Goal: Task Accomplishment & Management: Complete application form

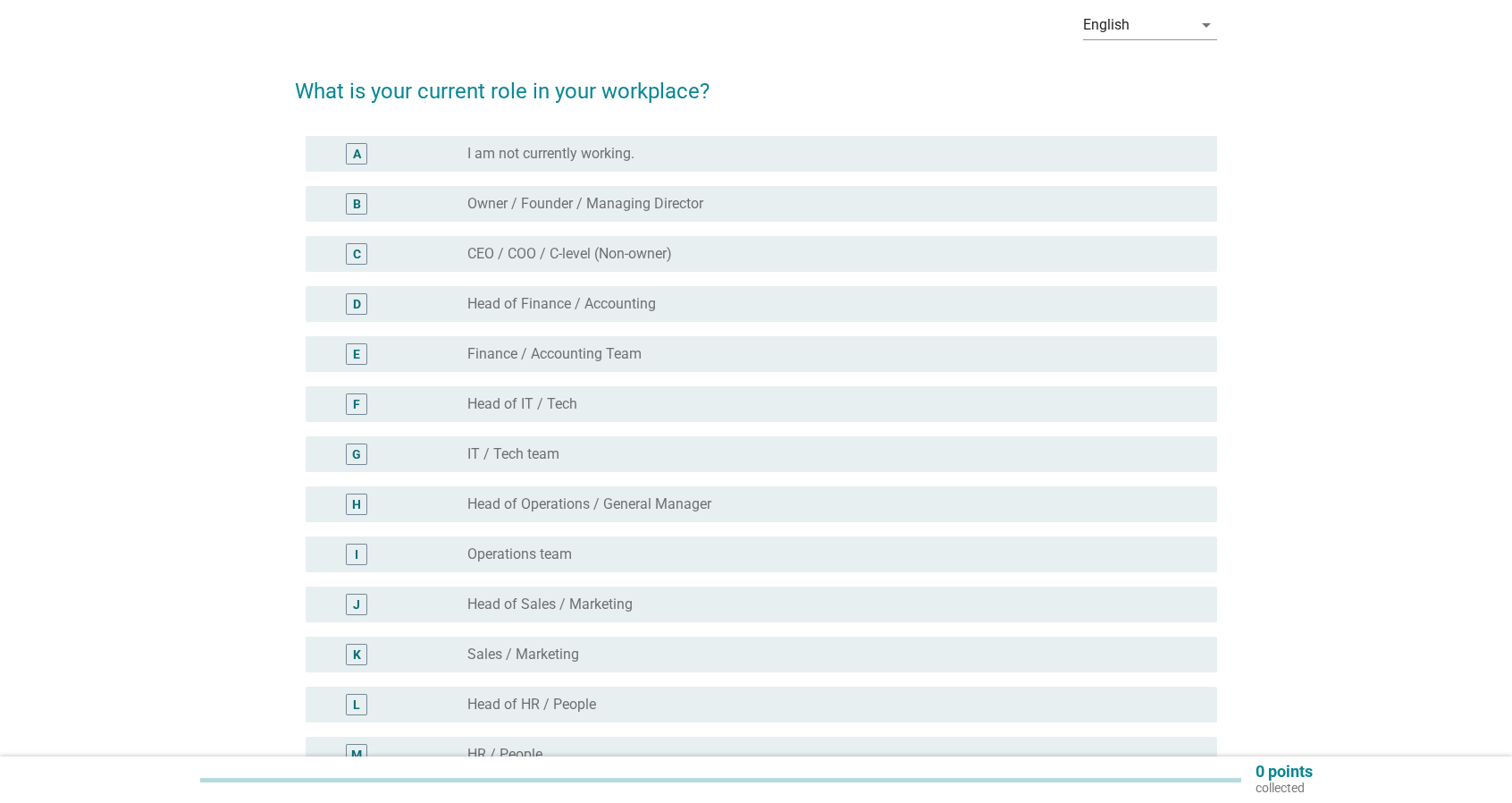
scroll to position [90, 0]
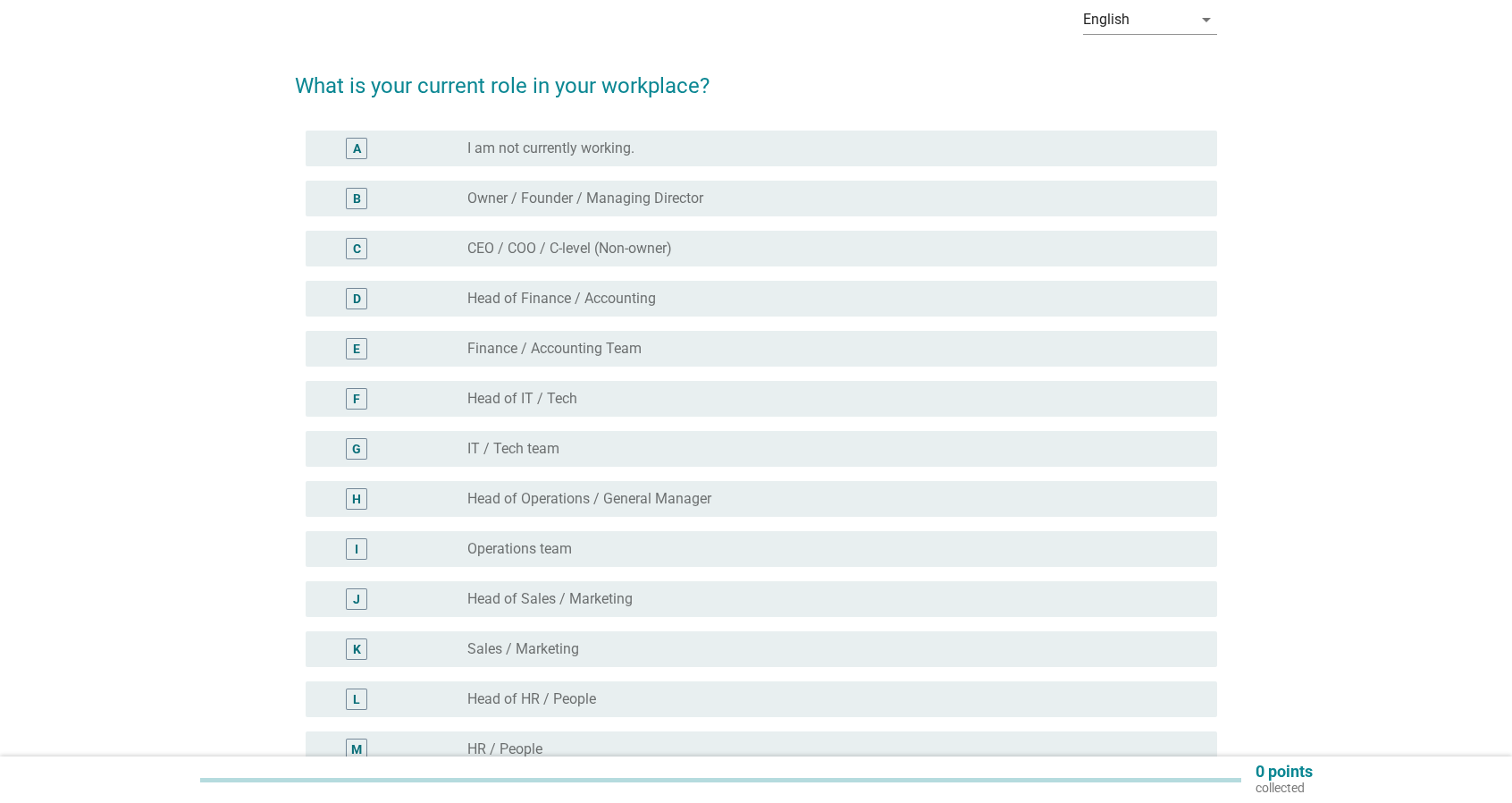
click at [528, 559] on div "radio_button_unchecked Operations team" at bounding box center [834, 549] width 736 height 22
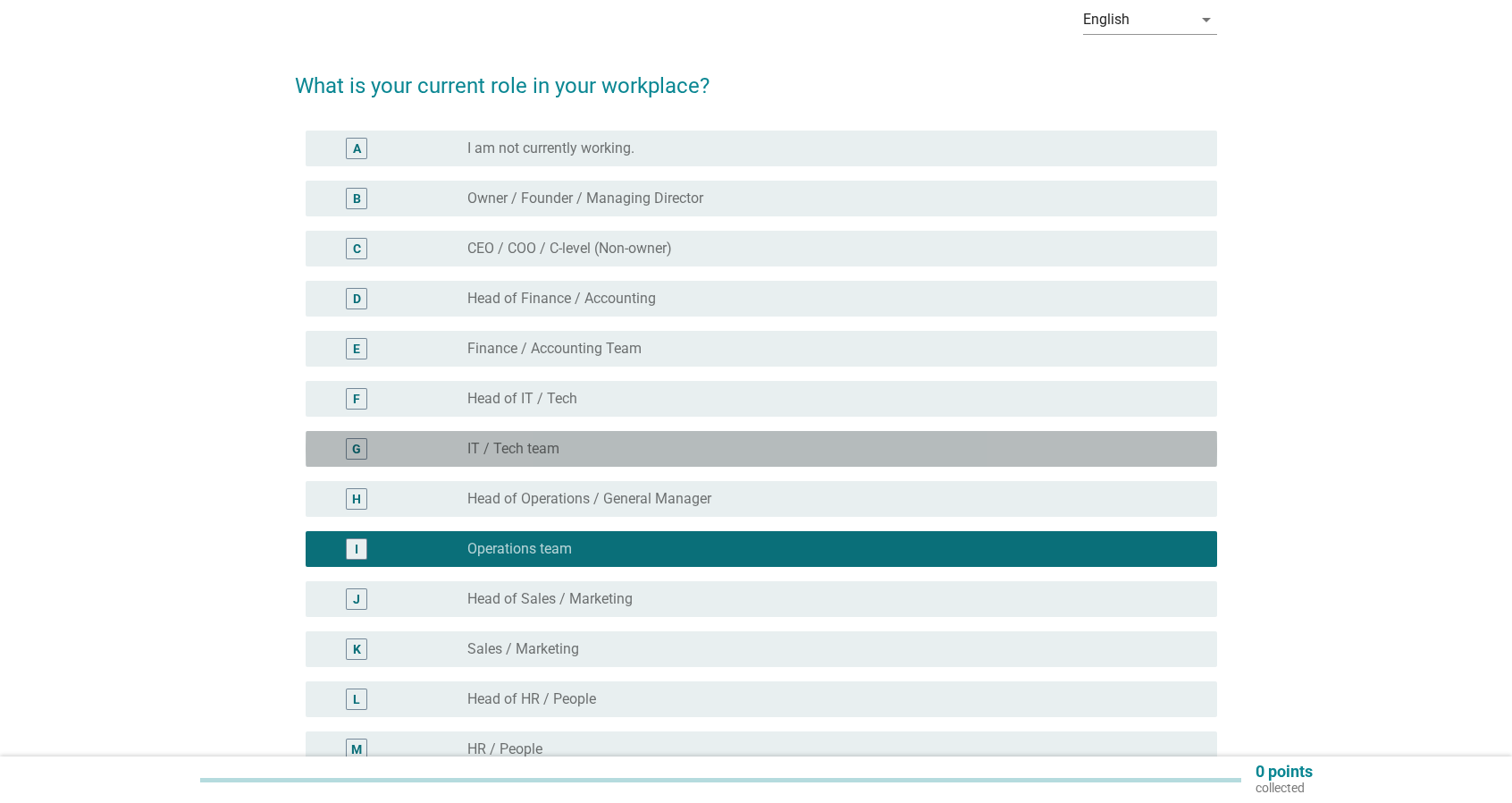
click at [599, 440] on div "radio_button_unchecked IT / Tech team" at bounding box center [827, 449] width 721 height 18
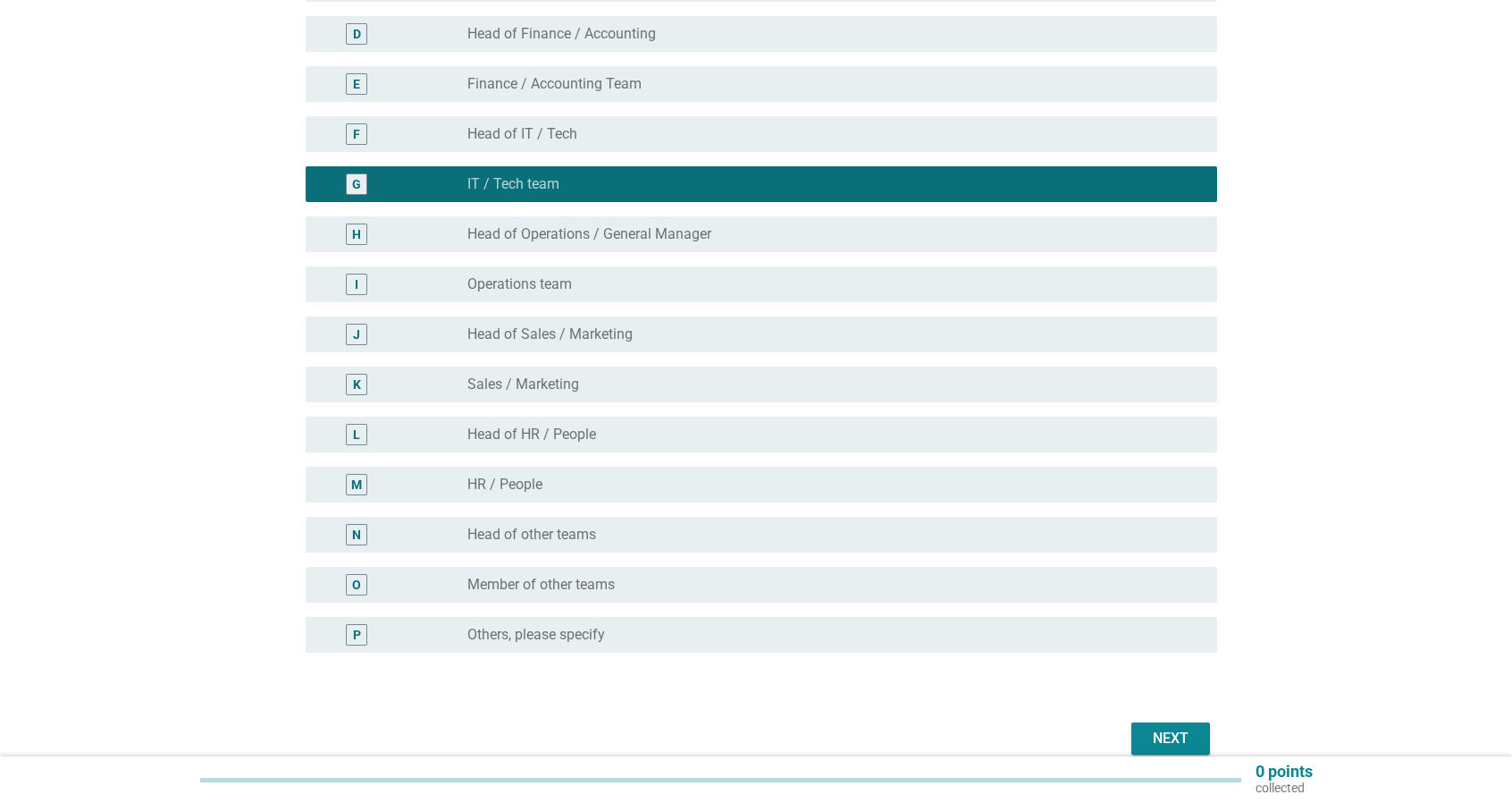
scroll to position [358, 0]
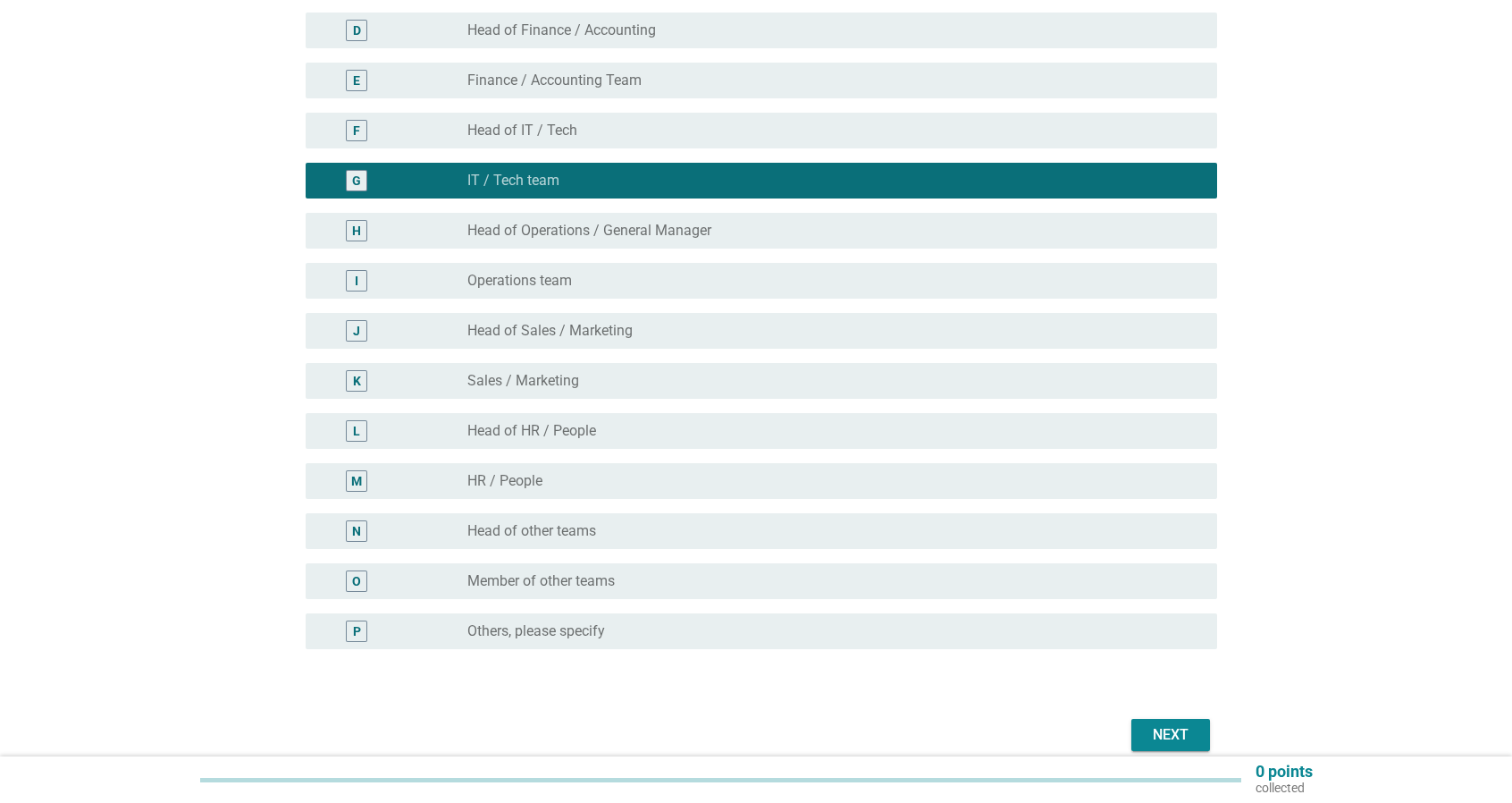
click at [1170, 740] on div "Next" at bounding box center [1170, 735] width 50 height 22
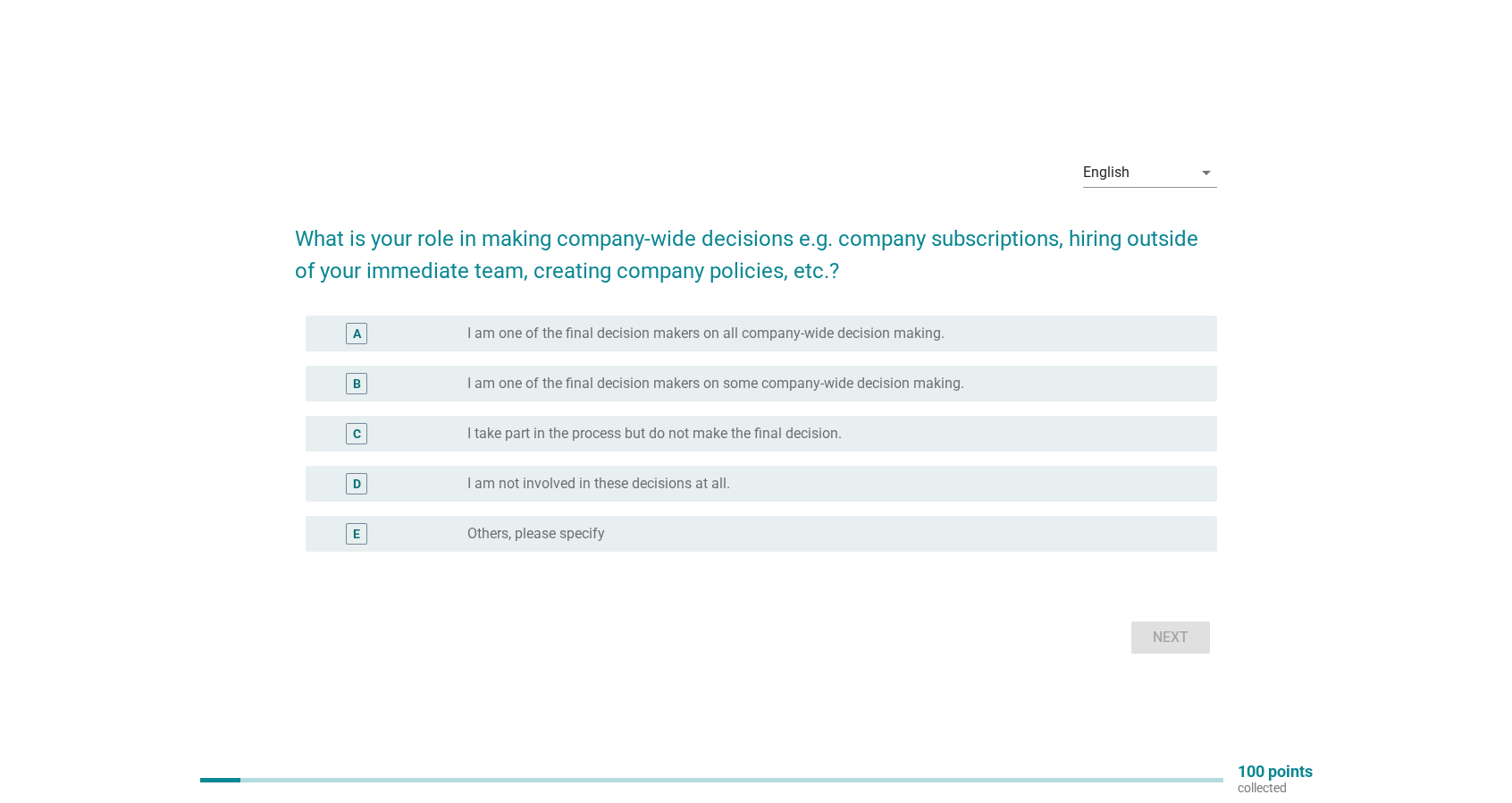
click at [775, 432] on label "I take part in the process but do not make the final decision." at bounding box center [654, 434] width 375 height 18
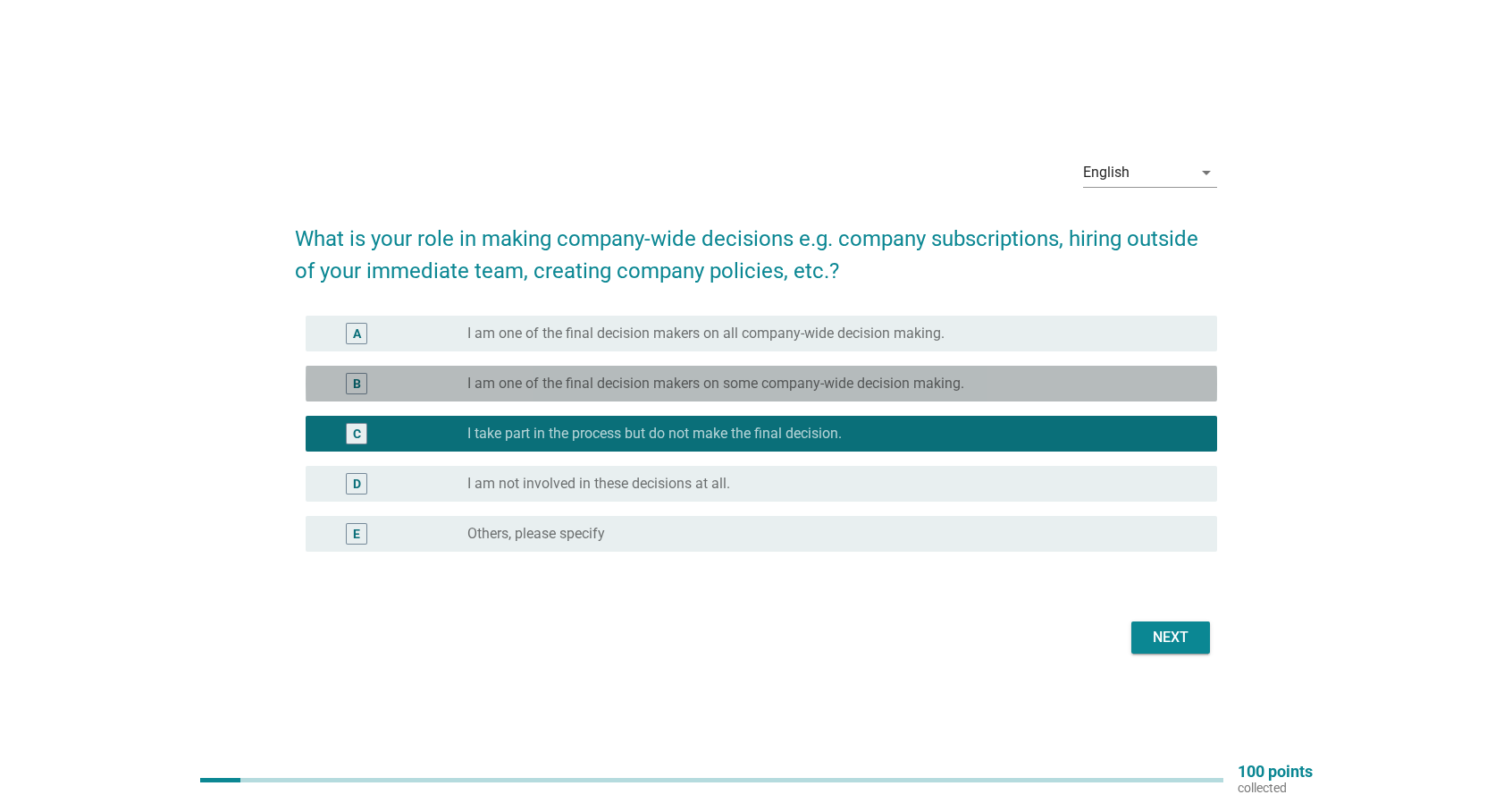
click at [1039, 381] on div "radio_button_unchecked I am one of the final decision makers on some company-wi…" at bounding box center [827, 384] width 721 height 18
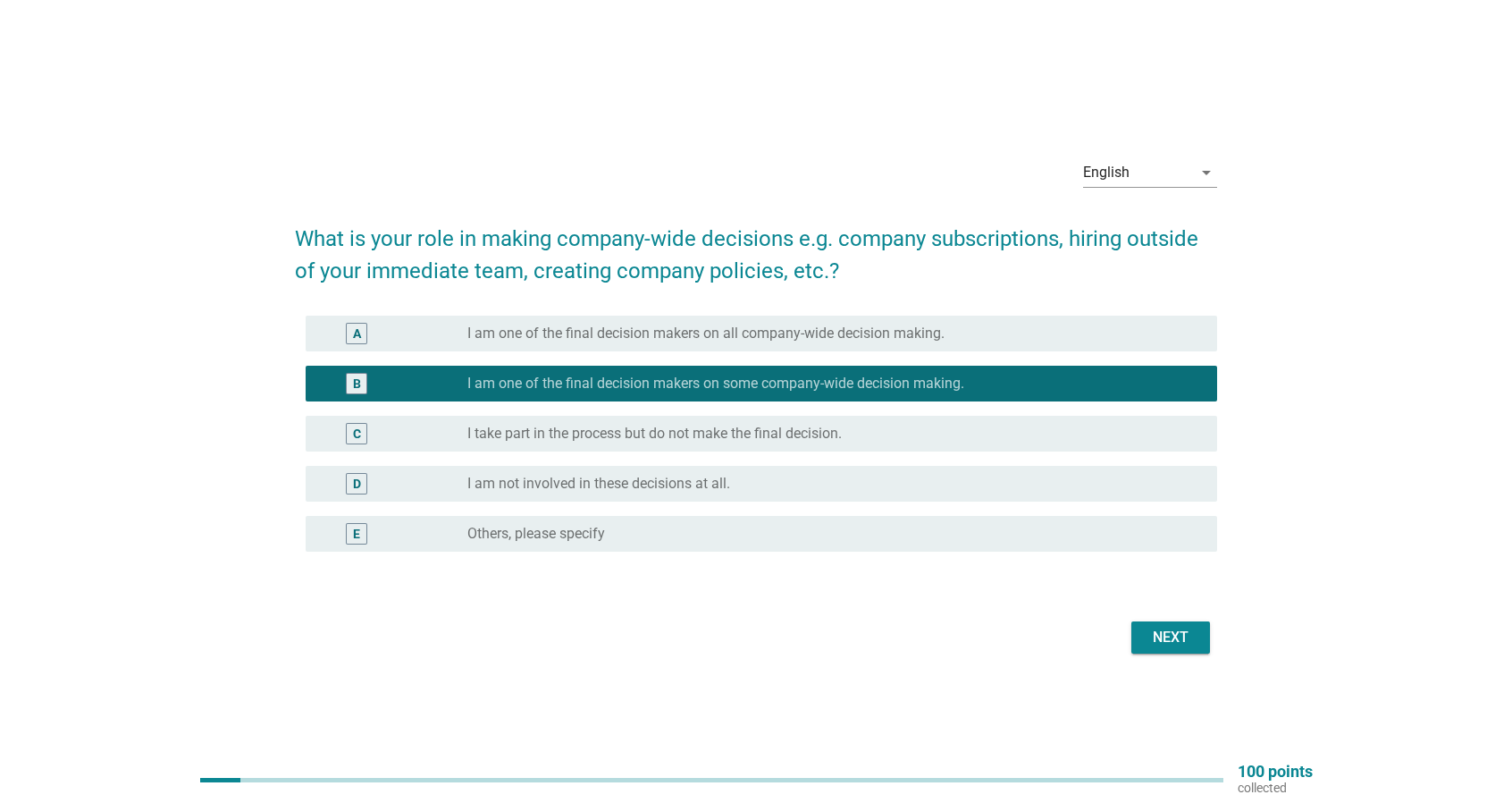
click at [1144, 634] on button "Next" at bounding box center [1170, 637] width 79 height 33
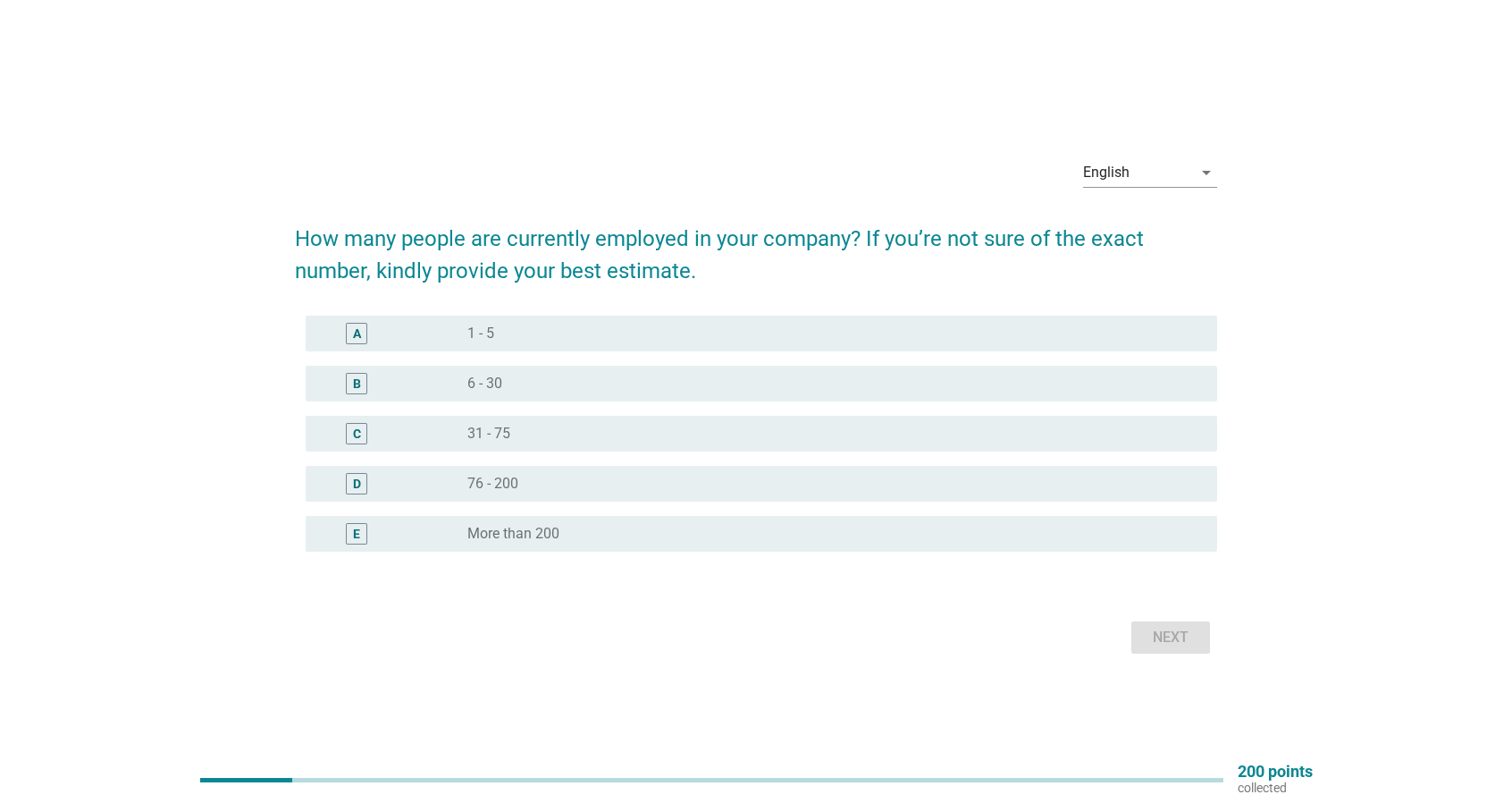
click at [927, 385] on div "radio_button_unchecked 6 - 30" at bounding box center [827, 384] width 721 height 18
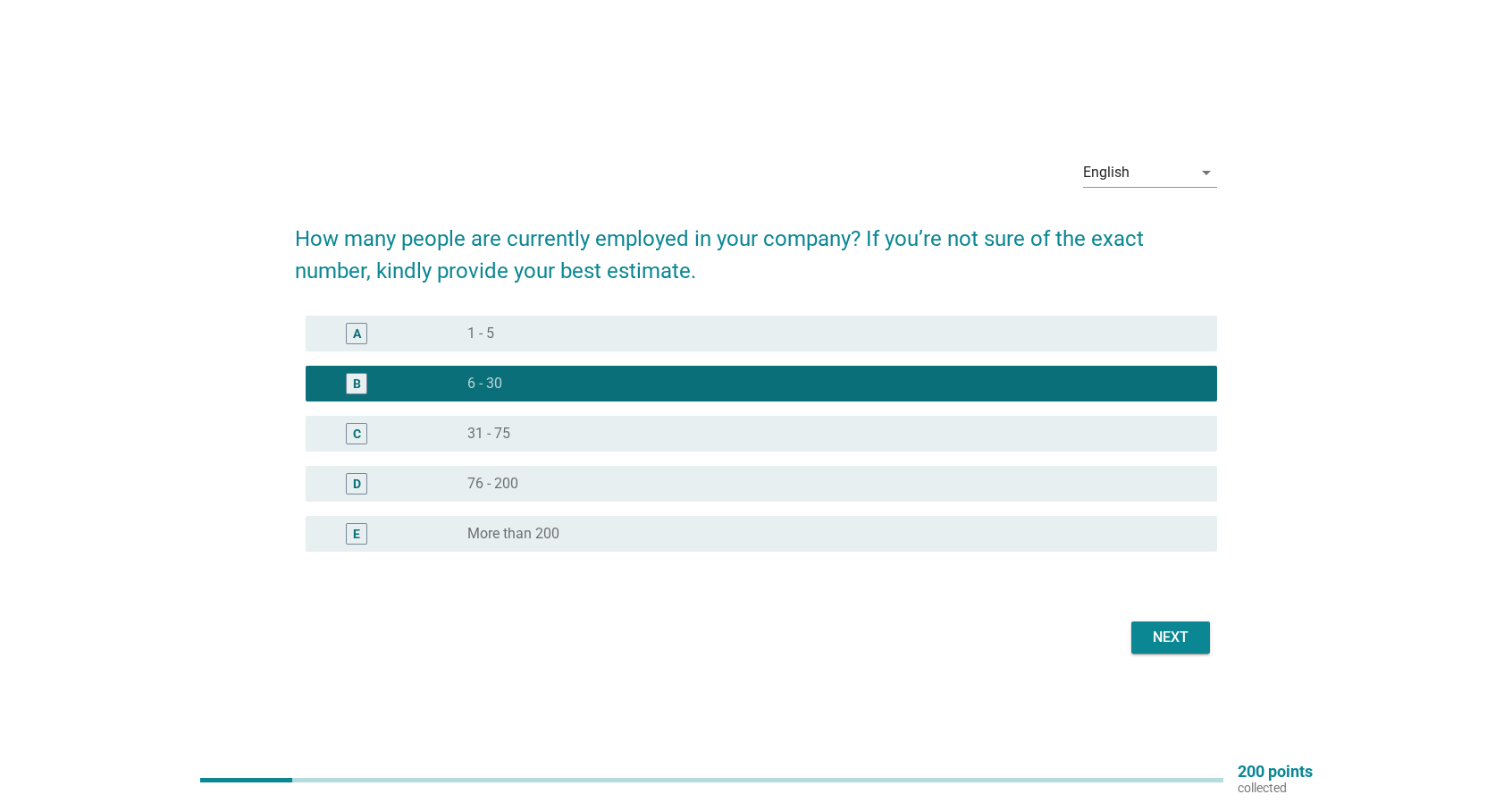
click at [1162, 641] on div "Next" at bounding box center [1170, 637] width 50 height 22
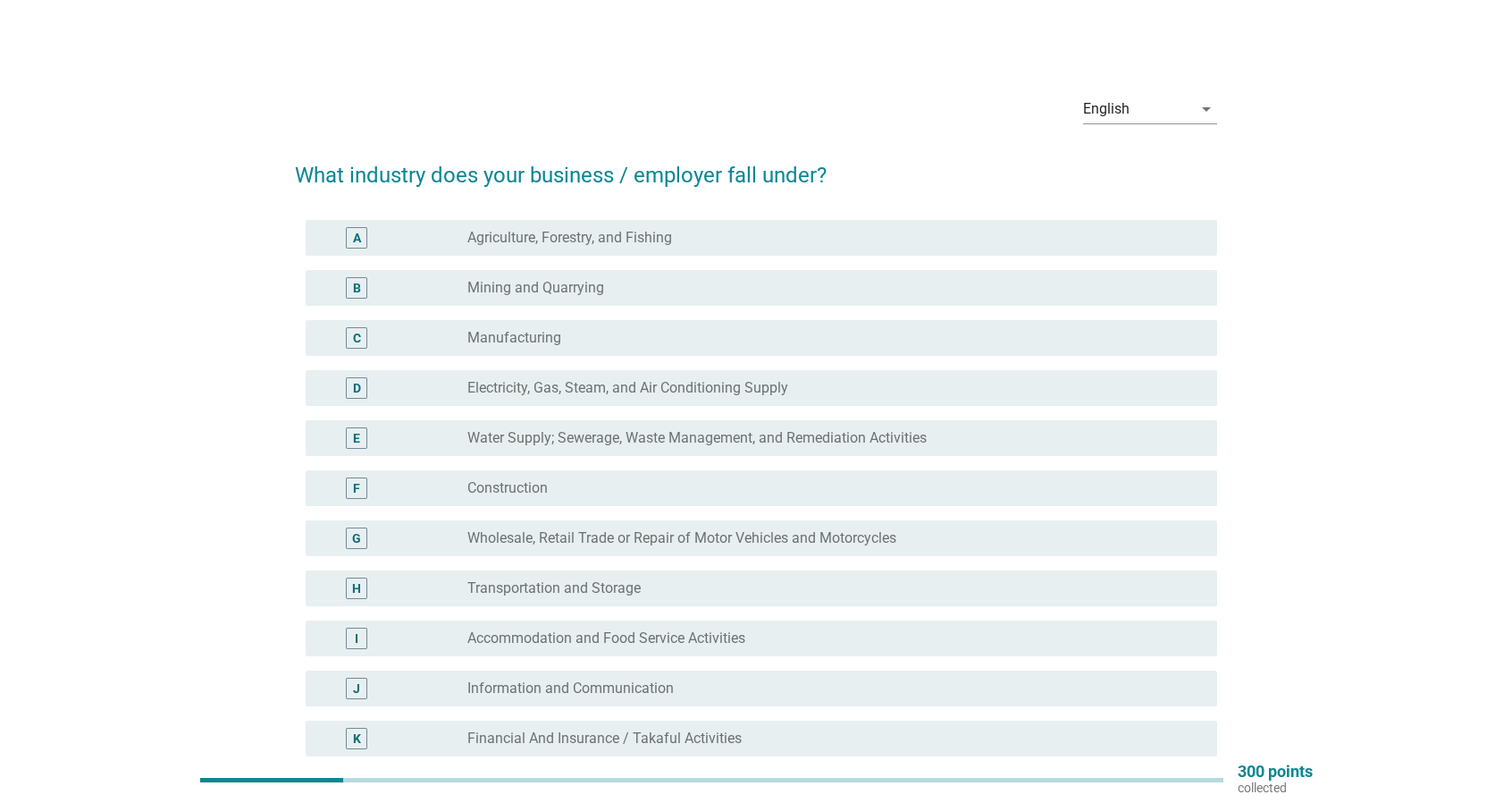
click at [605, 691] on label "Information and Communication" at bounding box center [570, 688] width 206 height 18
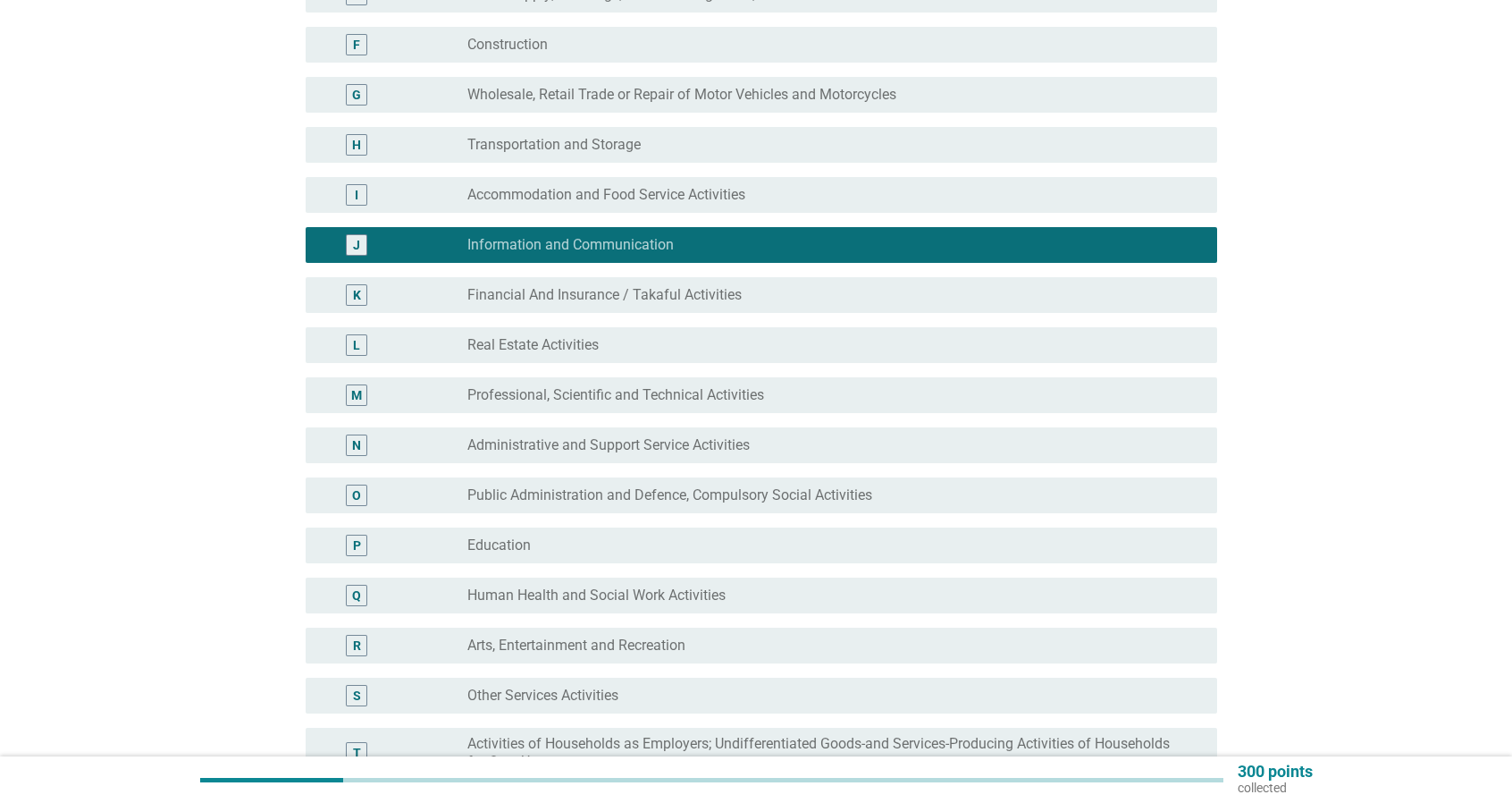
scroll to position [447, 0]
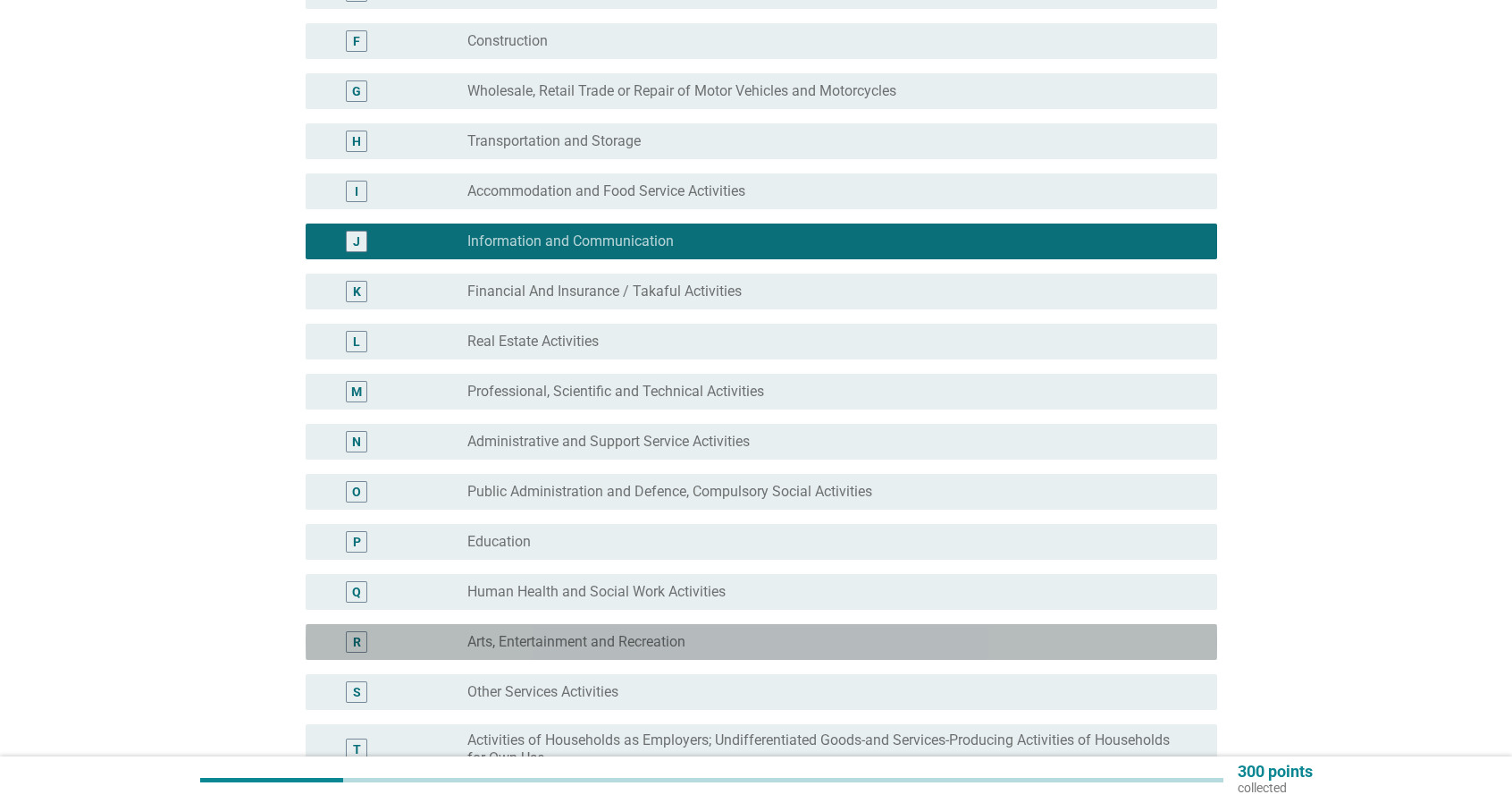
click at [818, 642] on div "radio_button_unchecked Arts, Entertainment and Recreation" at bounding box center [827, 642] width 721 height 18
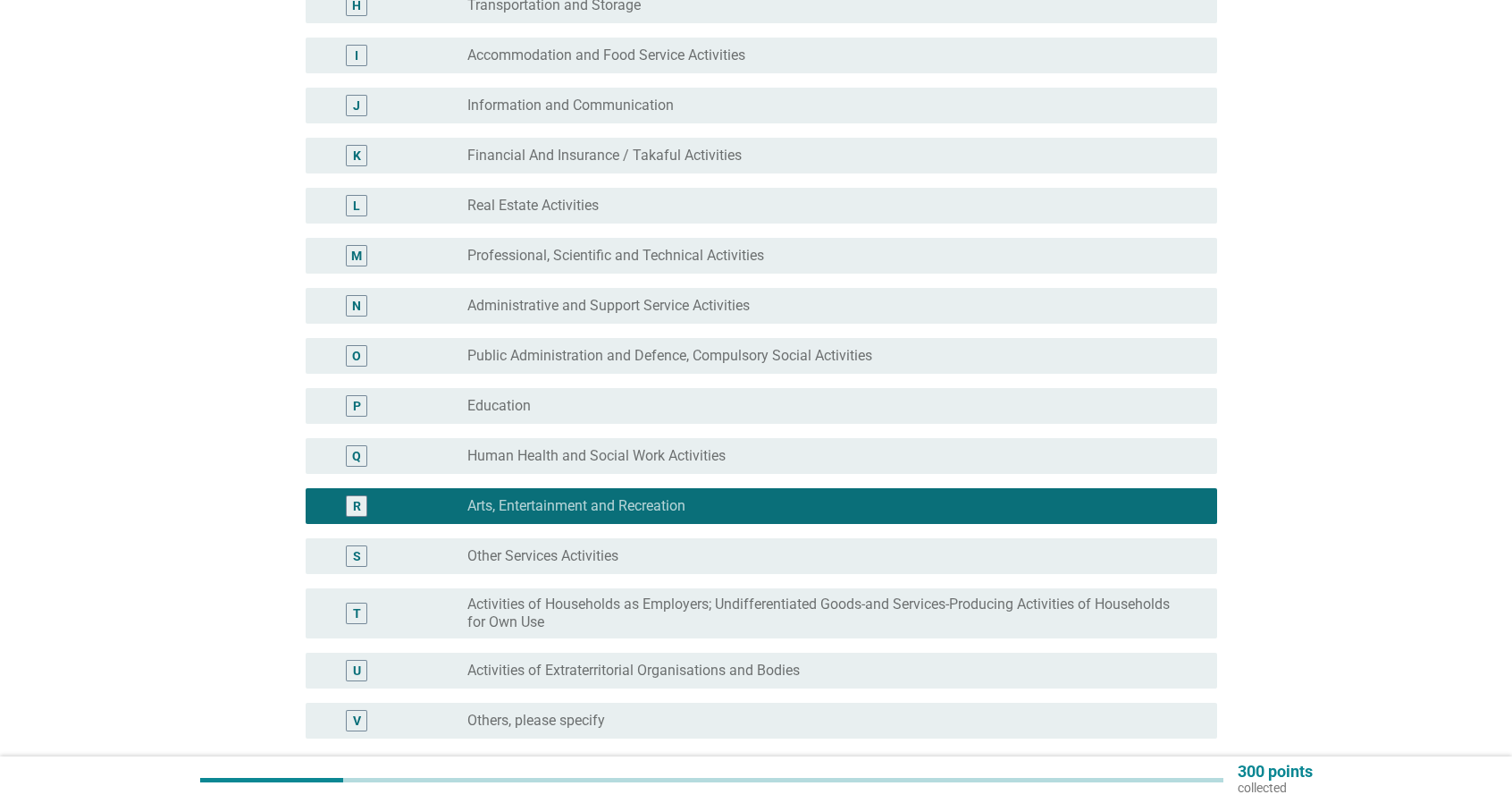
scroll to position [752, 0]
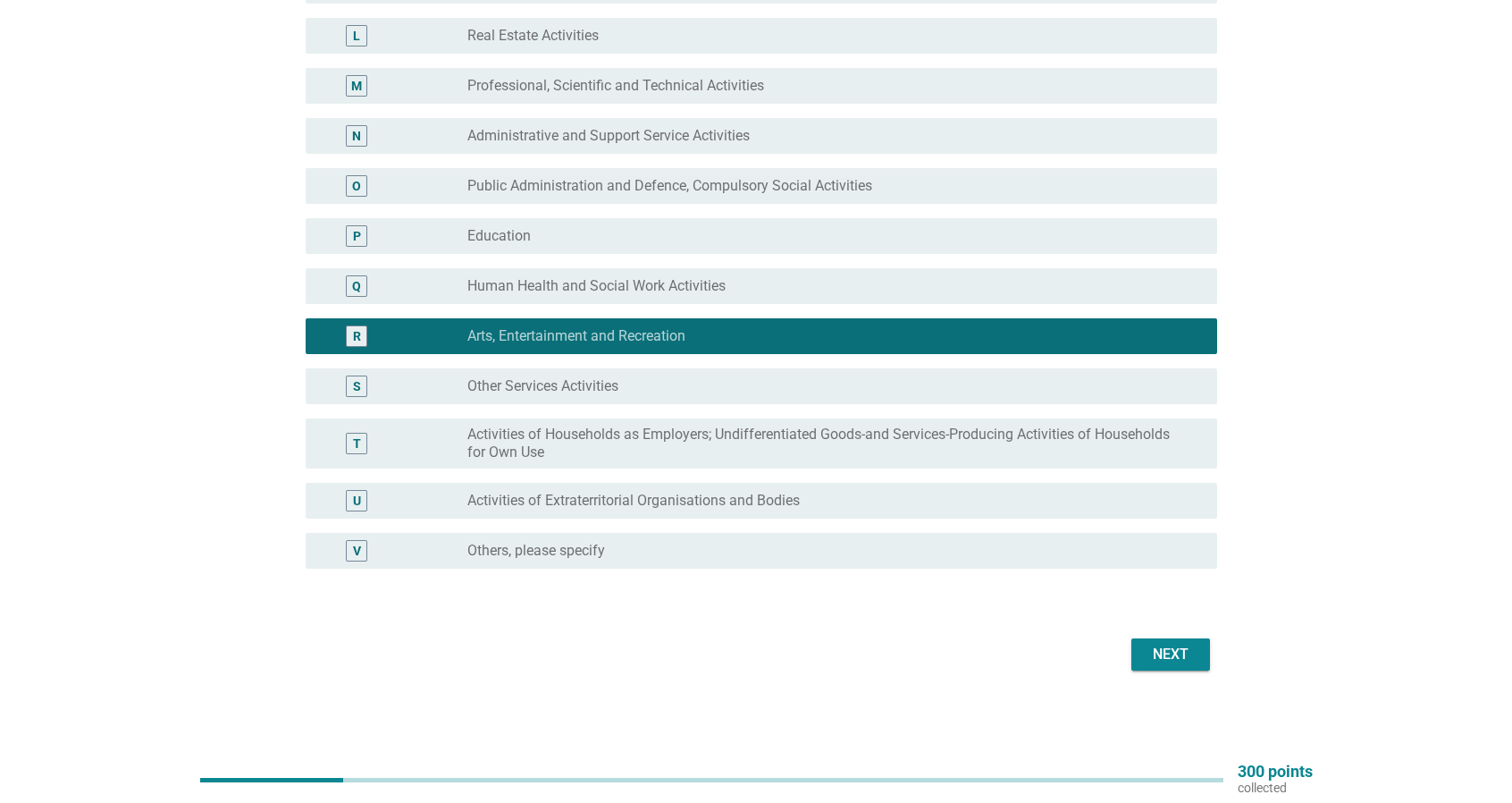
click at [1165, 673] on div "Next" at bounding box center [756, 654] width 922 height 43
click at [1158, 641] on button "Next" at bounding box center [1170, 655] width 79 height 33
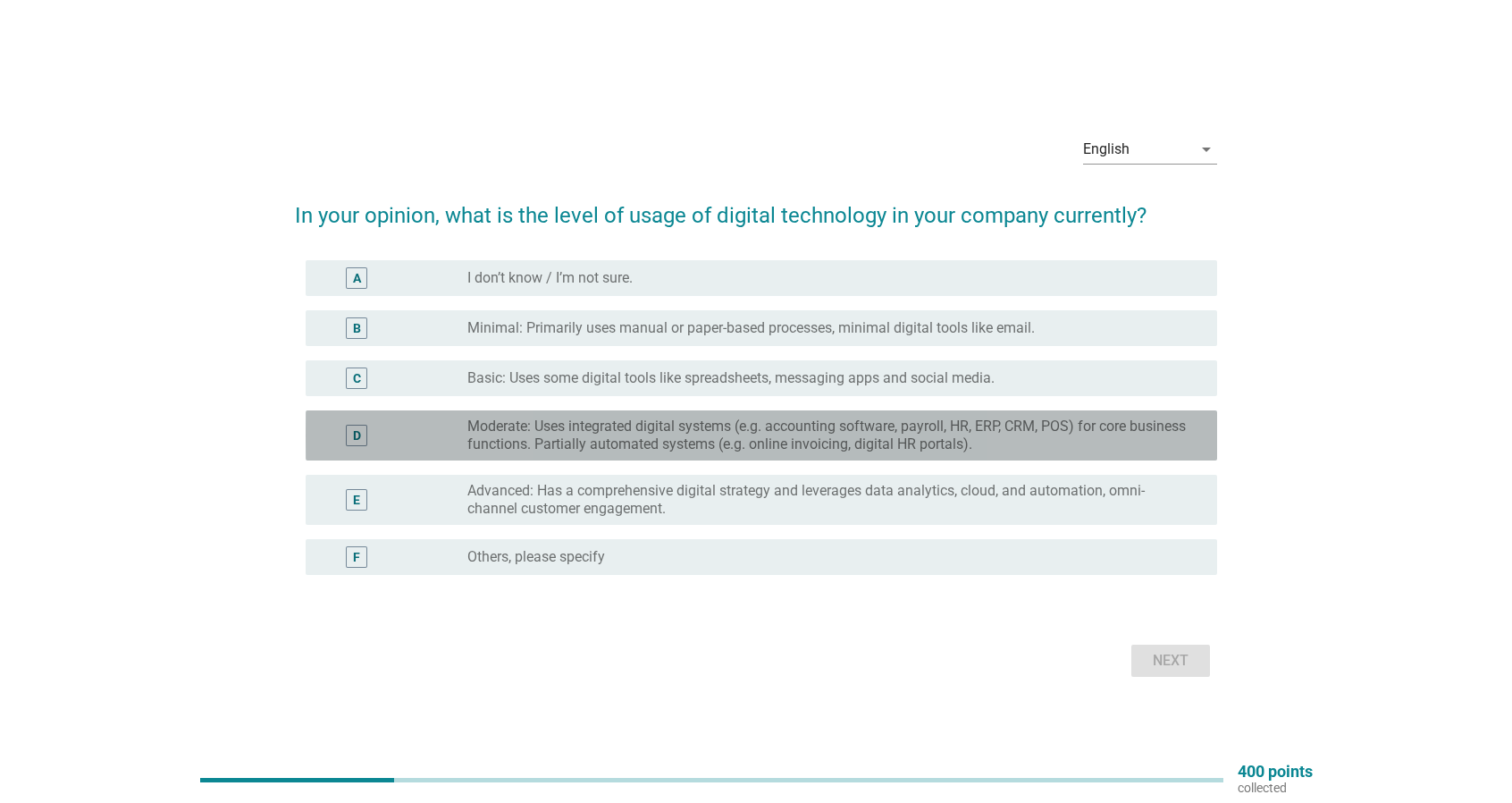
click at [899, 441] on label "Moderate: Uses integrated digital systems (e.g. accounting software, payroll, H…" at bounding box center [827, 435] width 721 height 35
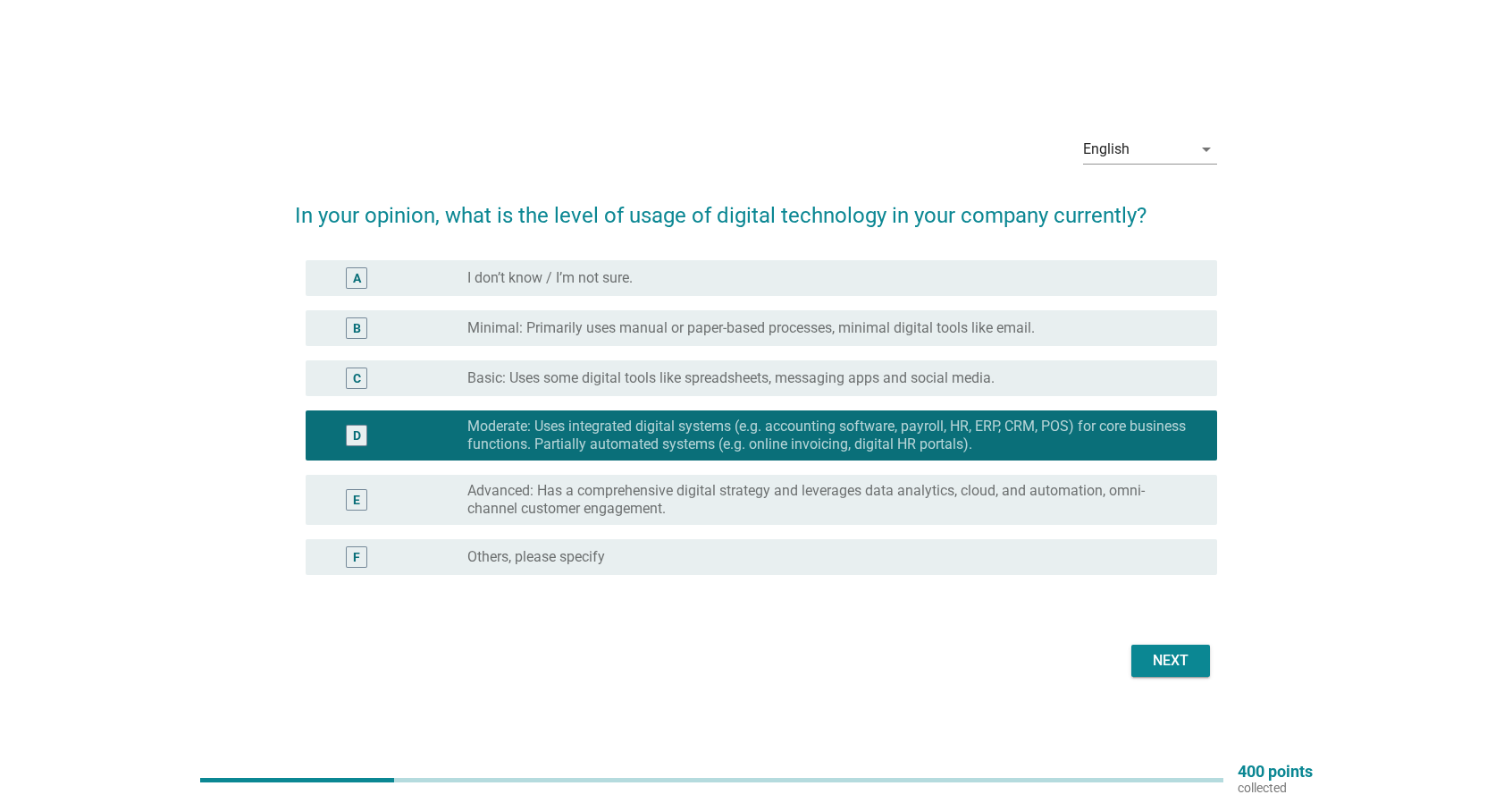
click at [1006, 282] on div "radio_button_unchecked I don’t know / I’m not sure." at bounding box center [827, 278] width 721 height 18
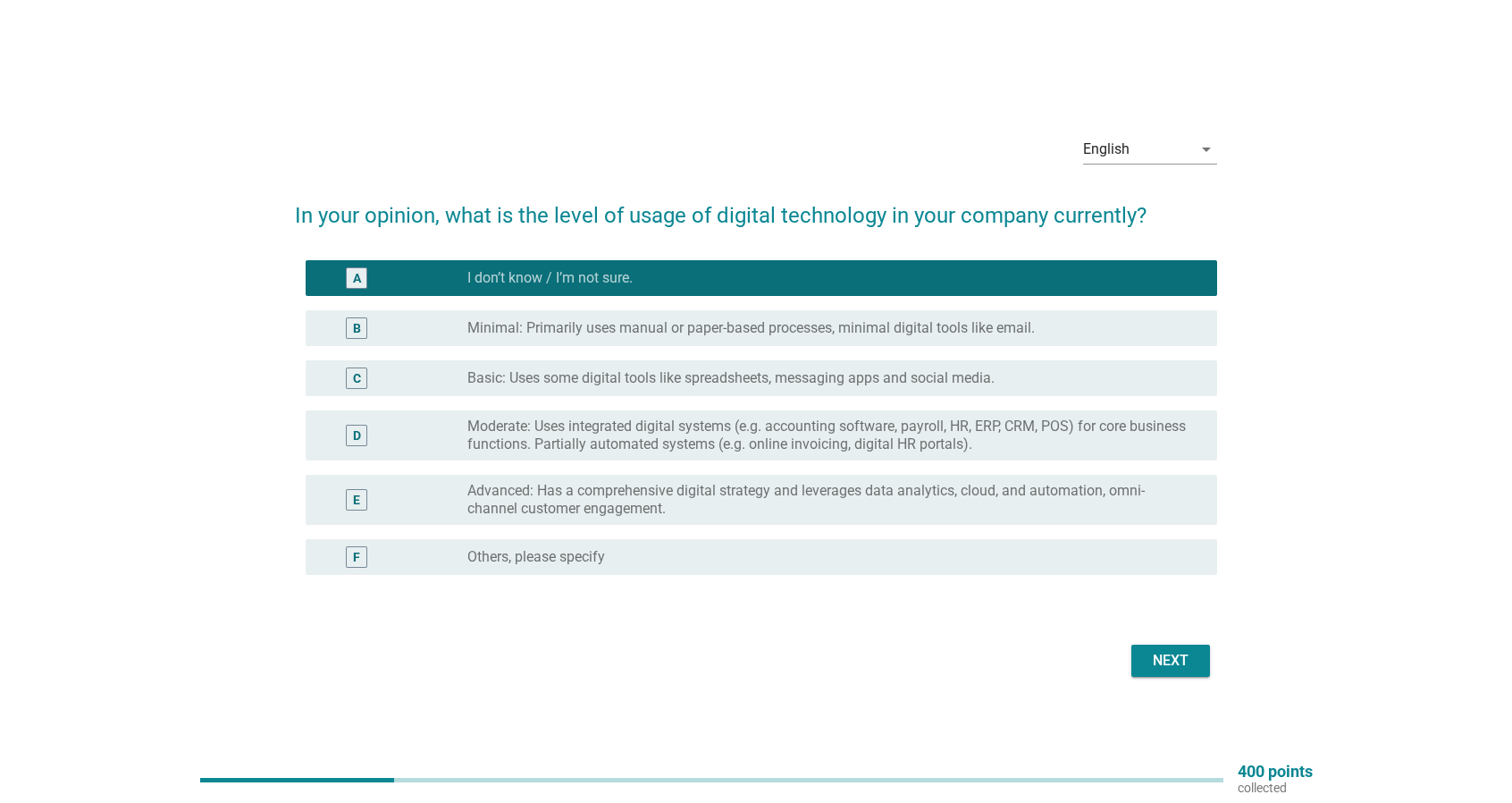
click at [1179, 684] on div "English arrow_drop_down In your opinion, what is the level of usage of digital …" at bounding box center [756, 402] width 951 height 590
click at [1167, 655] on div "Next" at bounding box center [1170, 661] width 50 height 22
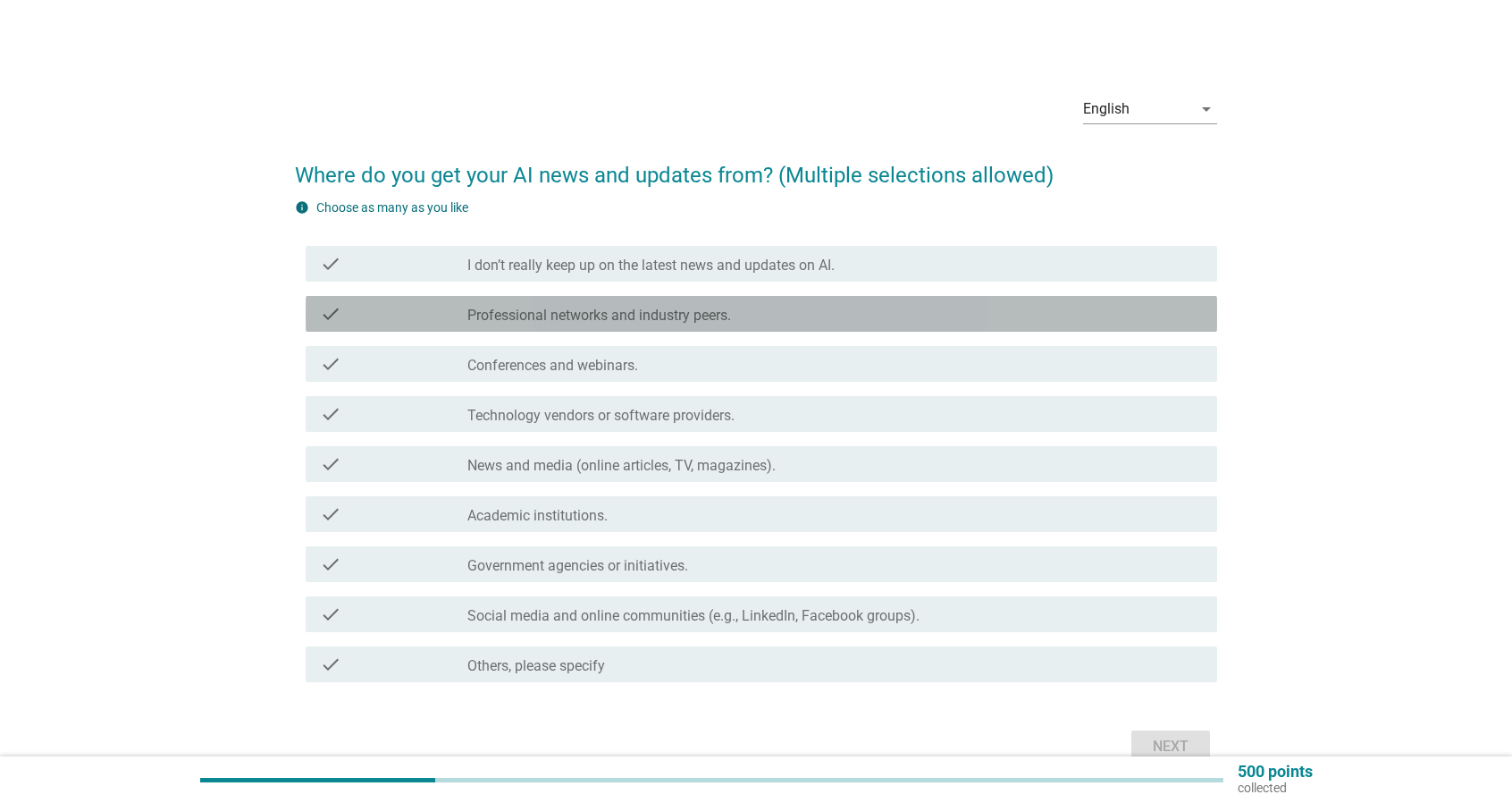
click at [641, 309] on label "Professional networks and industry peers." at bounding box center [598, 316] width 263 height 18
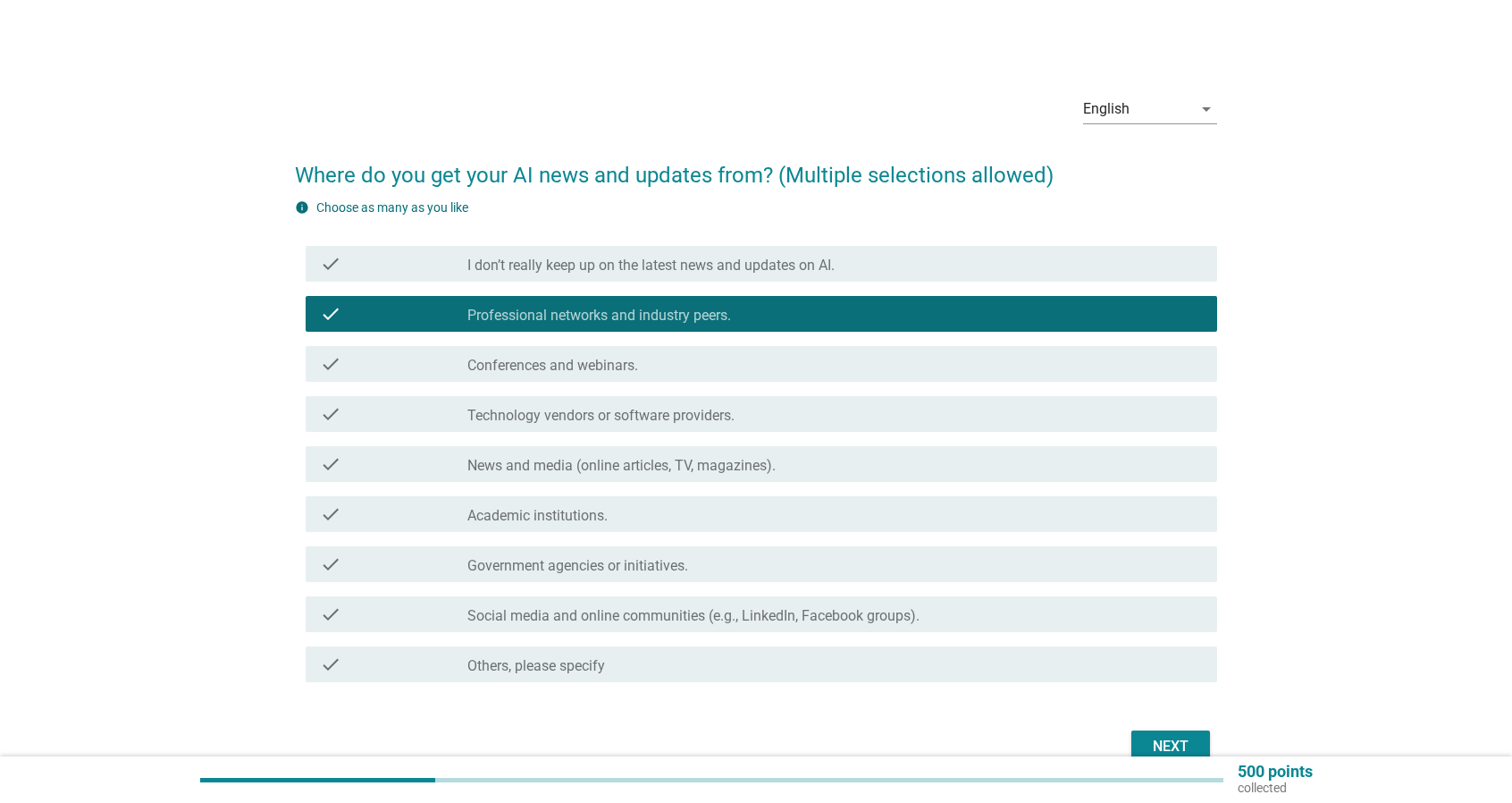
click at [742, 414] on div "check_box_outline_blank Technology vendors or software providers." at bounding box center [834, 414] width 736 height 22
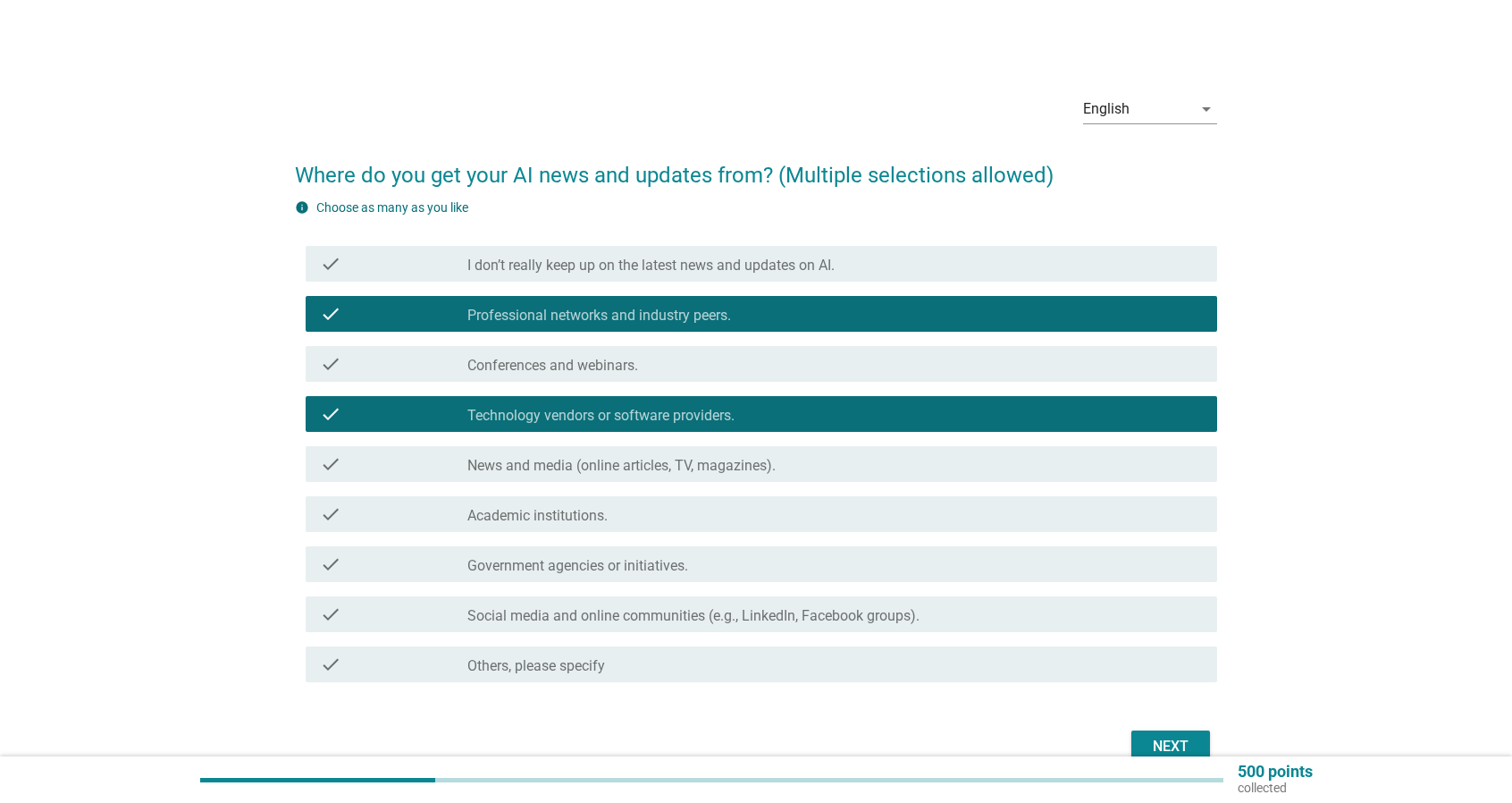
click at [764, 476] on div "check check_box_outline_blank News and media (online articles, TV, magazines)." at bounding box center [761, 464] width 911 height 35
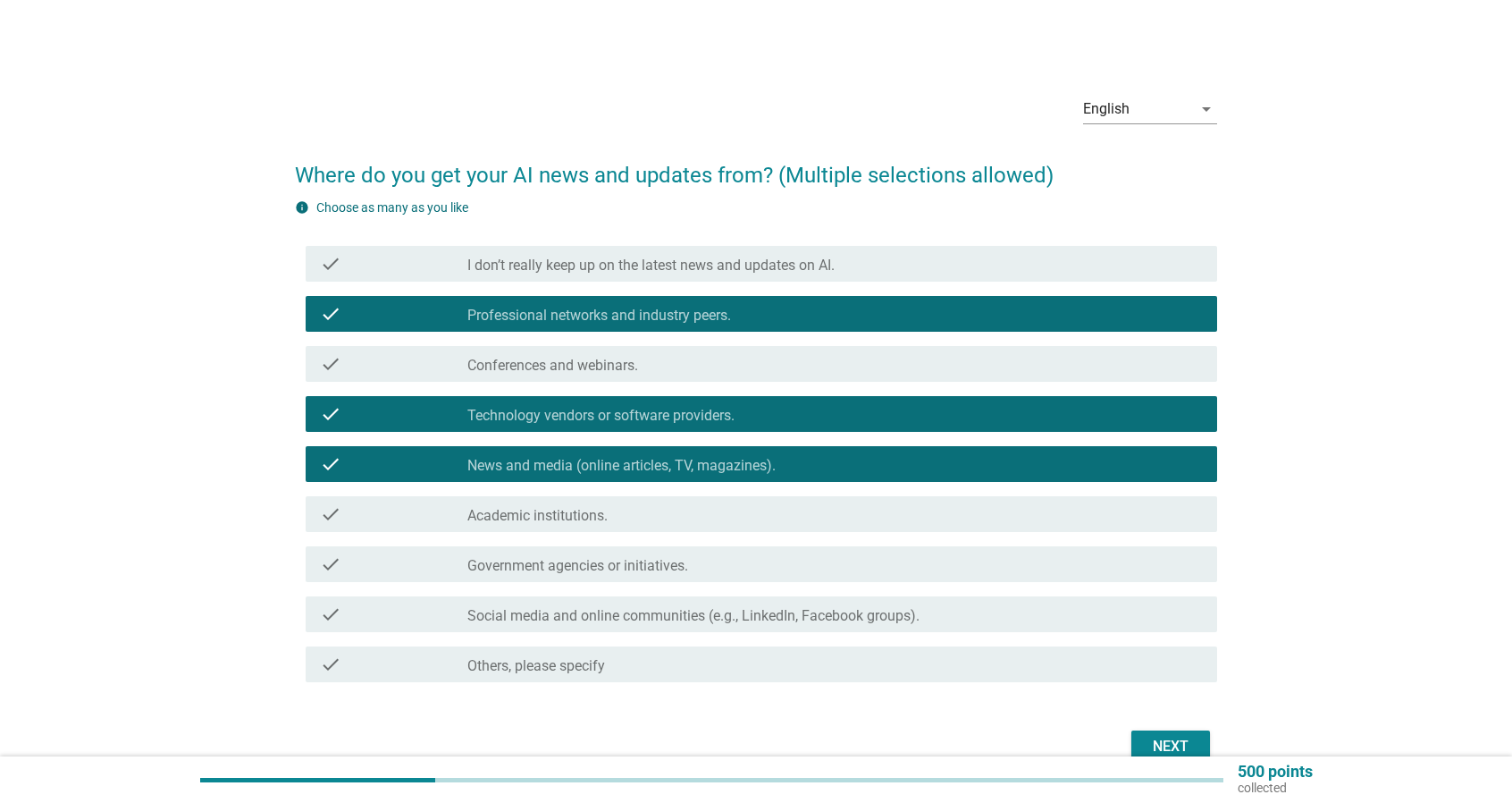
click at [924, 533] on div "check check_box_outline_blank Academic institutions." at bounding box center [756, 513] width 922 height 50
click at [949, 519] on div "check_box_outline_blank Academic institutions." at bounding box center [834, 514] width 736 height 22
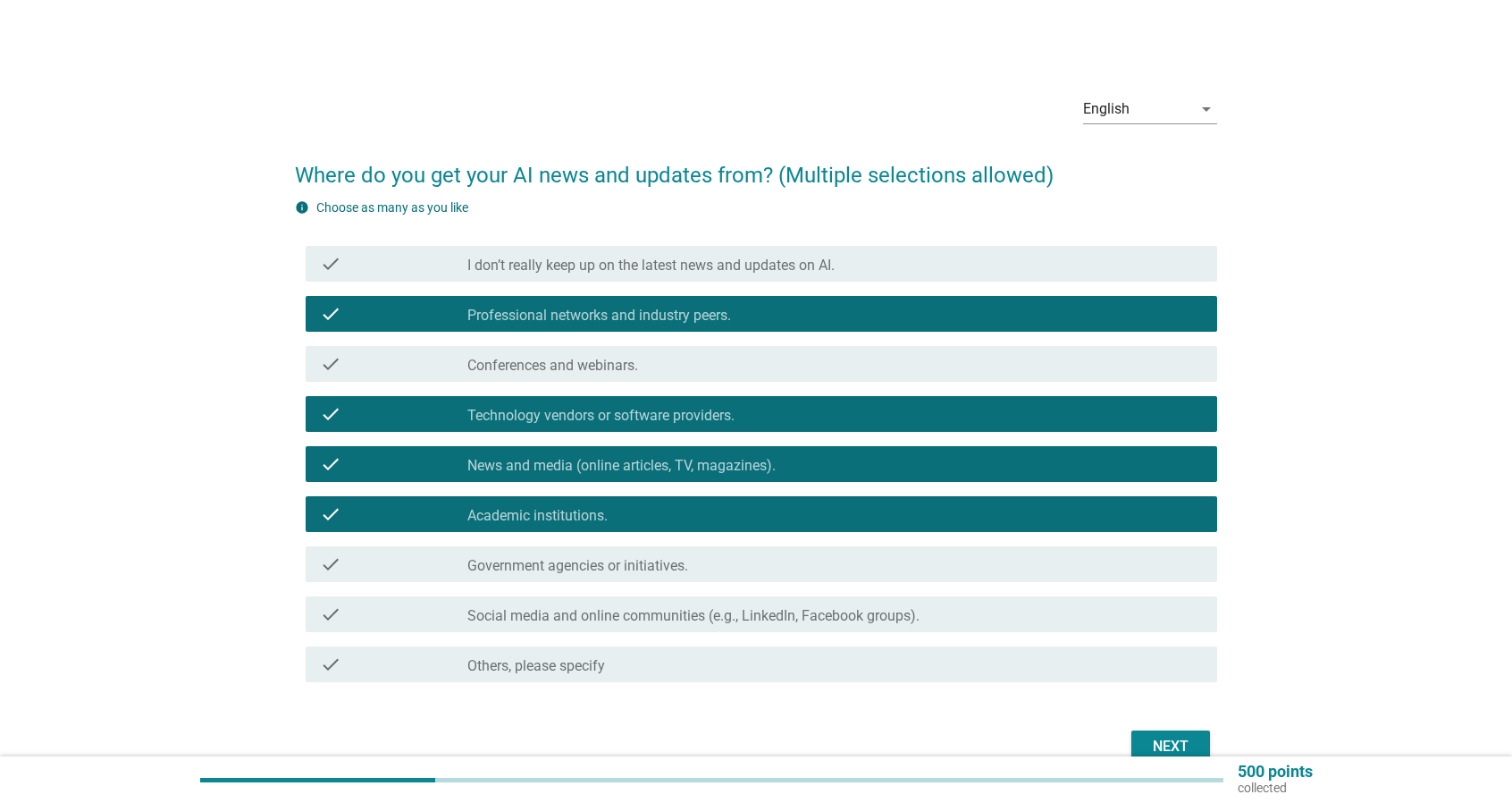
click at [1062, 634] on div "check check_box_outline_blank Social media and online communities (e.g., Linked…" at bounding box center [756, 614] width 922 height 50
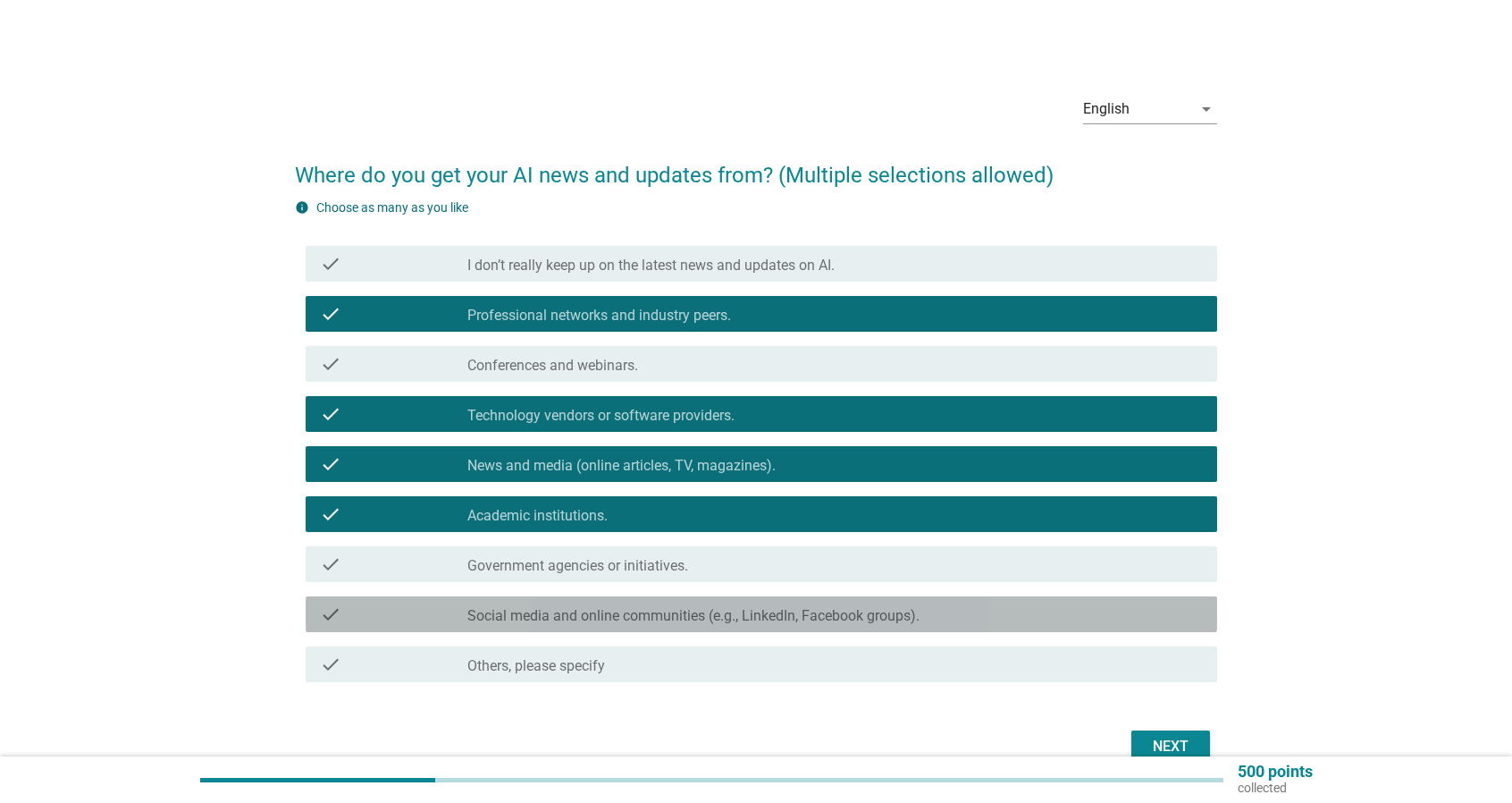
click at [1079, 621] on div "check_box_outline_blank Social media and online communities (e.g., LinkedIn, Fa…" at bounding box center [834, 615] width 736 height 22
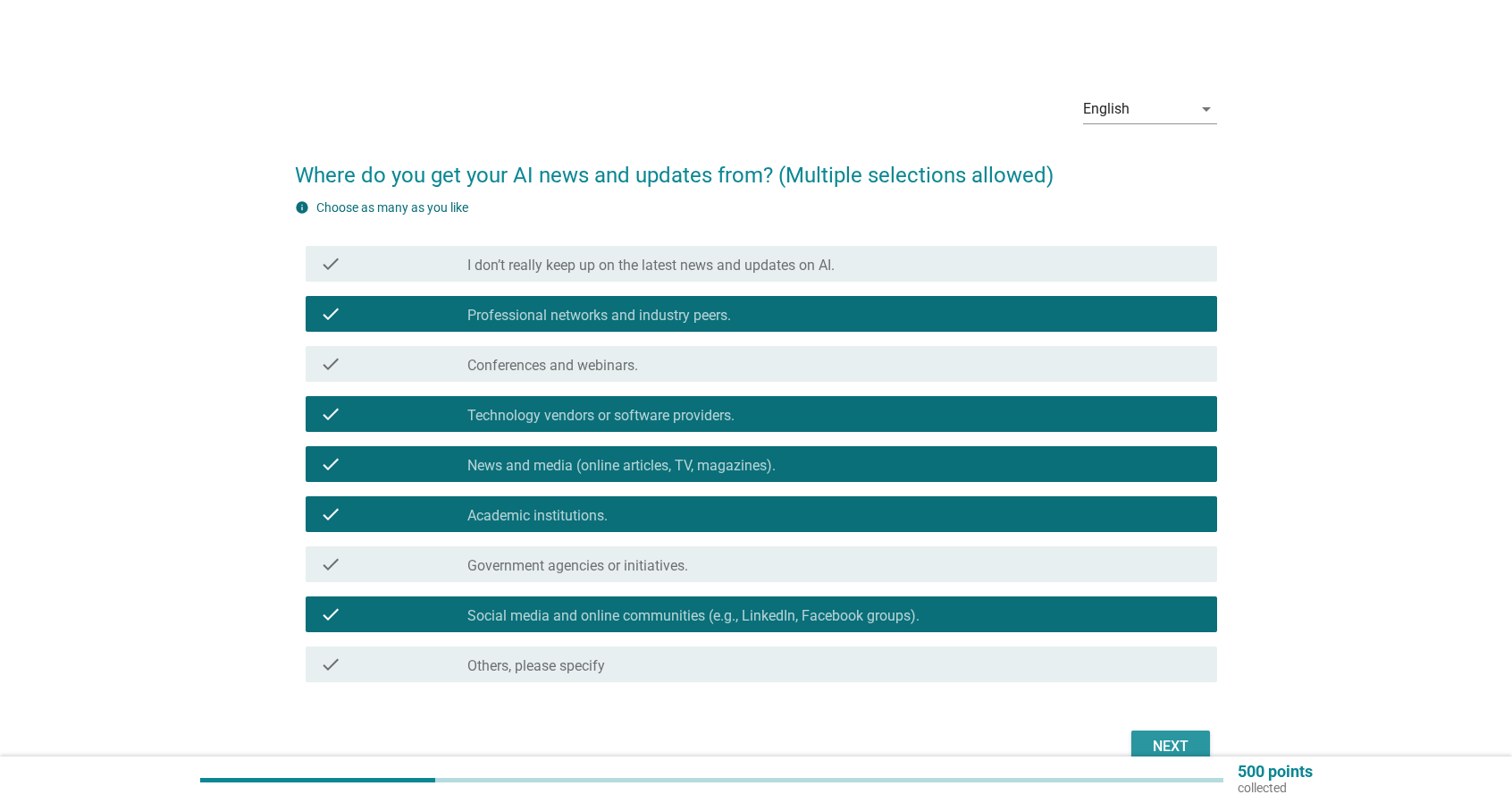
click at [1172, 732] on button "Next" at bounding box center [1170, 747] width 79 height 33
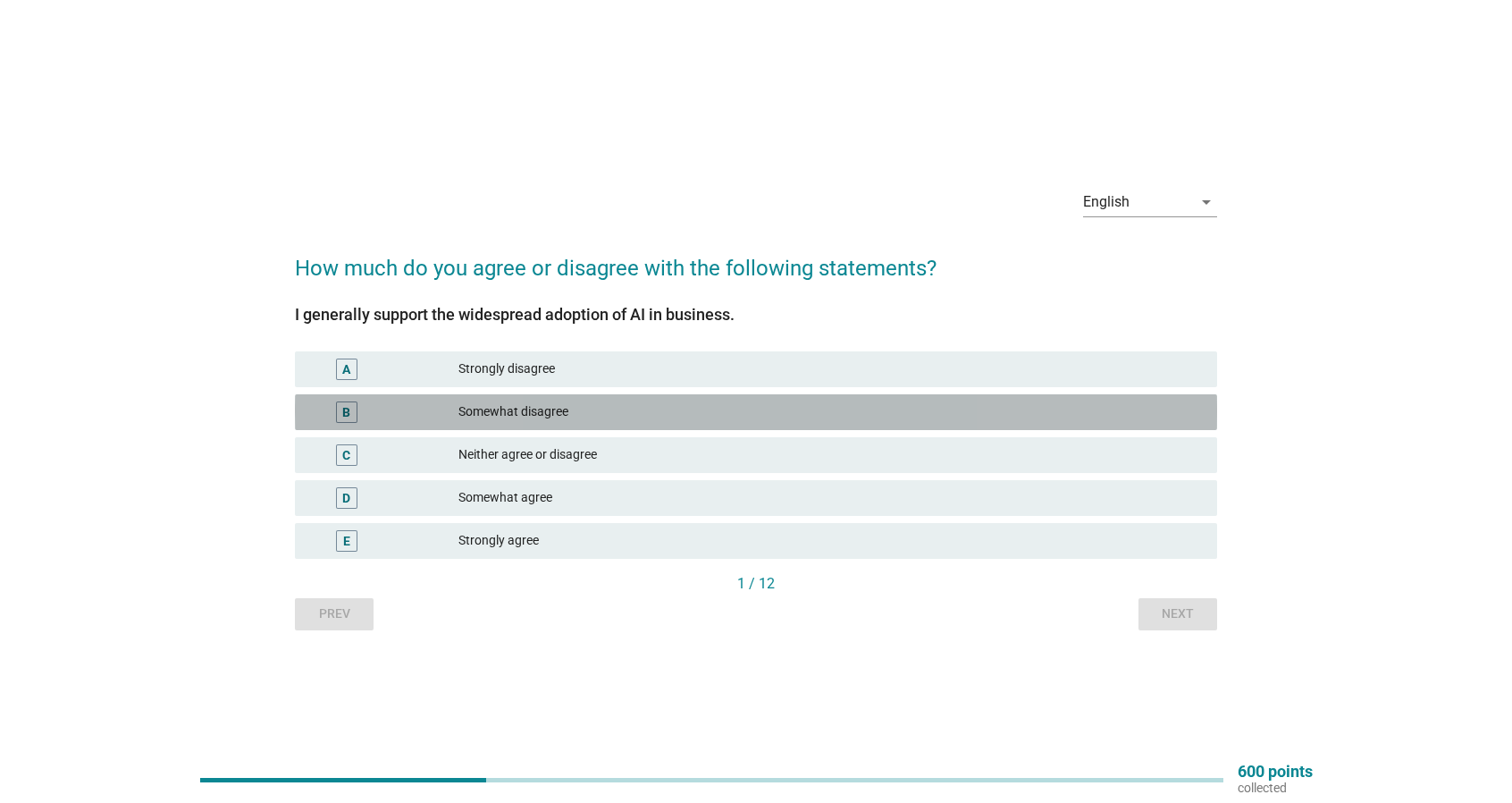
drag, startPoint x: 643, startPoint y: 421, endPoint x: 663, endPoint y: 431, distance: 22.4
click at [643, 420] on div "Somewhat disagree" at bounding box center [831, 412] width 745 height 22
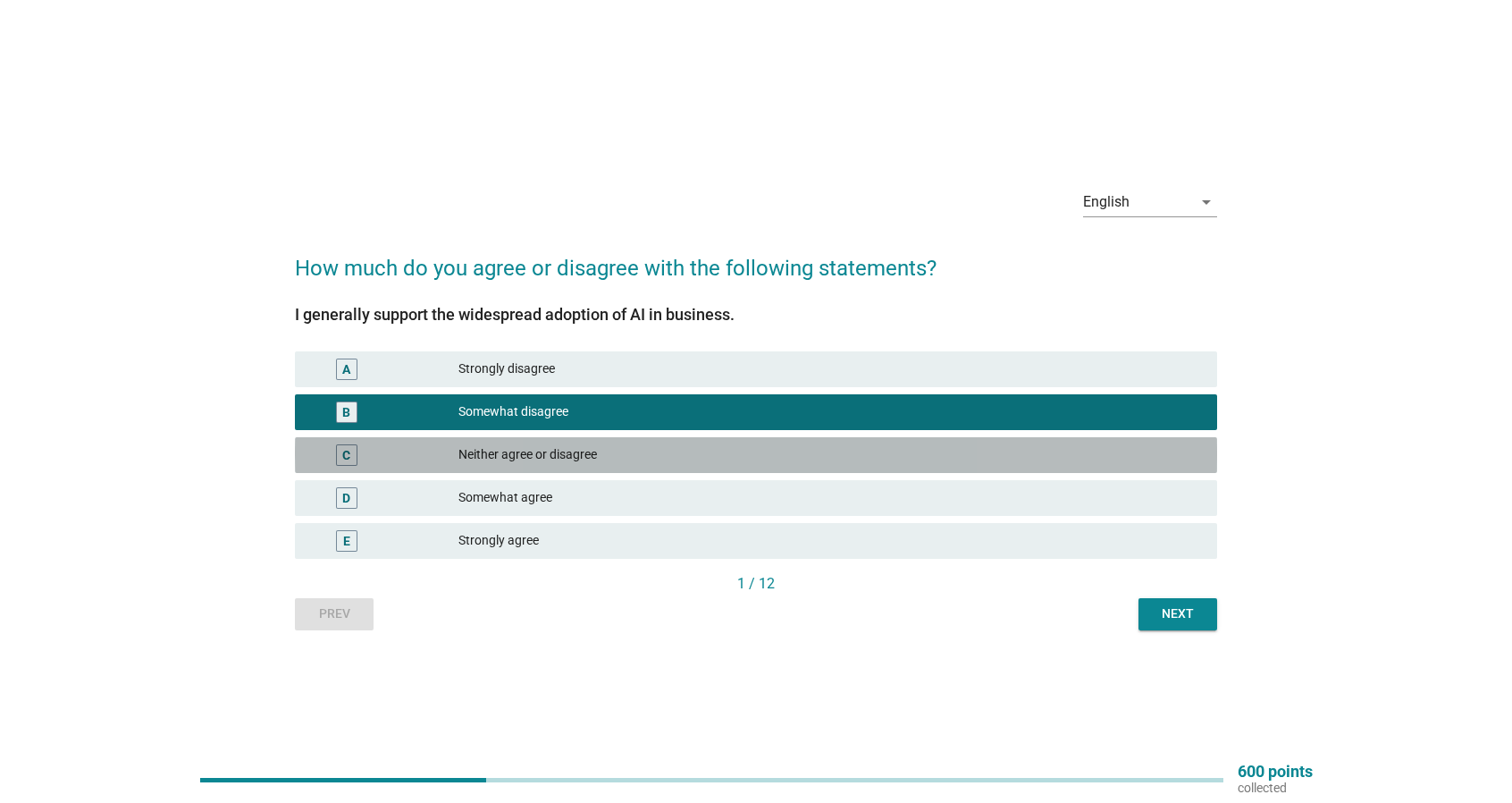
click at [675, 462] on div "Neither agree or disagree" at bounding box center [831, 455] width 745 height 22
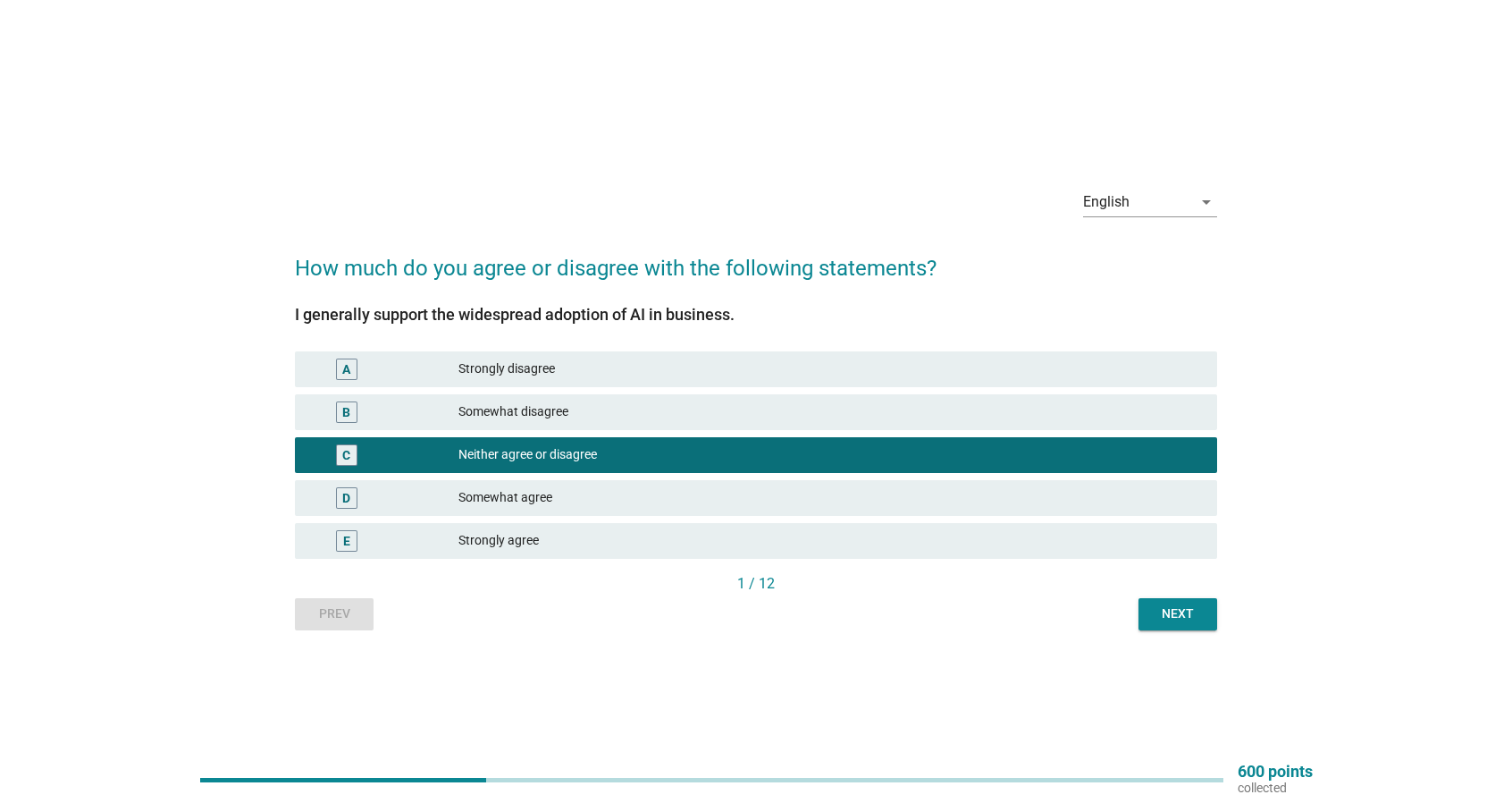
click at [710, 517] on div "D Somewhat agree" at bounding box center [756, 497] width 929 height 43
click at [726, 514] on div "D Somewhat agree" at bounding box center [756, 497] width 922 height 35
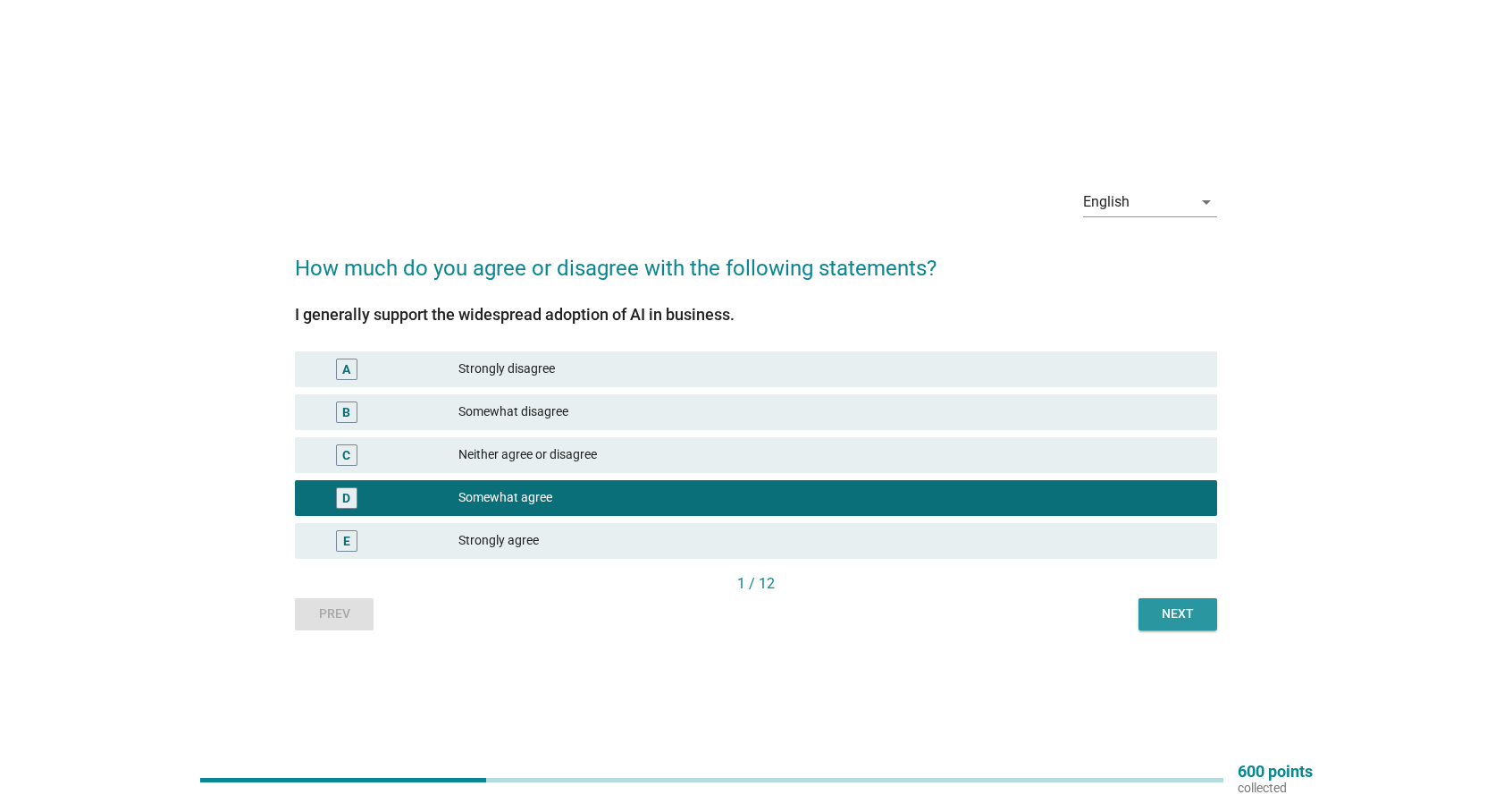
click at [1174, 621] on div "Next" at bounding box center [1177, 613] width 50 height 19
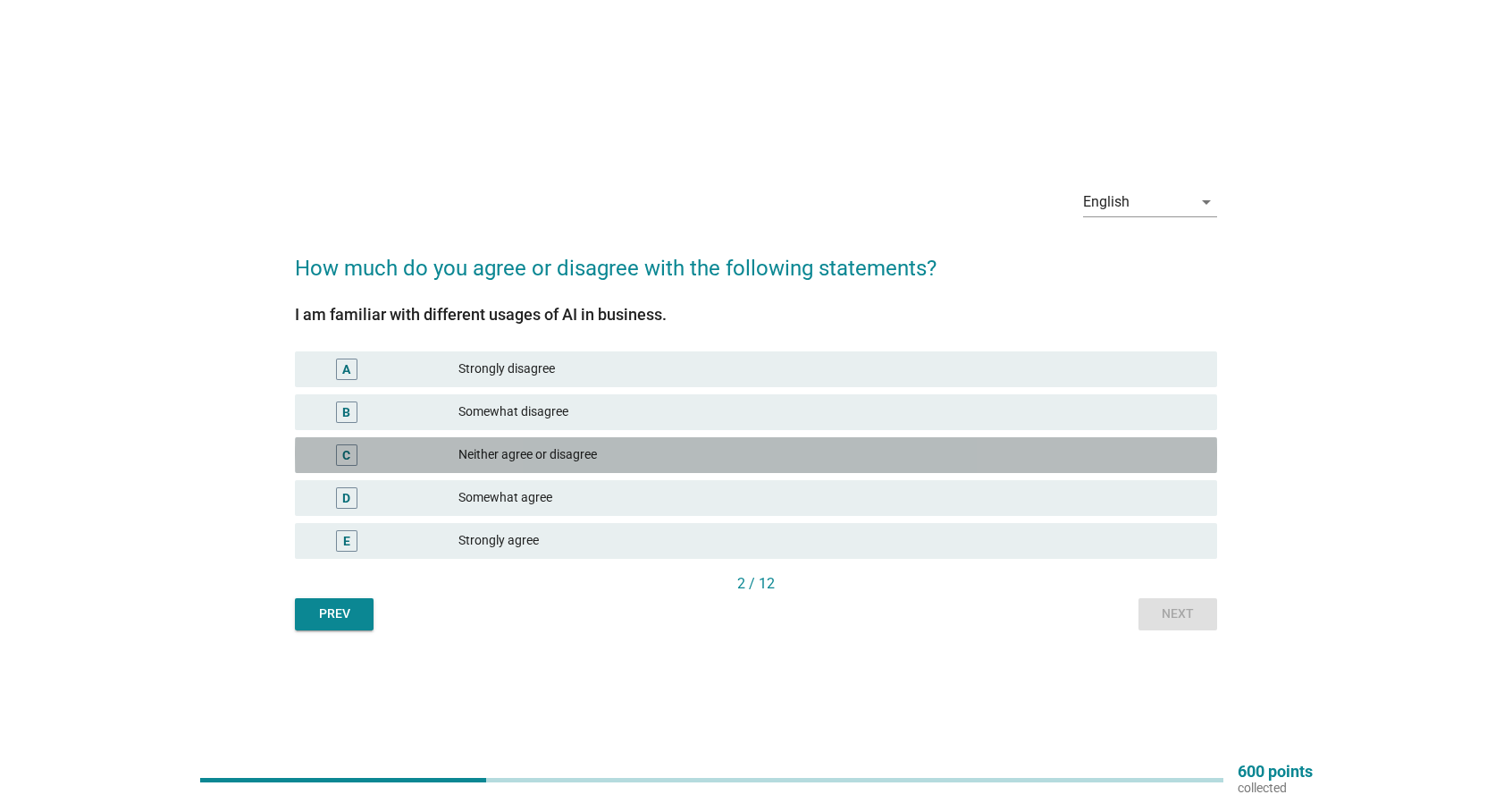
click at [709, 464] on div "Neither agree or disagree" at bounding box center [831, 455] width 745 height 22
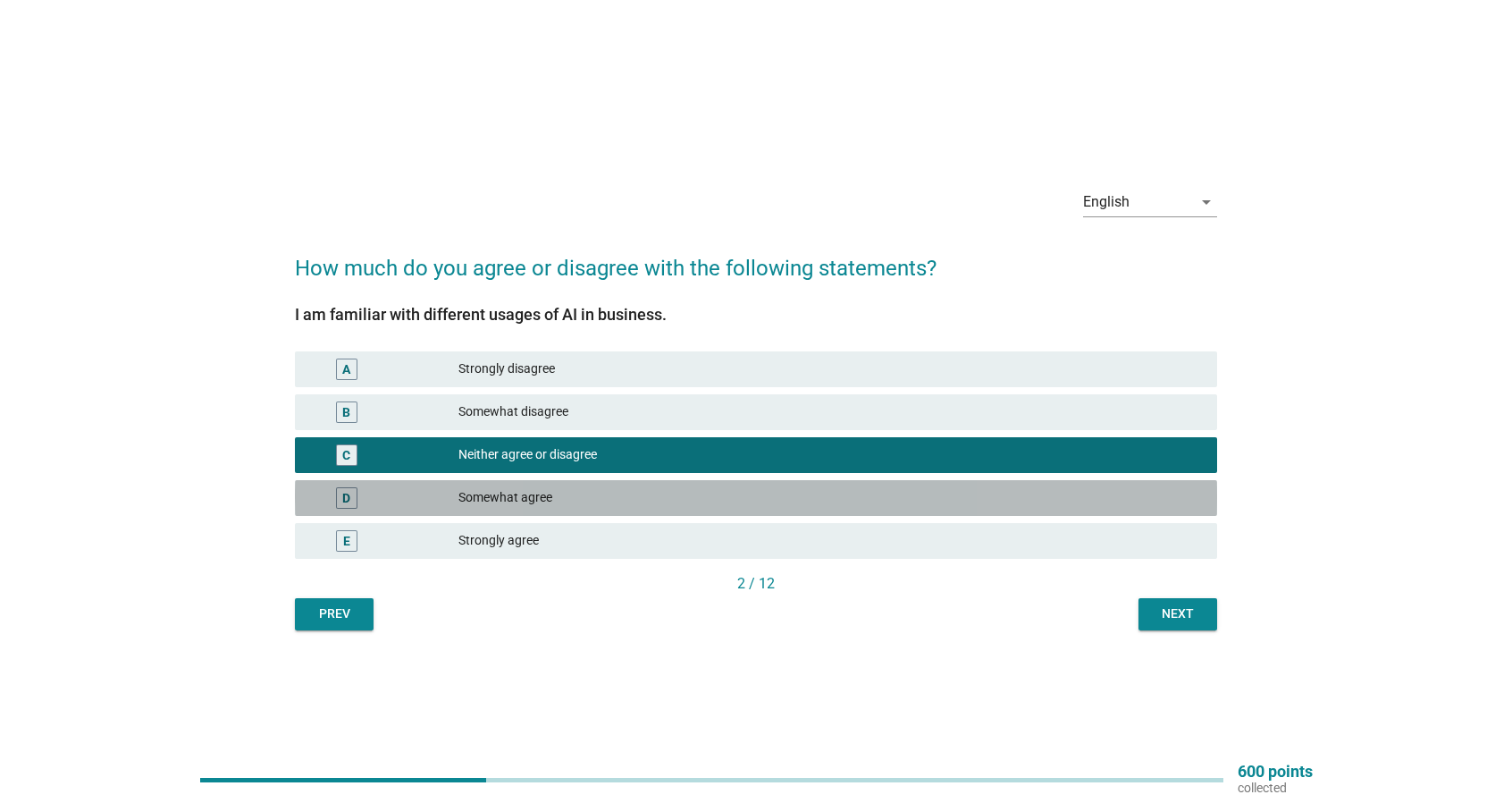
click at [772, 498] on div "Somewhat agree" at bounding box center [831, 498] width 745 height 22
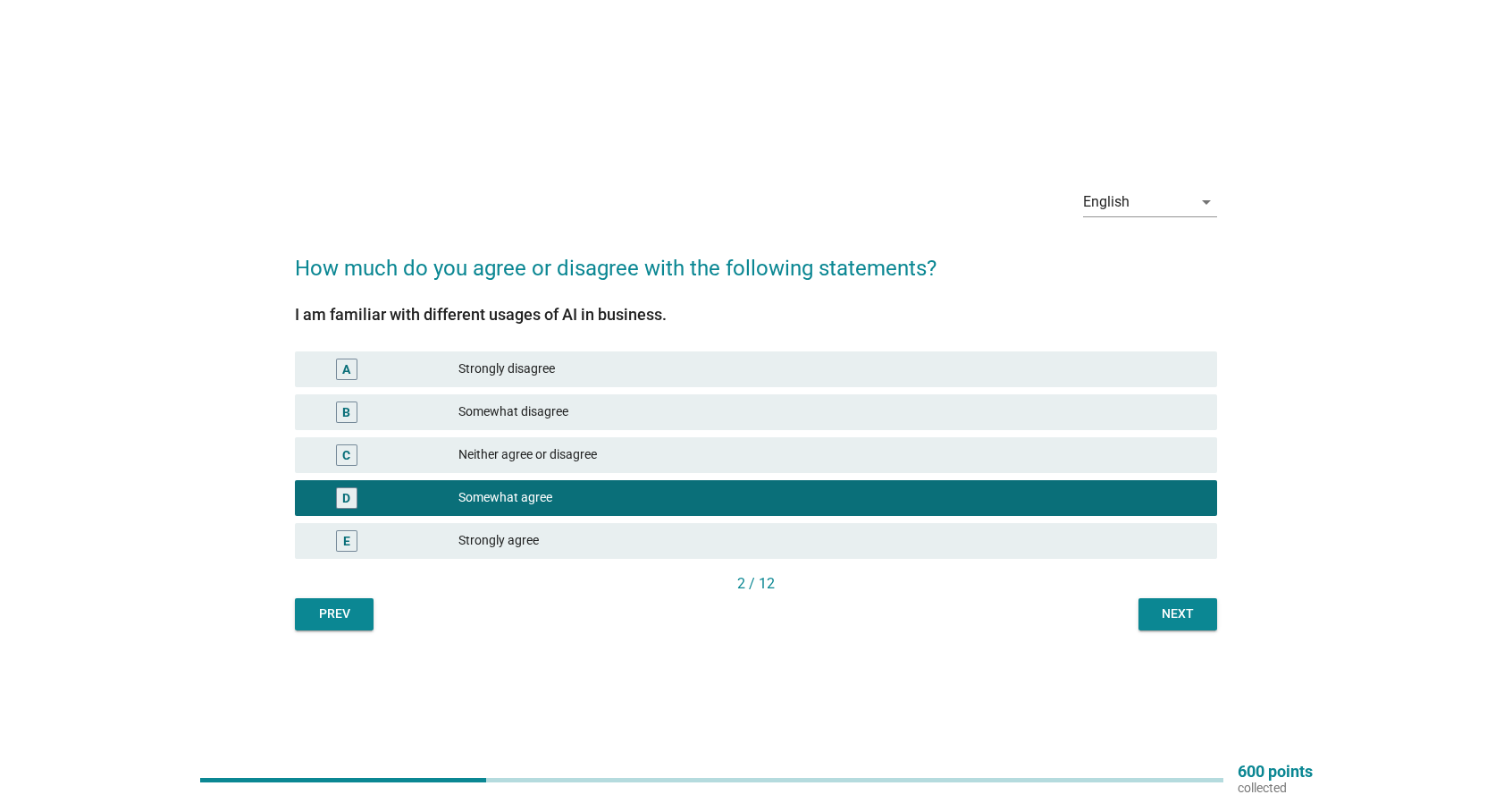
click at [668, 434] on div "C Neither agree or disagree" at bounding box center [756, 454] width 929 height 43
click at [670, 414] on div "Somewhat disagree" at bounding box center [831, 412] width 745 height 22
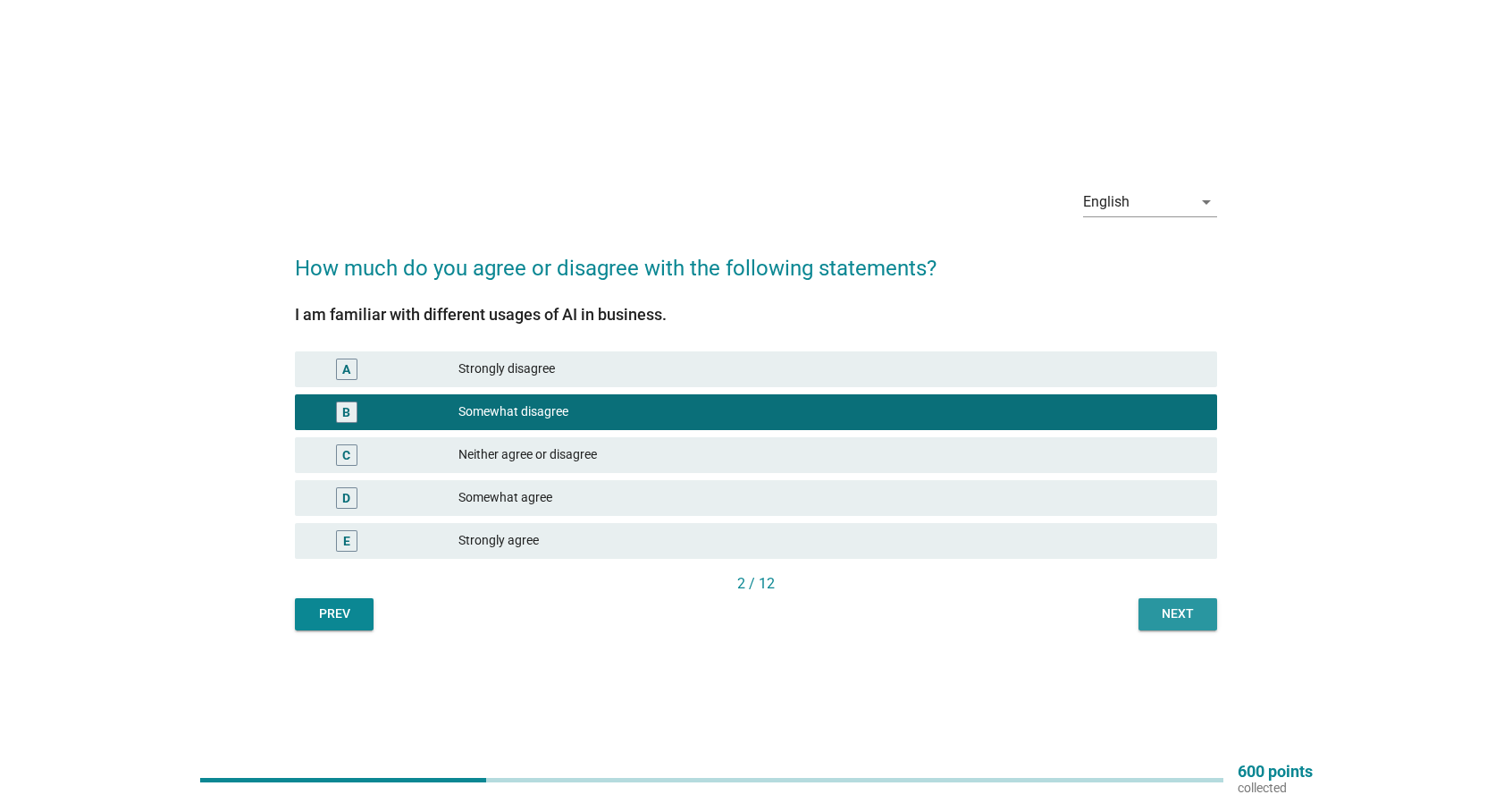
drag, startPoint x: 1160, startPoint y: 621, endPoint x: 1136, endPoint y: 618, distance: 24.2
click at [1158, 621] on div "Next" at bounding box center [1177, 613] width 50 height 19
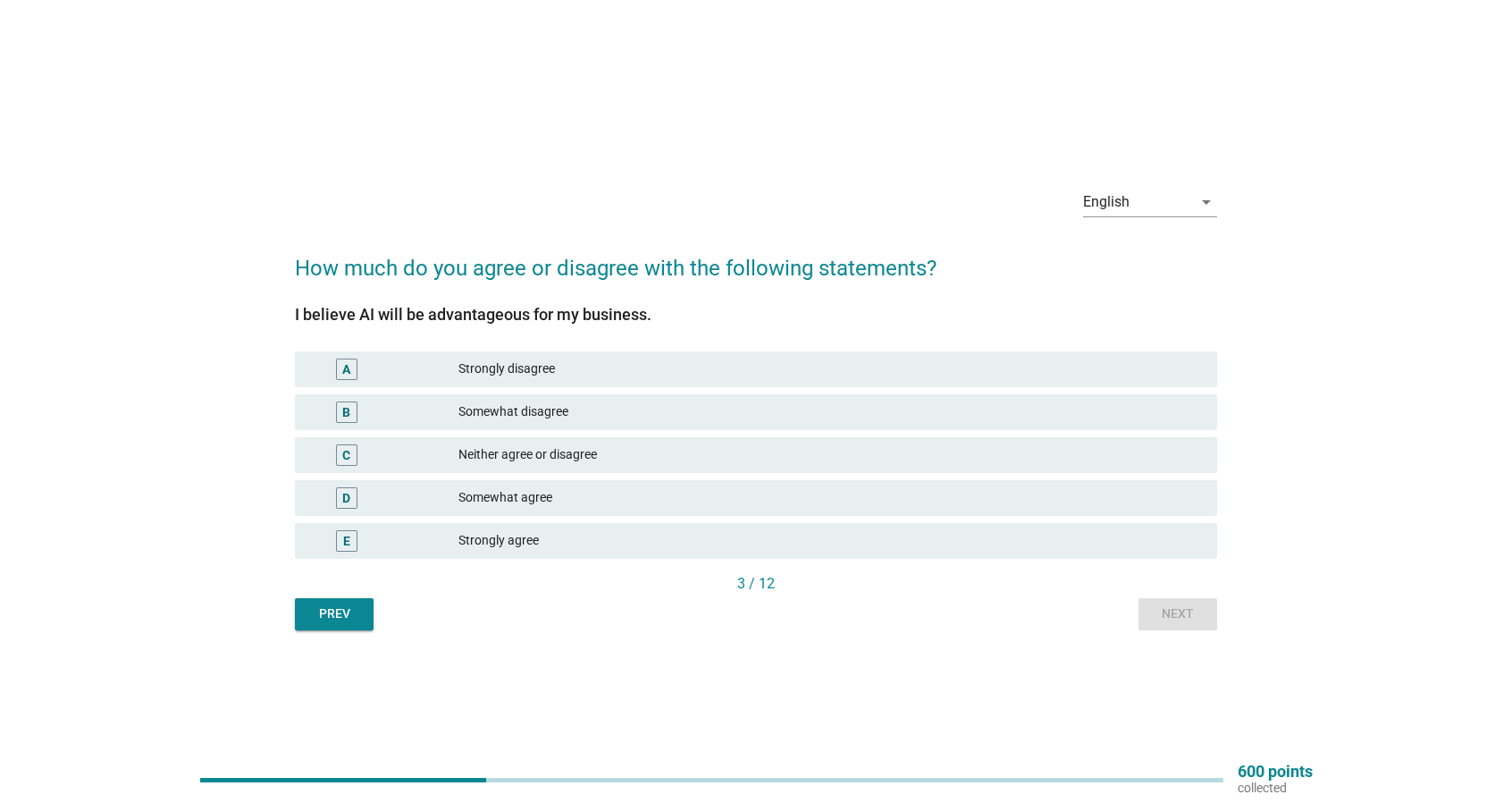
click at [711, 510] on div "D Somewhat agree" at bounding box center [756, 497] width 922 height 35
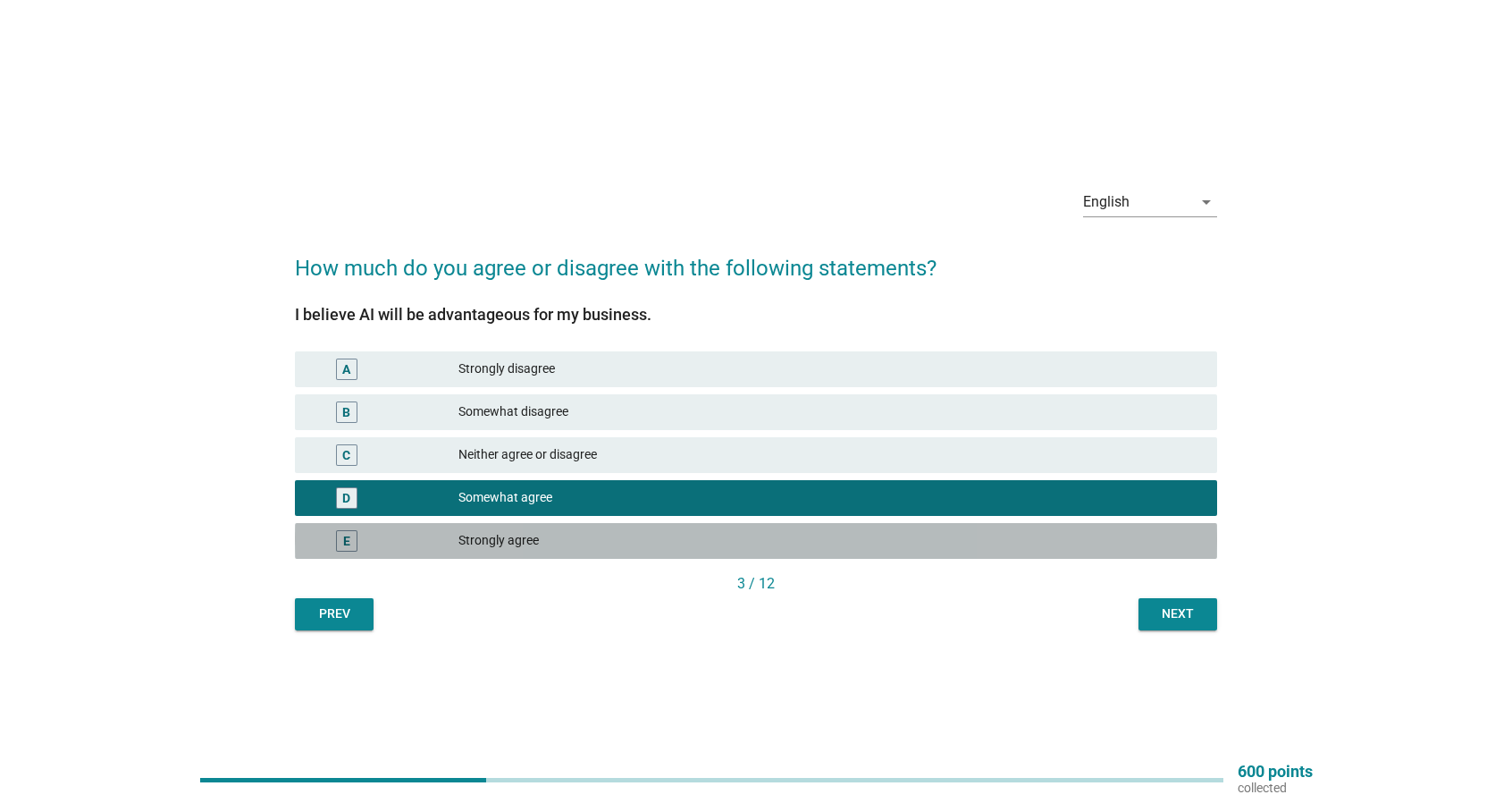
click at [741, 538] on div "Strongly agree" at bounding box center [831, 541] width 745 height 22
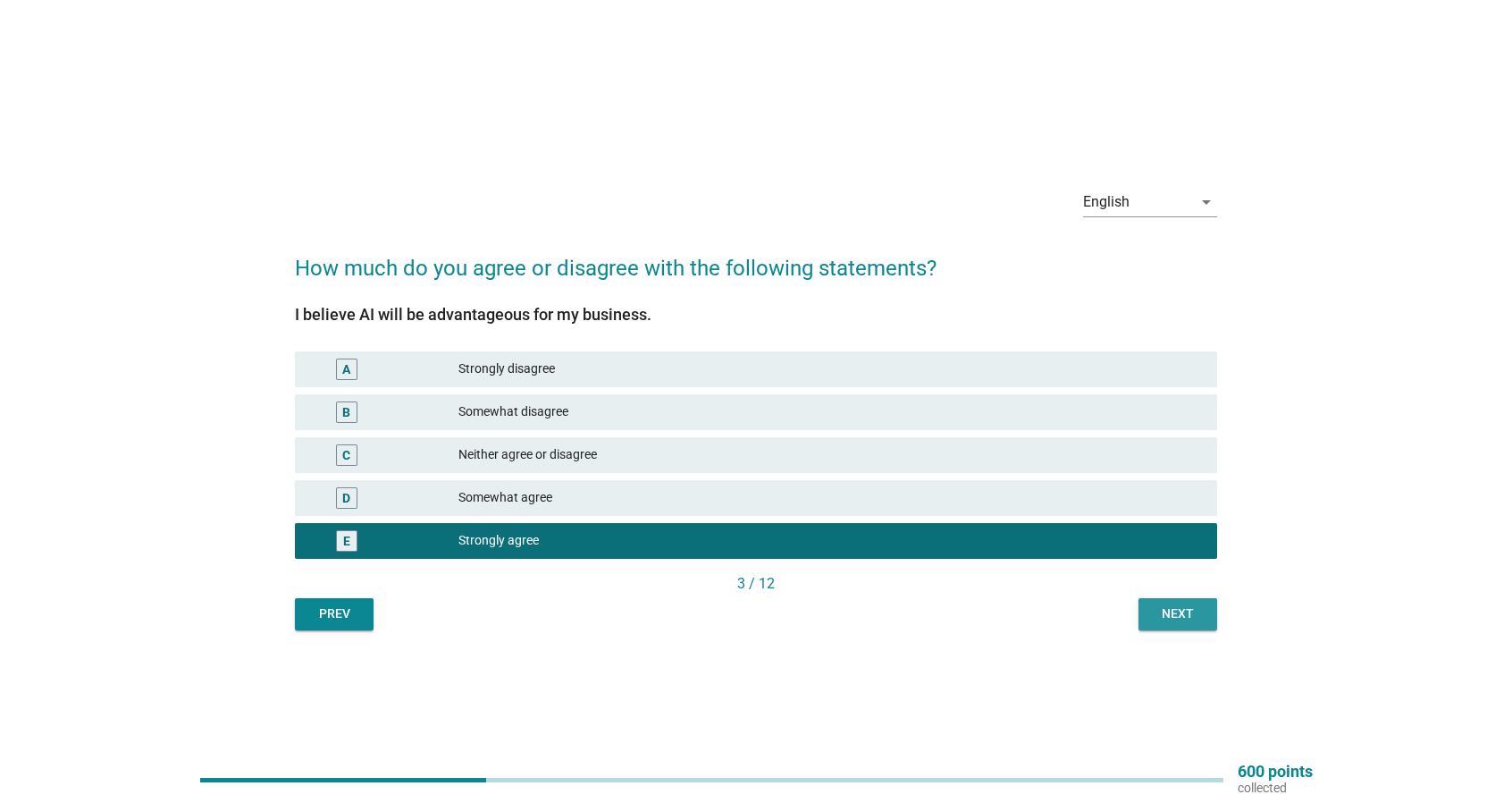
click at [1167, 628] on button "Next" at bounding box center [1177, 615] width 79 height 33
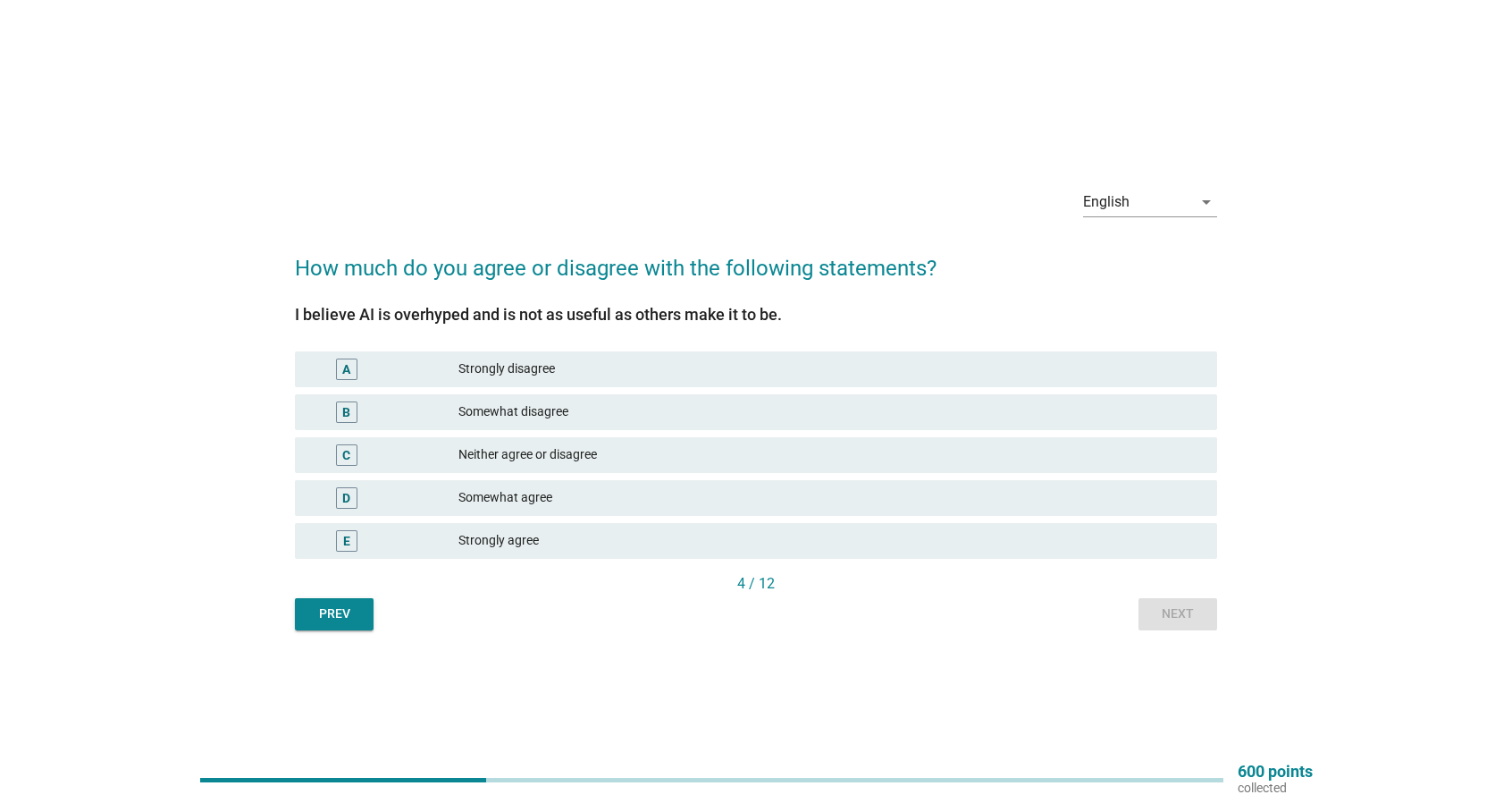
click at [804, 473] on div "C Neither agree or disagree" at bounding box center [756, 454] width 929 height 43
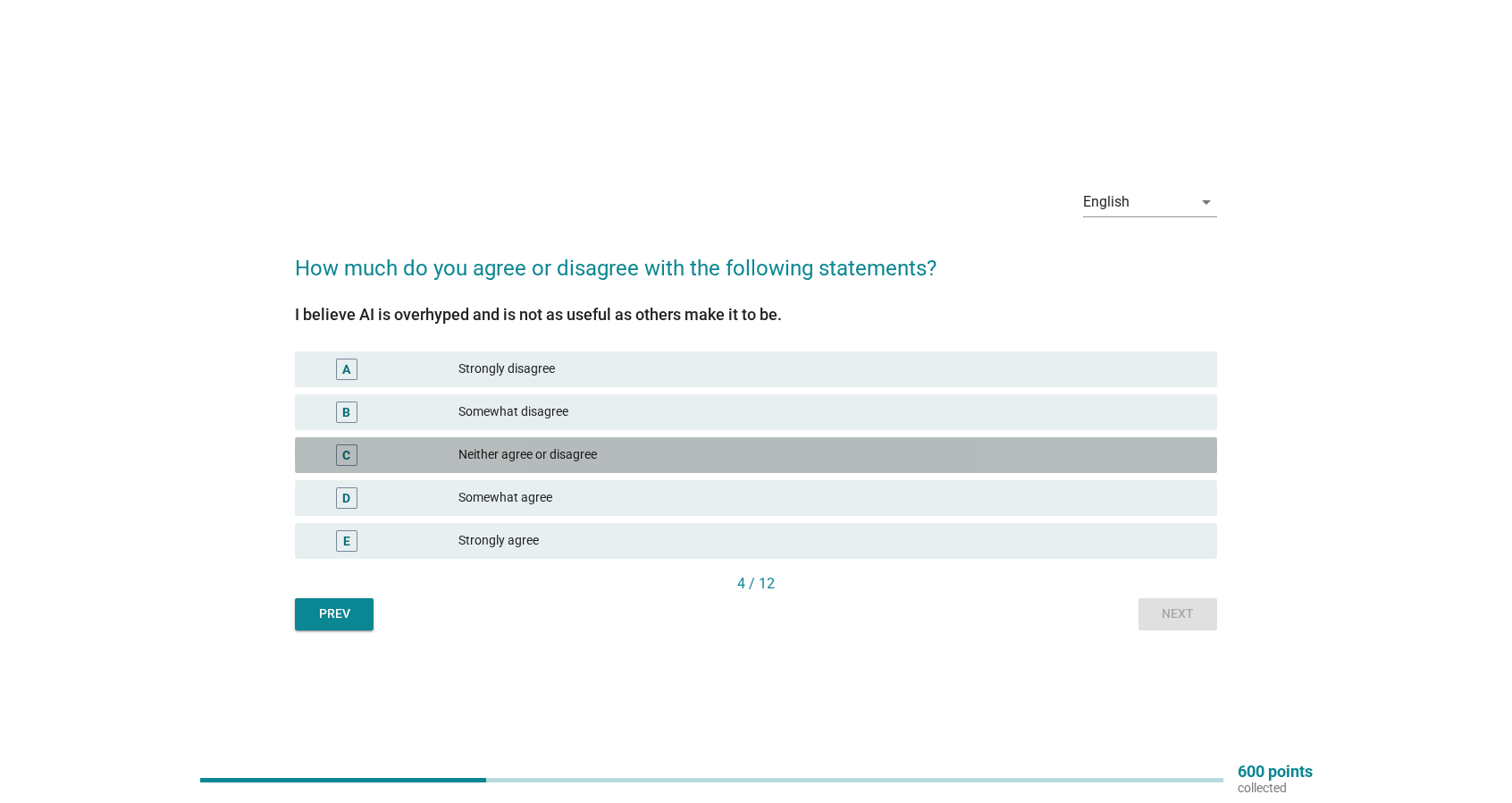
click at [829, 462] on div "Neither agree or disagree" at bounding box center [831, 455] width 745 height 22
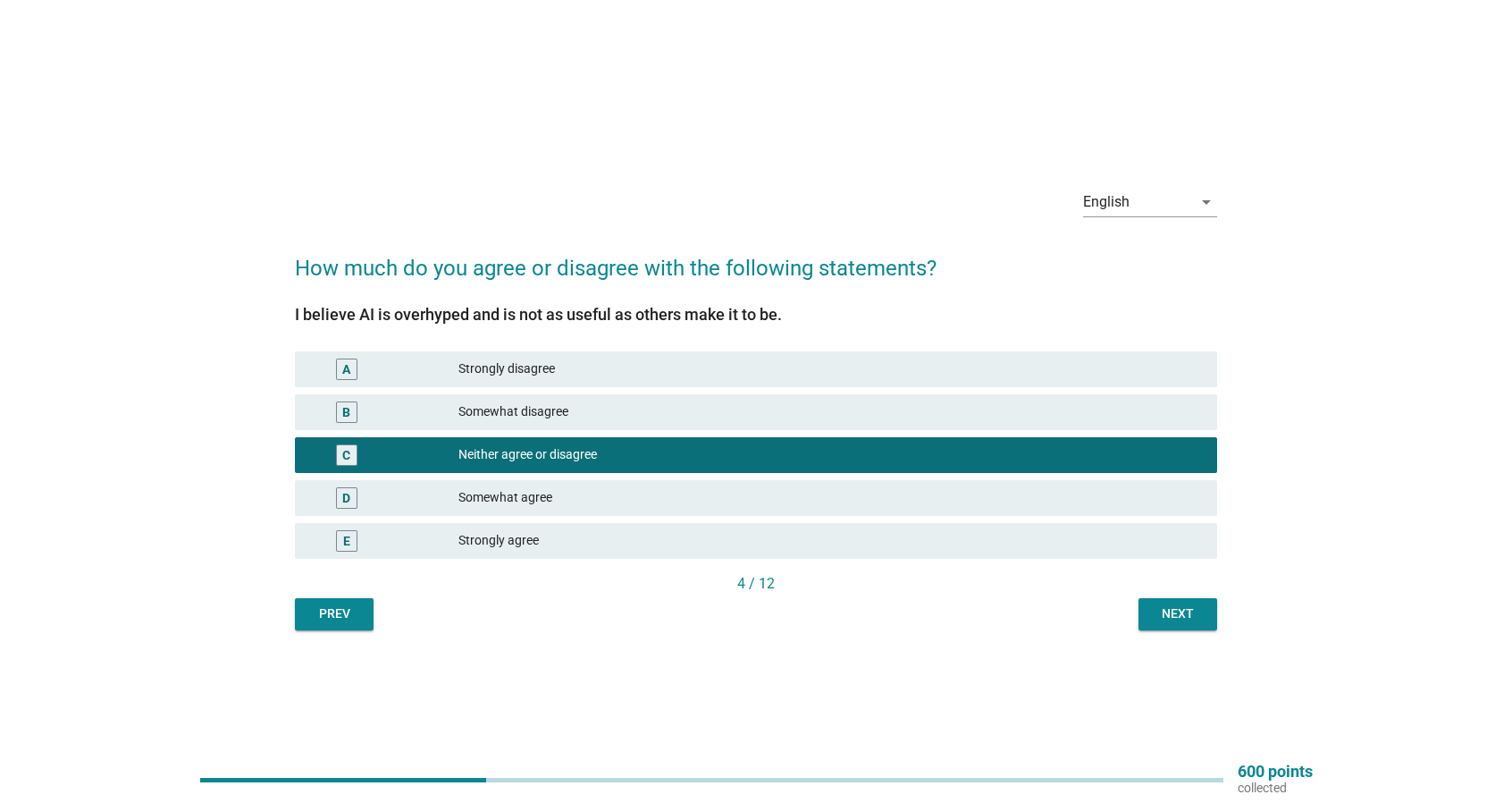
click at [1184, 617] on div "Next" at bounding box center [1177, 613] width 50 height 19
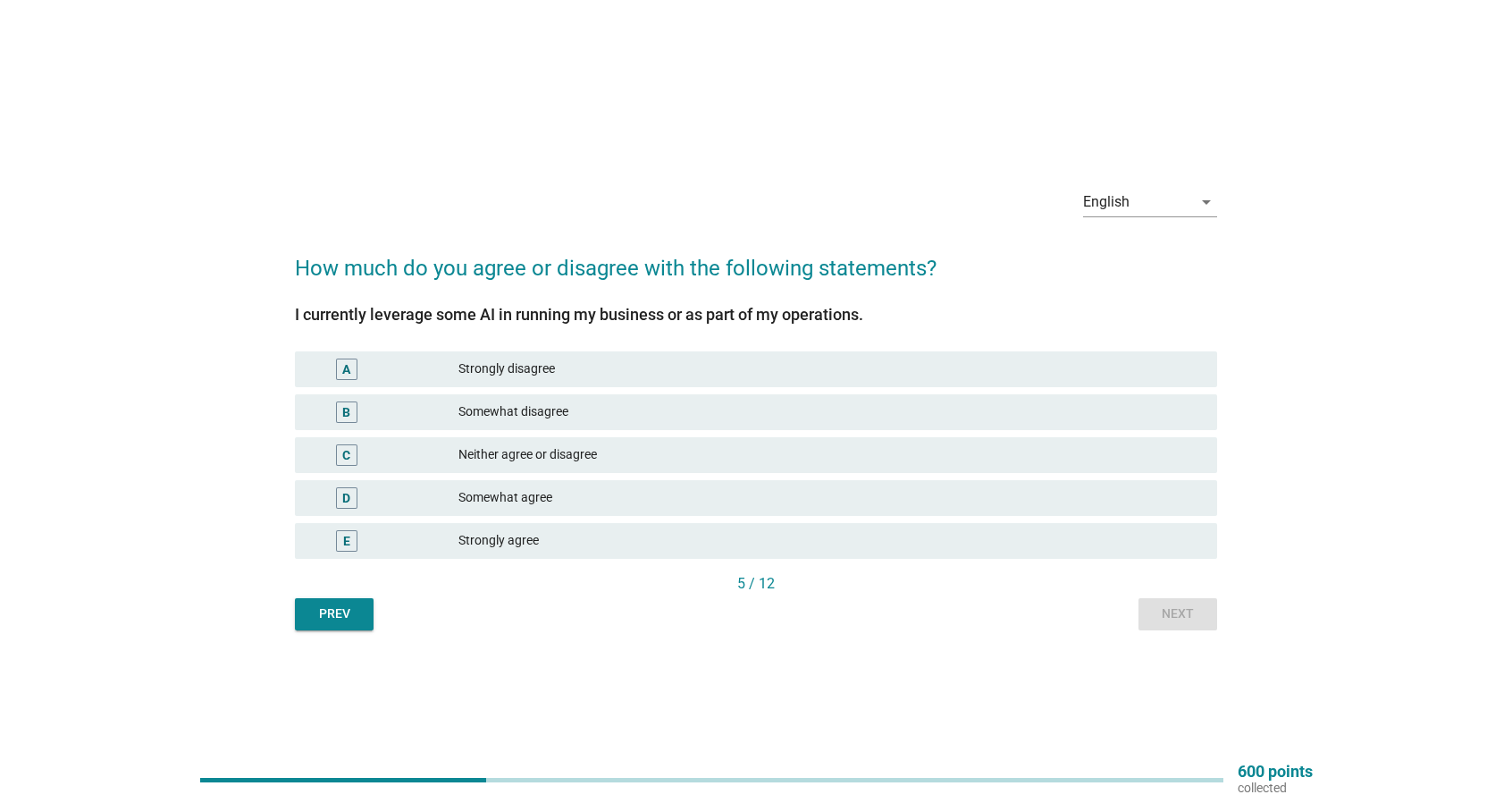
click at [974, 482] on div "D Somewhat agree" at bounding box center [756, 497] width 922 height 35
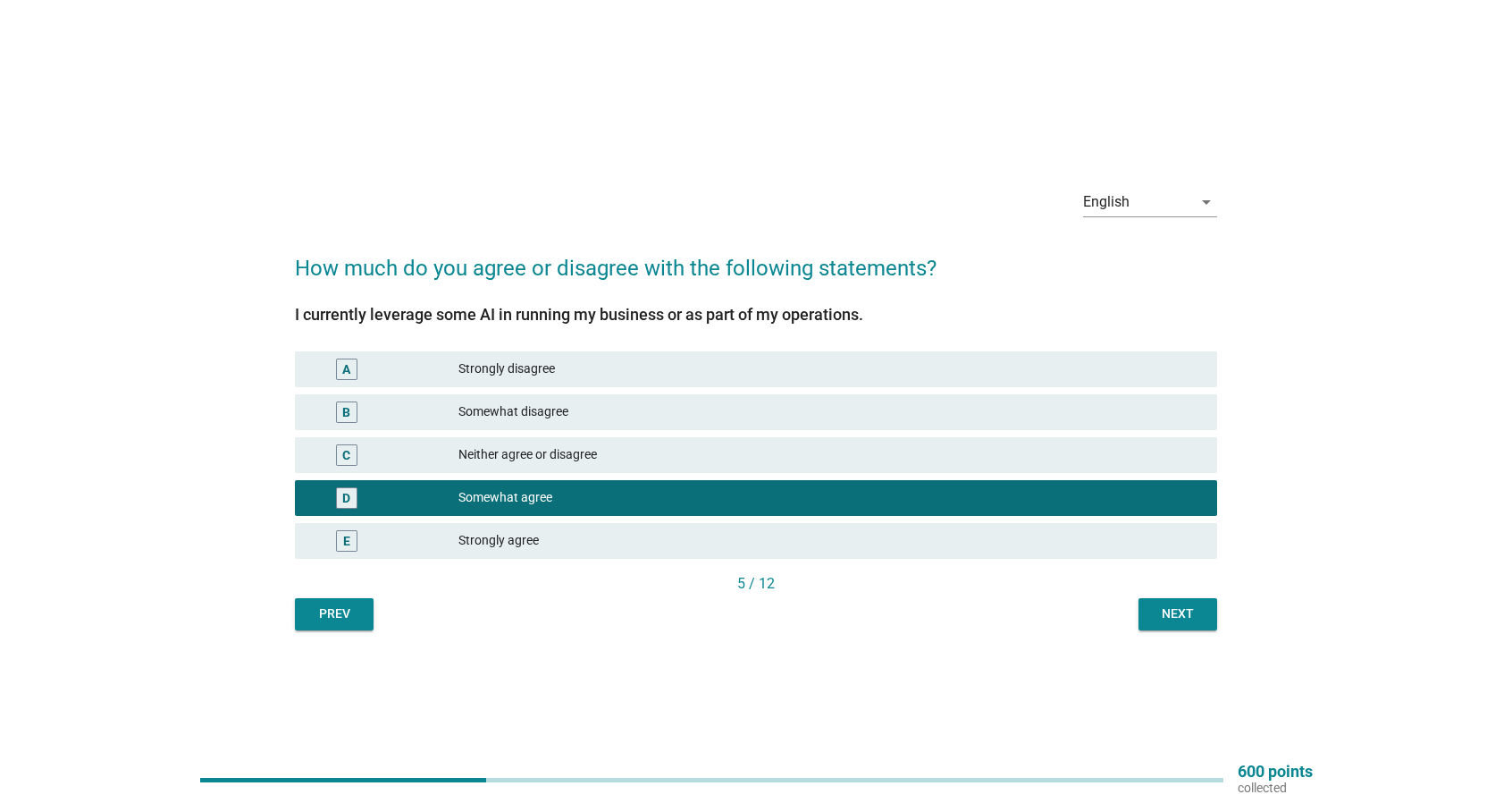
click at [1201, 629] on button "Next" at bounding box center [1177, 615] width 79 height 33
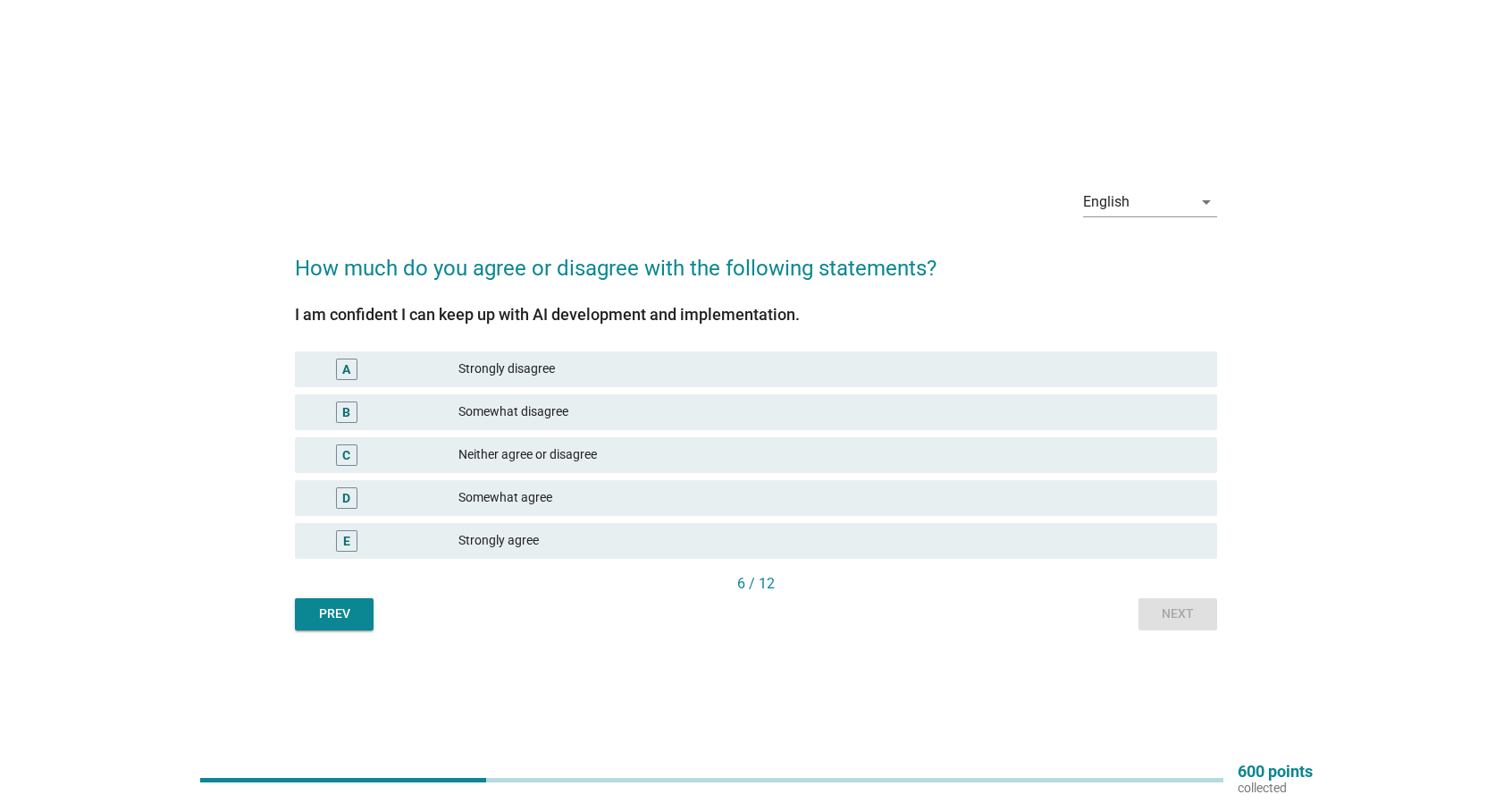
click at [1102, 532] on div "Strongly agree" at bounding box center [831, 541] width 745 height 22
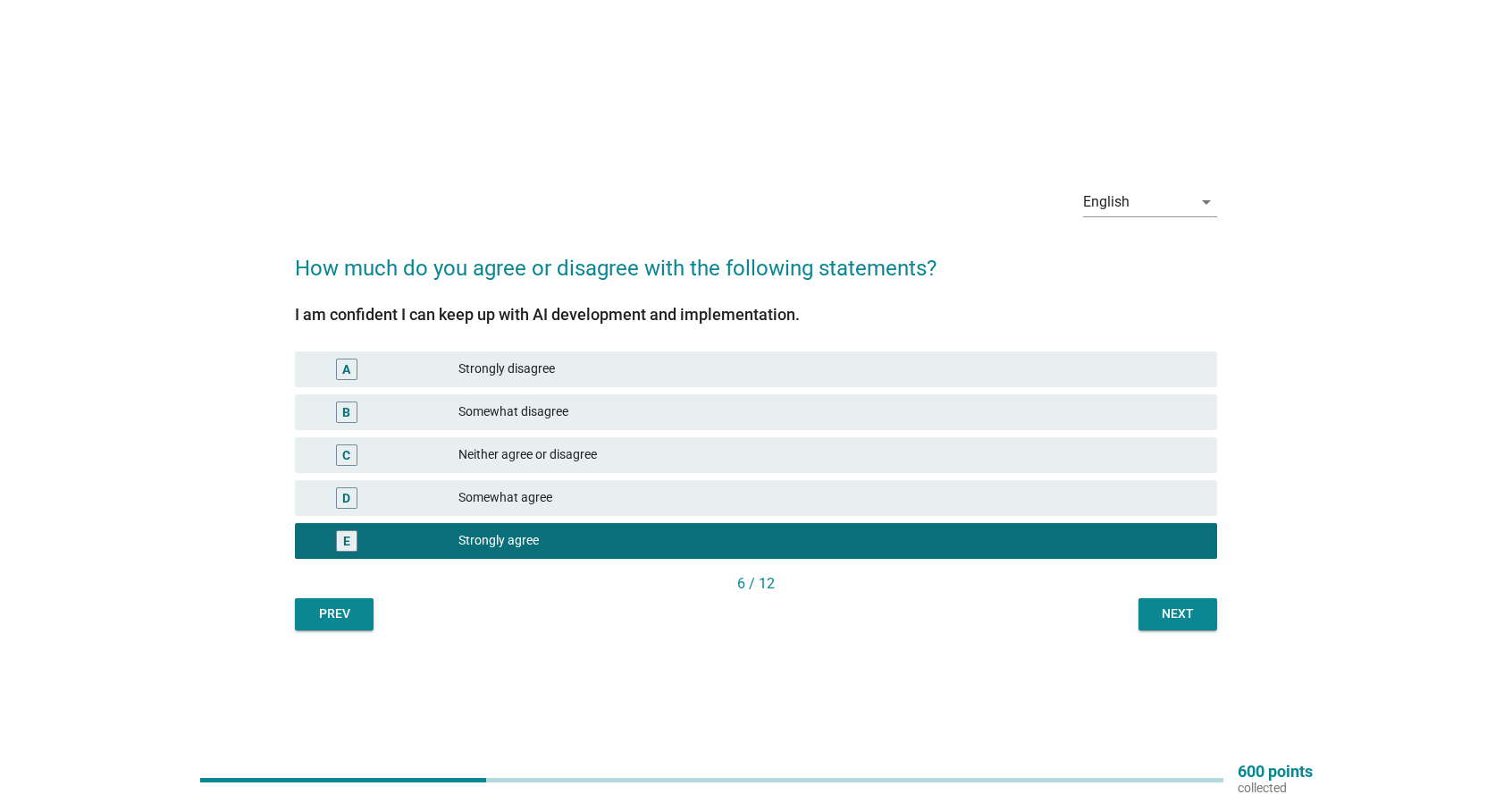
click at [1106, 517] on div "D Somewhat agree" at bounding box center [756, 497] width 929 height 43
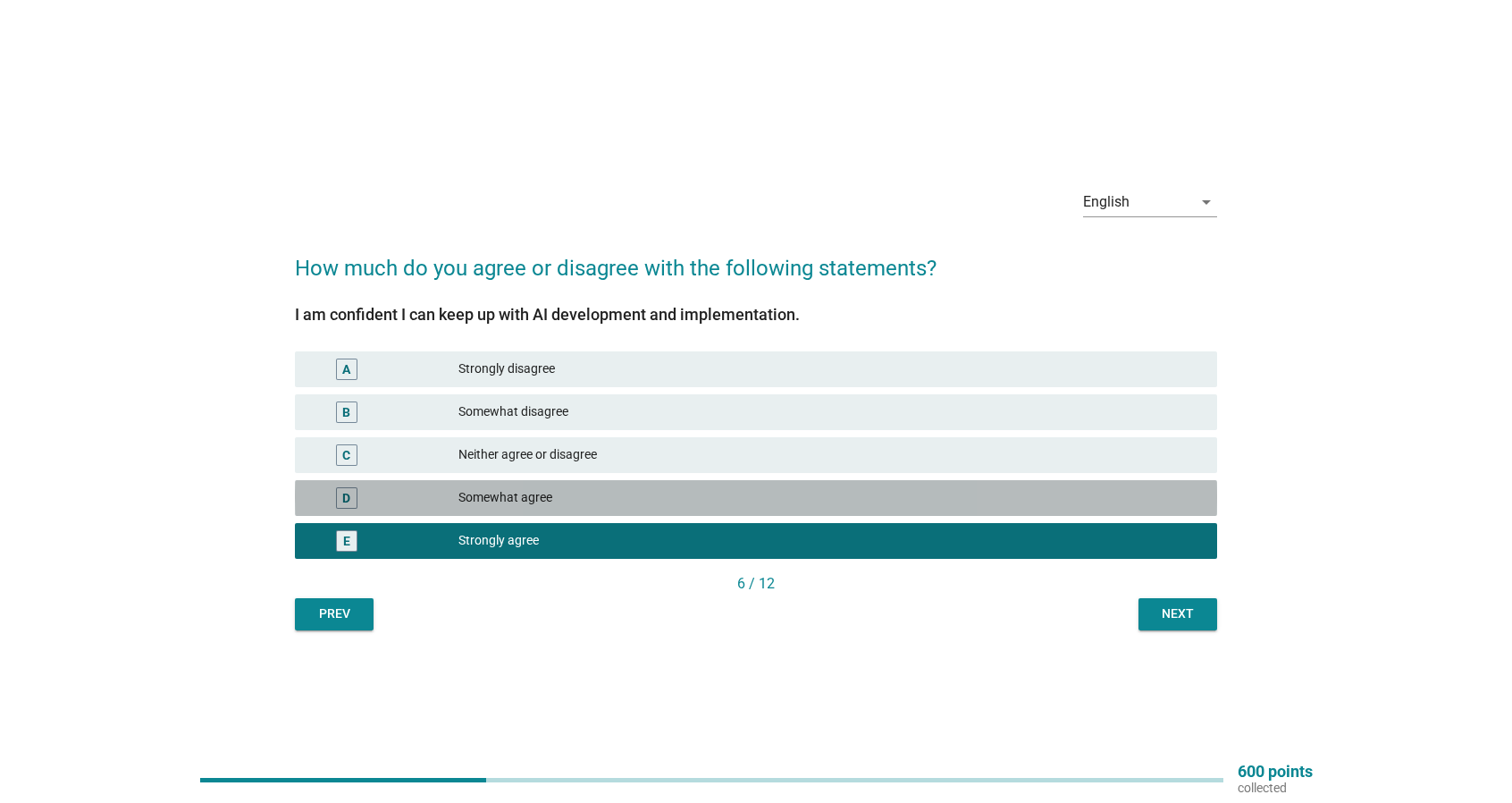
click at [1106, 505] on div "Somewhat agree" at bounding box center [831, 498] width 745 height 22
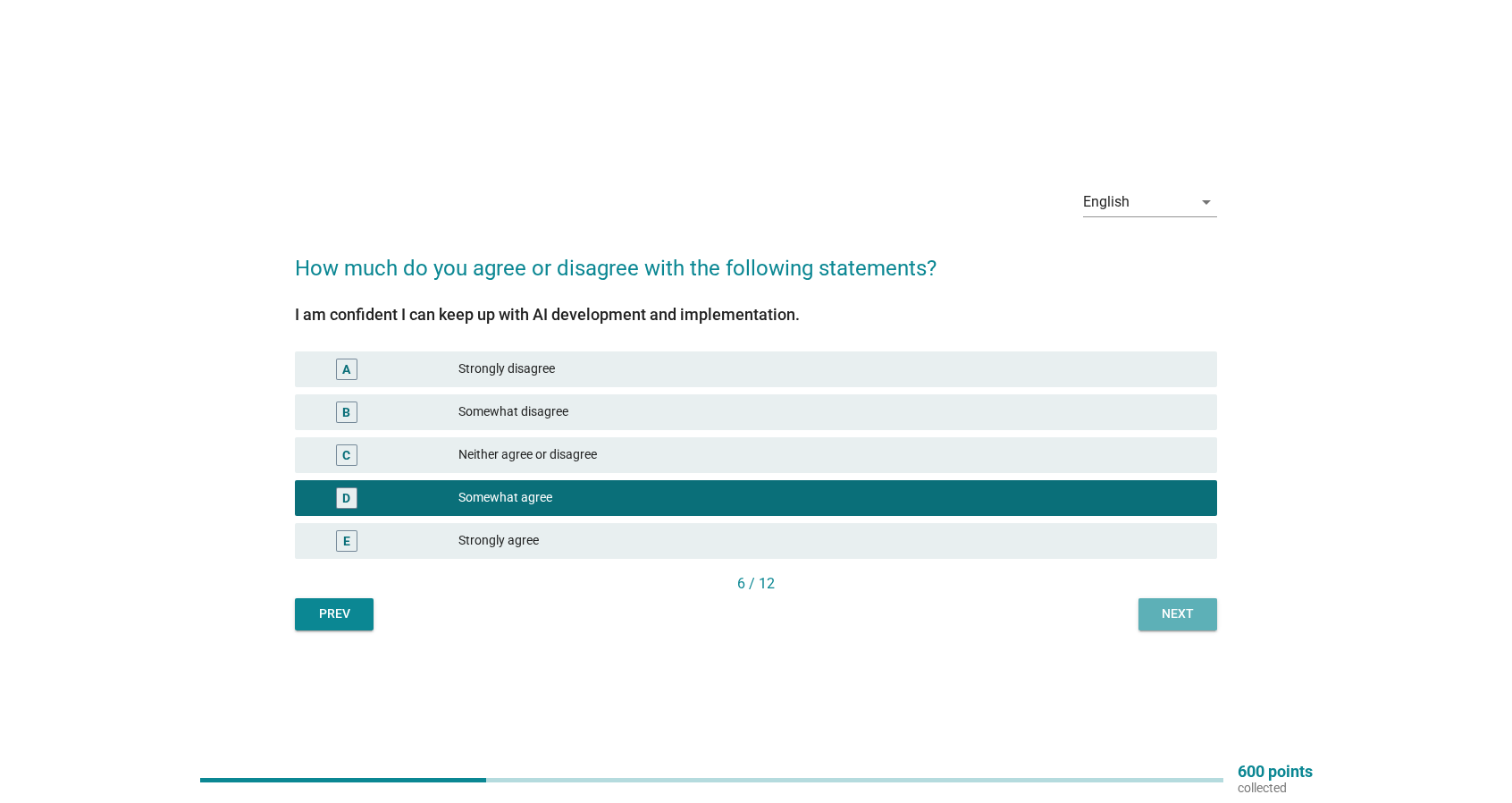
drag, startPoint x: 1192, startPoint y: 604, endPoint x: 1189, endPoint y: 618, distance: 14.3
click at [1193, 604] on div "Next" at bounding box center [1177, 613] width 50 height 19
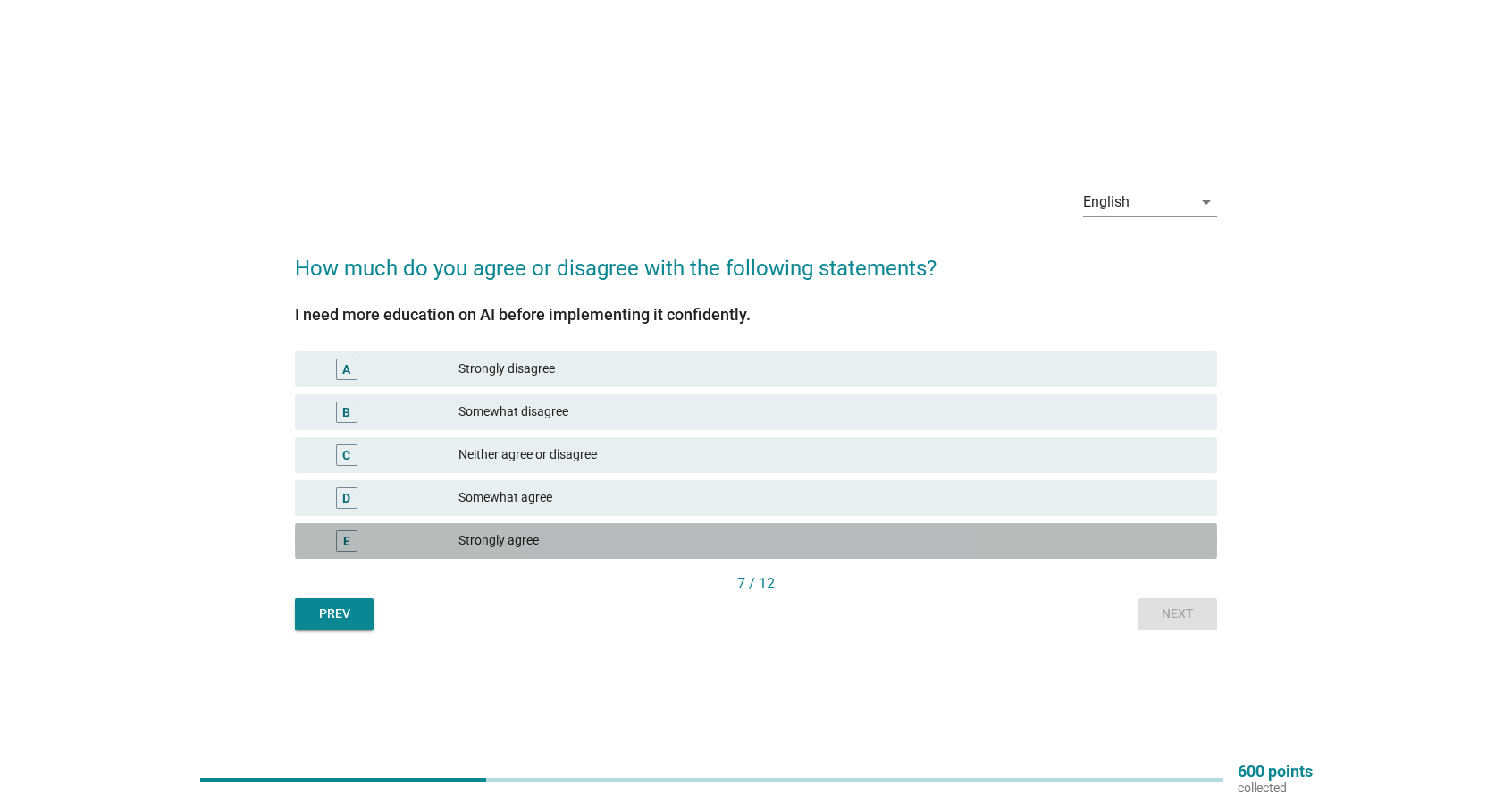
click at [995, 537] on div "Strongly agree" at bounding box center [831, 541] width 745 height 22
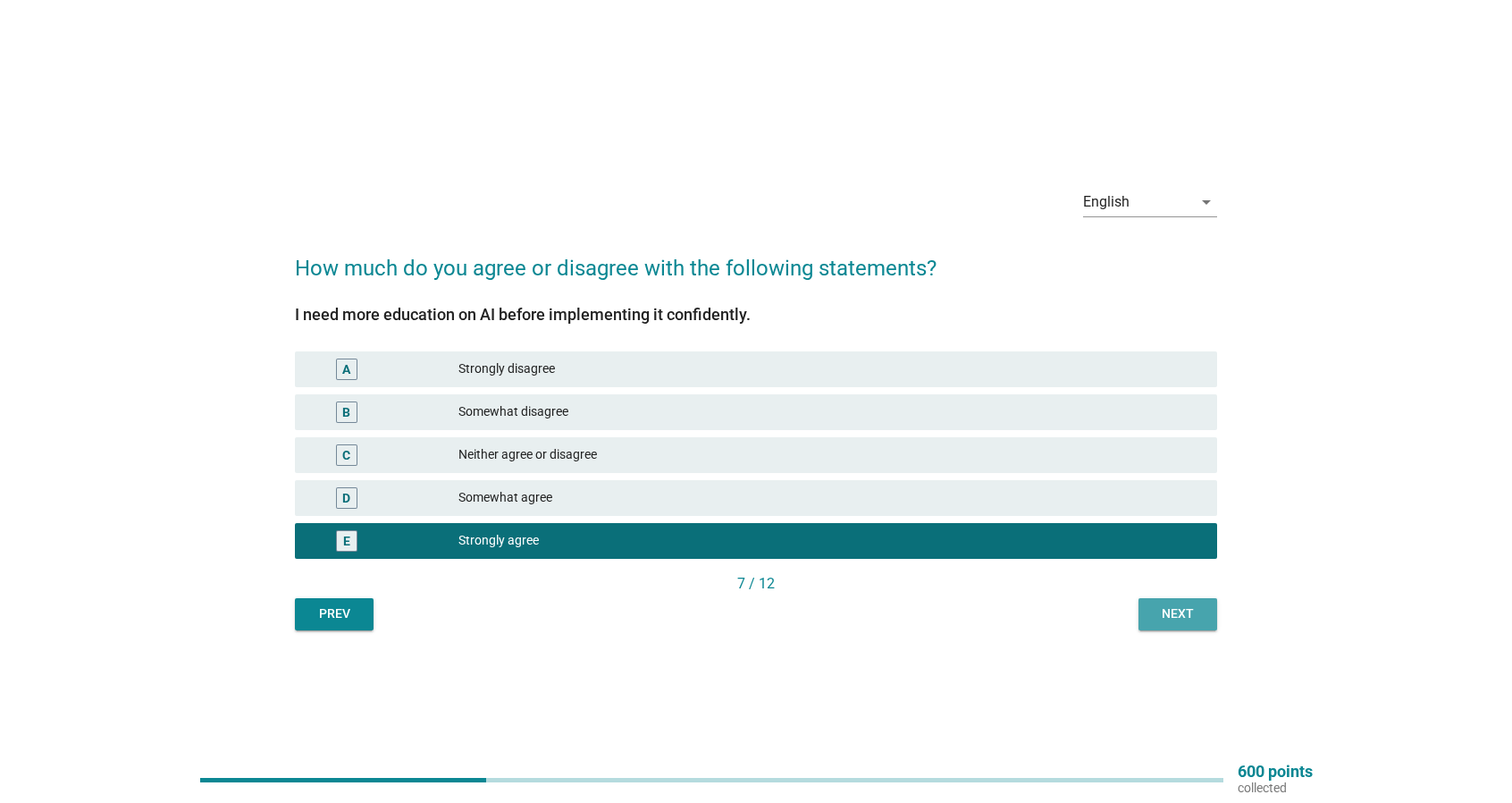
drag, startPoint x: 1151, startPoint y: 604, endPoint x: 1169, endPoint y: 614, distance: 20.6
click at [1152, 605] on button "Next" at bounding box center [1177, 615] width 79 height 33
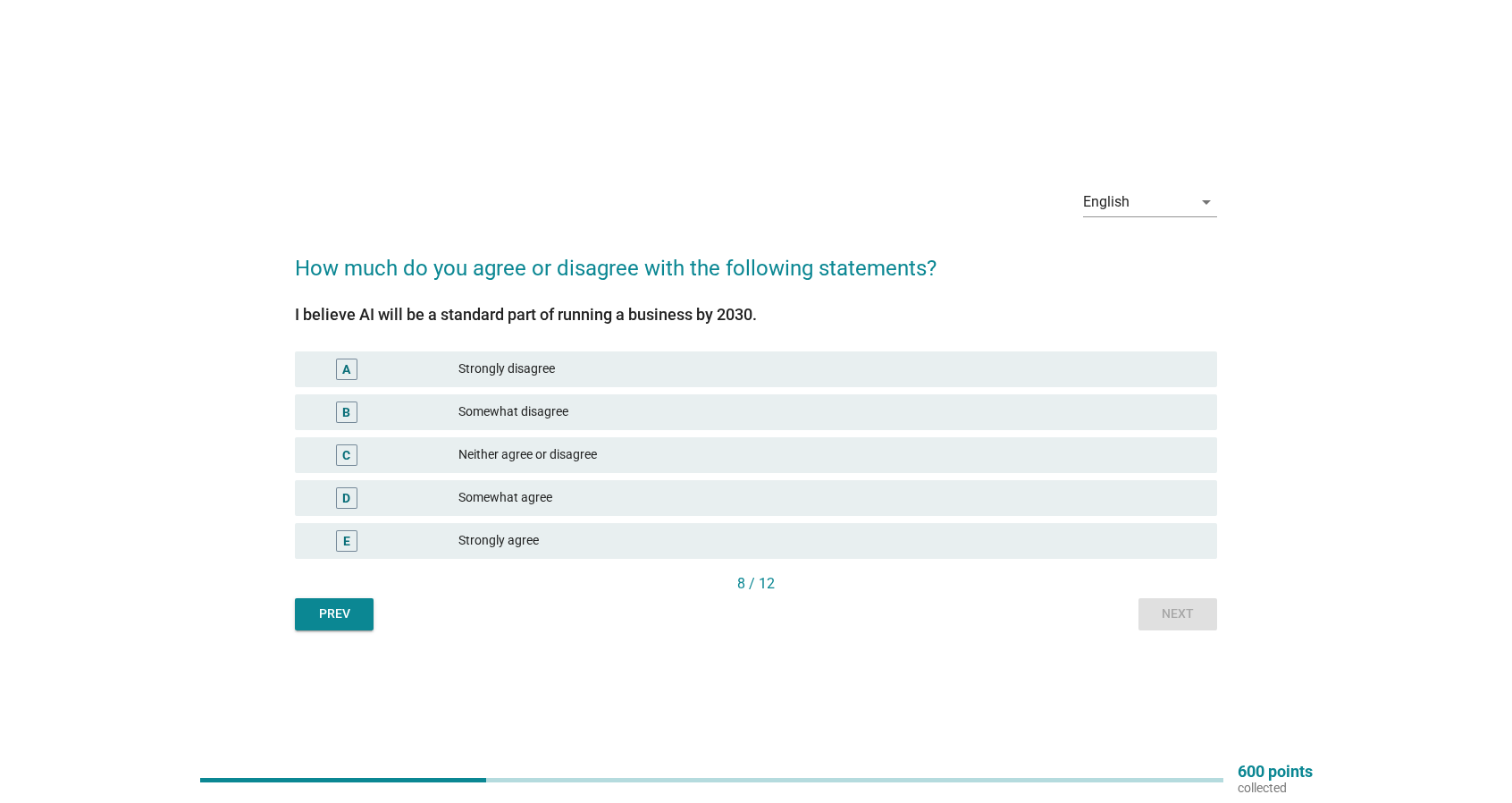
click at [1082, 487] on div "Somewhat agree" at bounding box center [831, 498] width 745 height 22
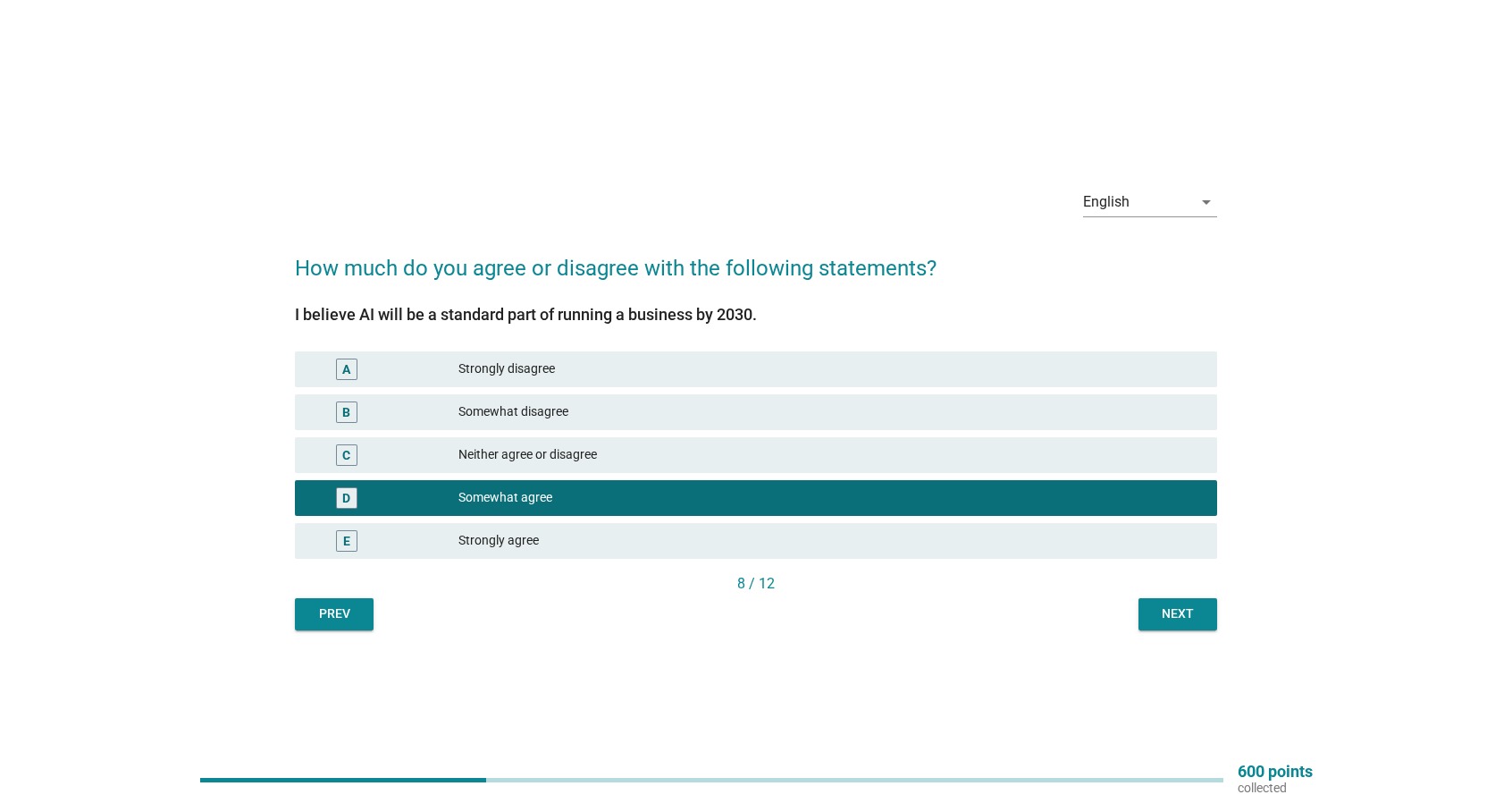
click at [1197, 611] on div "Next" at bounding box center [1177, 613] width 50 height 19
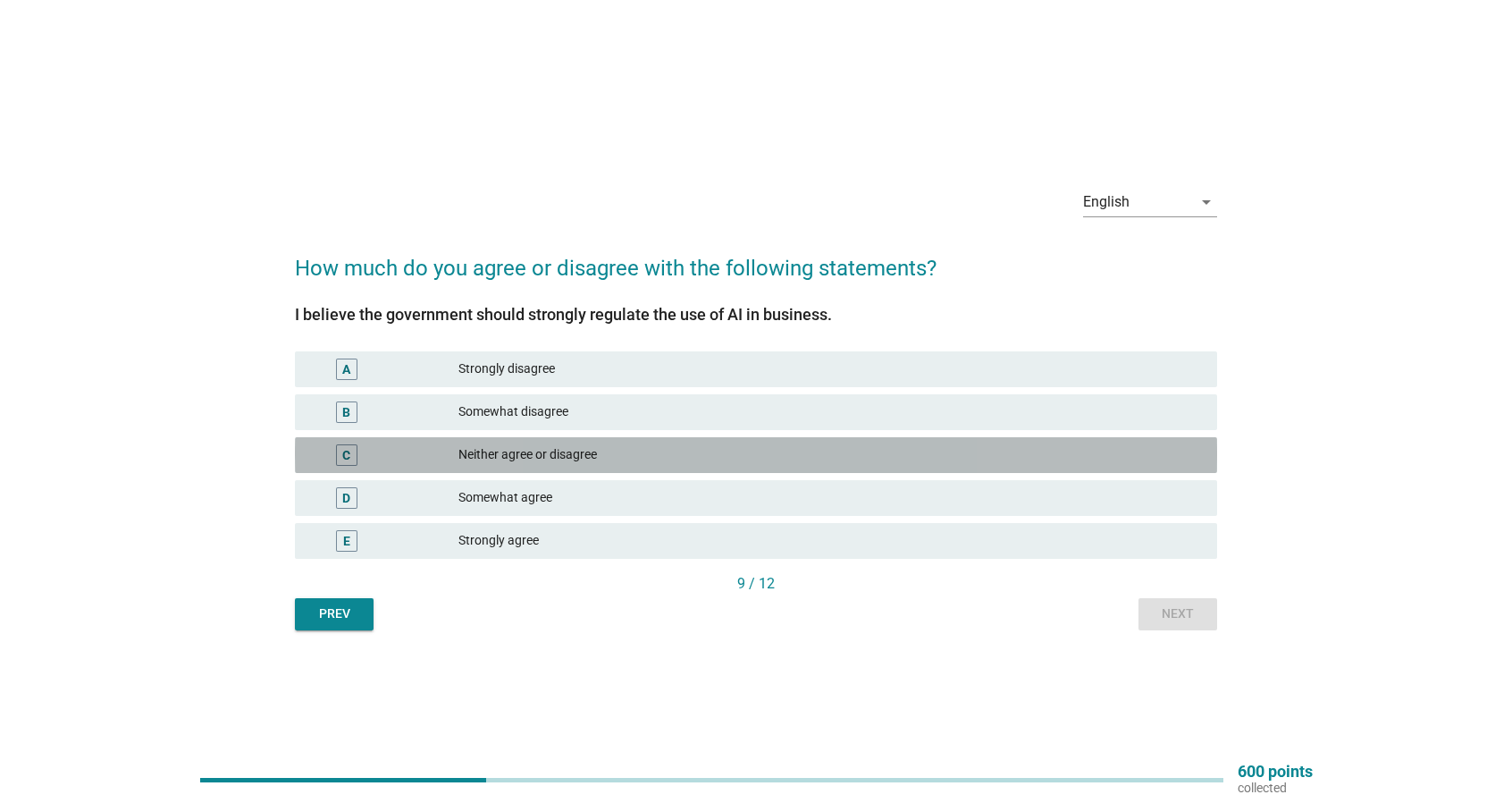
click at [898, 463] on div "Neither agree or disagree" at bounding box center [831, 455] width 745 height 22
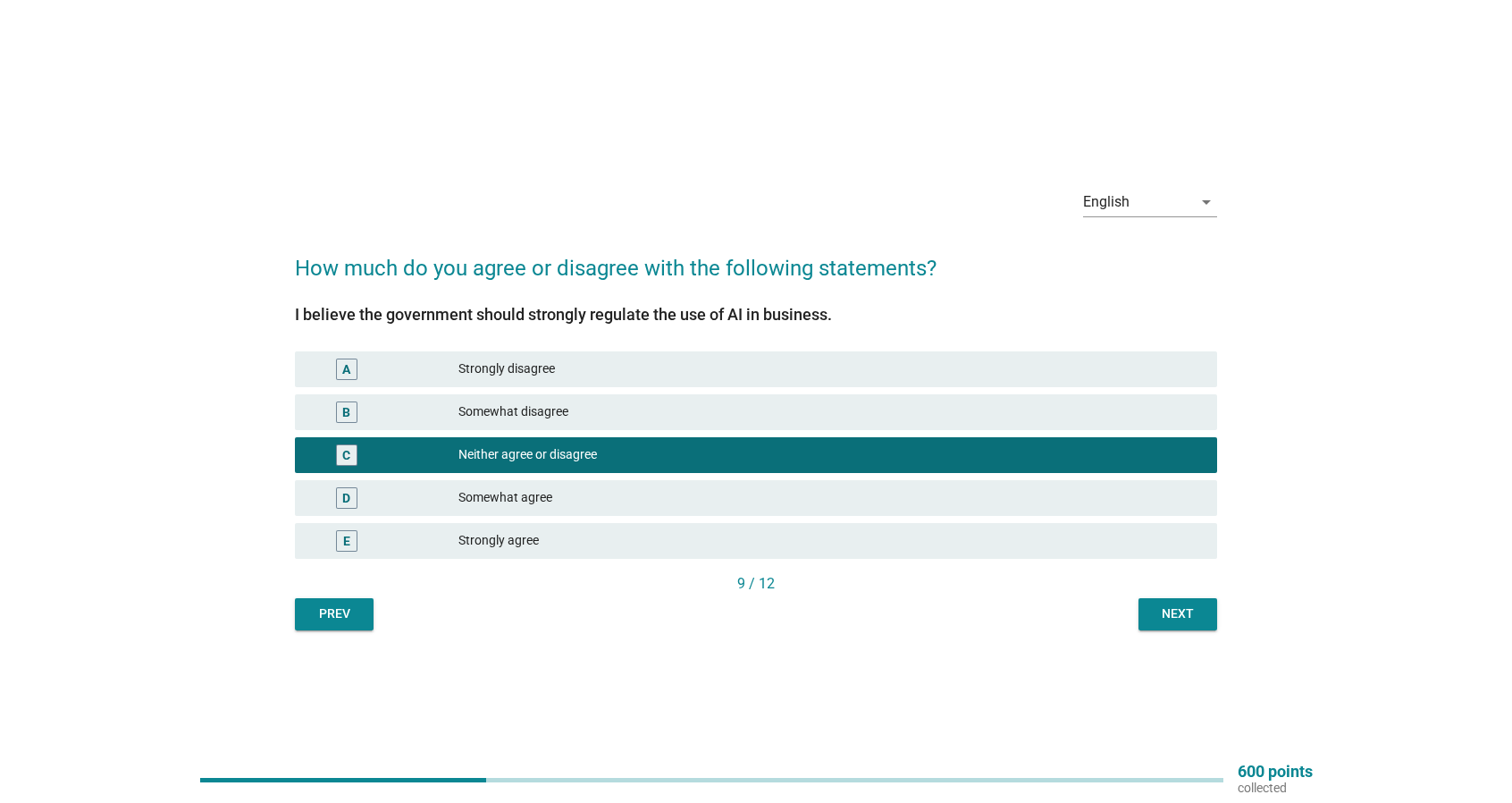
click at [1195, 605] on div "Next" at bounding box center [1177, 613] width 50 height 19
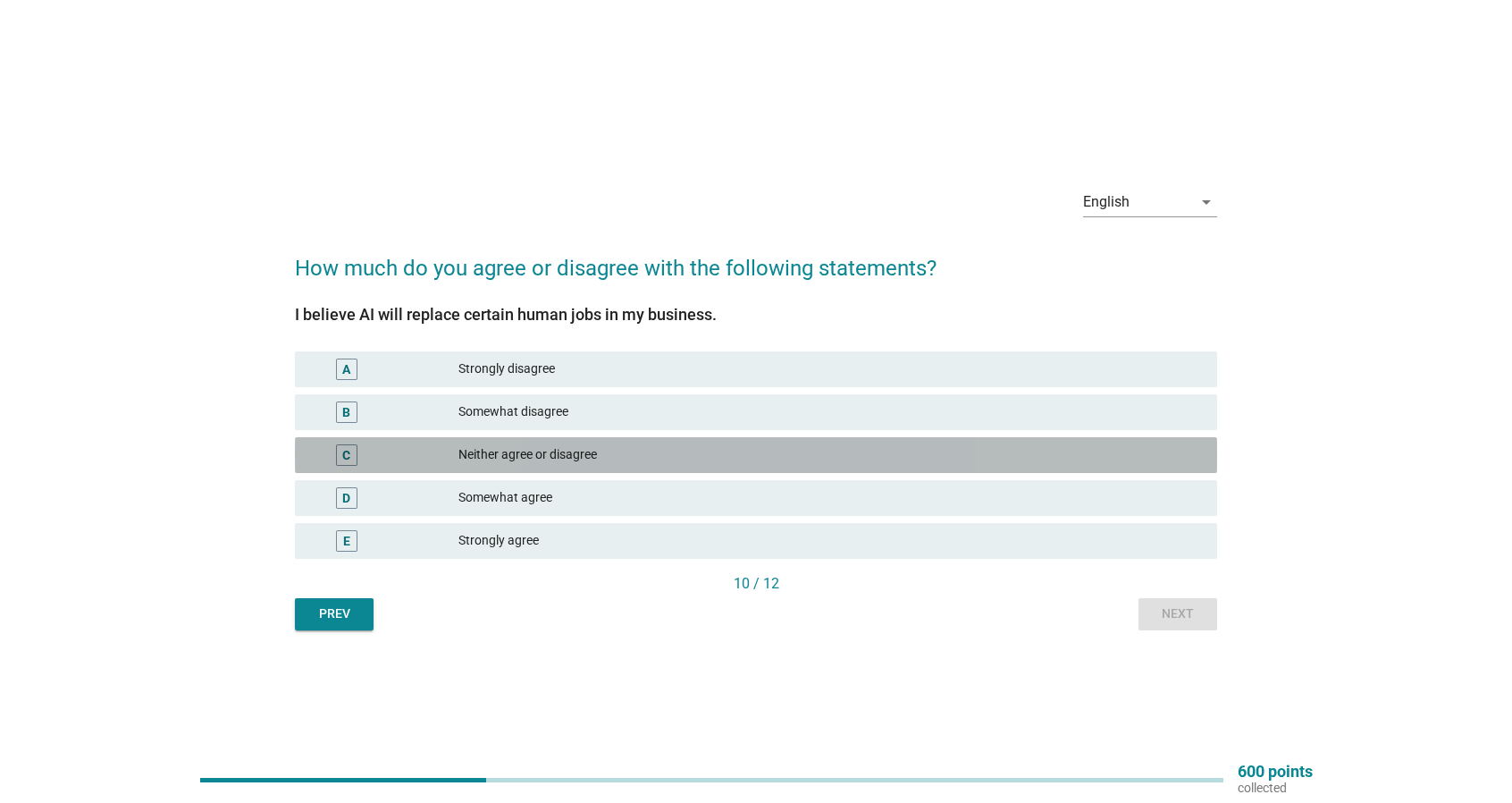
click at [1001, 457] on div "Neither agree or disagree" at bounding box center [831, 455] width 745 height 22
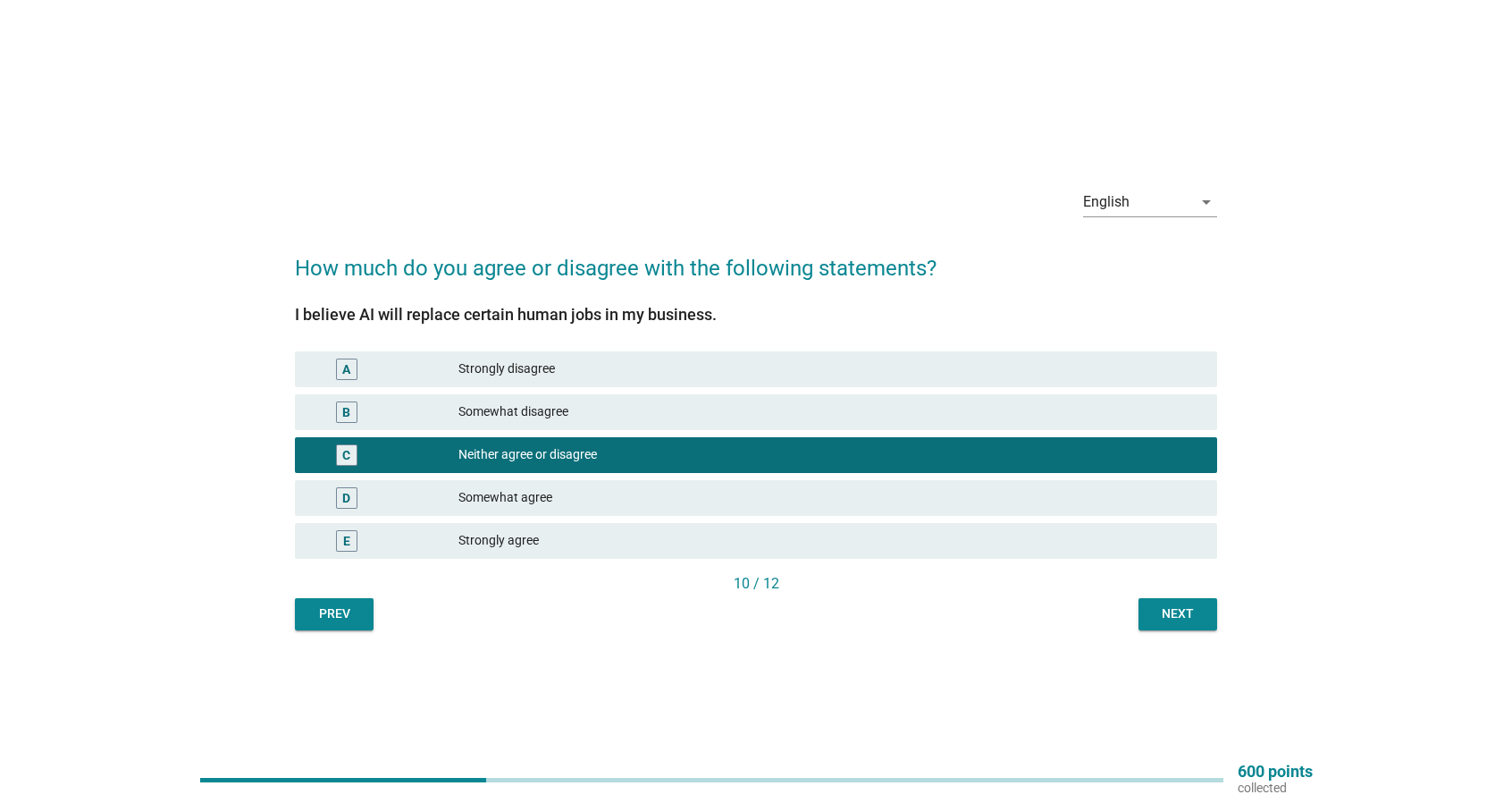
click at [1013, 480] on div "D Somewhat agree" at bounding box center [756, 497] width 922 height 35
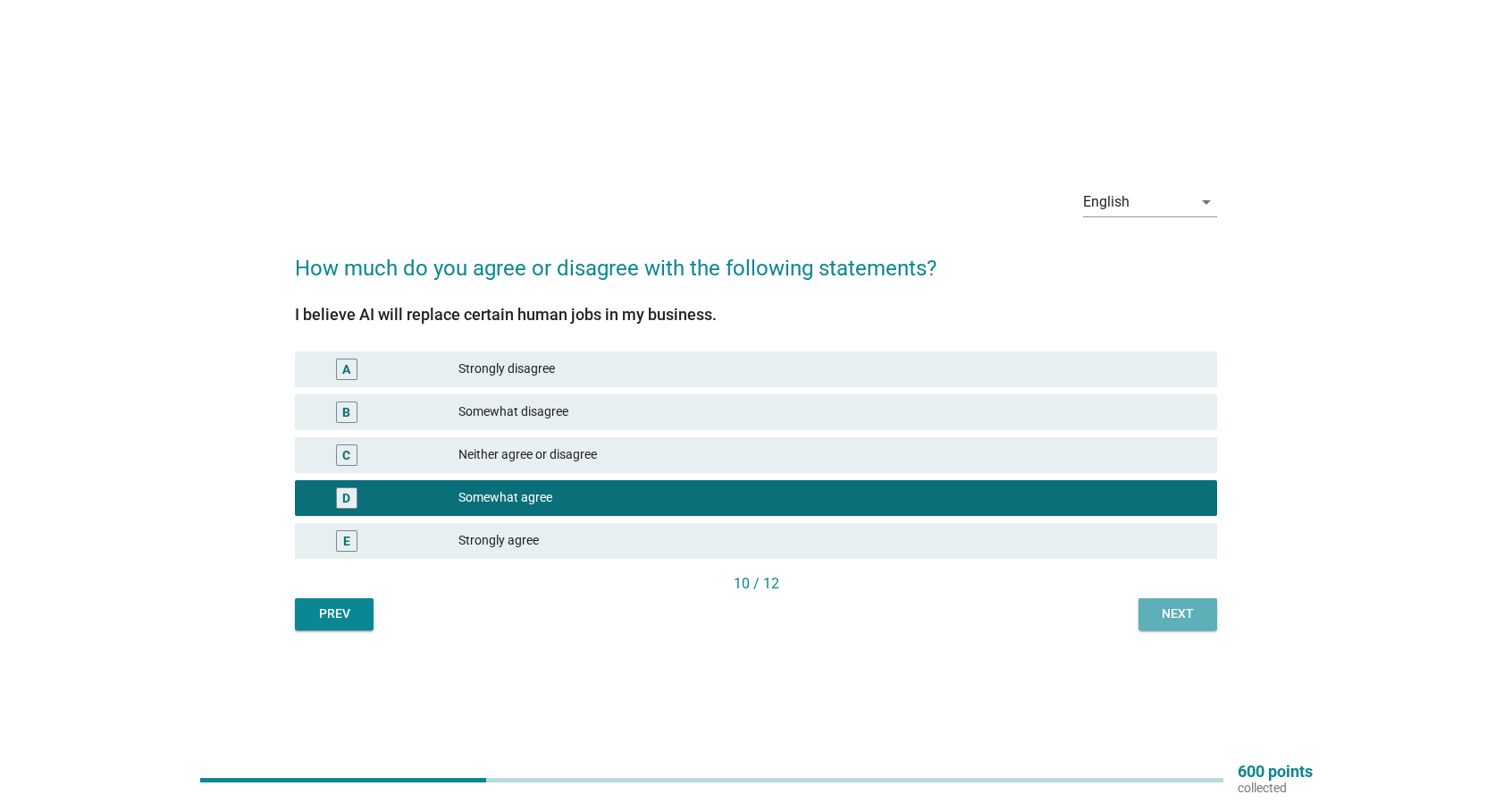
drag, startPoint x: 1170, startPoint y: 599, endPoint x: 1179, endPoint y: 617, distance: 20.1
click at [1171, 601] on button "Next" at bounding box center [1177, 615] width 79 height 33
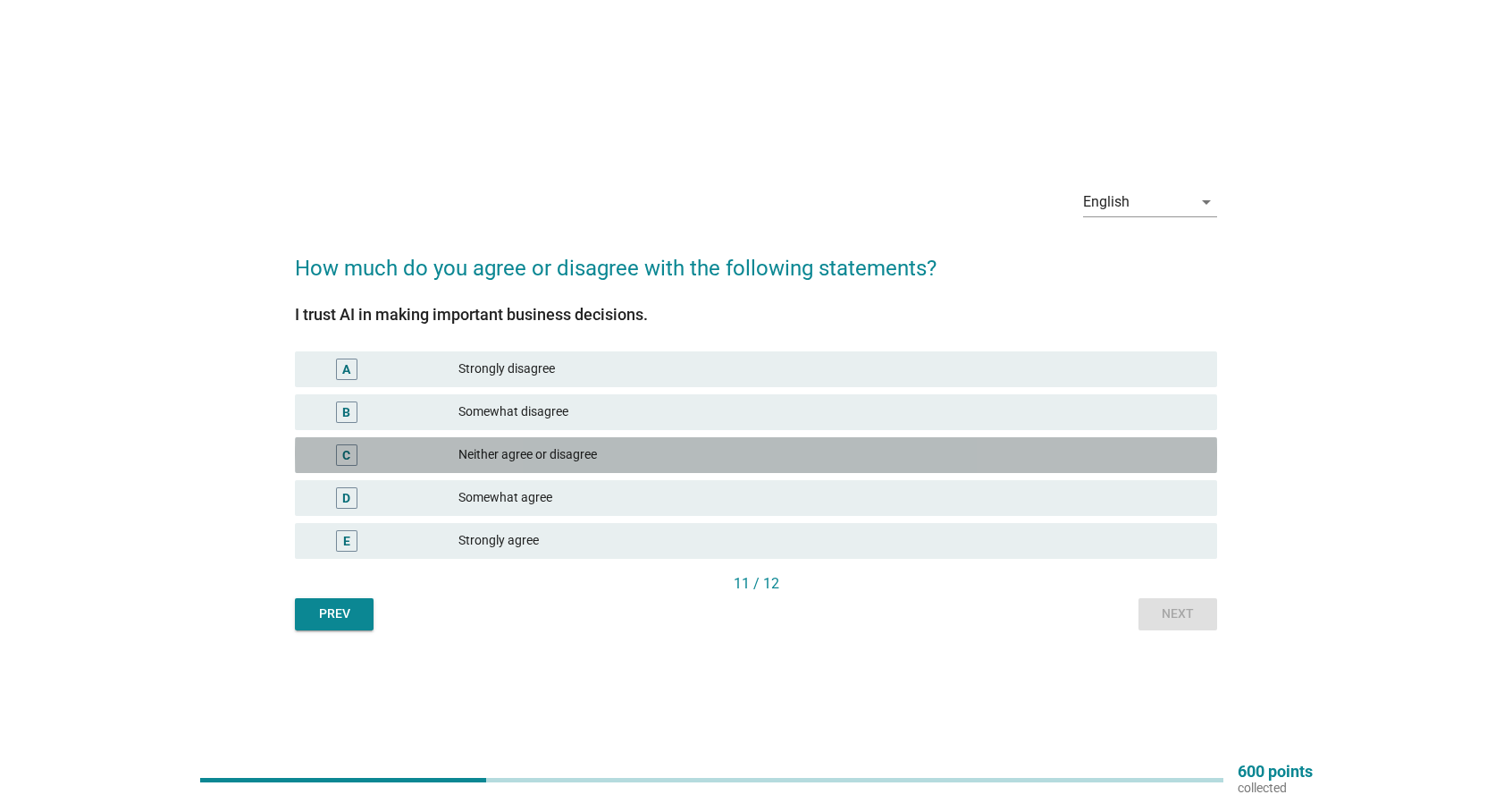
click at [1030, 459] on div "Neither agree or disagree" at bounding box center [831, 455] width 745 height 22
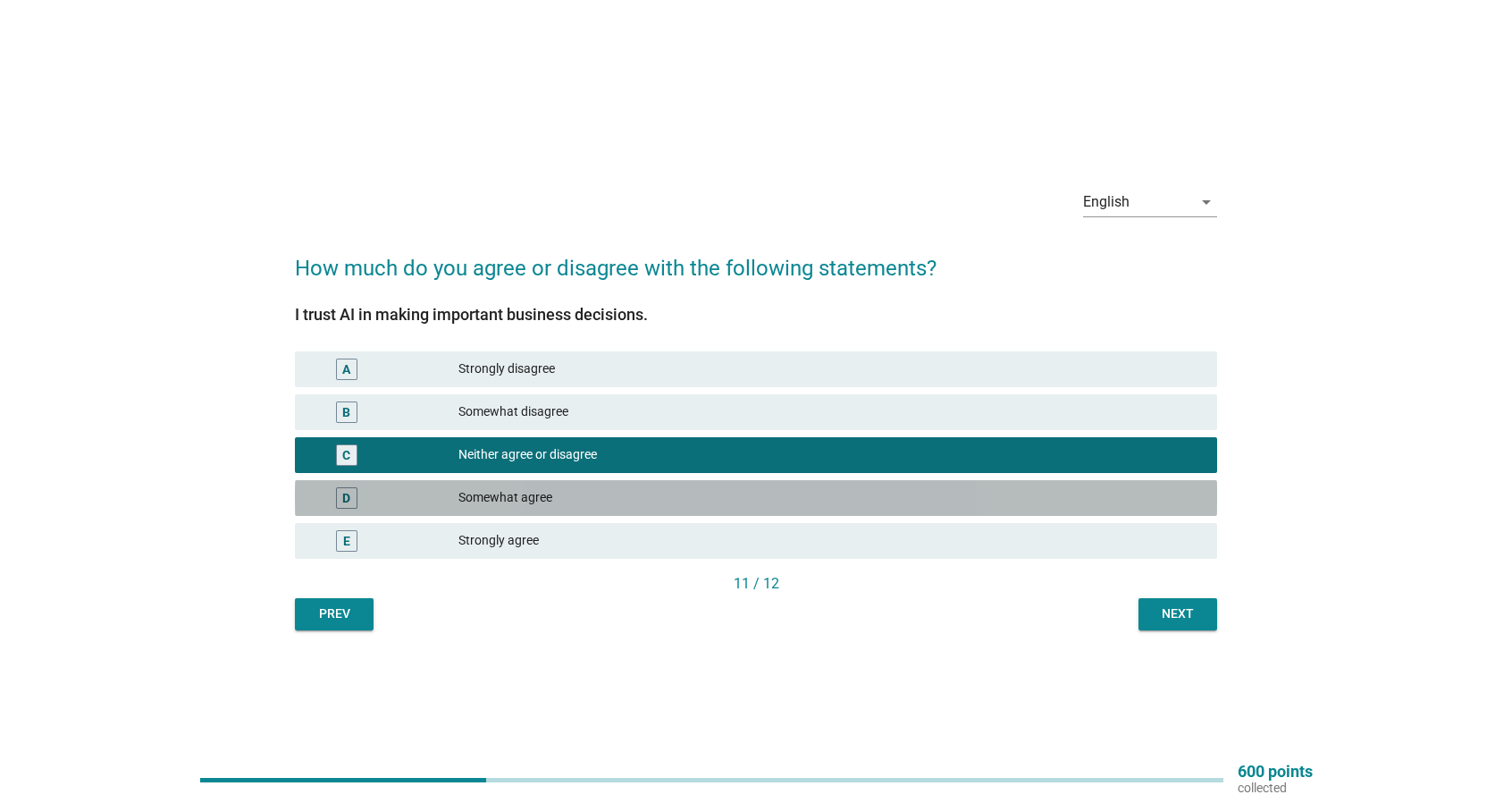
click at [1047, 488] on div "Somewhat agree" at bounding box center [831, 498] width 745 height 22
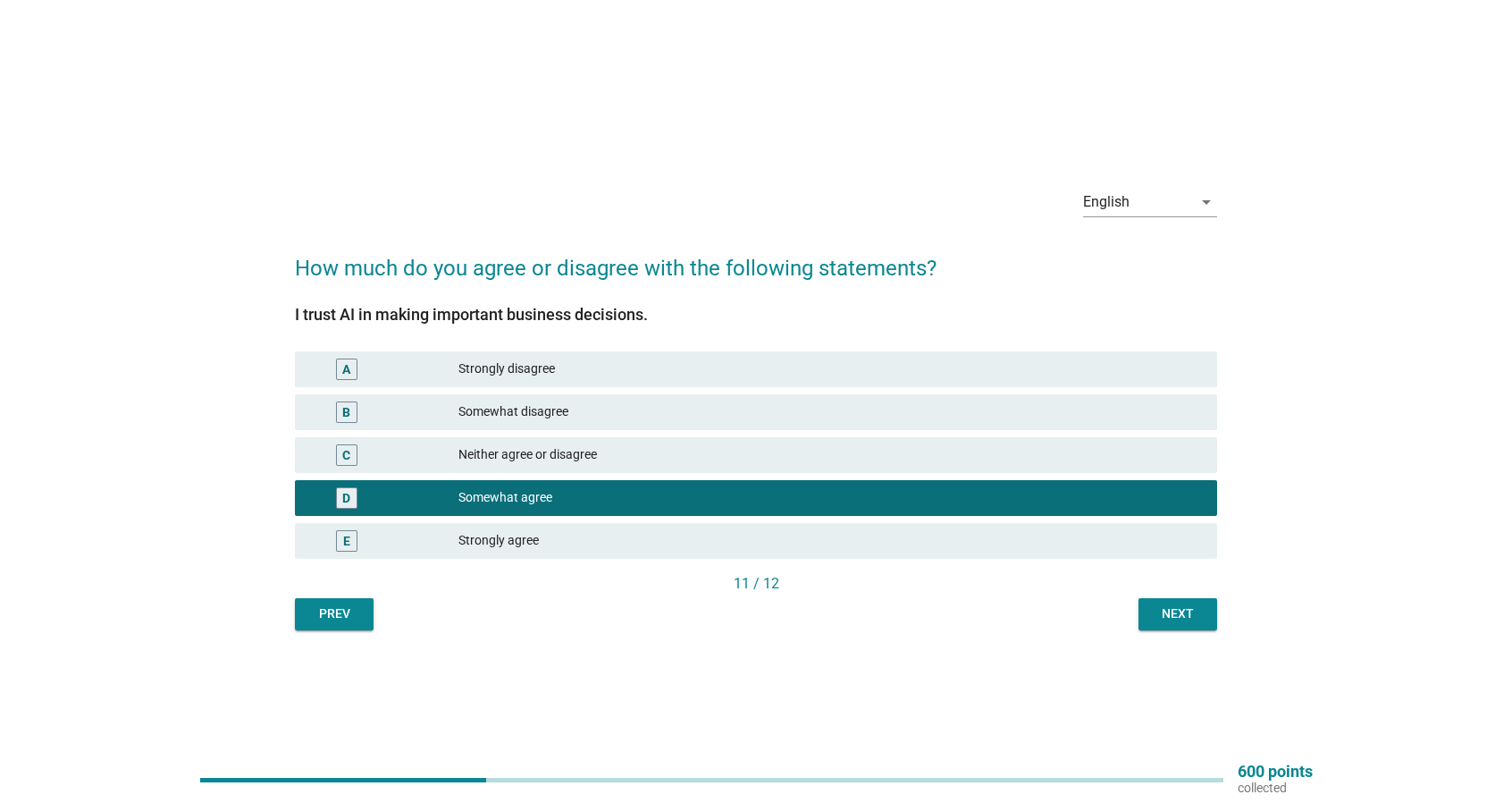
click at [1186, 593] on div "11 / 12" at bounding box center [756, 584] width 922 height 22
click at [1037, 475] on div "A Strongly disagree B Somewhat disagree C Neither agree or disagree D Somewhat …" at bounding box center [756, 454] width 929 height 215
click at [922, 435] on div "C Neither agree or disagree" at bounding box center [756, 454] width 929 height 43
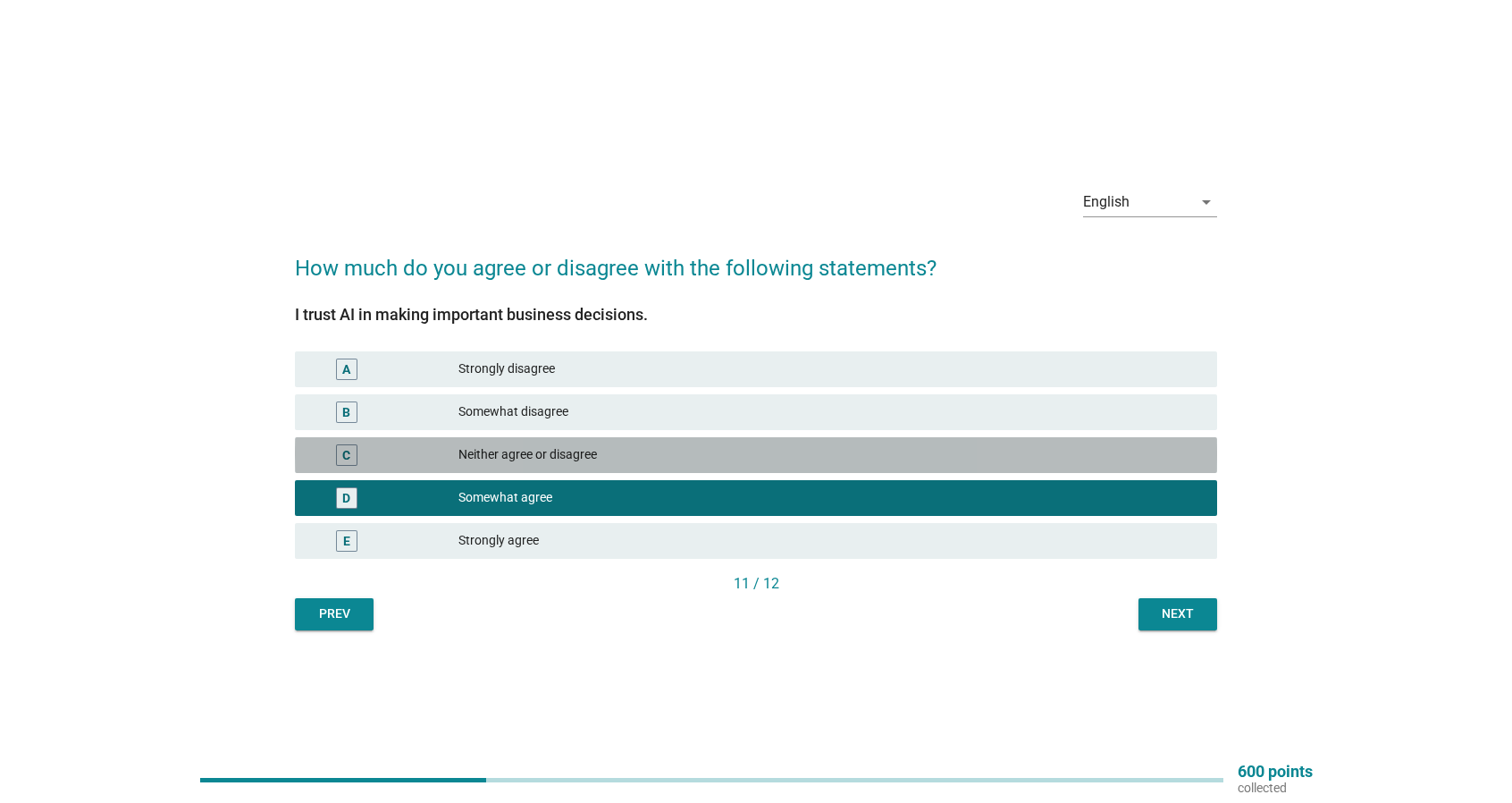
click at [999, 446] on div "Neither agree or disagree" at bounding box center [831, 455] width 745 height 22
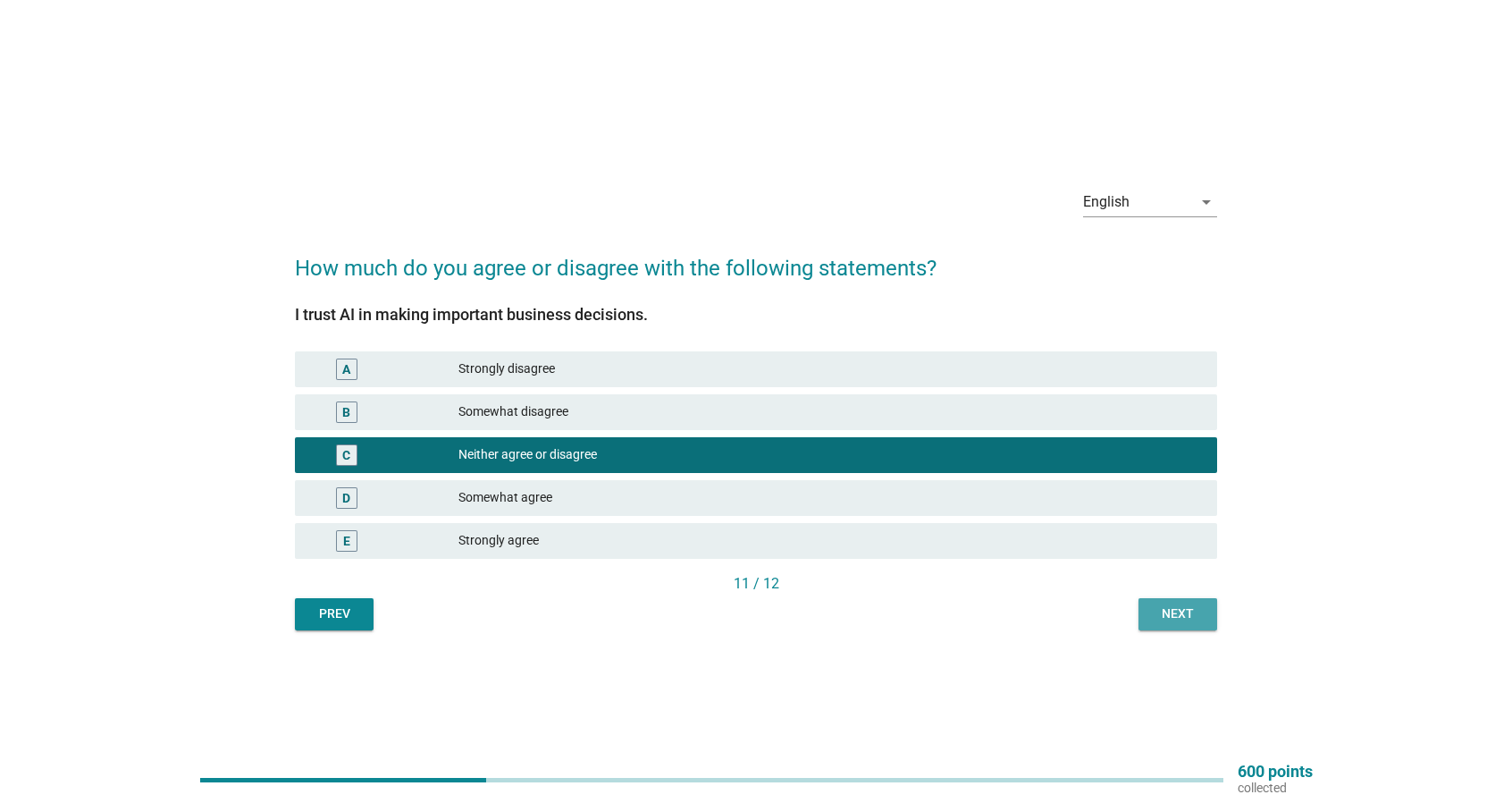
click at [1185, 628] on button "Next" at bounding box center [1177, 615] width 79 height 33
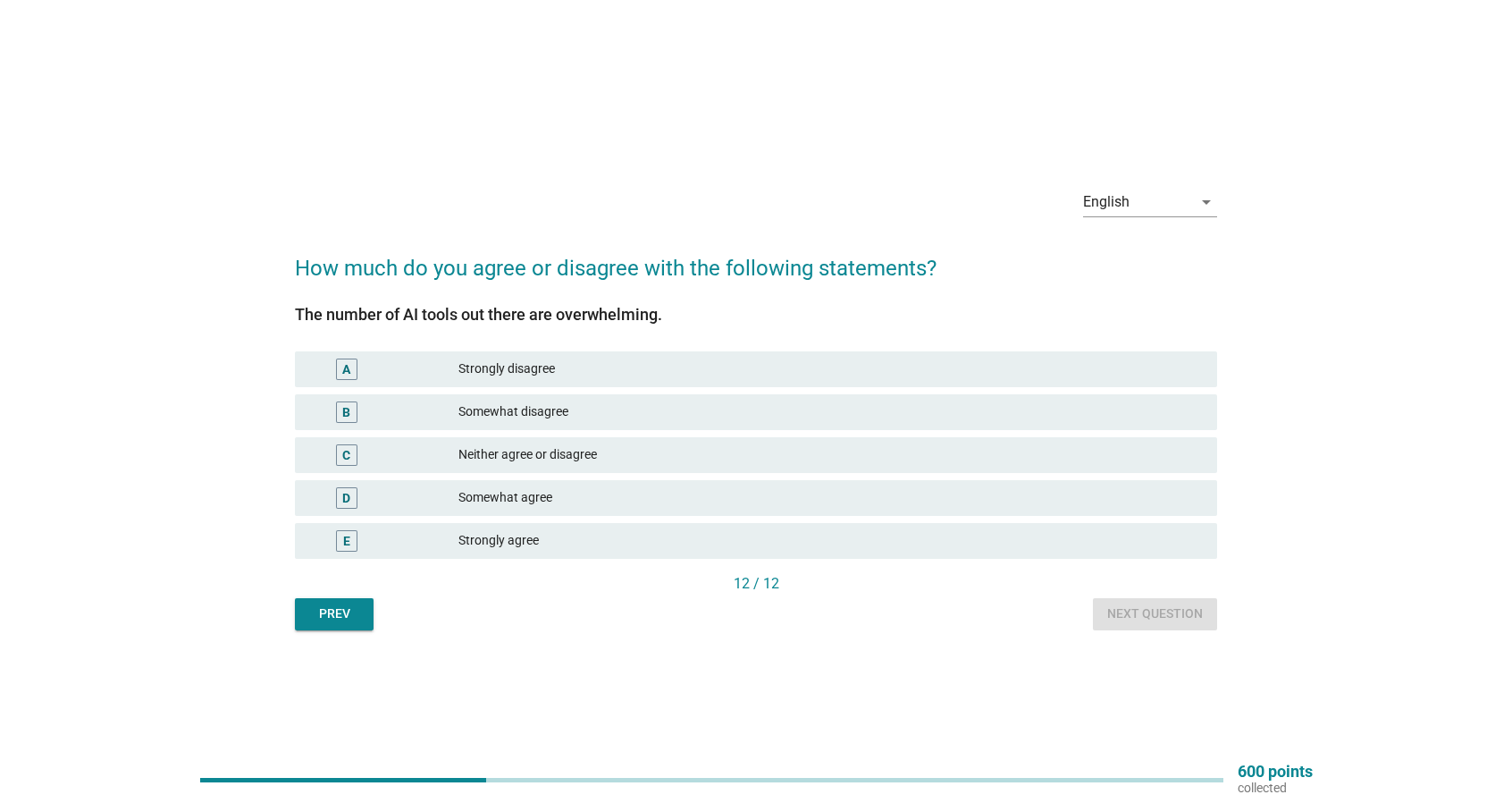
click at [746, 457] on div "Neither agree or disagree" at bounding box center [831, 455] width 745 height 22
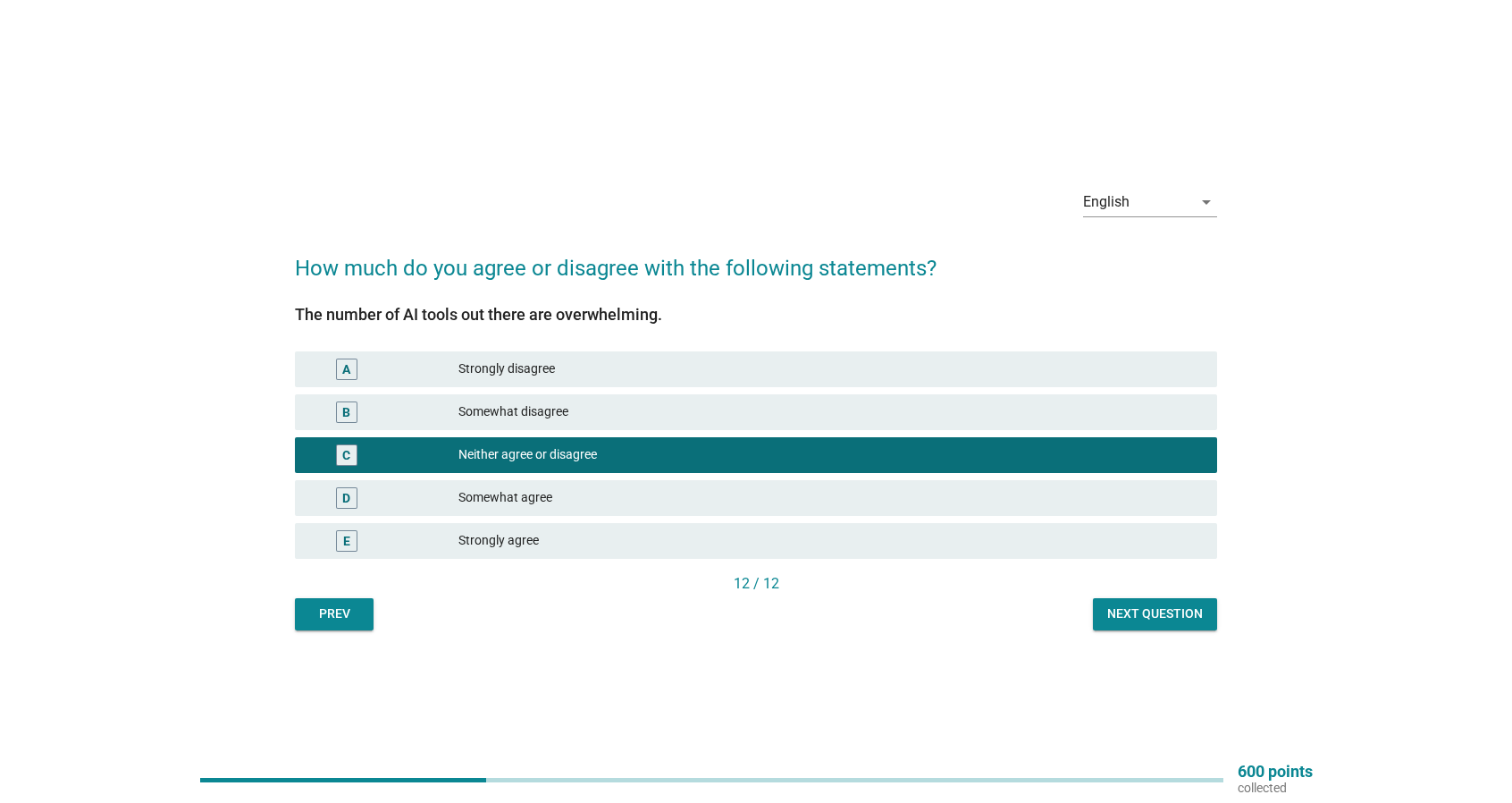
click at [1062, 524] on div "E Strongly agree" at bounding box center [756, 540] width 922 height 35
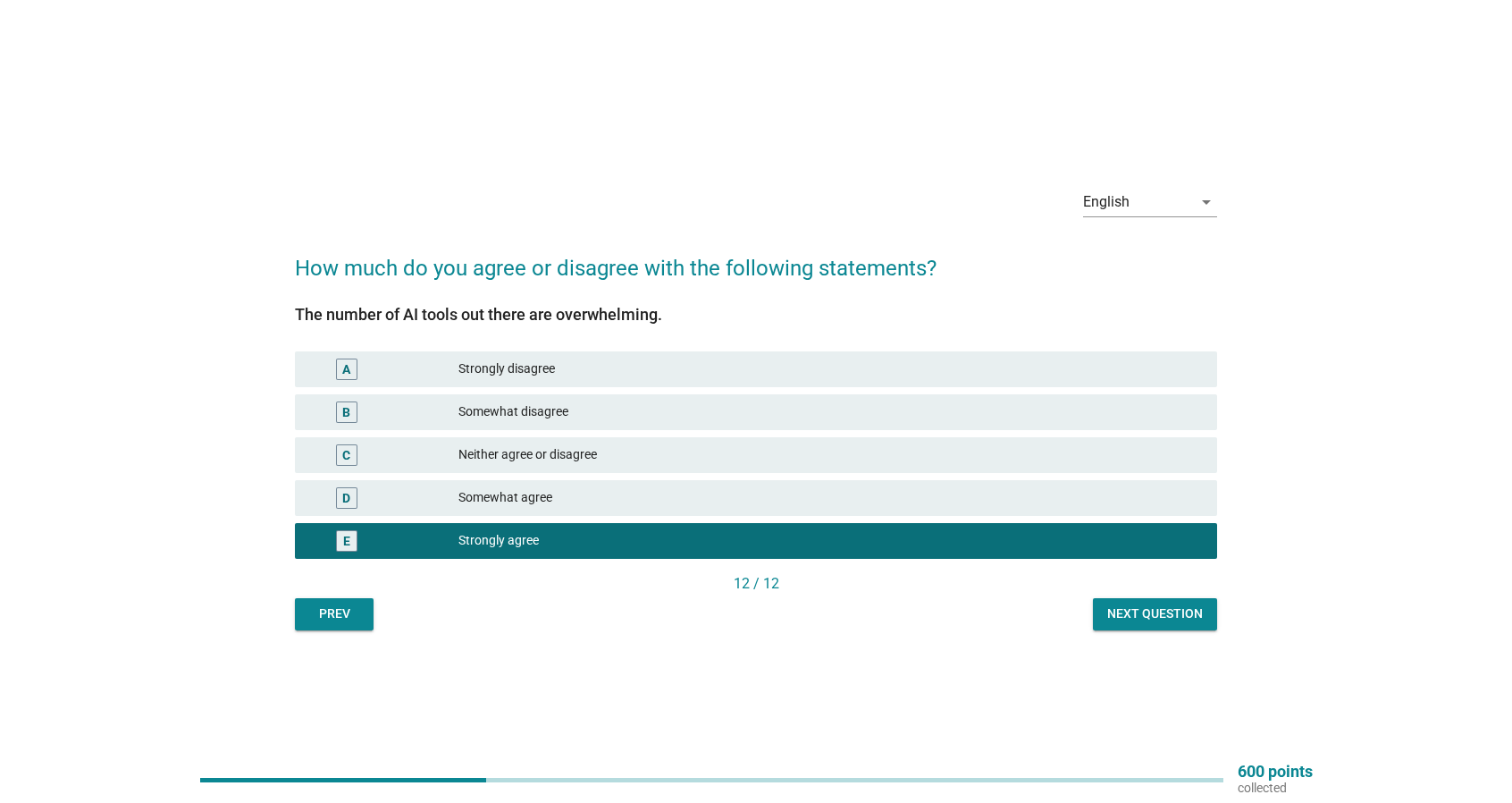
click at [1124, 509] on div "D Somewhat agree" at bounding box center [756, 497] width 922 height 35
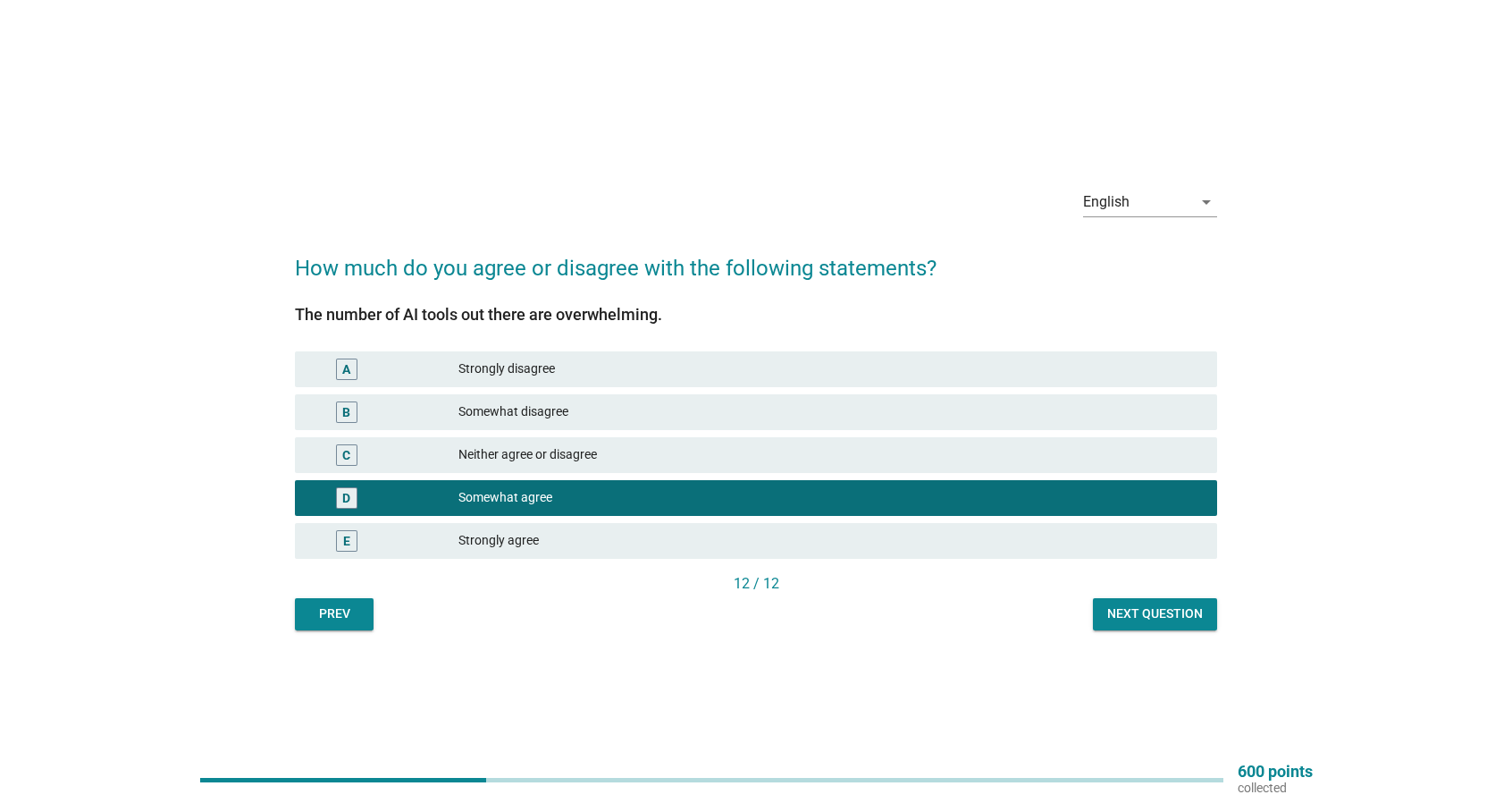
click at [1177, 621] on div "Next question" at bounding box center [1155, 613] width 96 height 19
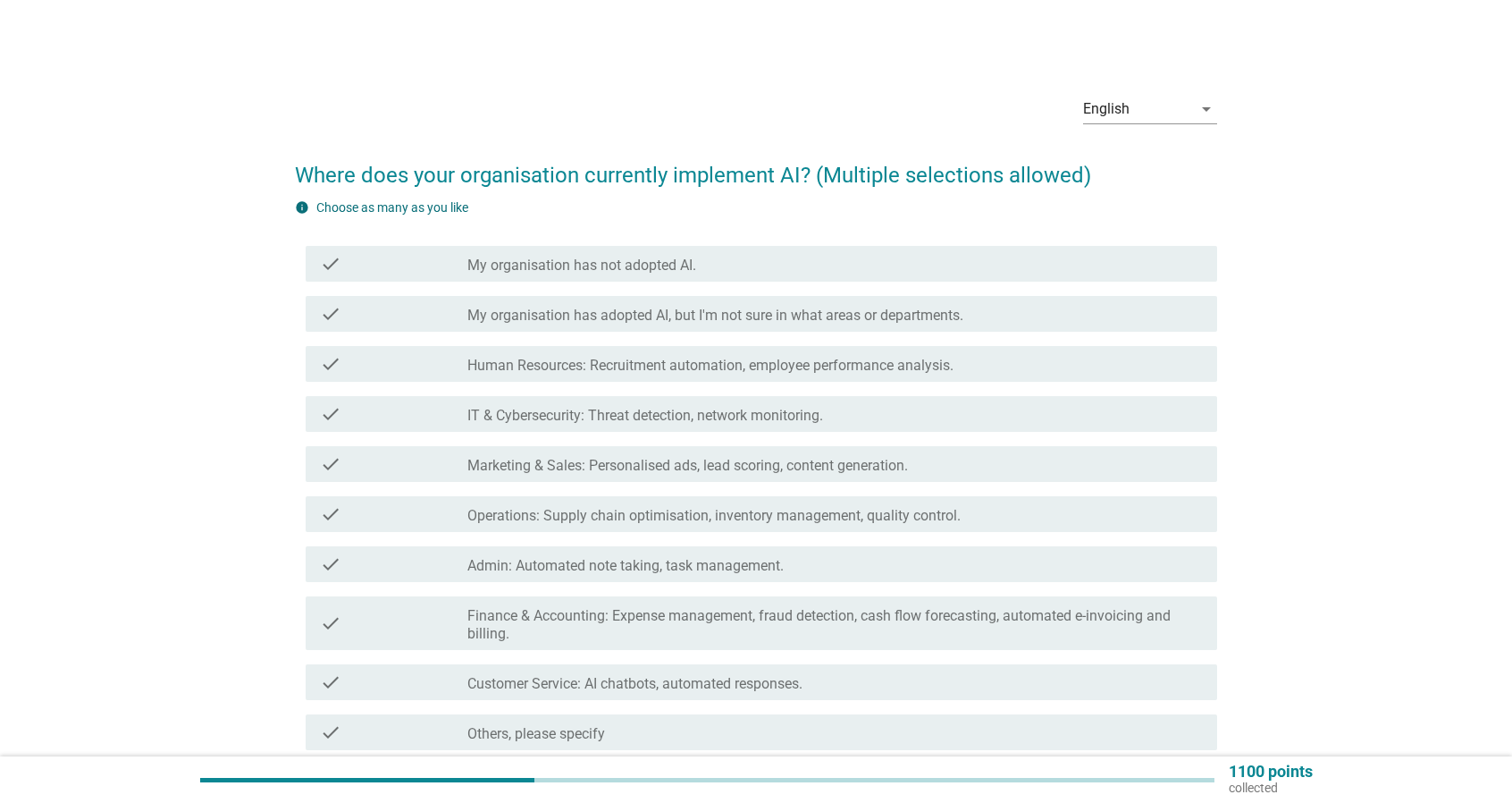
click at [675, 471] on label "Marketing & Sales: Personalised ads, lead scoring, content generation." at bounding box center [687, 466] width 441 height 18
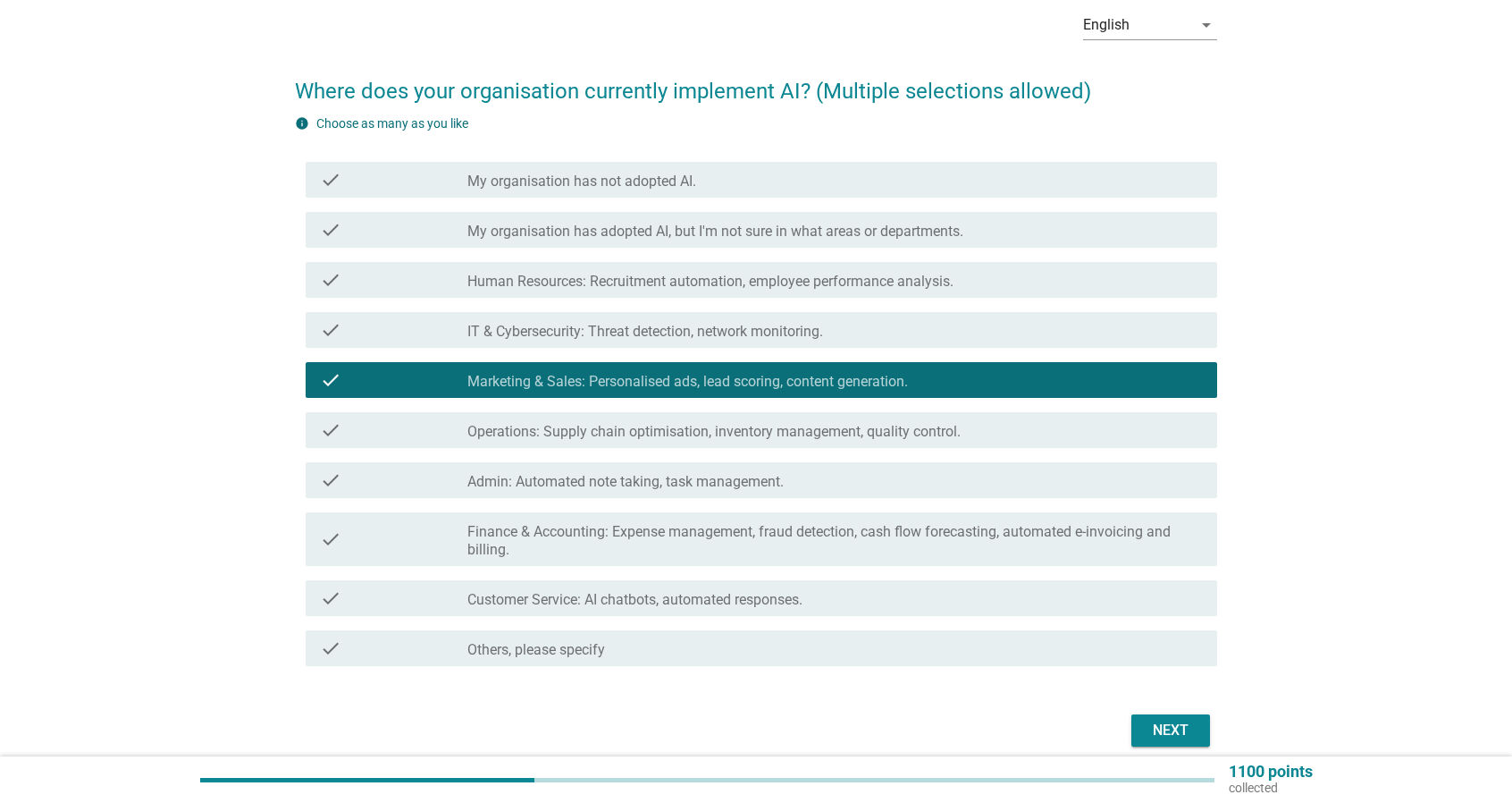
scroll to position [90, 0]
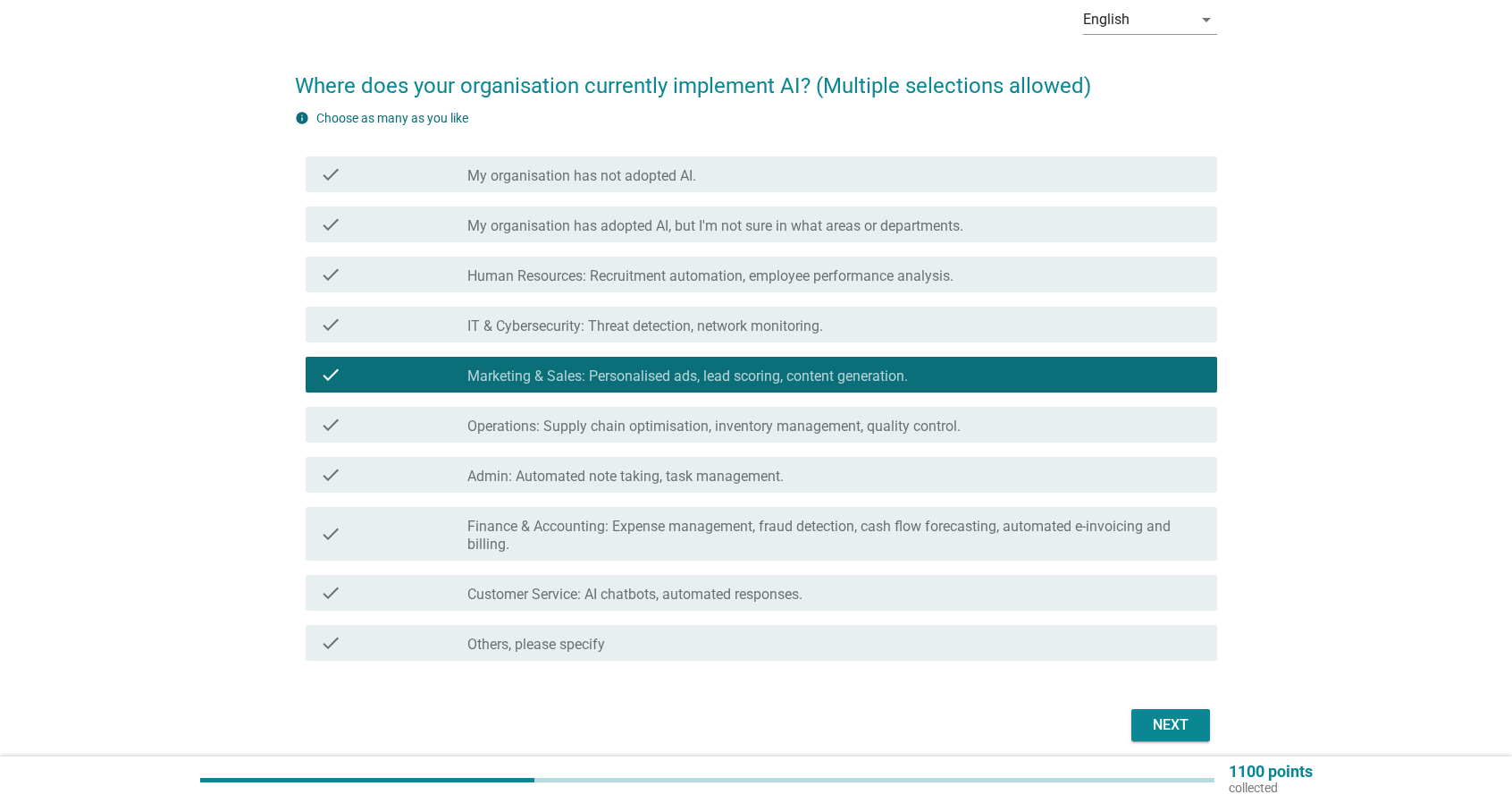
click at [829, 597] on div "check_box_outline_blank Customer Service: AI chatbots, automated responses." at bounding box center [834, 593] width 736 height 22
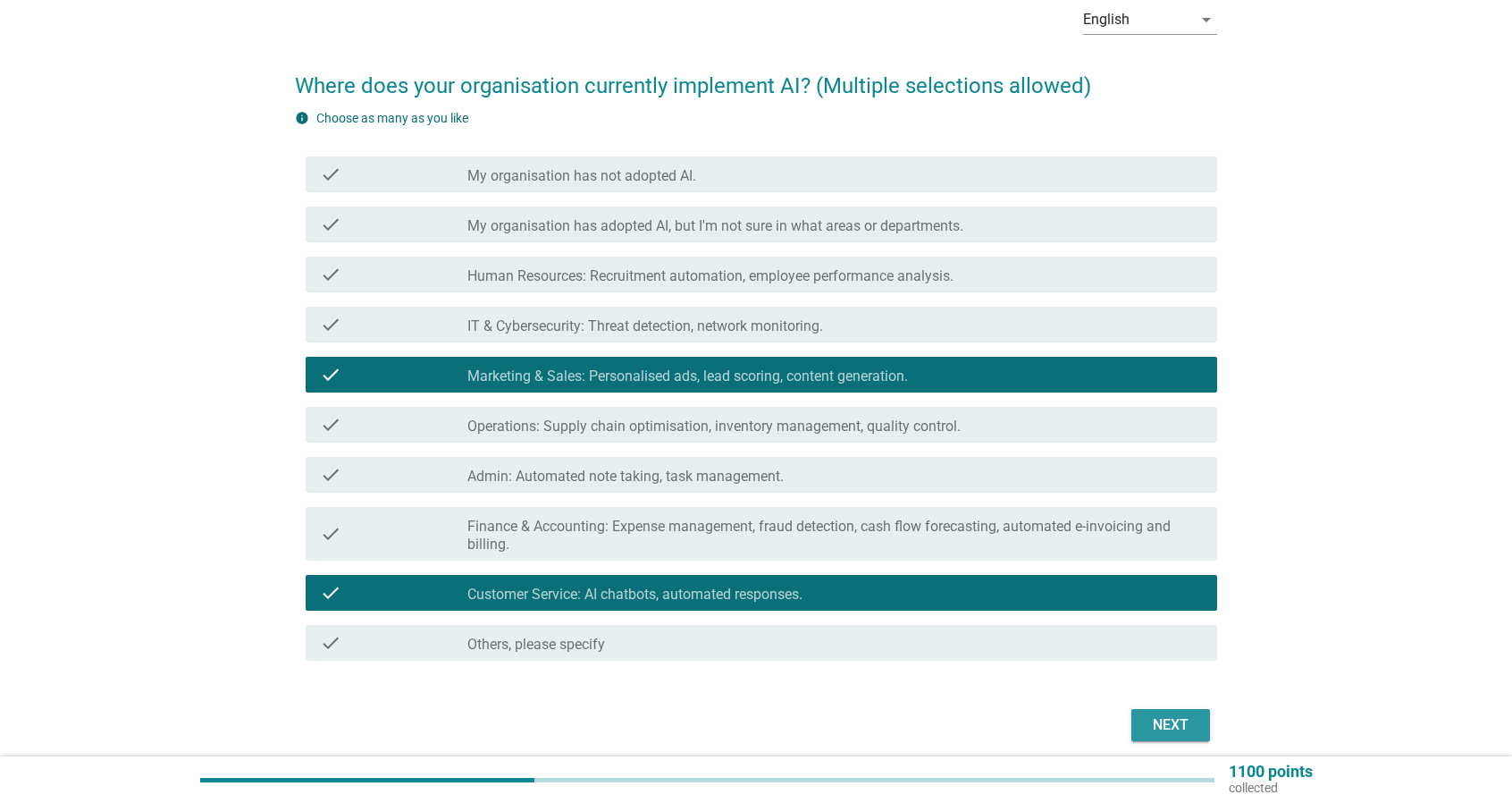
click at [1185, 716] on div "Next" at bounding box center [1170, 725] width 50 height 22
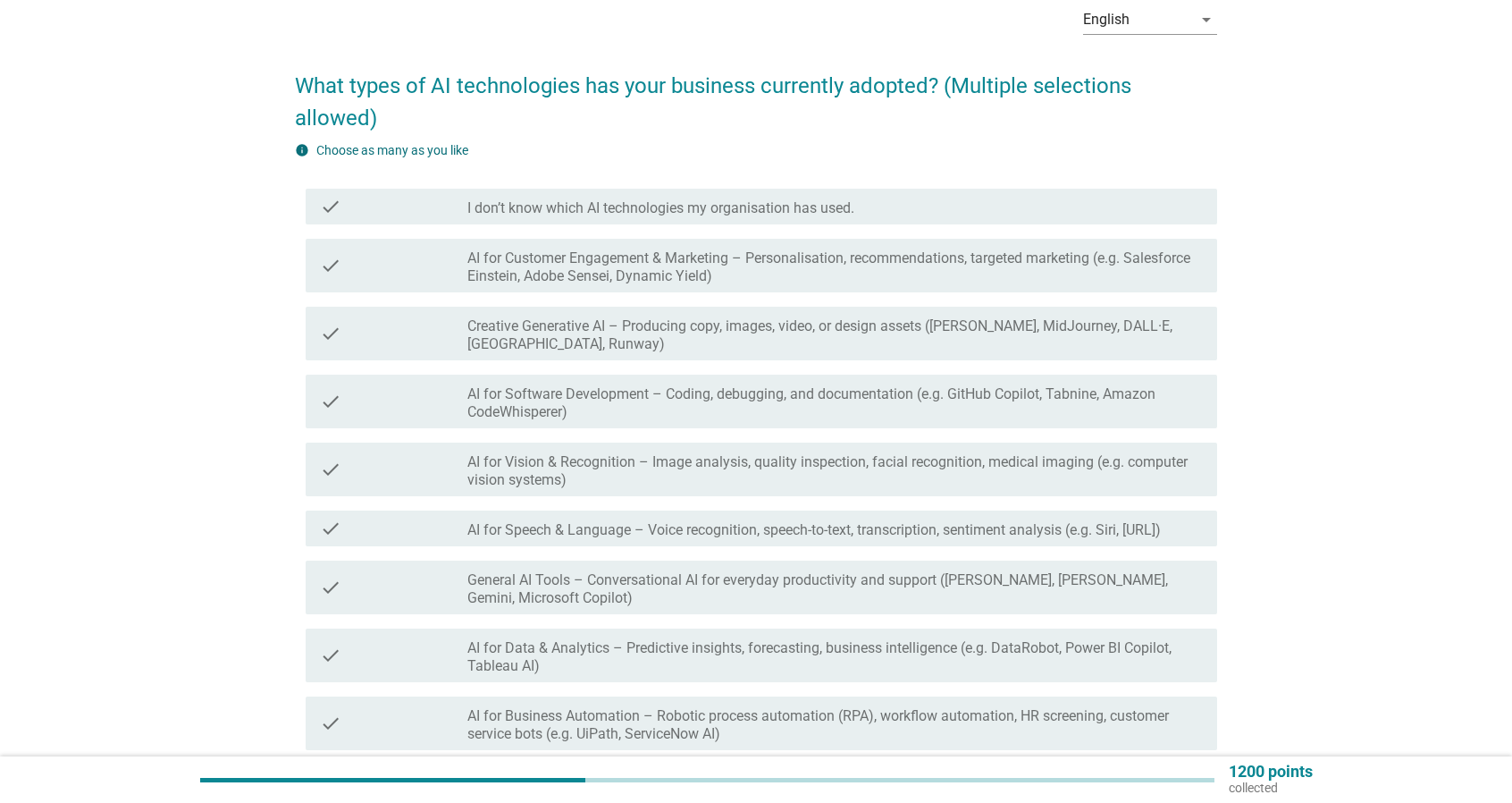
click at [745, 405] on label "AI for Software Development – Coding, debugging, and documentation (e.g. GitHub…" at bounding box center [834, 403] width 736 height 35
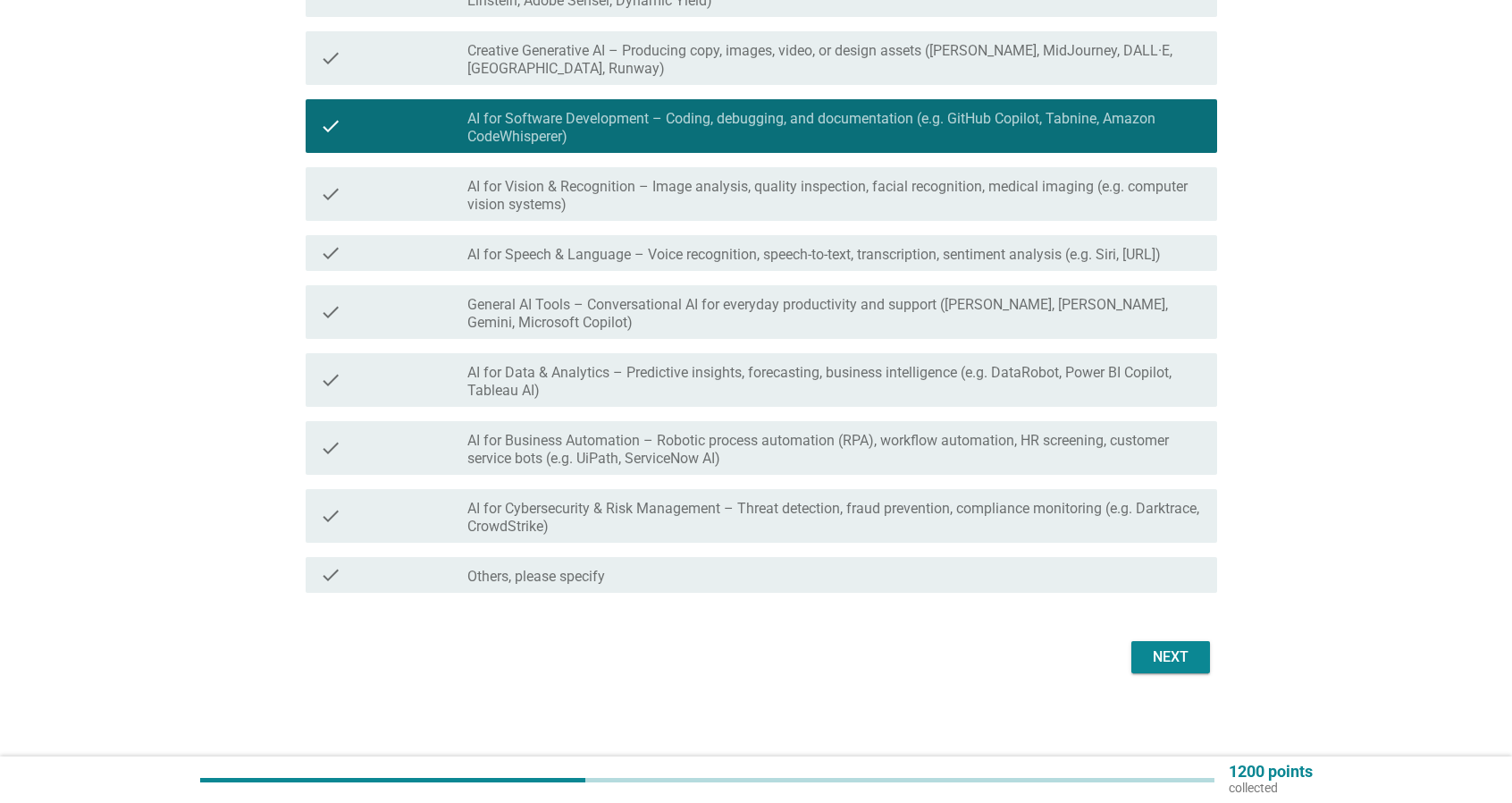
scroll to position [368, 0]
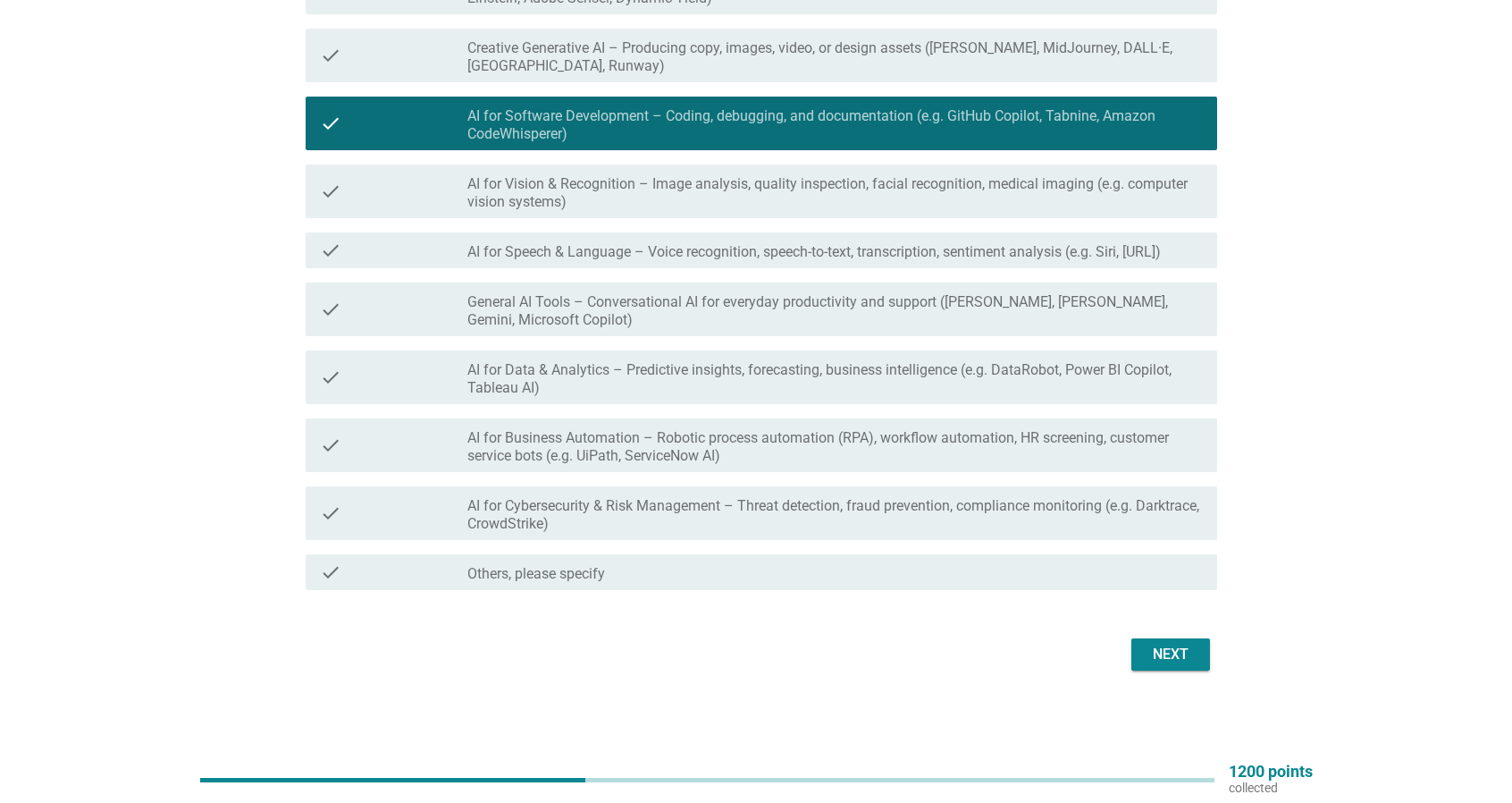
click at [1158, 655] on div "Next" at bounding box center [1170, 655] width 50 height 22
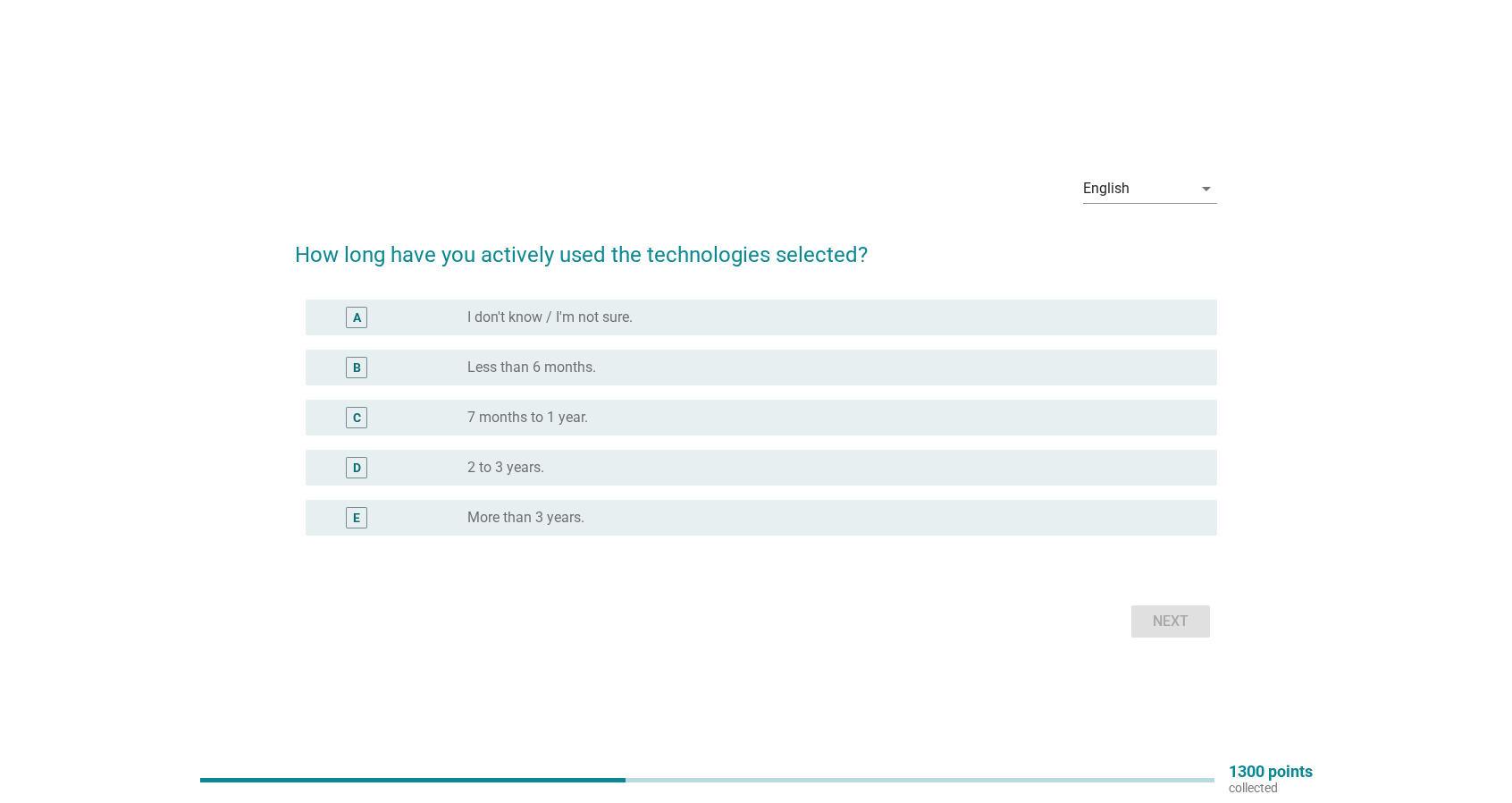
click at [683, 316] on div "radio_button_unchecked I don't know / I'm not sure." at bounding box center [827, 318] width 721 height 18
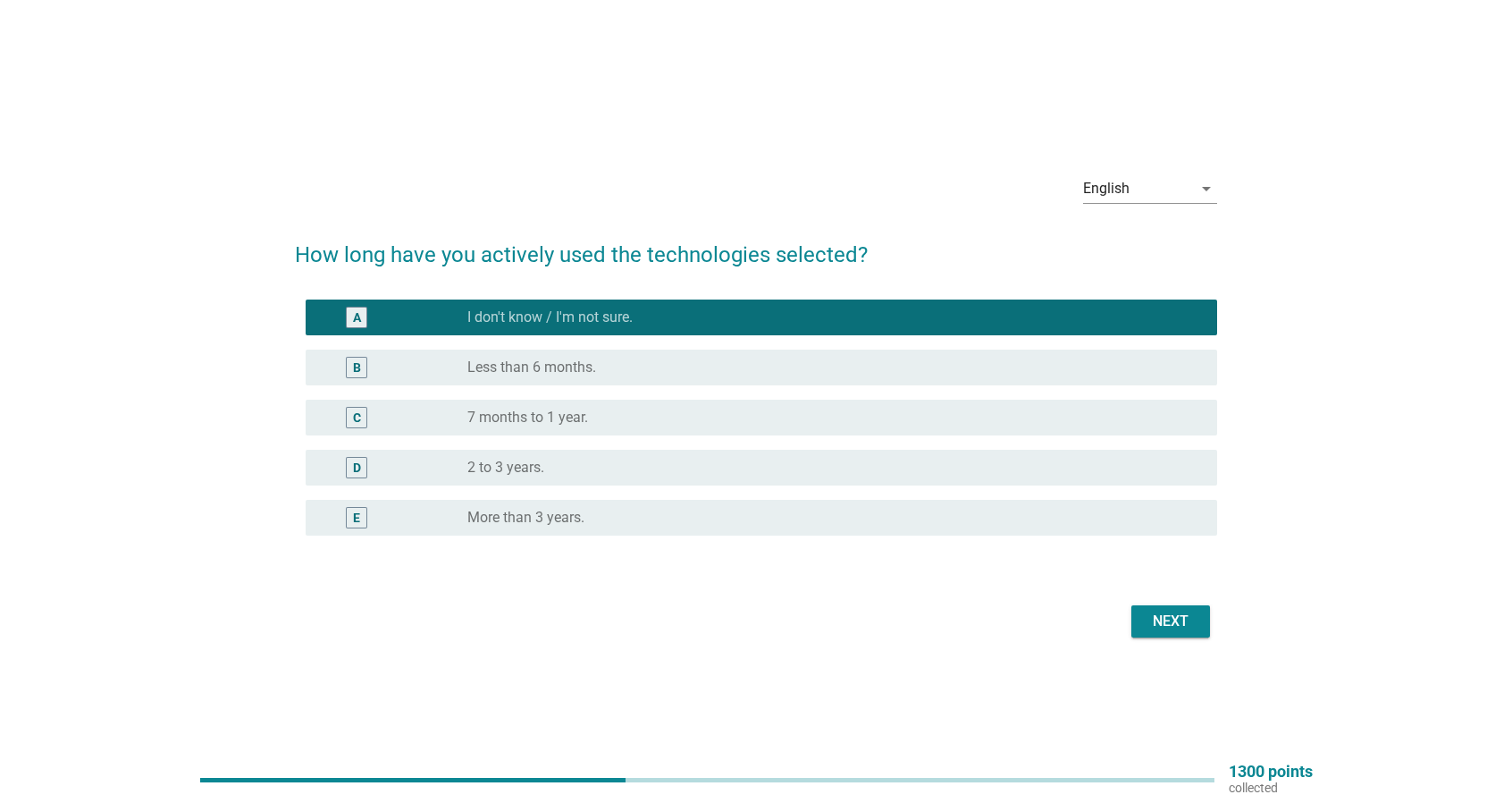
click at [1133, 609] on button "Next" at bounding box center [1170, 621] width 79 height 33
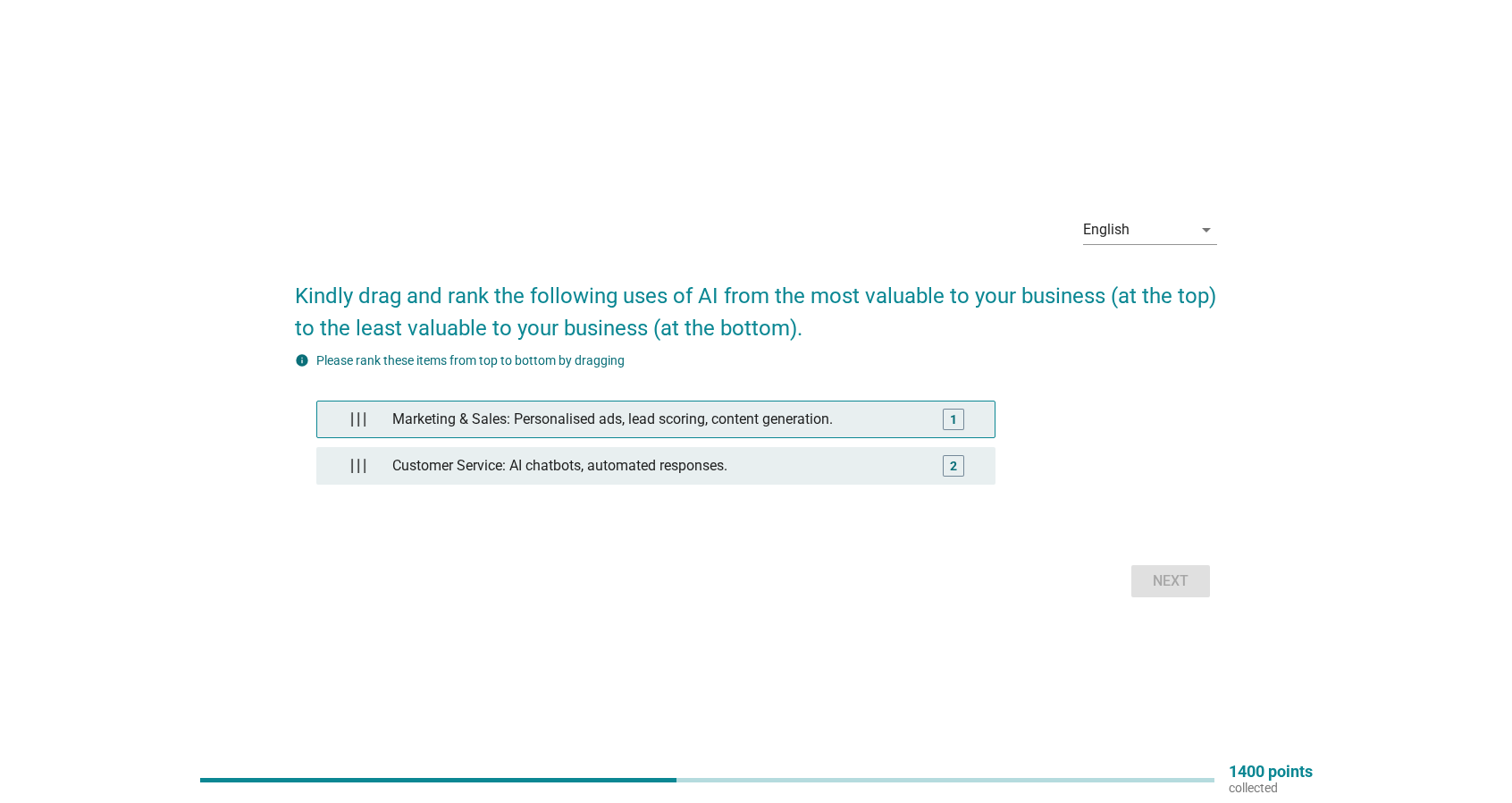
click at [669, 422] on div "Marketing & Sales: Personalised ads, lead scoring, content generation." at bounding box center [655, 418] width 540 height 35
click at [687, 433] on div "Marketing & Sales: Personalised ads, lead scoring, content generation." at bounding box center [659, 418] width 533 height 35
drag, startPoint x: 431, startPoint y: 389, endPoint x: 492, endPoint y: 400, distance: 62.0
click at [491, 400] on div "Marketing & Sales: Personalised ads, lead scoring, content generation. 1 Custom…" at bounding box center [756, 447] width 922 height 154
click at [1136, 604] on div "English arrow_drop_down Kindly drag and rank the following uses of AI from the …" at bounding box center [756, 401] width 951 height 430
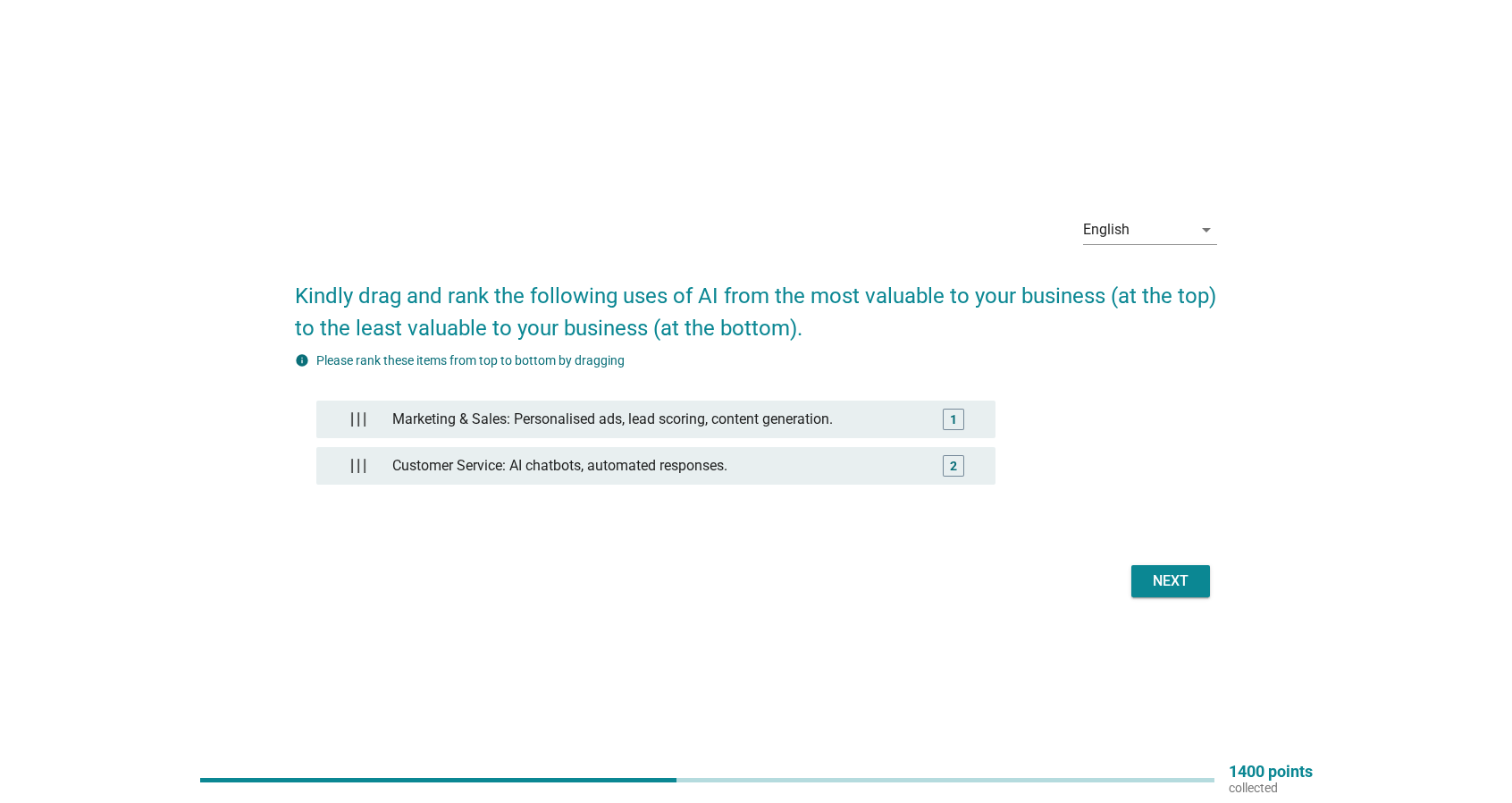
click at [1136, 578] on button "Next" at bounding box center [1170, 581] width 79 height 33
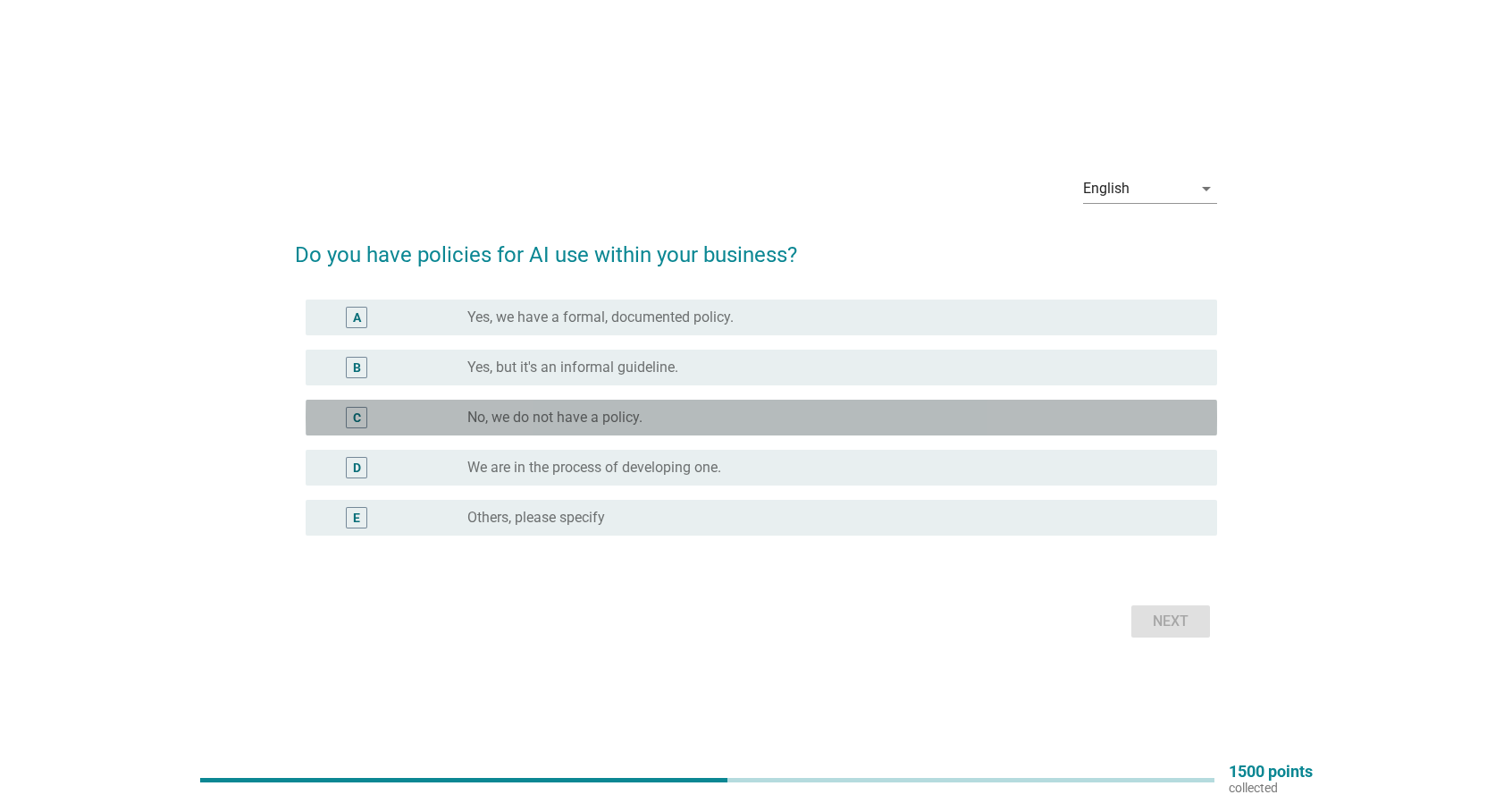
drag, startPoint x: 603, startPoint y: 418, endPoint x: 765, endPoint y: 497, distance: 180.2
click at [604, 421] on label "No, we do not have a policy." at bounding box center [555, 417] width 176 height 18
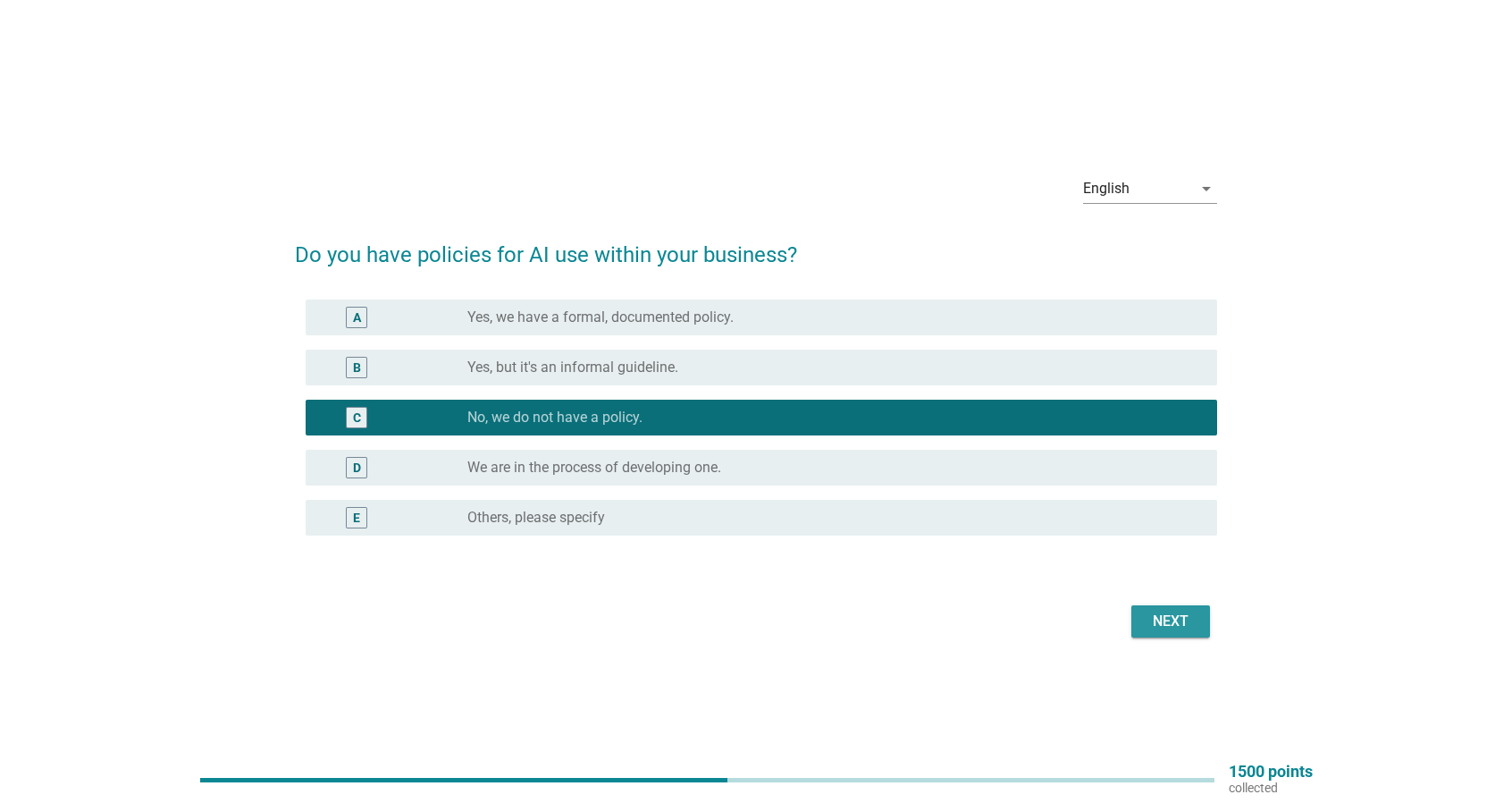
click at [1201, 628] on button "Next" at bounding box center [1170, 621] width 79 height 33
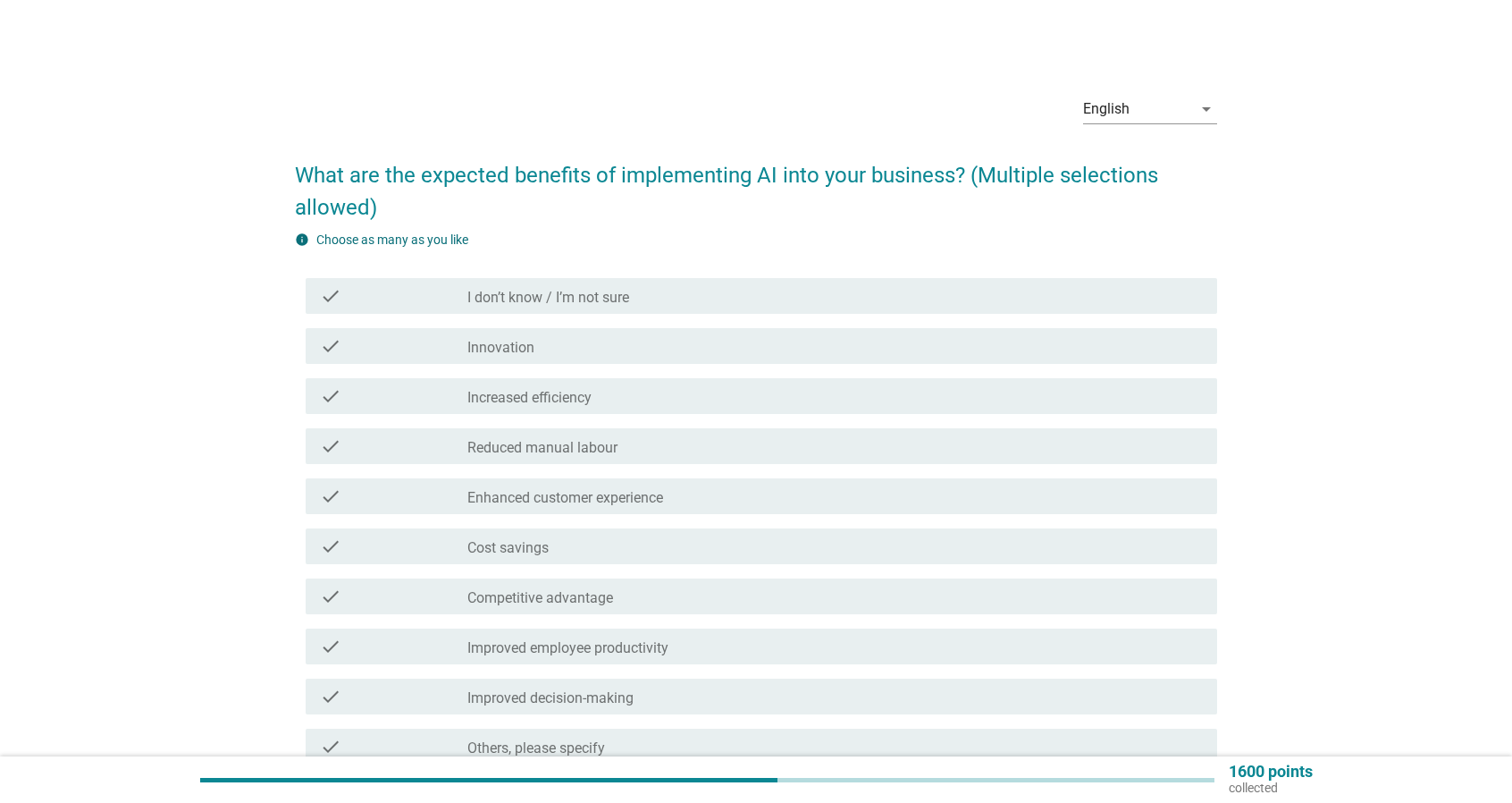
click at [743, 358] on div "check check_box_outline_blank Innovation" at bounding box center [761, 345] width 911 height 35
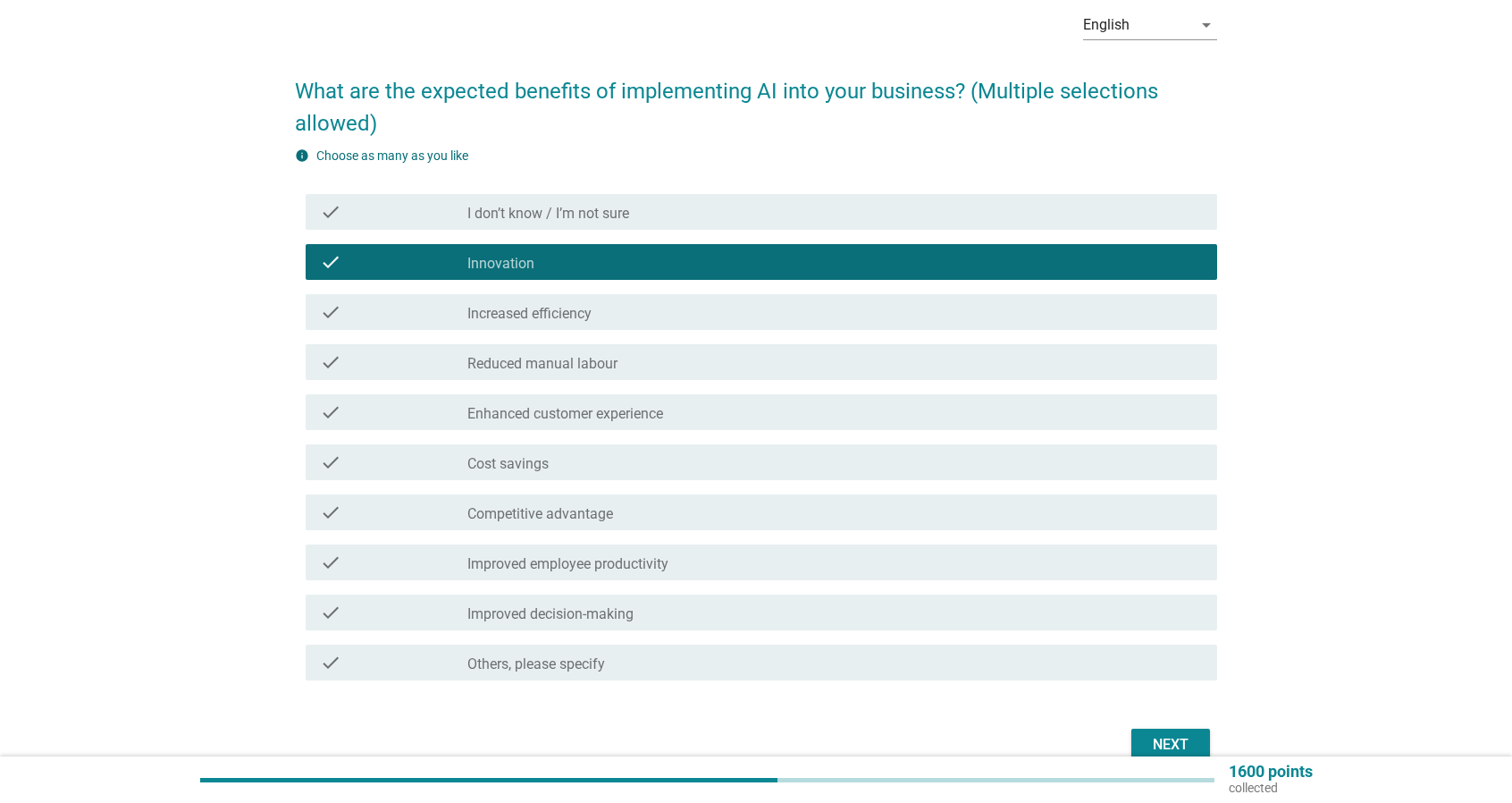
scroll to position [90, 0]
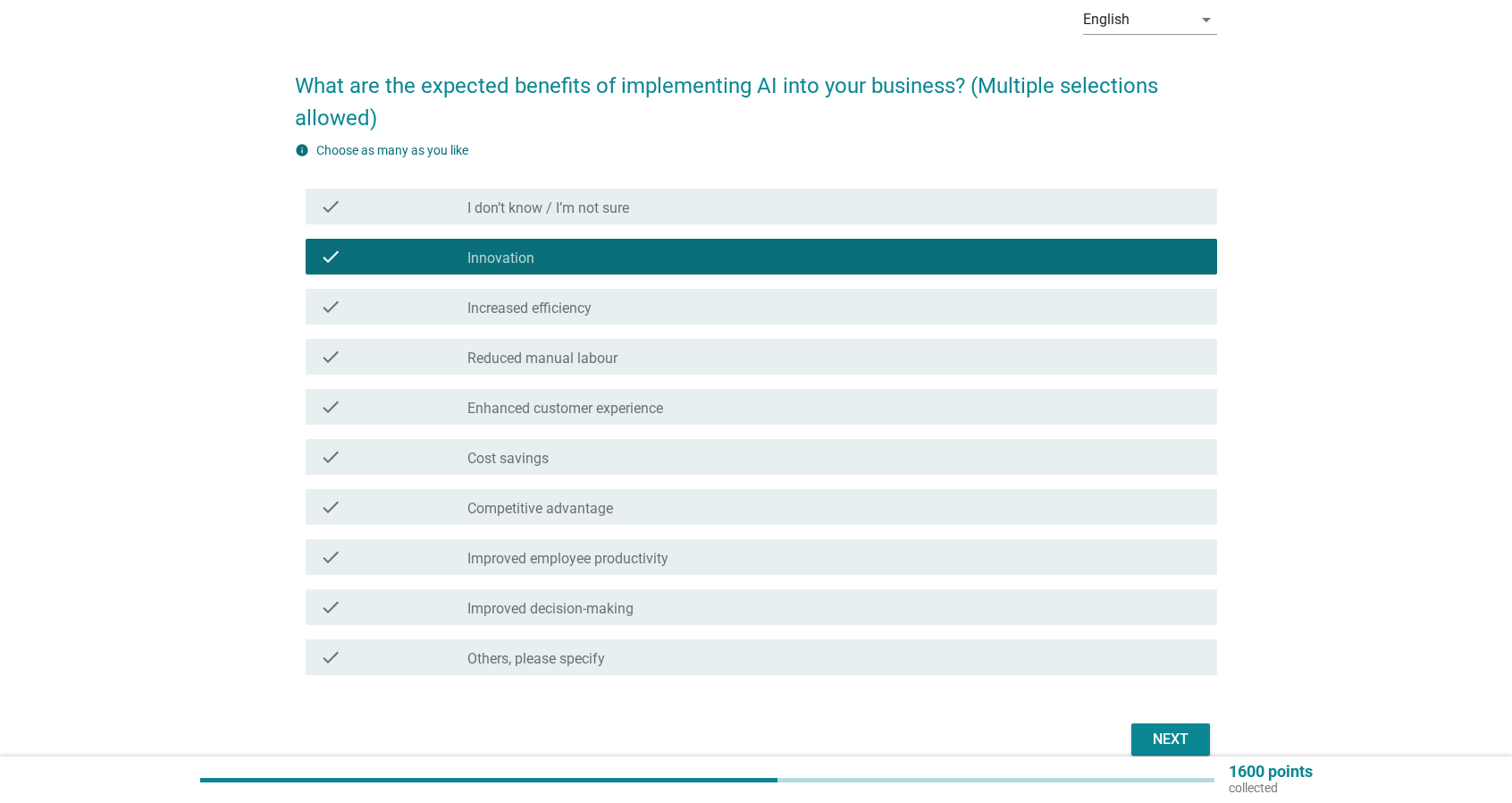
click at [714, 454] on div "check_box_outline_blank Cost savings" at bounding box center [834, 457] width 736 height 22
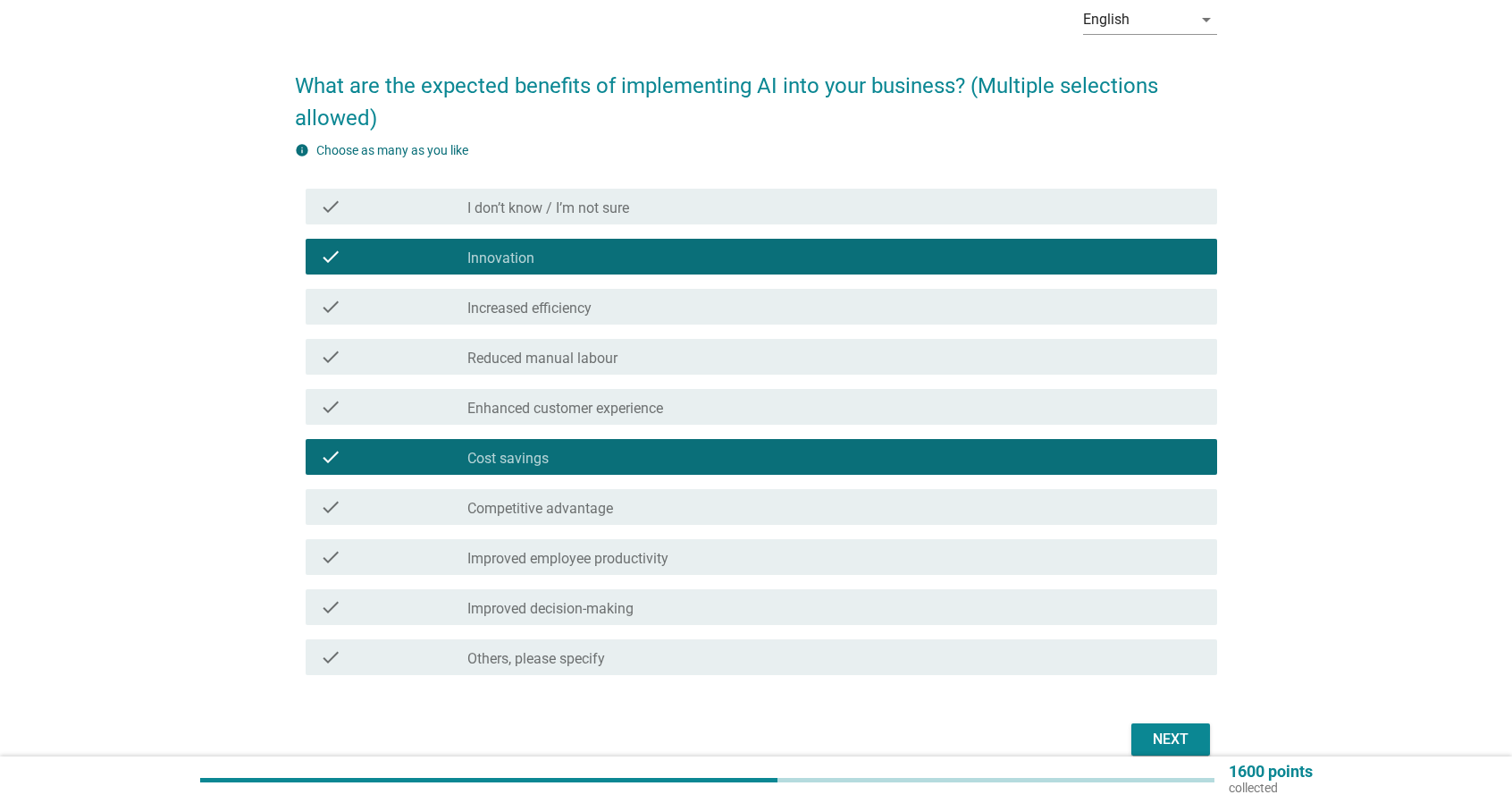
click at [756, 512] on div "check_box_outline_blank Competitive advantage" at bounding box center [834, 507] width 736 height 22
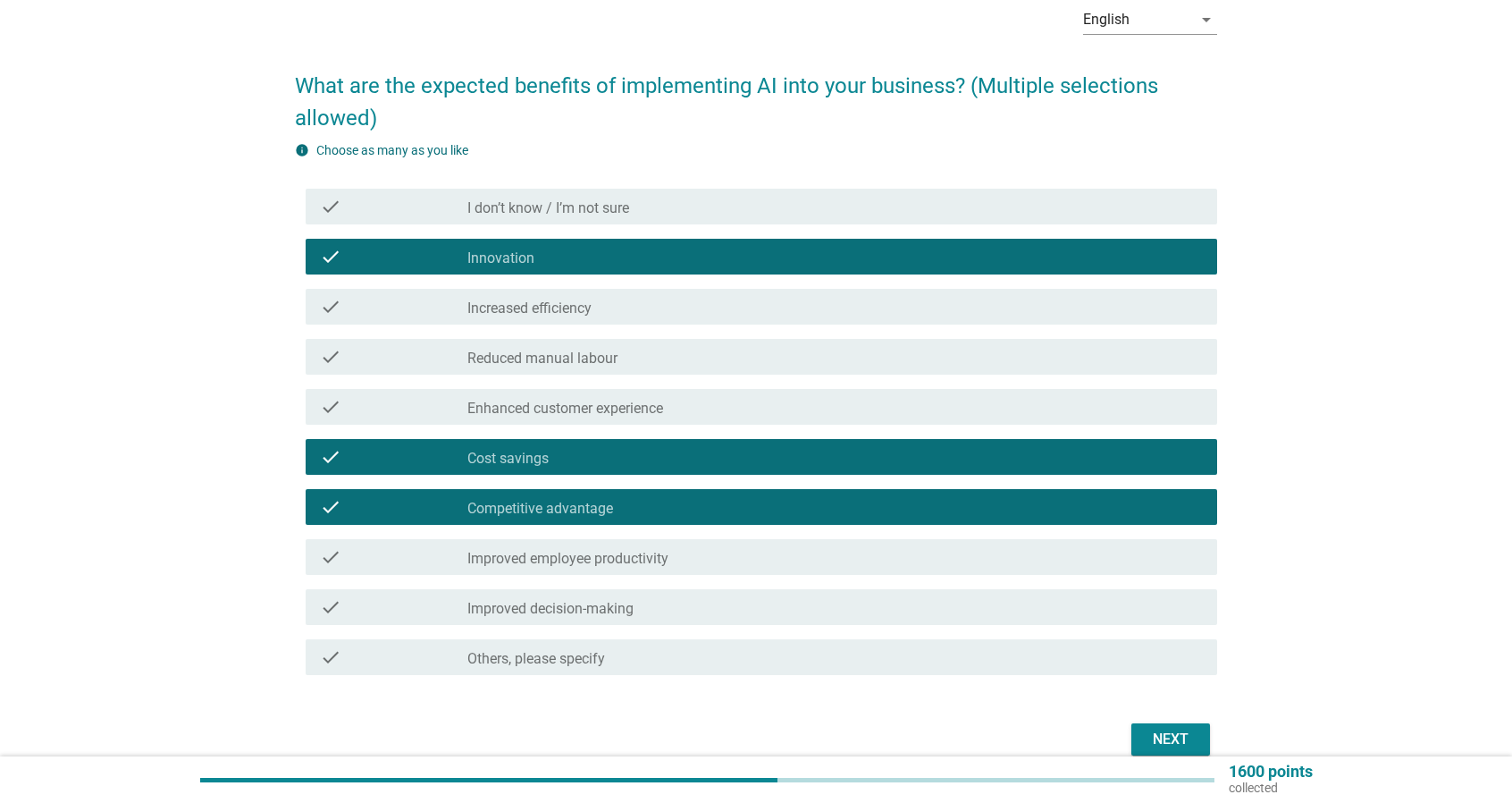
click at [781, 362] on div "check_box_outline_blank Reduced manual labour" at bounding box center [834, 357] width 736 height 22
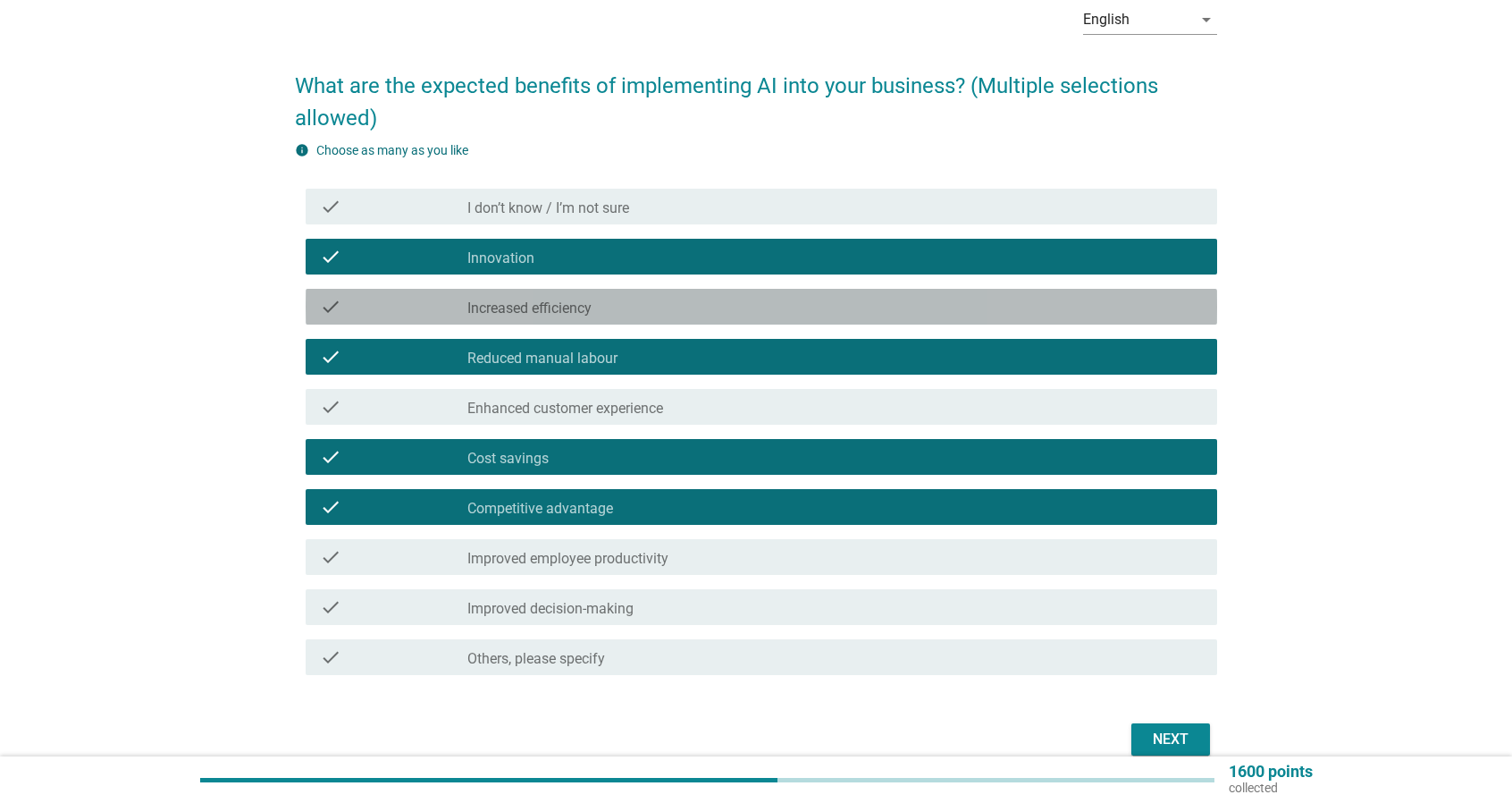
click at [845, 305] on div "check_box_outline_blank Increased efficiency" at bounding box center [834, 307] width 736 height 22
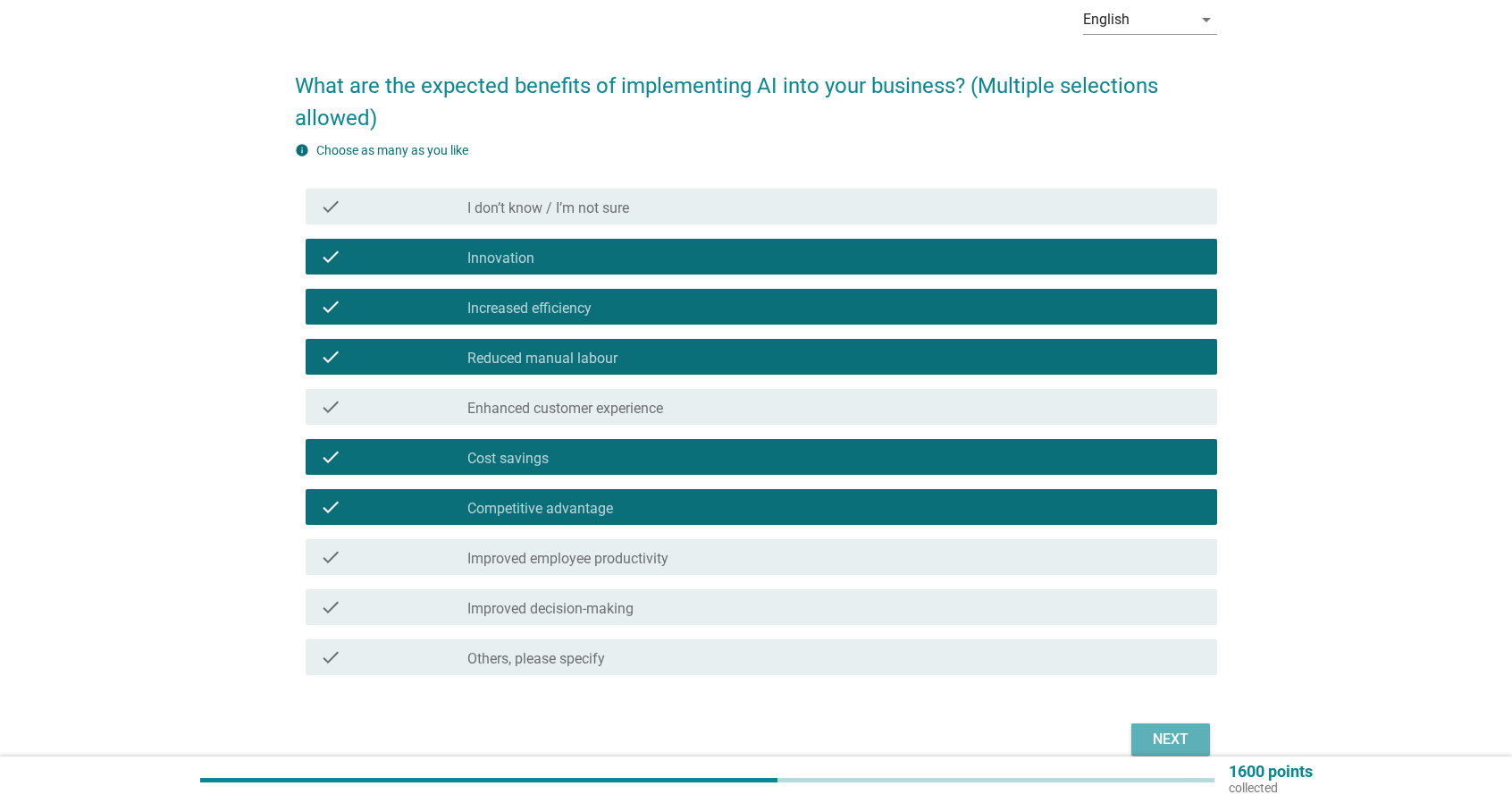
drag, startPoint x: 1190, startPoint y: 736, endPoint x: 1180, endPoint y: 736, distance: 10.0
click at [1191, 736] on div "Next" at bounding box center [1170, 740] width 50 height 22
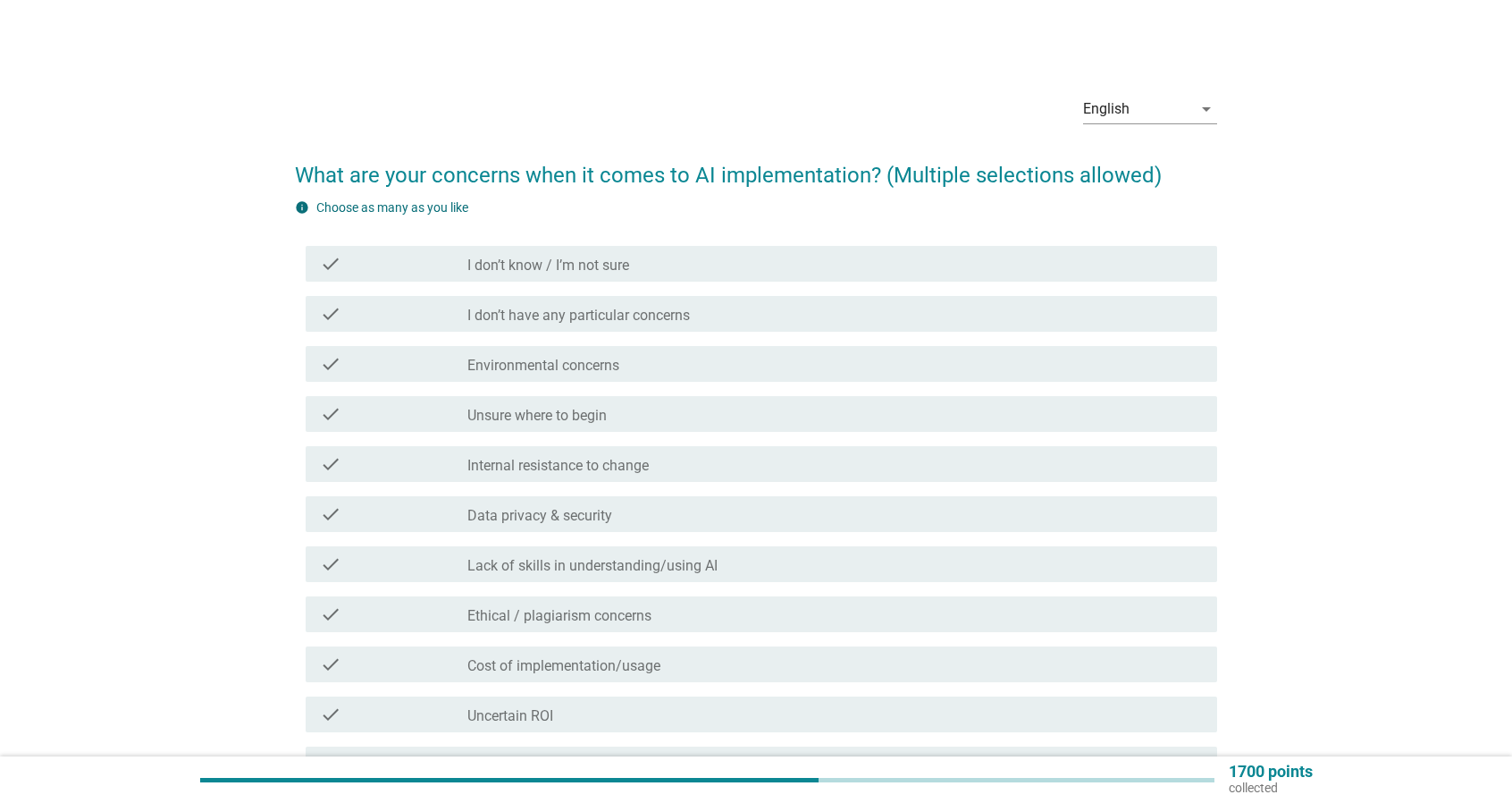
click at [709, 416] on div "check_box_outline_blank Unsure where to begin" at bounding box center [834, 414] width 736 height 22
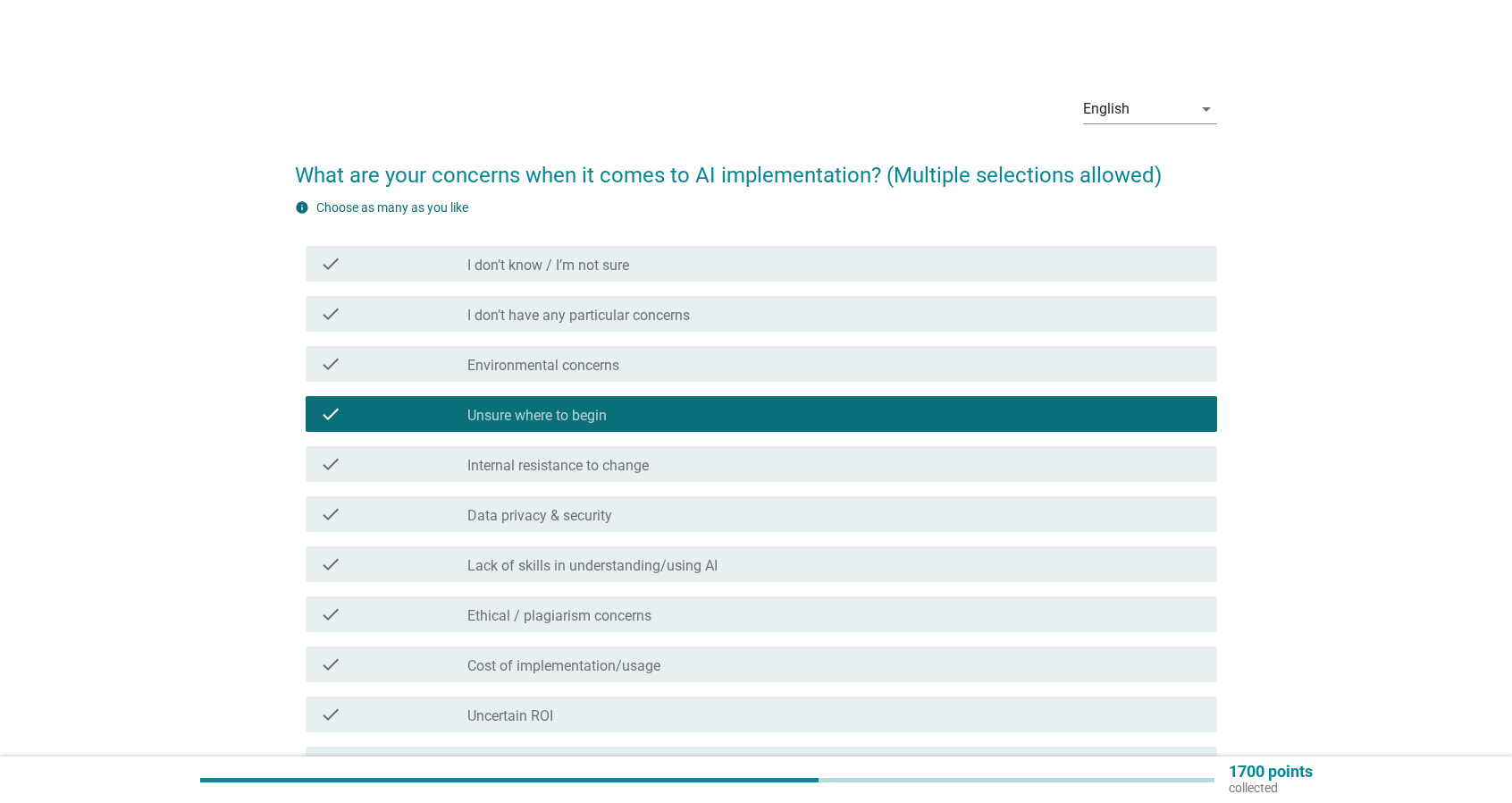
click at [755, 560] on div "check_box_outline_blank Lack of skills in understanding/using AI" at bounding box center [834, 564] width 736 height 22
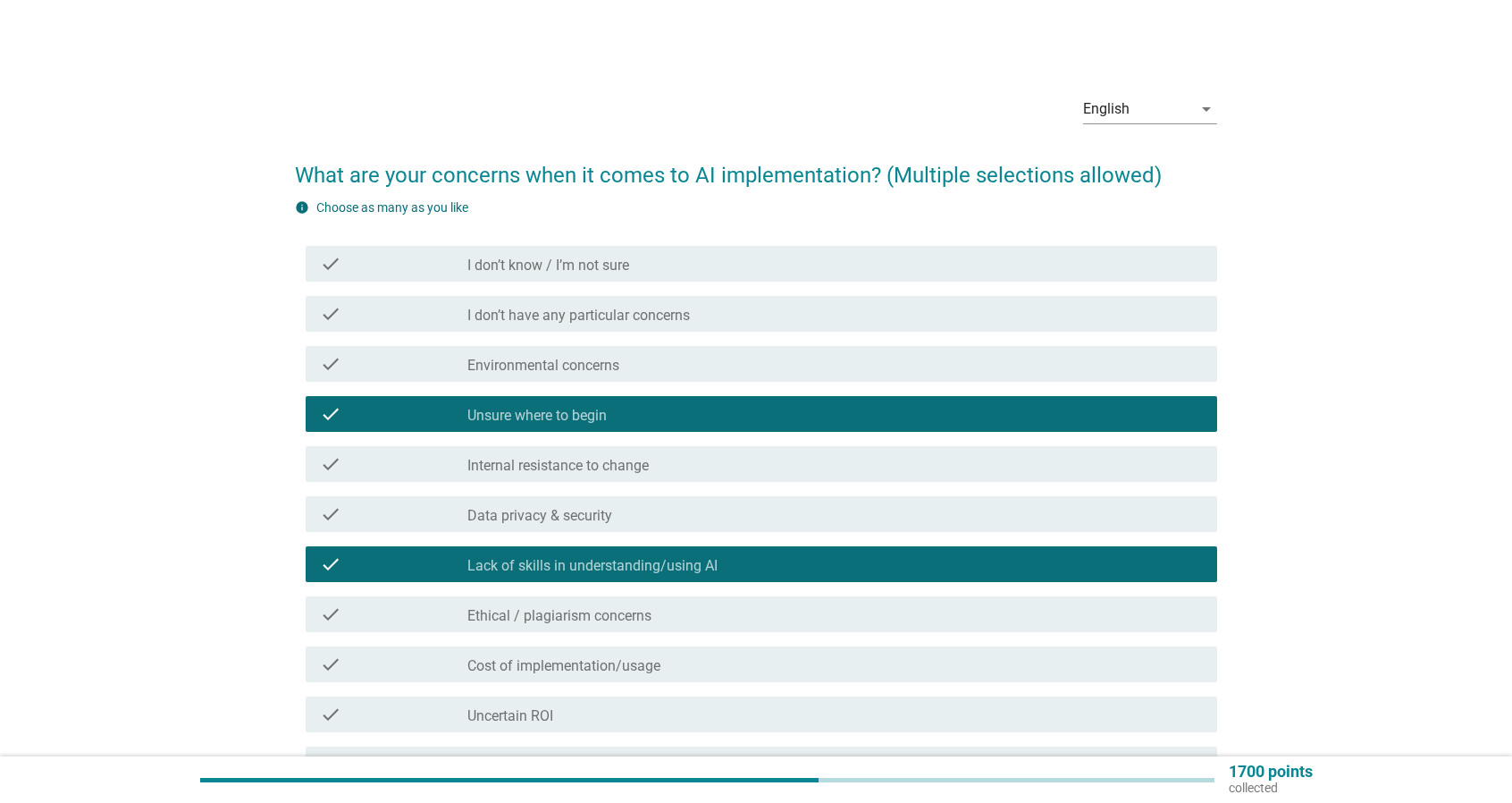
click at [839, 604] on div "check_box_outline_blank Ethical / plagiarism concerns" at bounding box center [834, 615] width 736 height 22
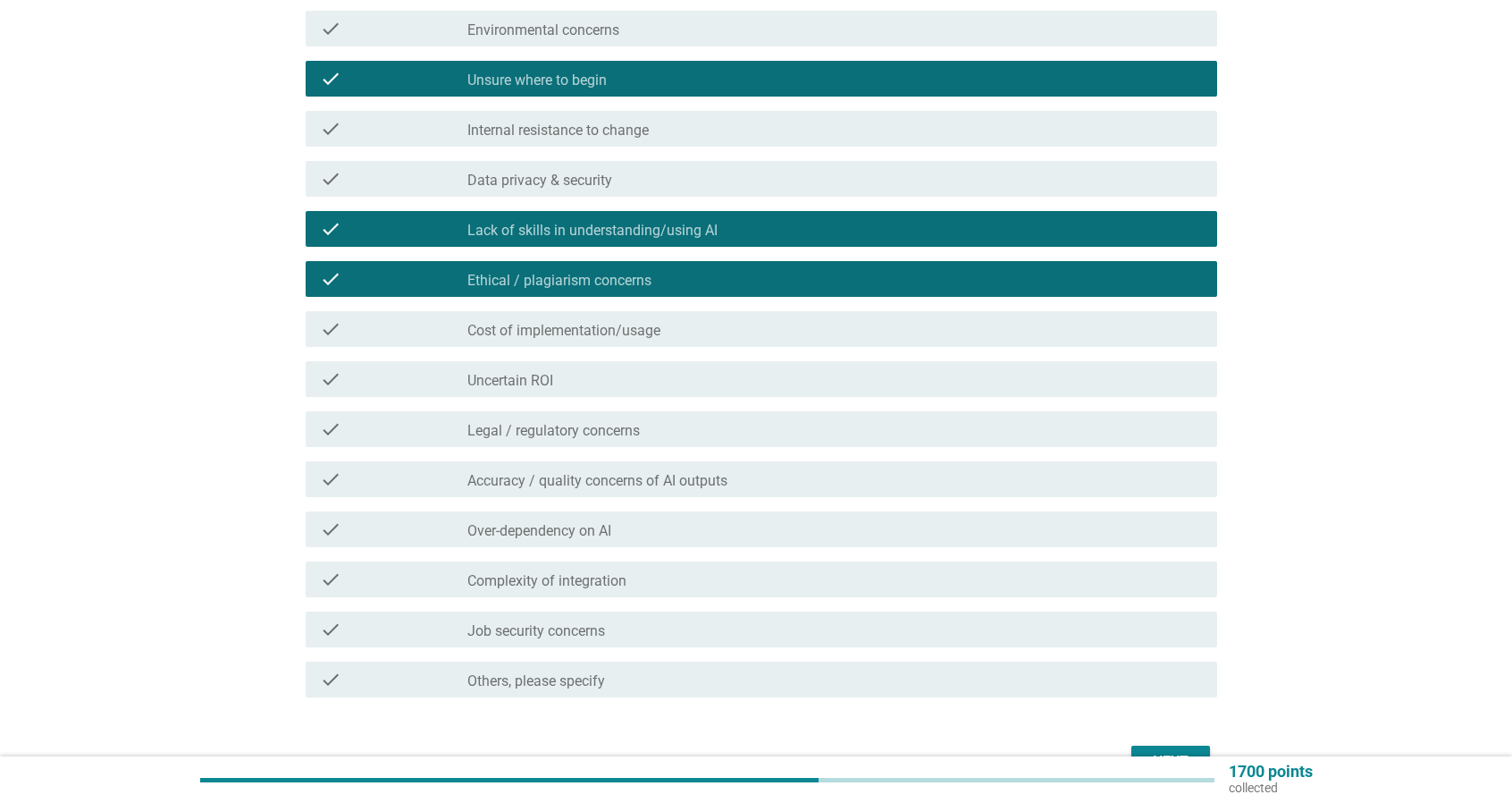
scroll to position [443, 0]
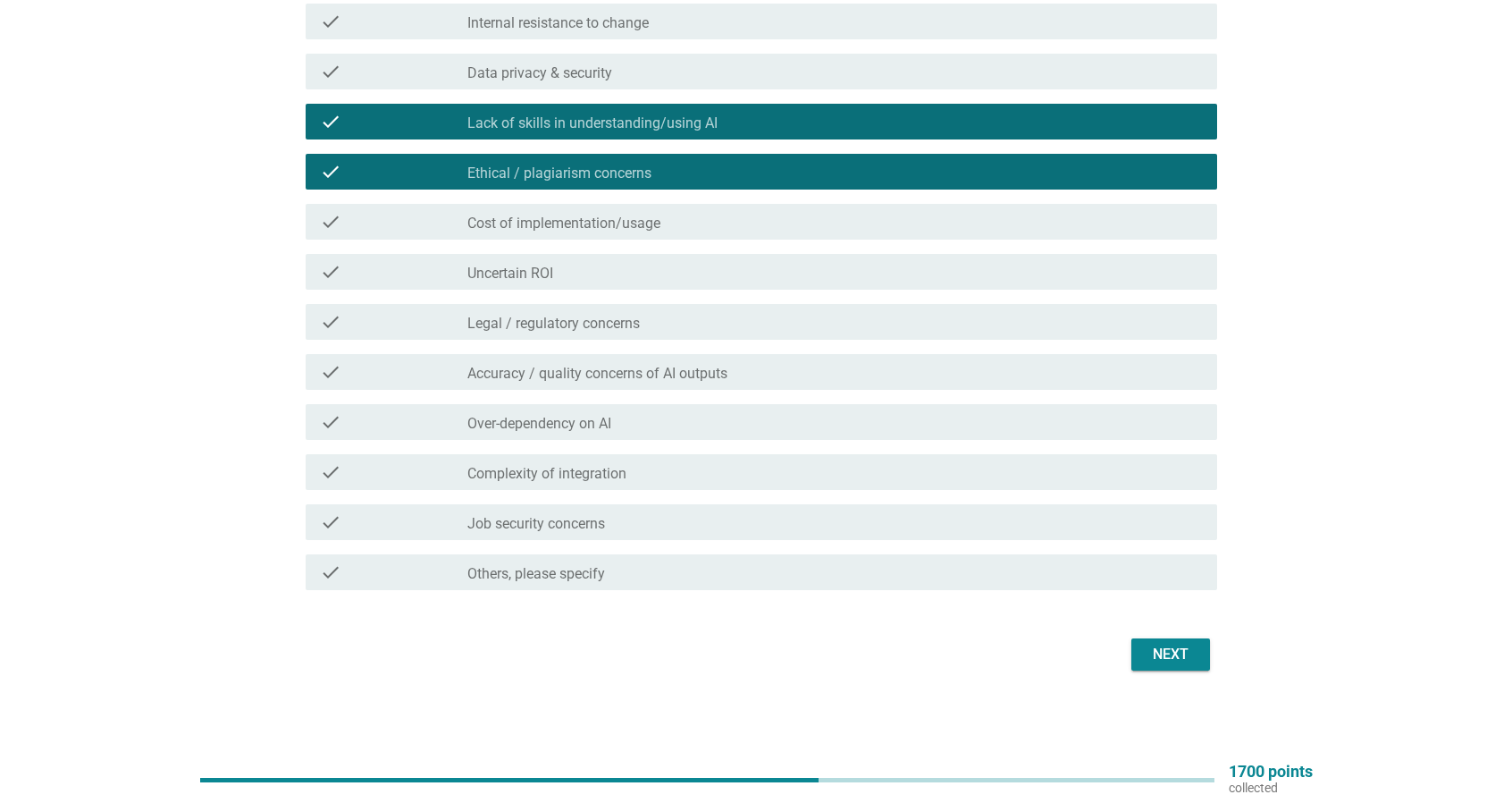
click at [879, 377] on div "check_box_outline_blank Accuracy / quality concerns of AI outputs" at bounding box center [834, 372] width 736 height 22
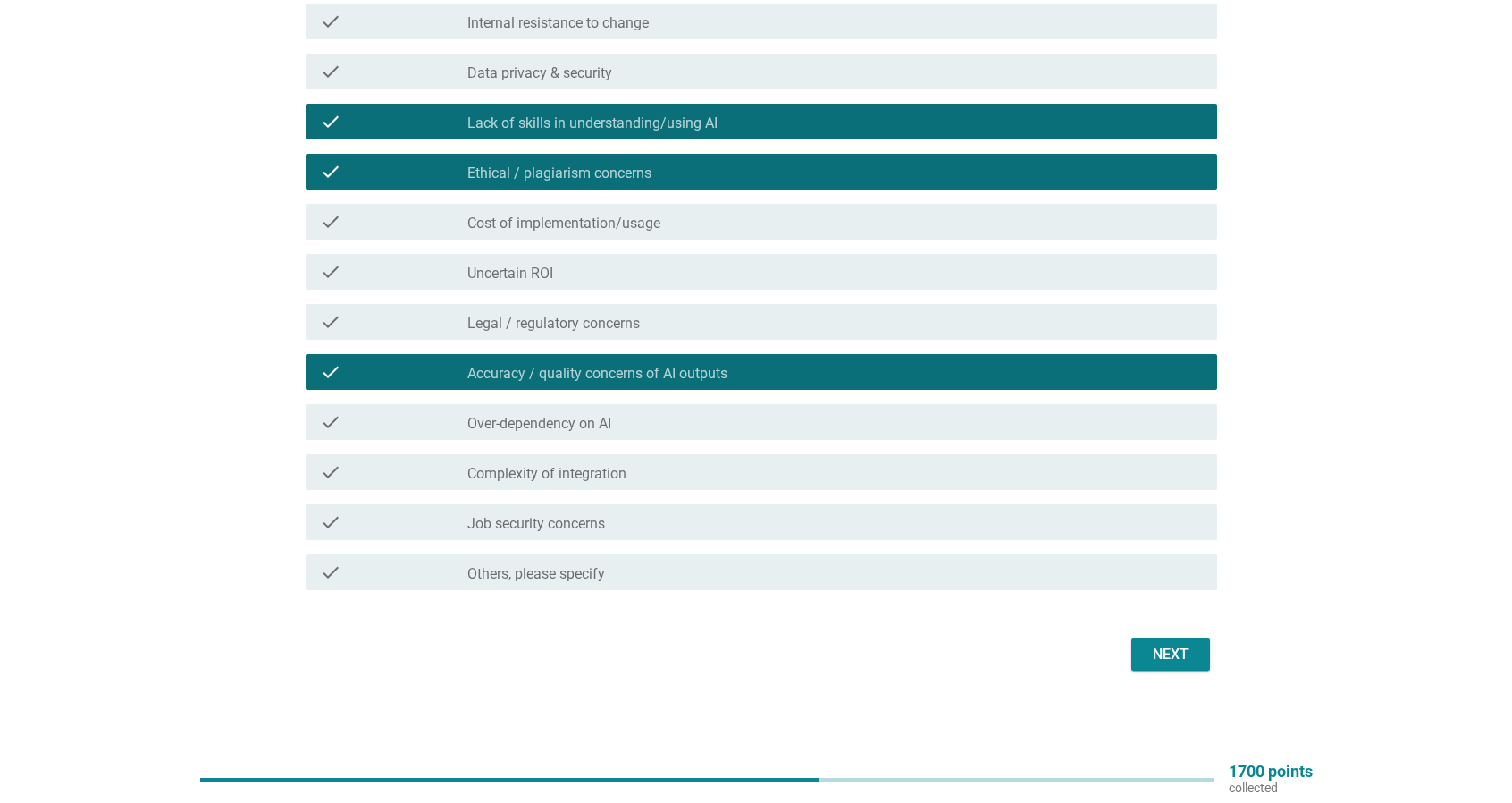
click at [1165, 645] on div "Next" at bounding box center [1170, 655] width 50 height 22
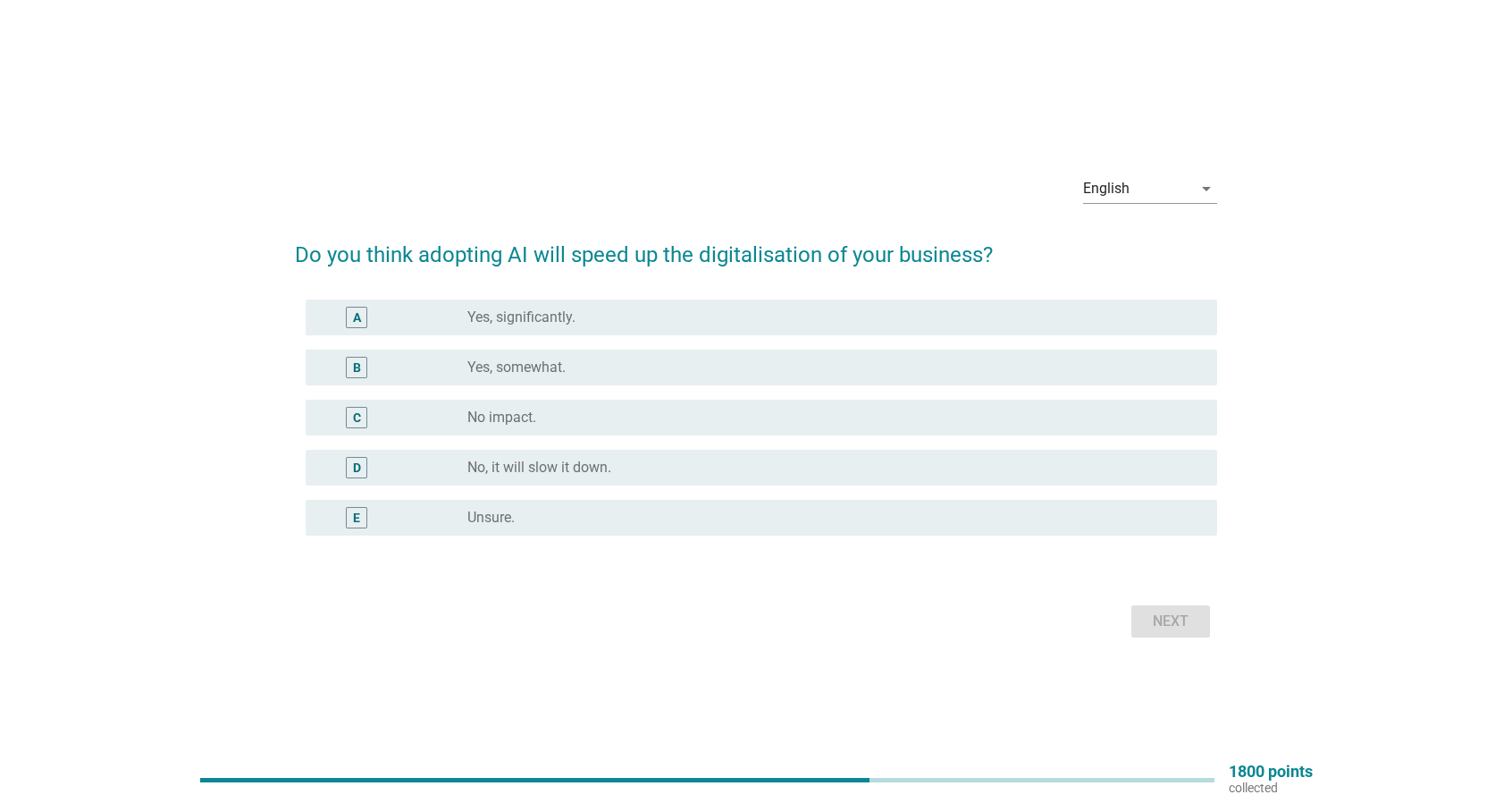
click at [803, 369] on div "radio_button_unchecked Yes, somewhat." at bounding box center [827, 368] width 721 height 18
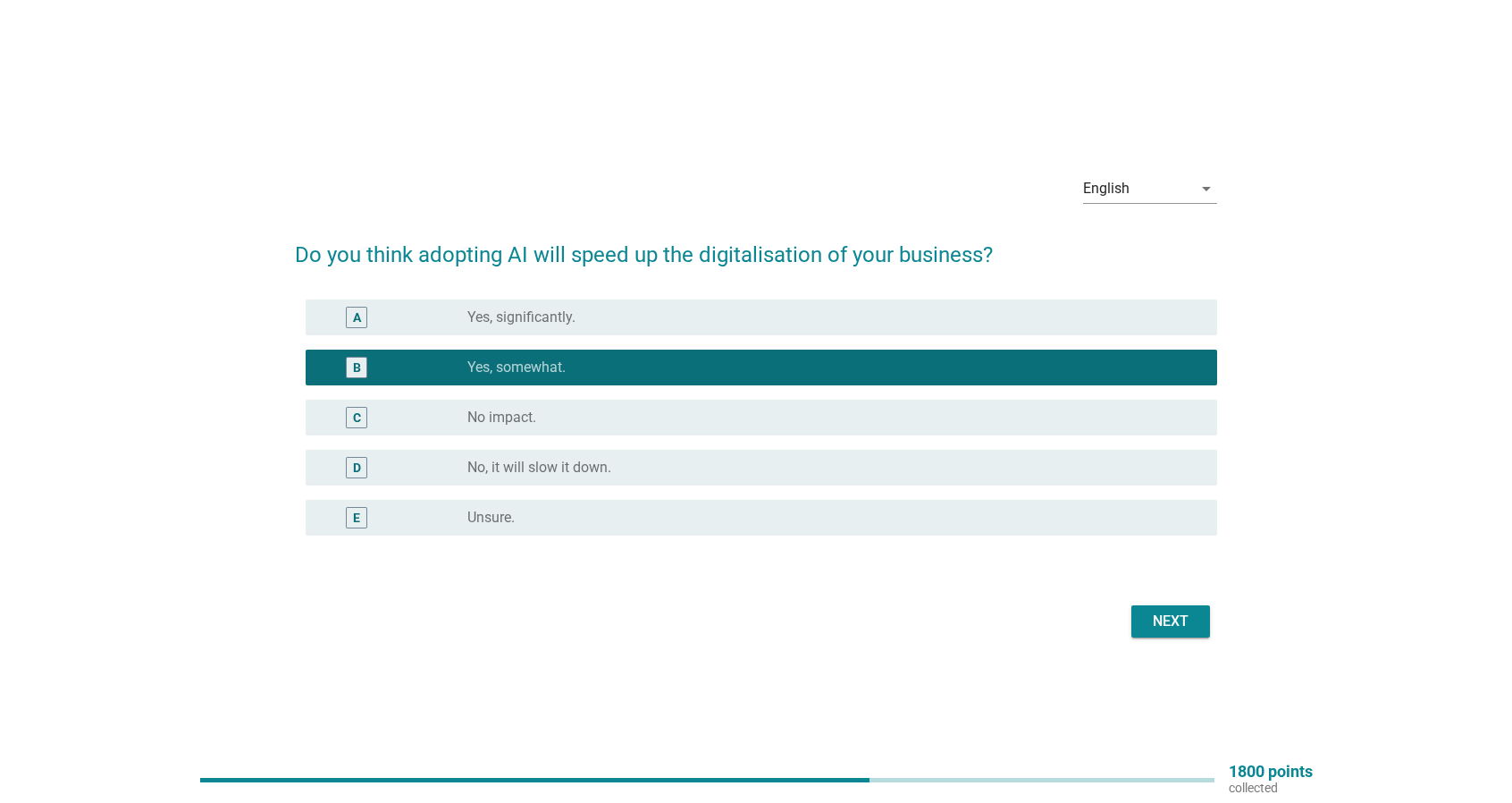
click at [1160, 621] on div "Next" at bounding box center [1170, 621] width 50 height 22
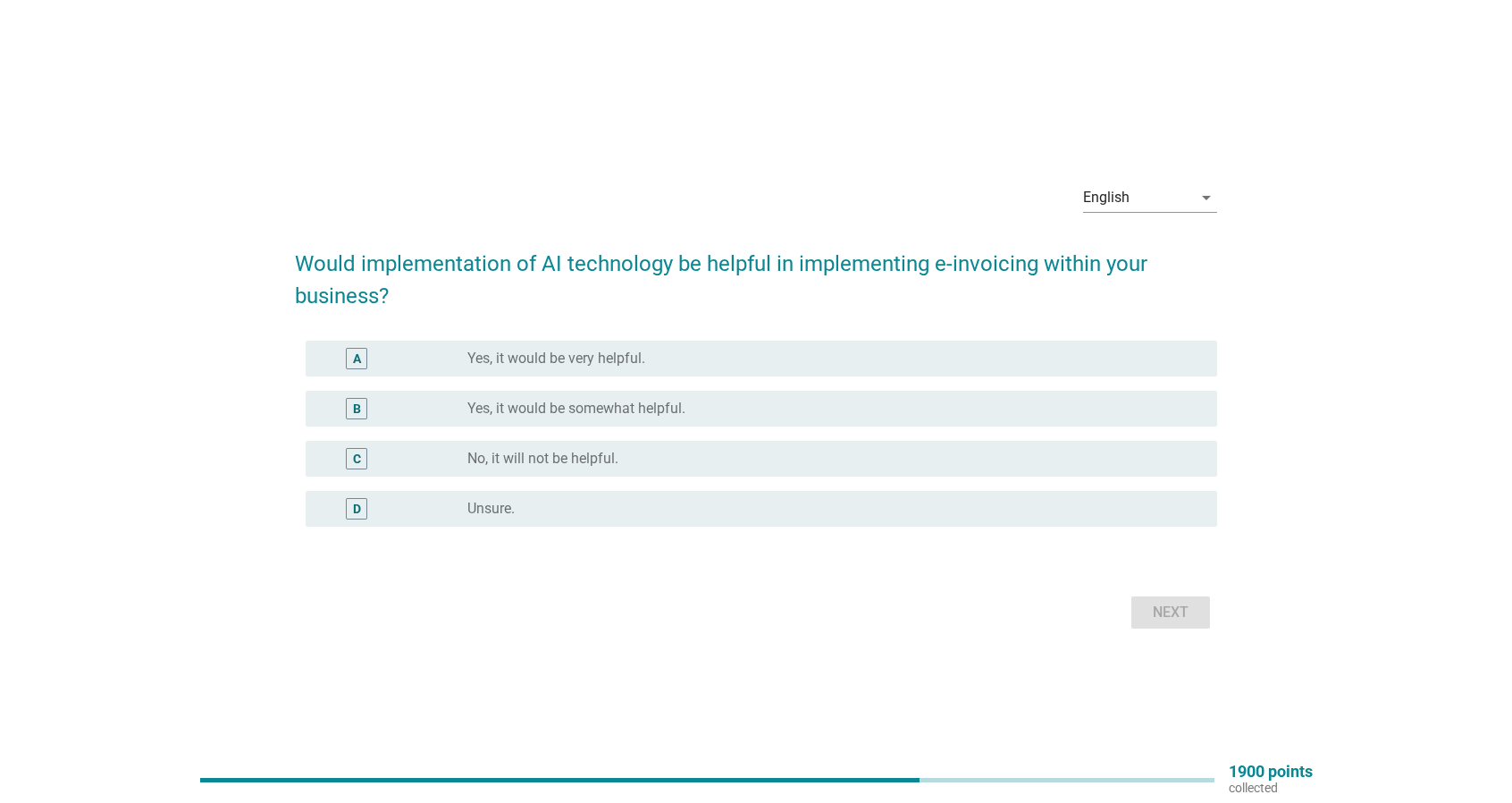
click at [1076, 390] on div "B radio_button_unchecked Yes, it would be somewhat helpful." at bounding box center [761, 407] width 911 height 35
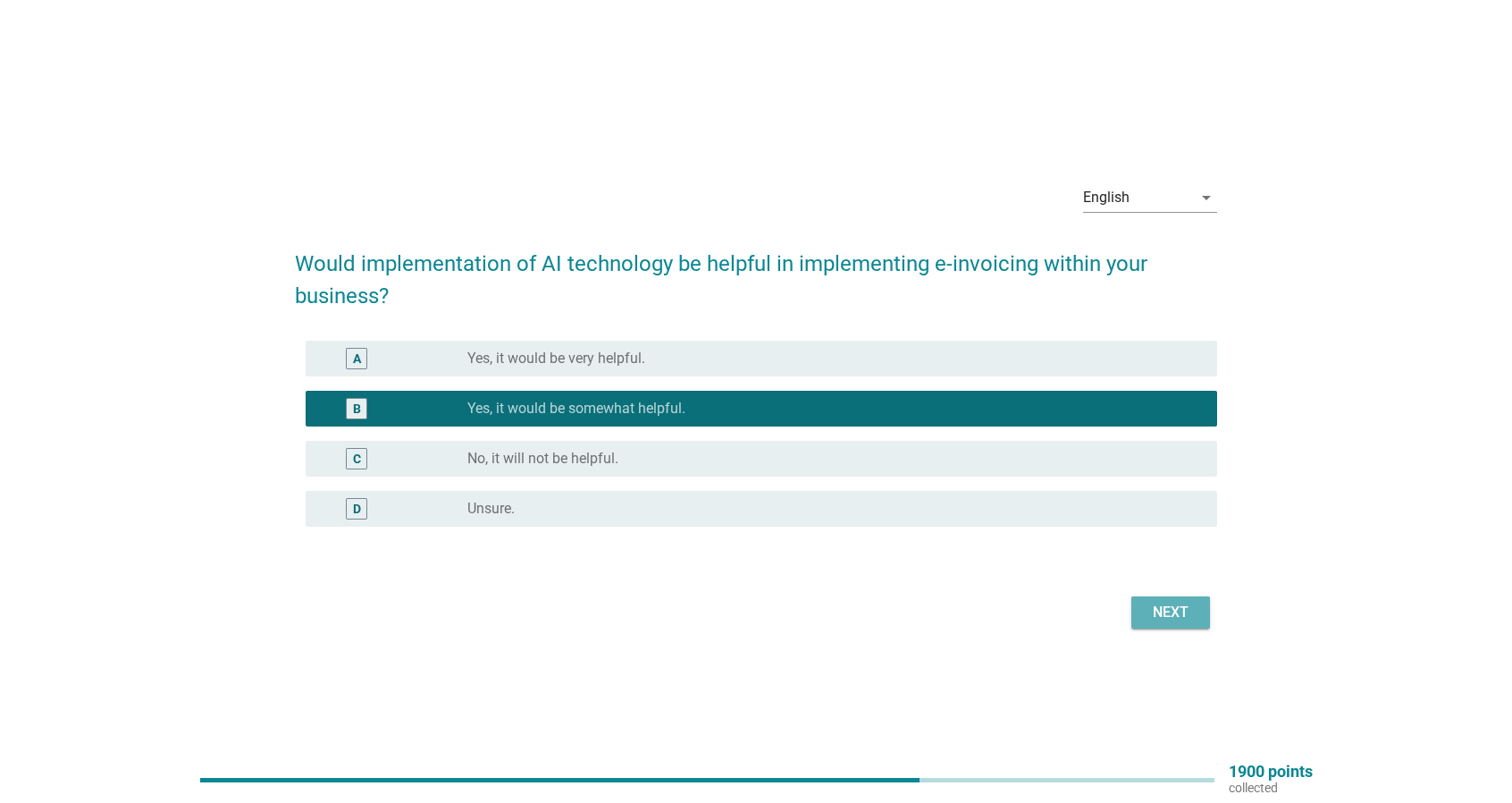
click at [1193, 599] on button "Next" at bounding box center [1170, 613] width 79 height 33
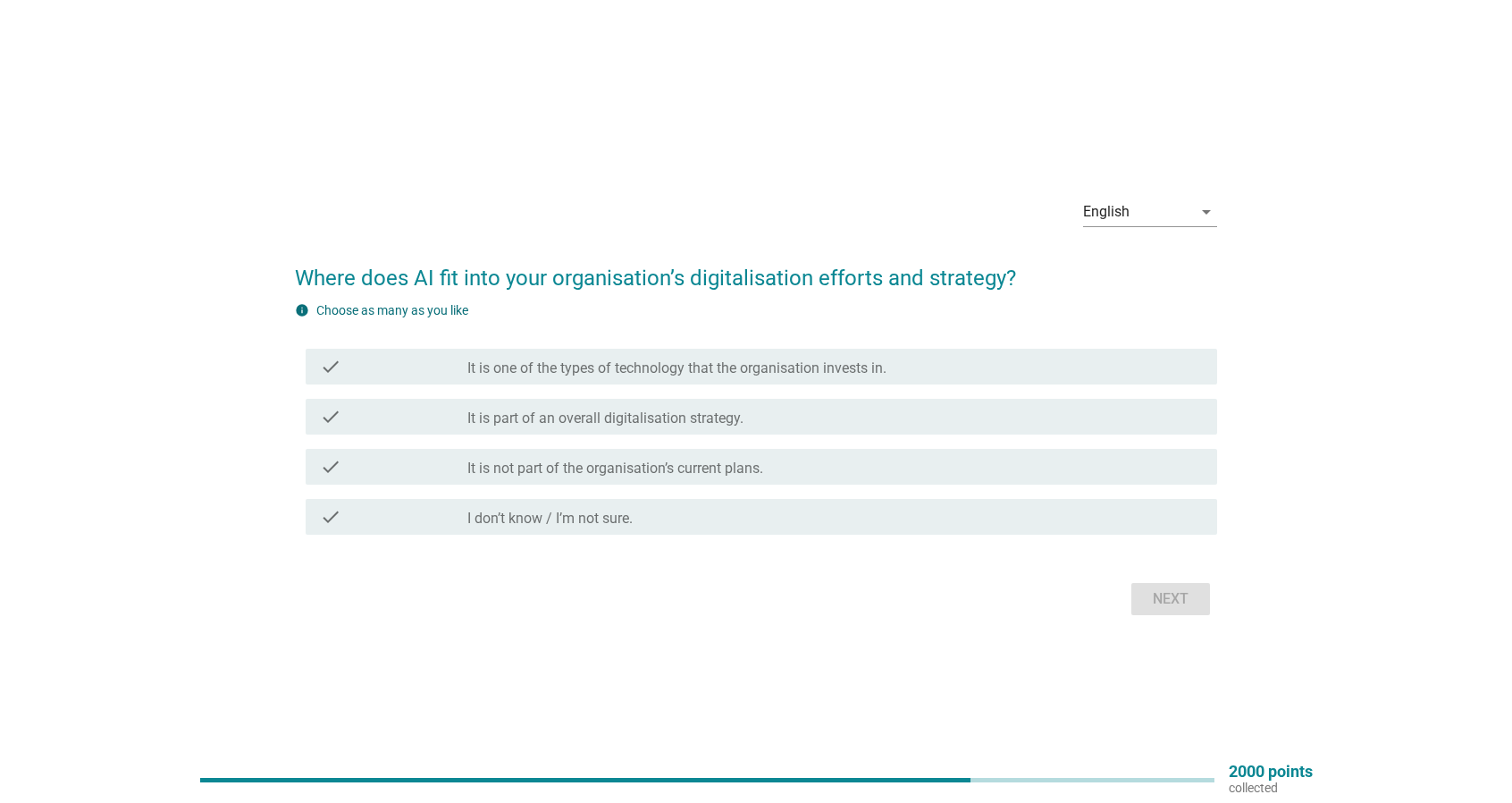
click at [1088, 412] on div "check_box_outline_blank It is part of an overall digitalisation strategy." at bounding box center [834, 416] width 736 height 22
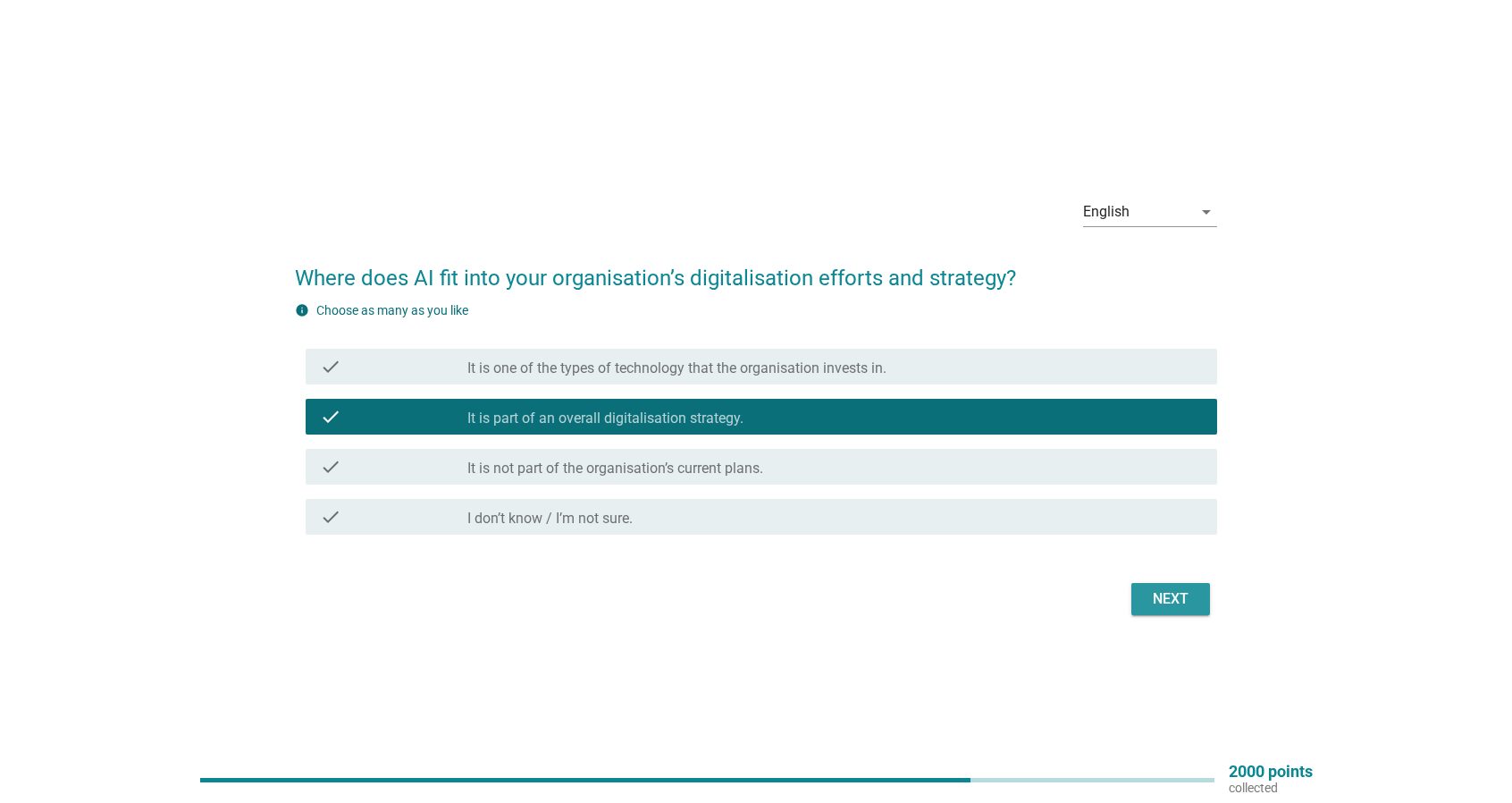
click at [1165, 585] on button "Next" at bounding box center [1170, 599] width 79 height 33
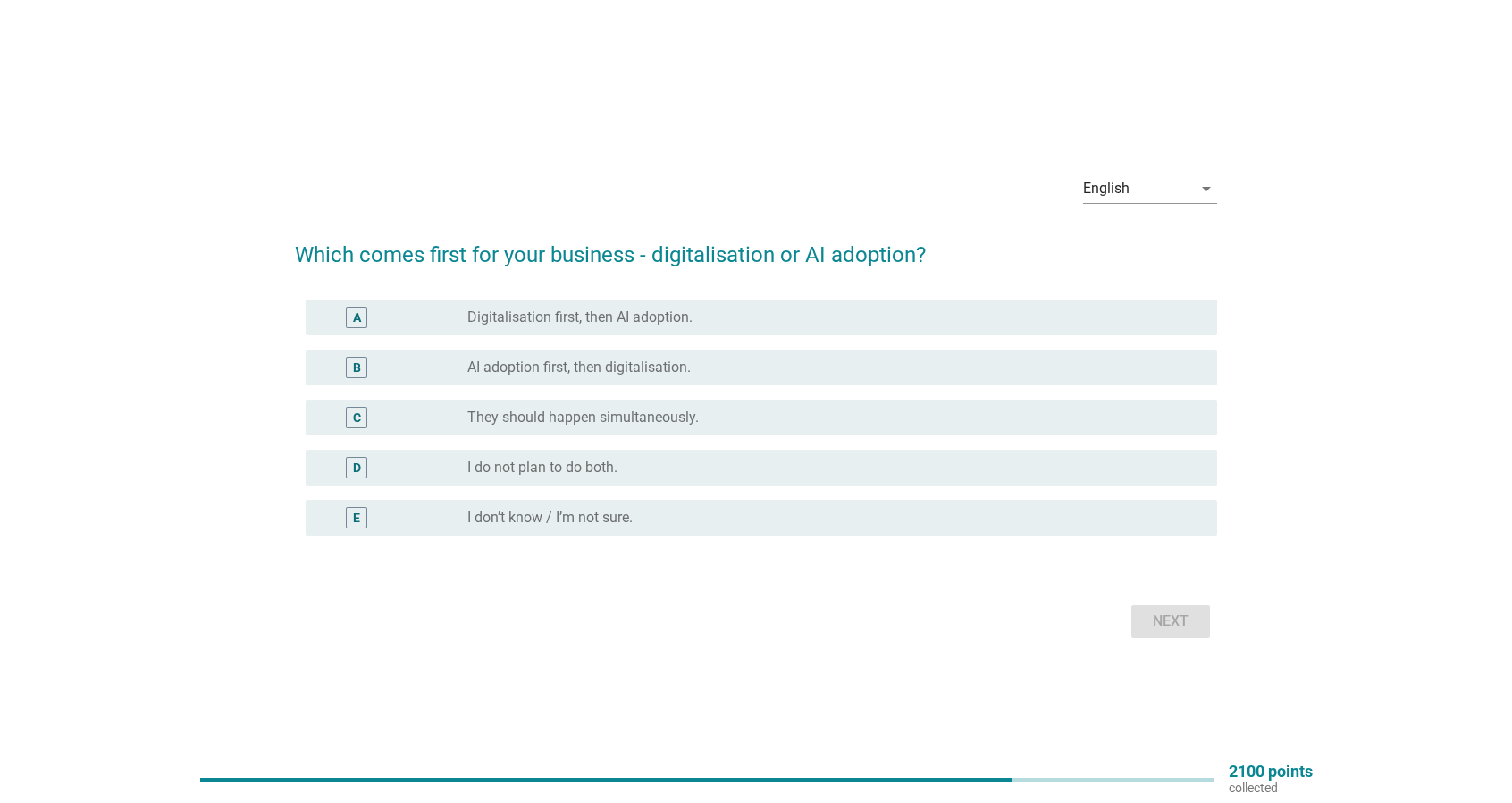
click at [938, 320] on div "radio_button_unchecked Digitalisation first, then AI adoption." at bounding box center [827, 318] width 721 height 18
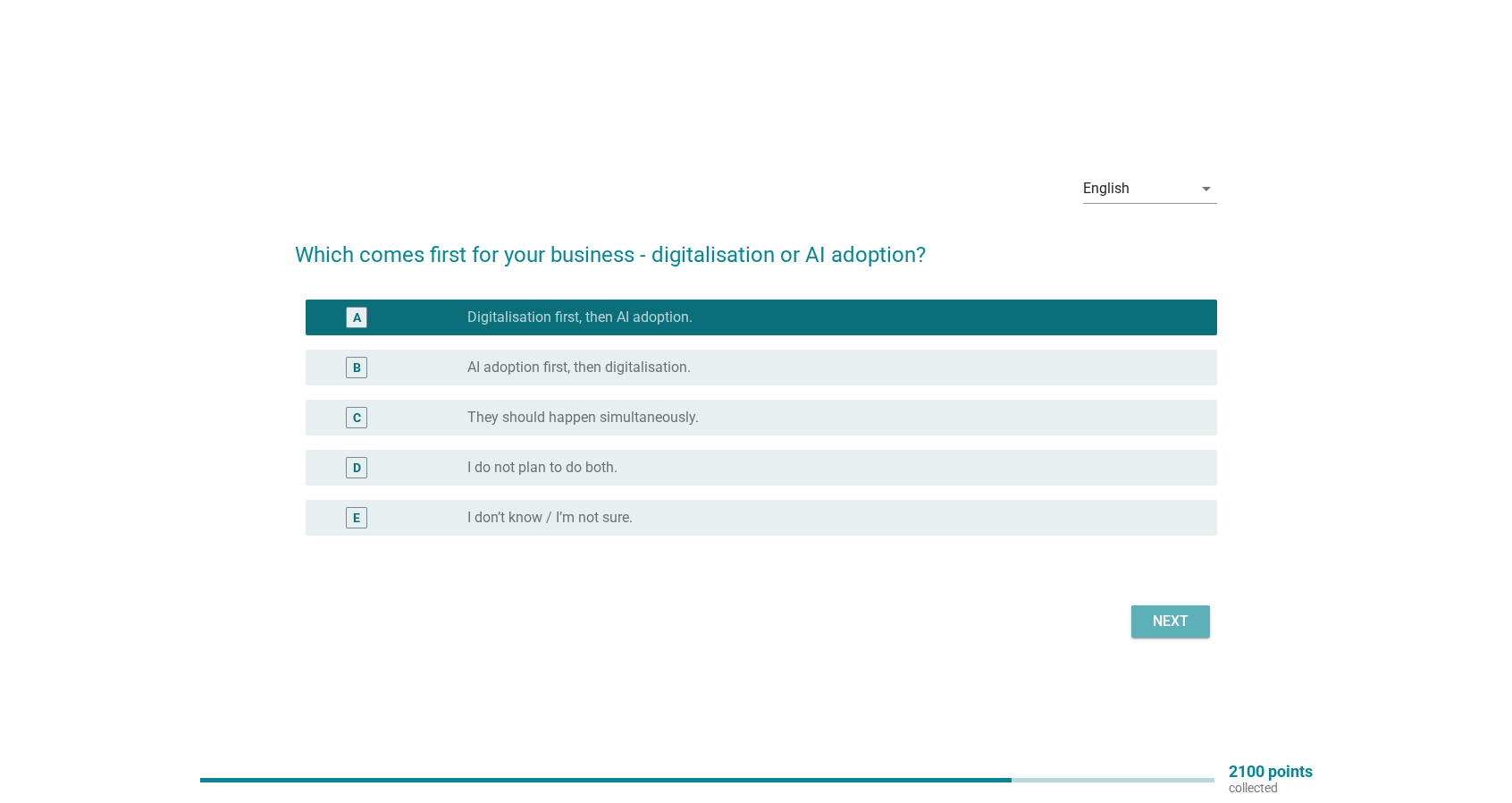
click at [1180, 628] on div "Next" at bounding box center [1170, 621] width 50 height 22
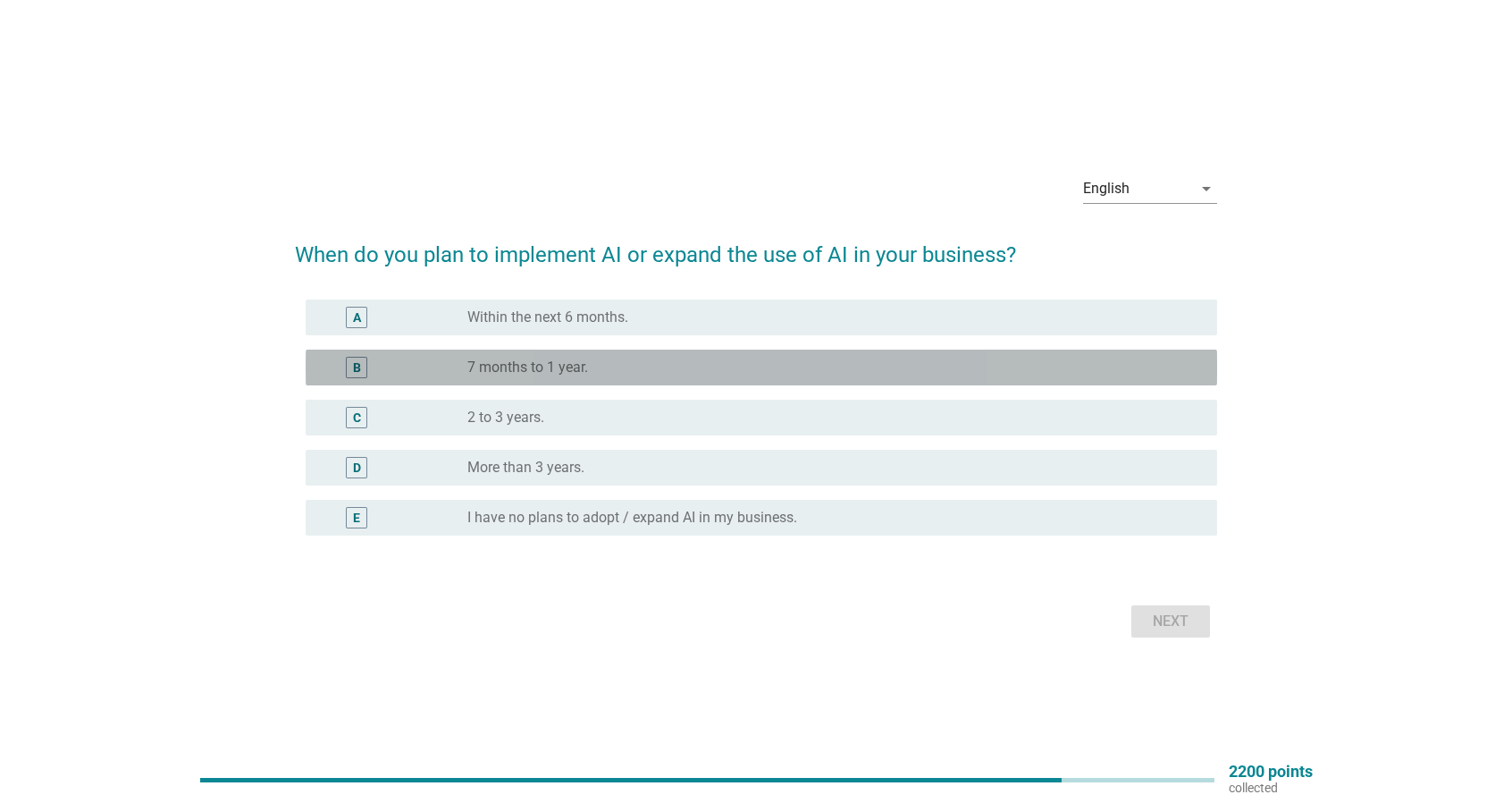
click at [1134, 354] on div "B radio_button_unchecked 7 months to 1 year." at bounding box center [761, 367] width 911 height 35
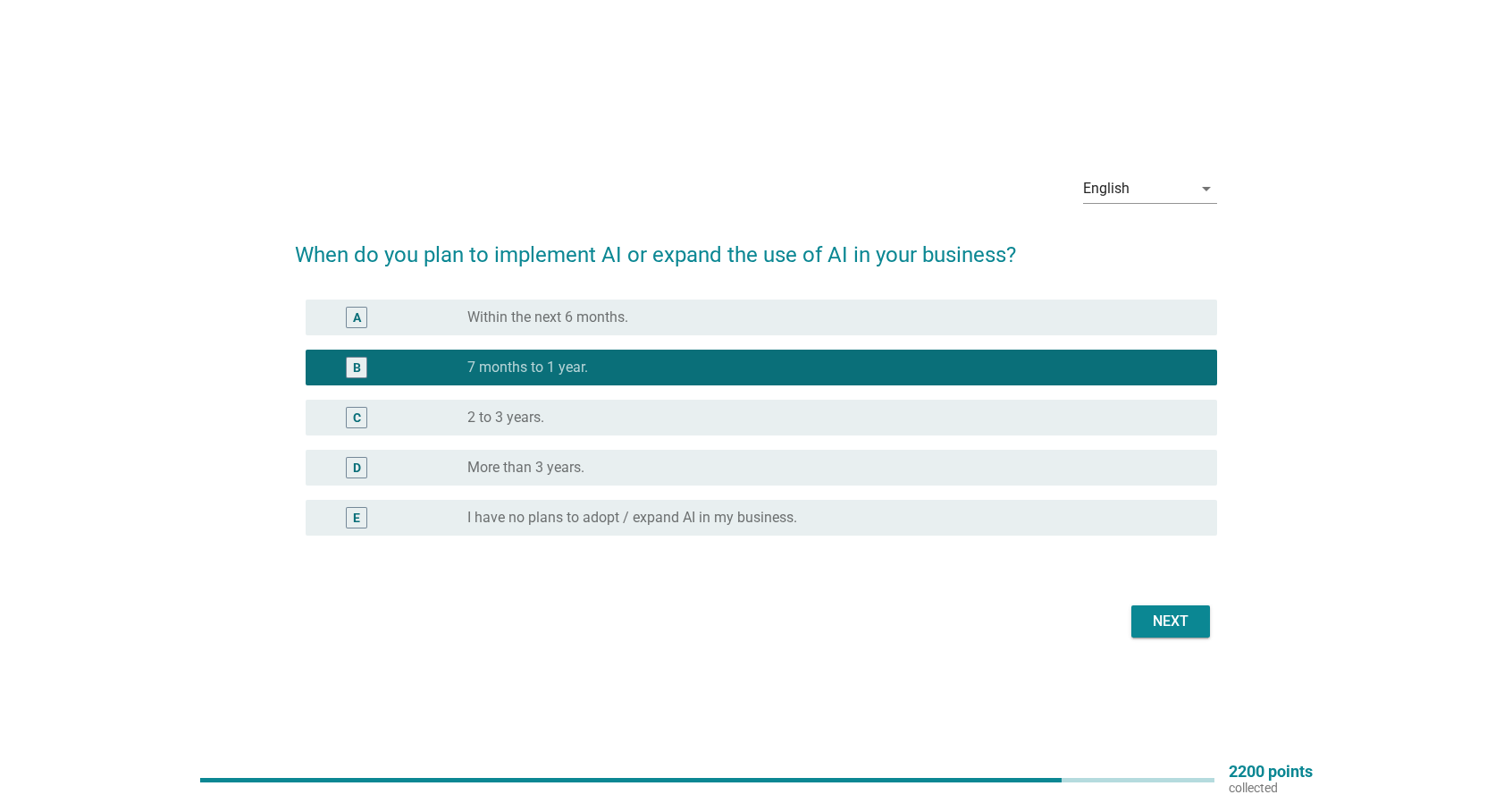
click at [1183, 616] on div "Next" at bounding box center [1170, 621] width 50 height 22
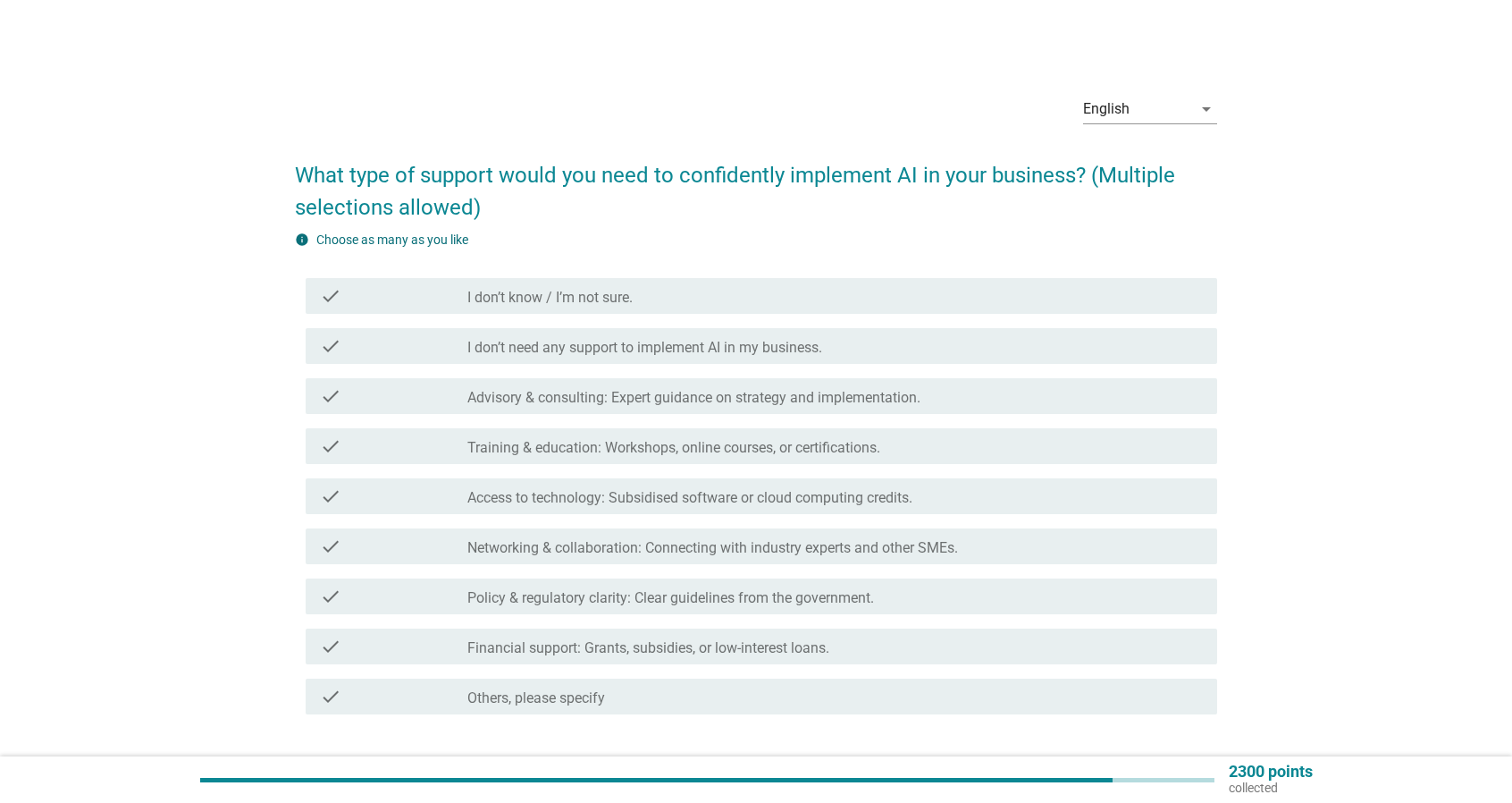
click at [1085, 543] on div "check_box_outline_blank Networking & collaboration: Connecting with industry ex…" at bounding box center [834, 546] width 736 height 22
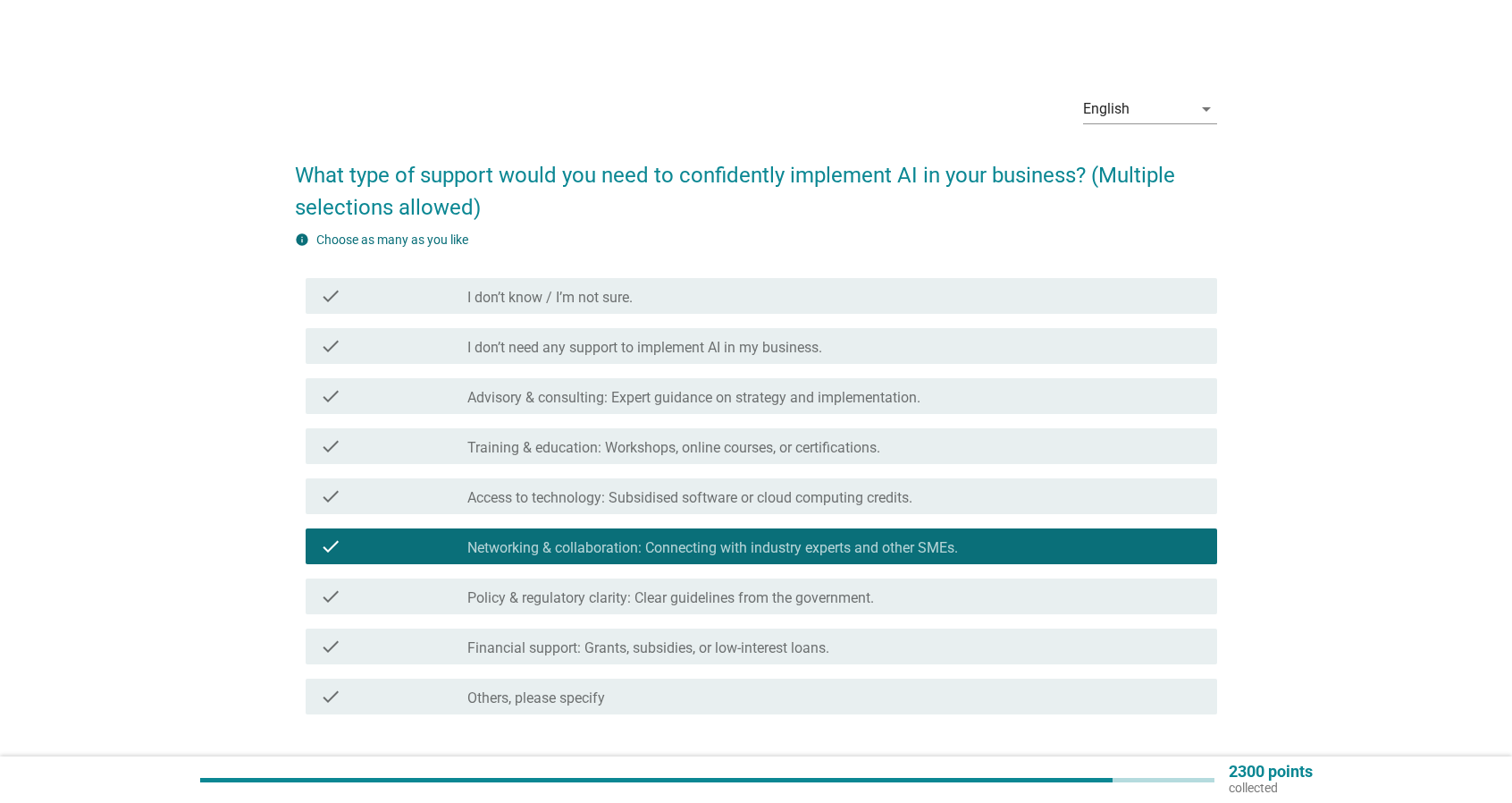
click at [1087, 674] on div "check check_box_outline_blank Others, please specify" at bounding box center [756, 696] width 922 height 50
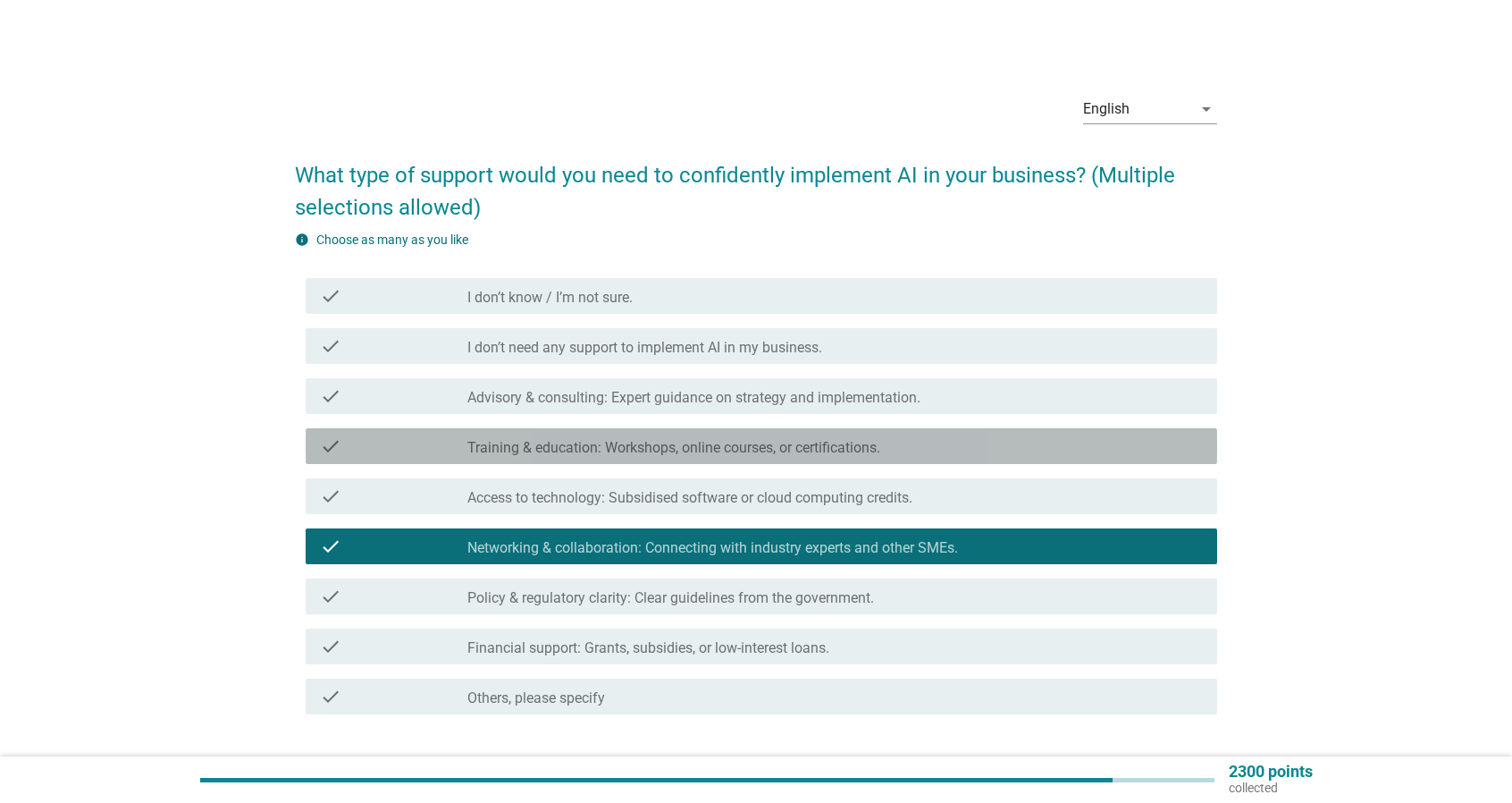
click at [1004, 455] on div "check_box_outline_blank Training & education: Workshops, online courses, or cer…" at bounding box center [834, 446] width 736 height 22
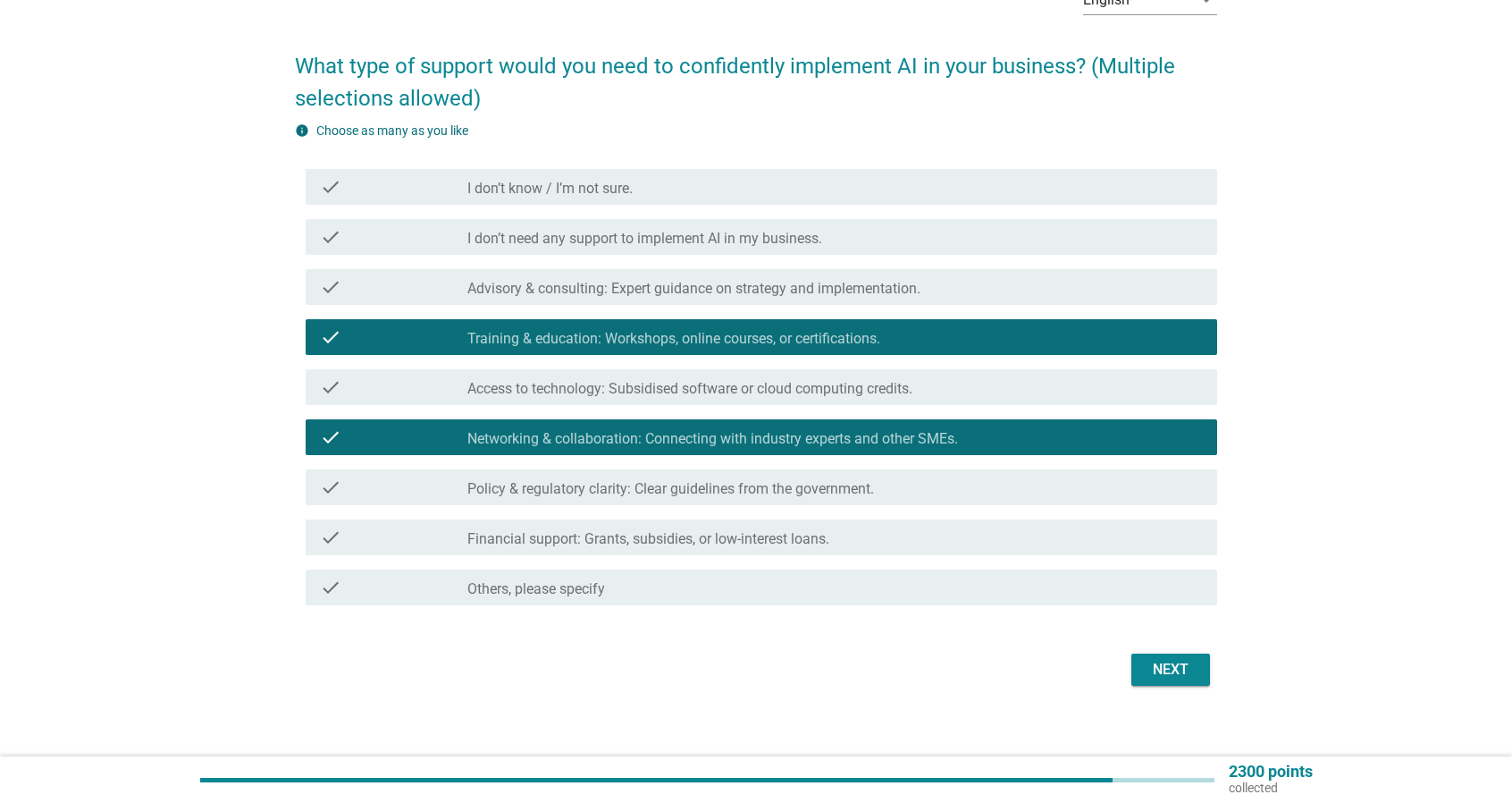
scroll to position [124, 0]
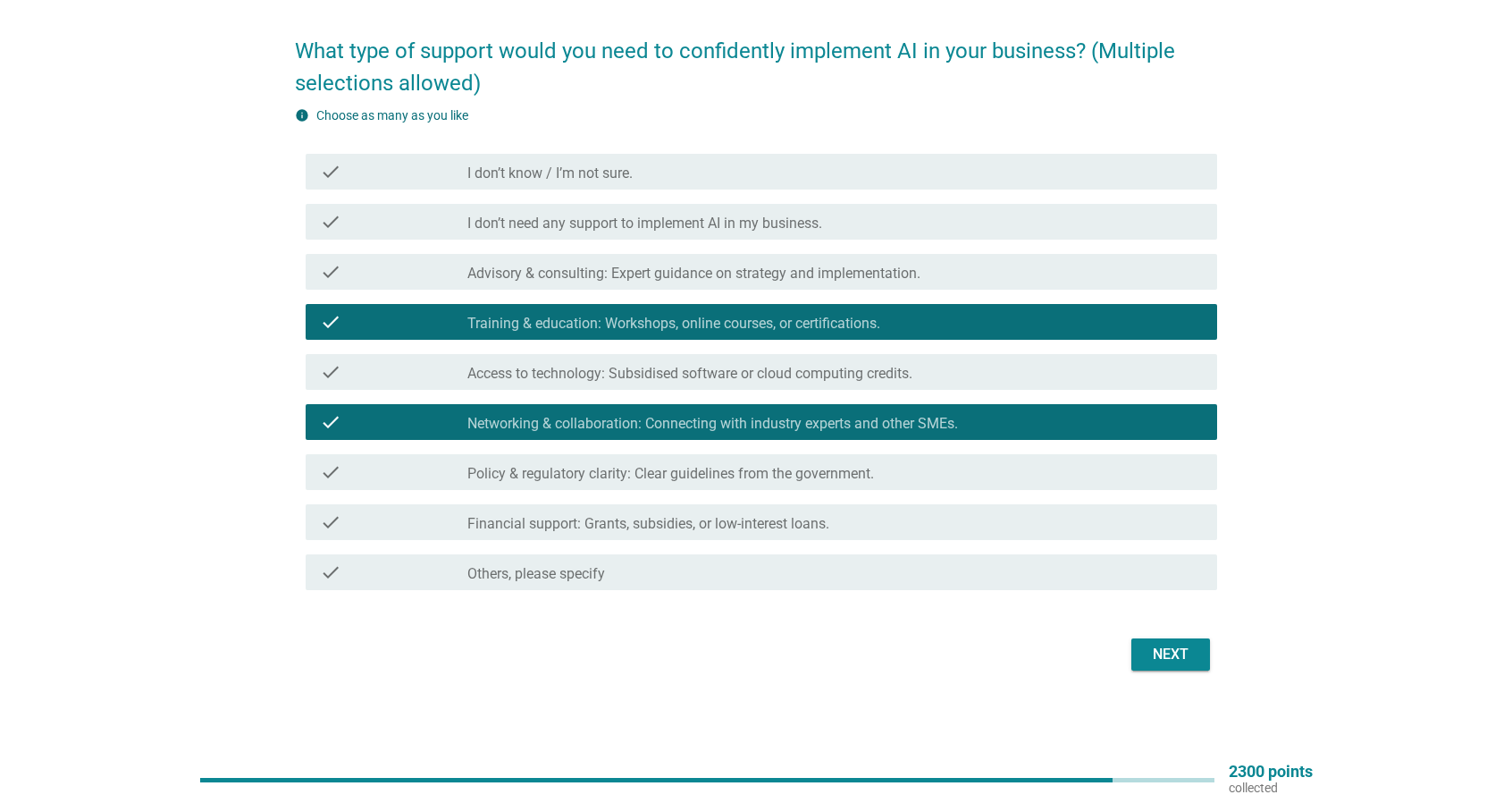
click at [1164, 646] on div "Next" at bounding box center [1170, 655] width 50 height 22
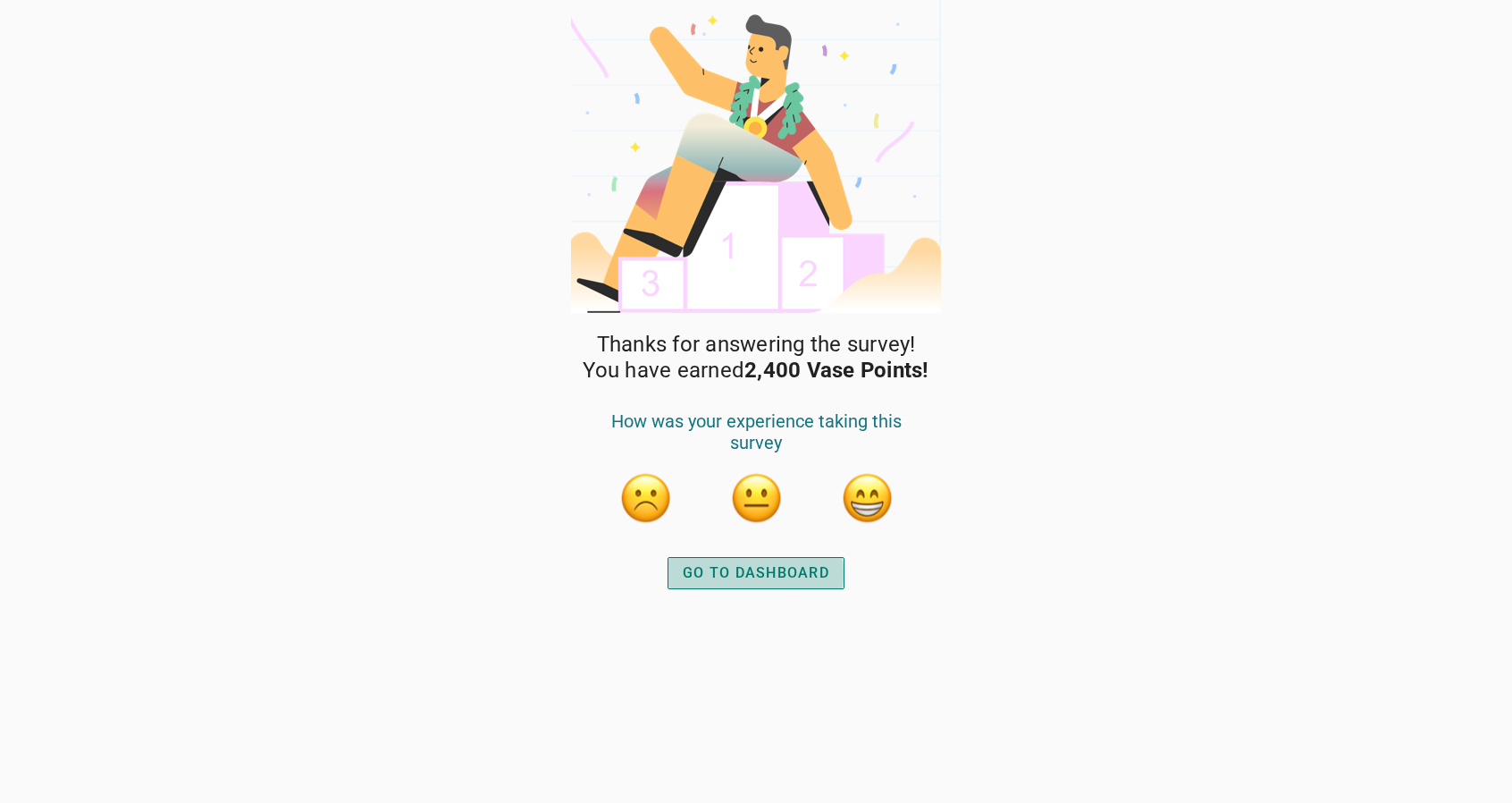
click at [811, 576] on div "GO TO DASHBOARD" at bounding box center [756, 573] width 147 height 22
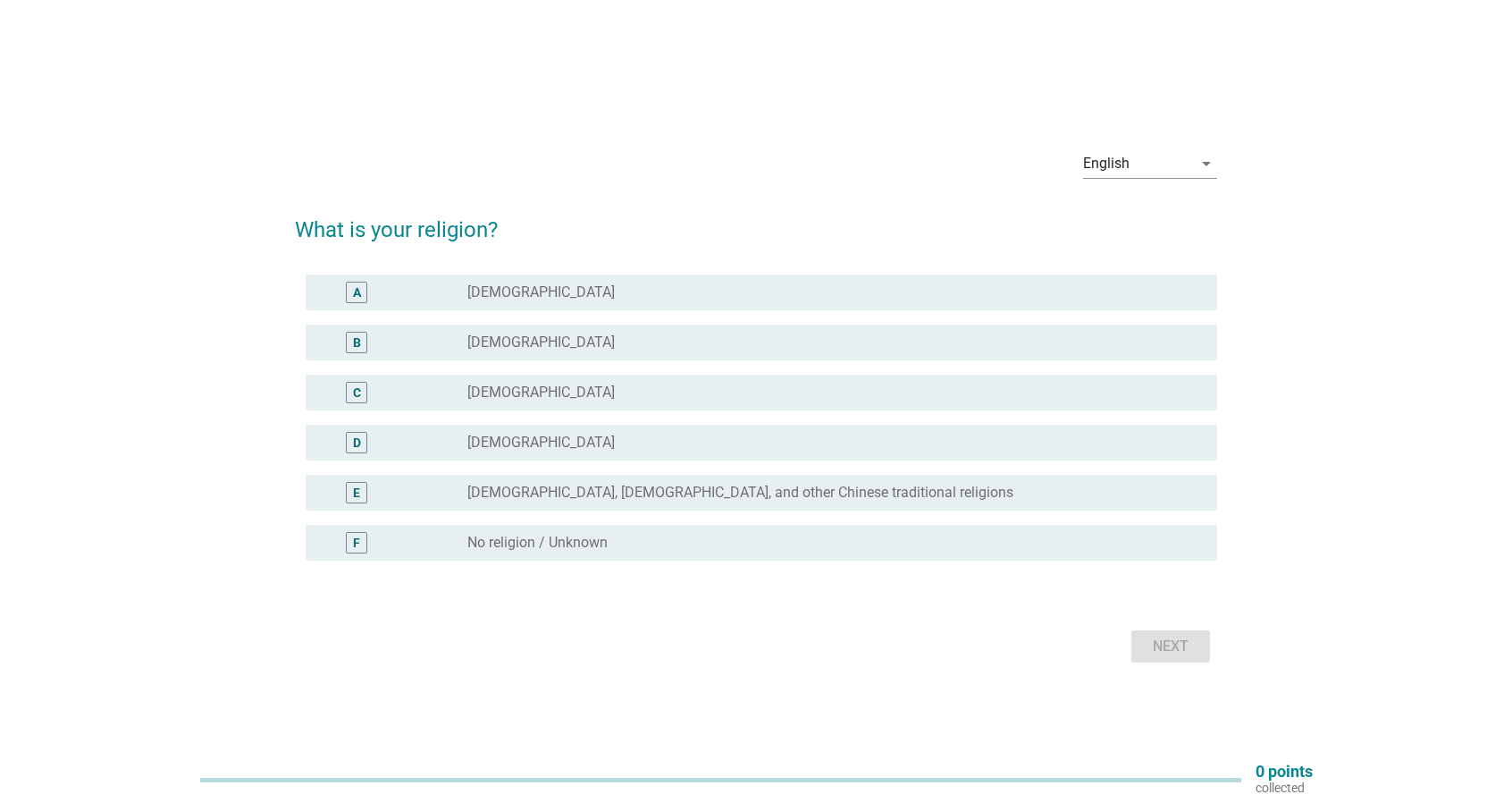
click at [651, 503] on div "E radio_button_unchecked [DEMOGRAPHIC_DATA], [DEMOGRAPHIC_DATA], and other Chin…" at bounding box center [761, 492] width 911 height 35
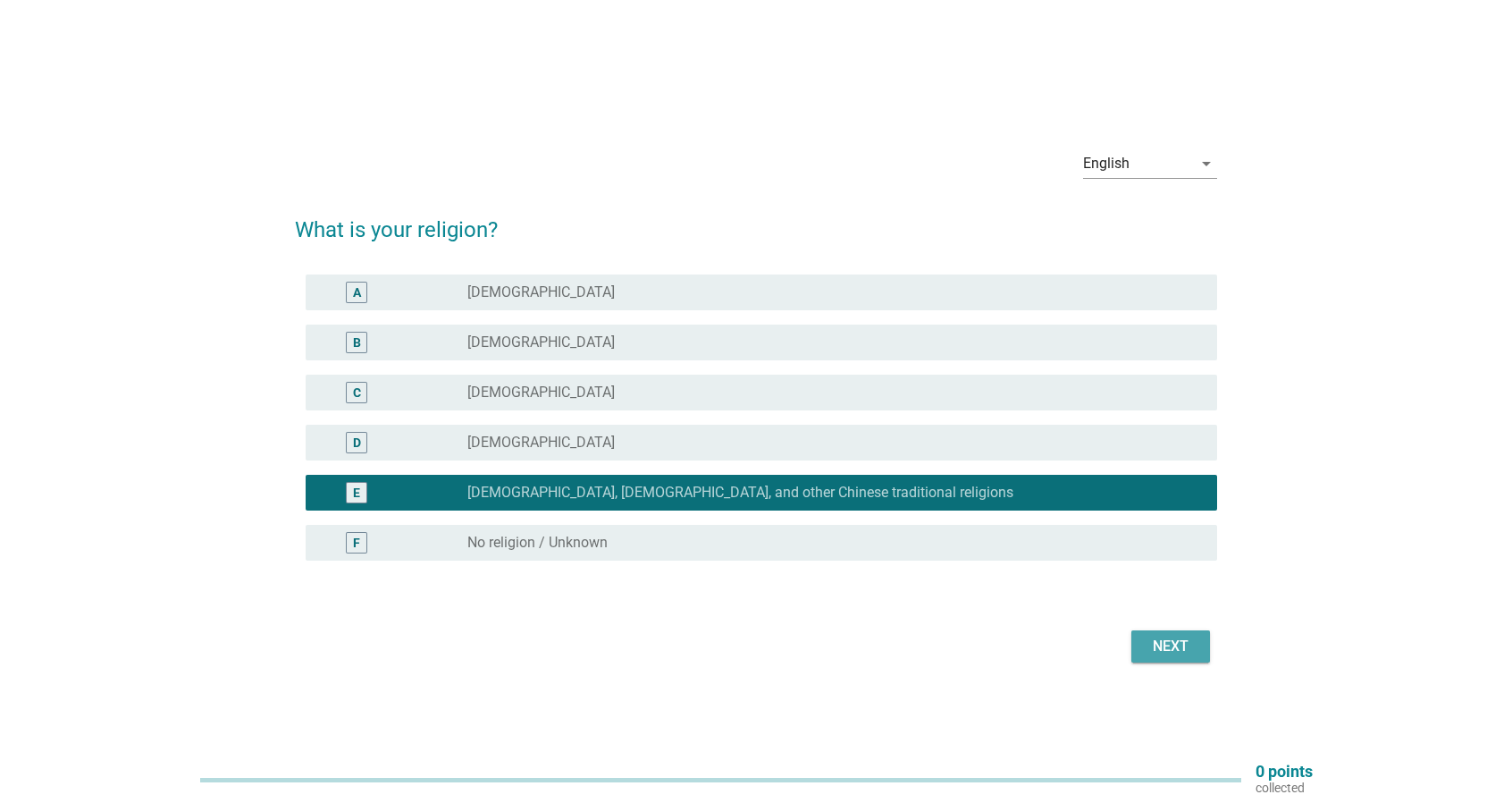
click at [1148, 659] on button "Next" at bounding box center [1170, 646] width 79 height 33
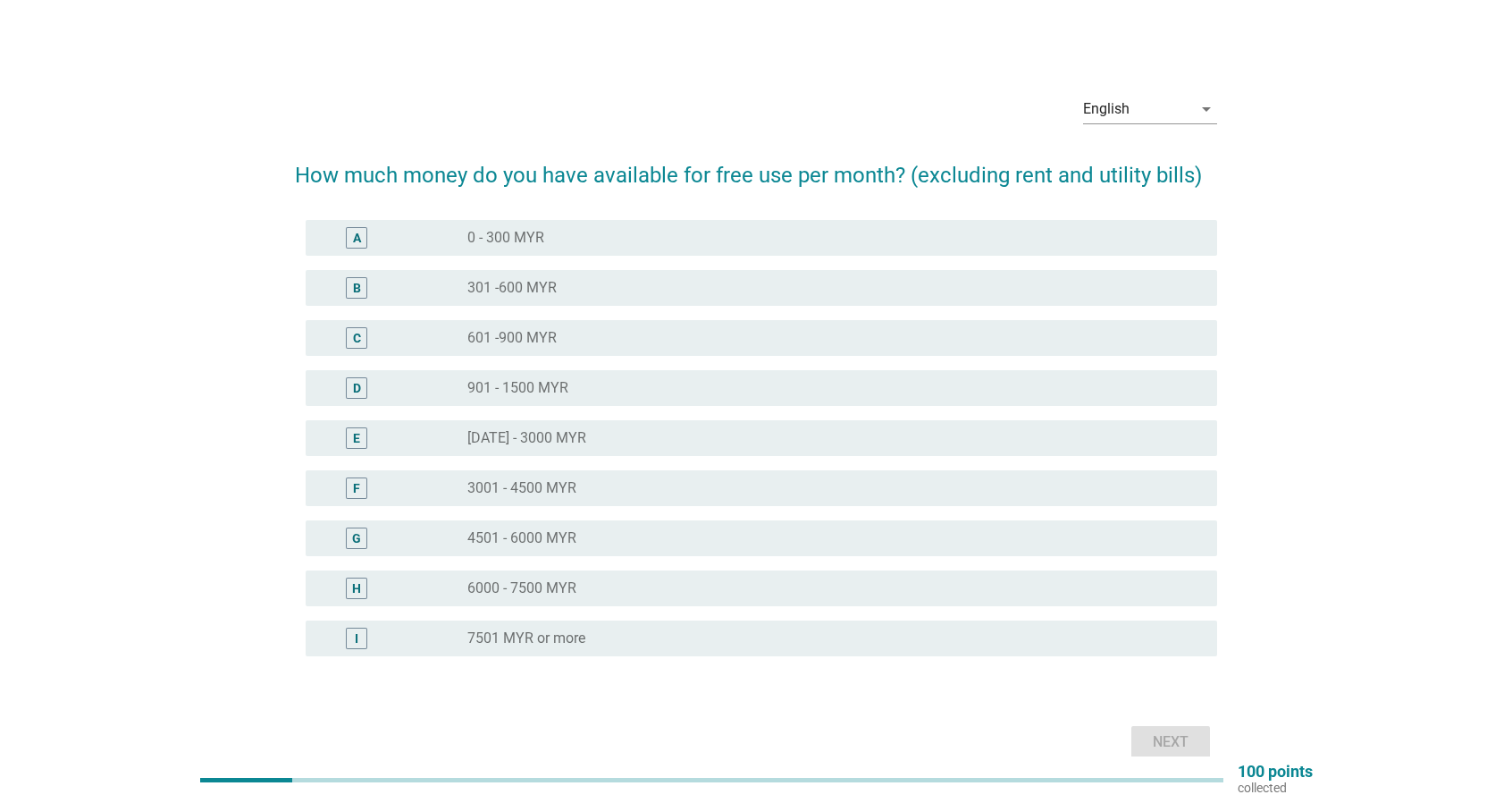
click at [672, 333] on div "radio_button_unchecked 601 -900 MYR" at bounding box center [827, 338] width 721 height 18
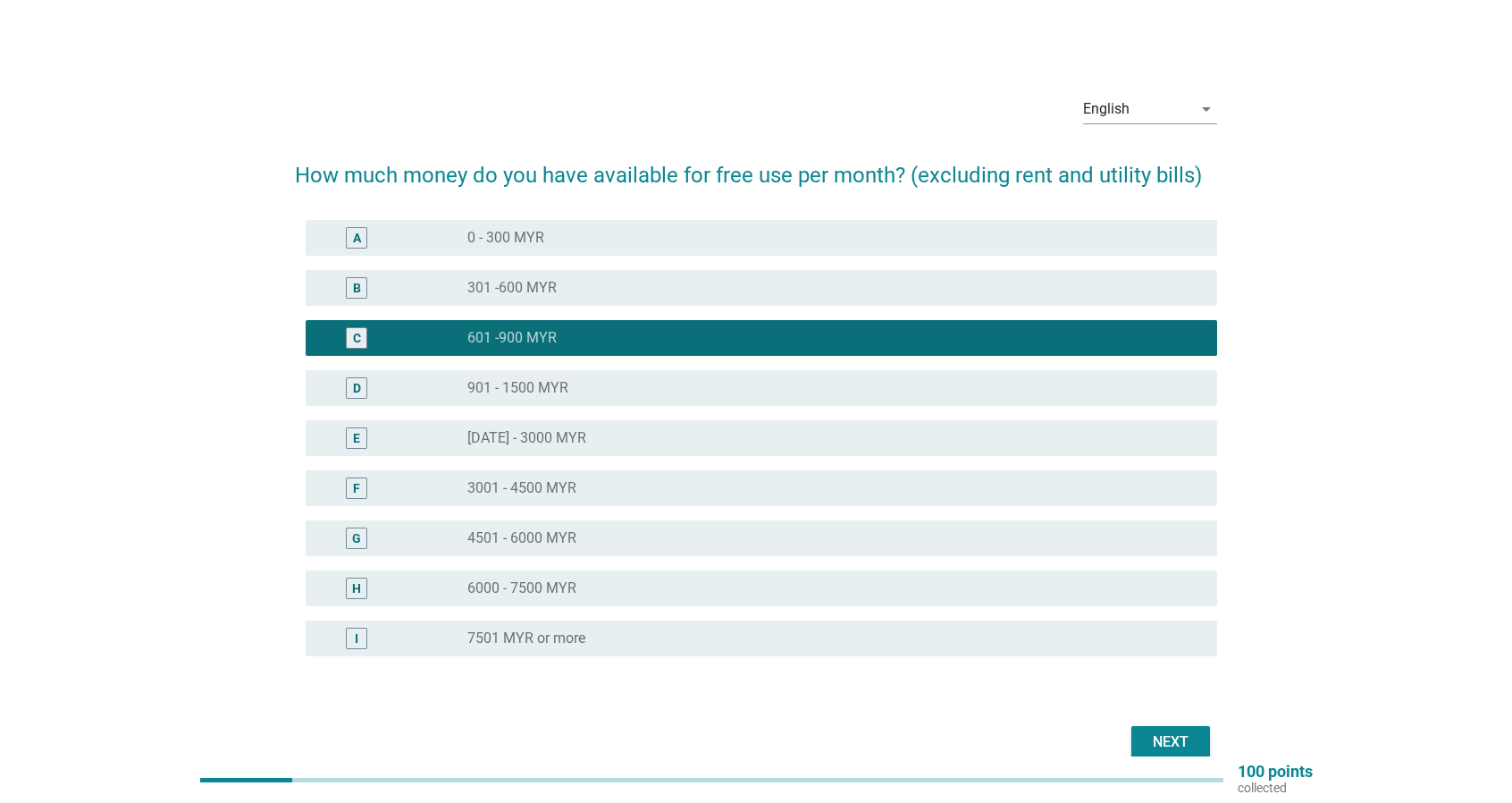
click at [1146, 731] on div "Next" at bounding box center [1170, 742] width 50 height 22
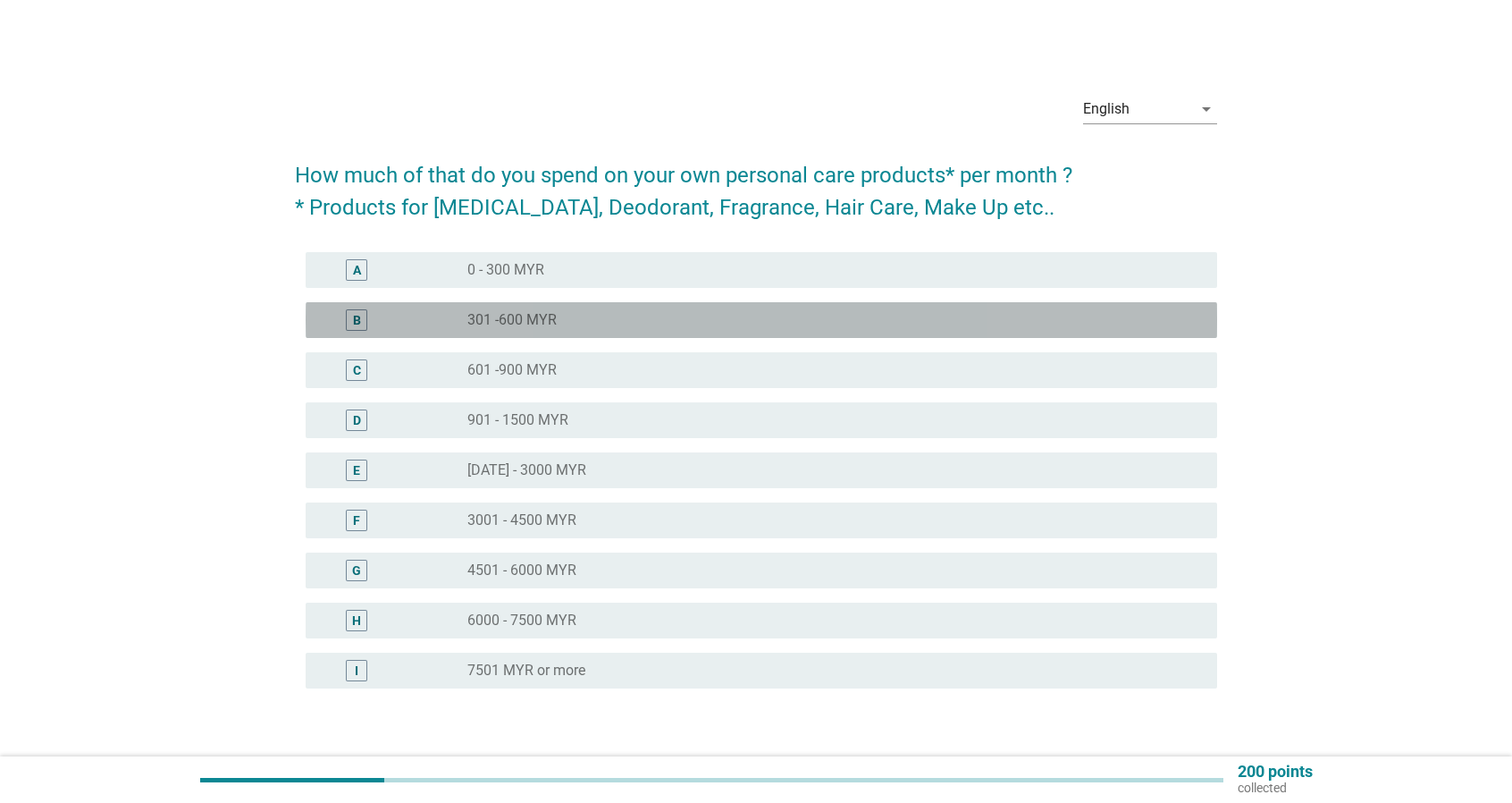
click at [703, 318] on div "radio_button_unchecked 301 -600 MYR" at bounding box center [827, 320] width 721 height 18
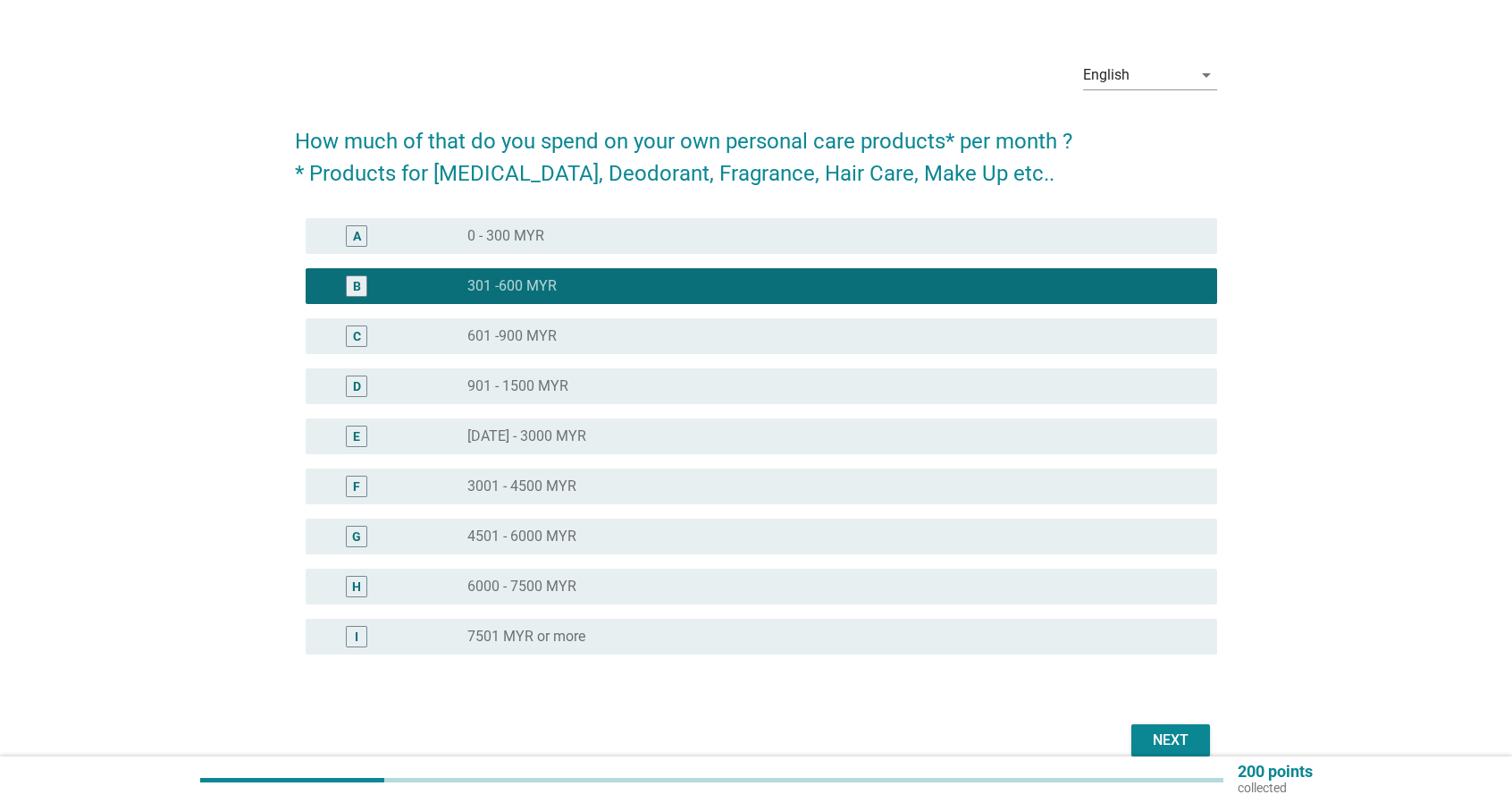
scroll to position [119, 0]
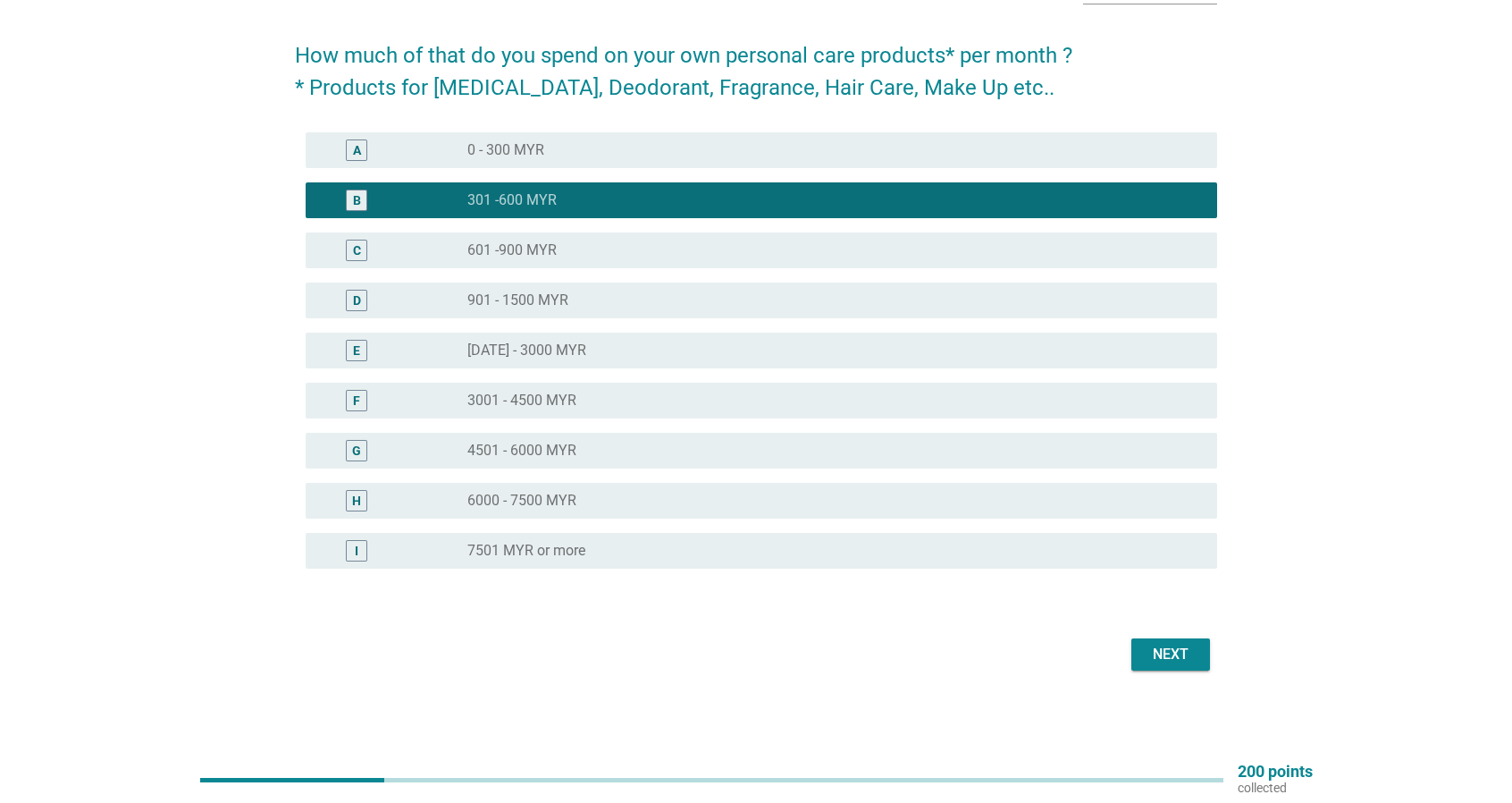
click at [1013, 149] on div "radio_button_unchecked 0 - 300 MYR" at bounding box center [827, 150] width 721 height 18
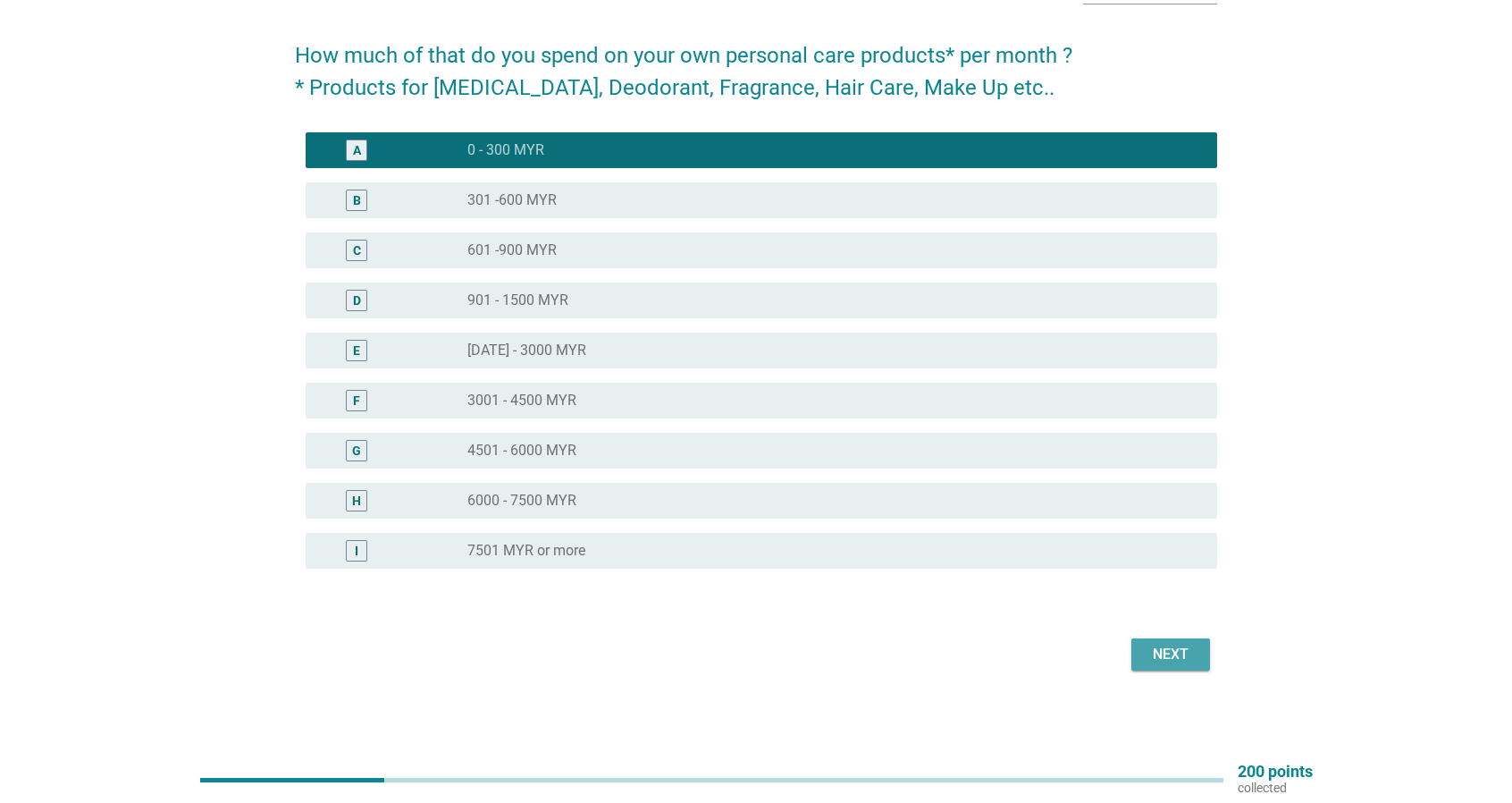
click at [1178, 648] on div "Next" at bounding box center [1170, 655] width 50 height 22
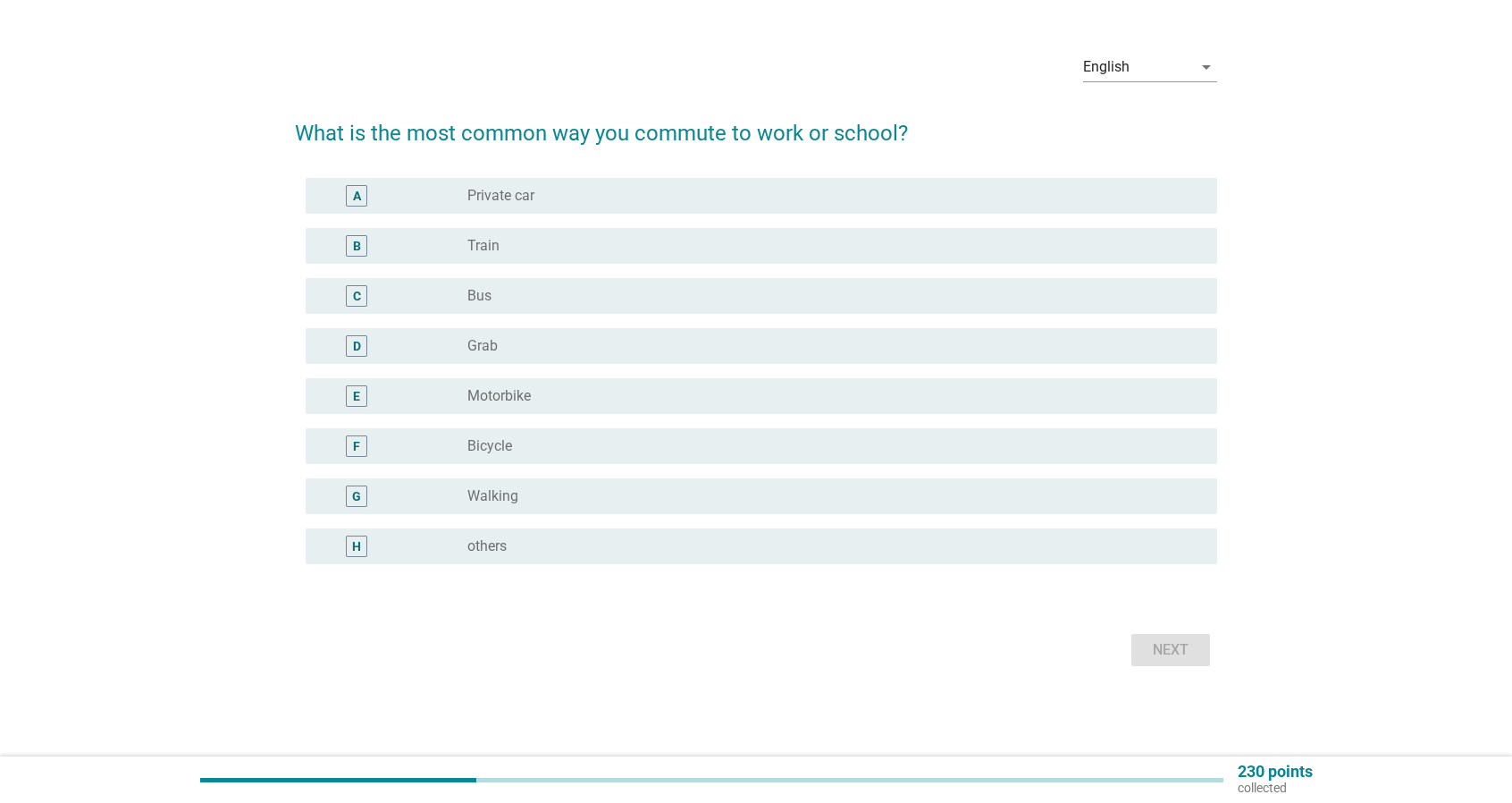
scroll to position [0, 0]
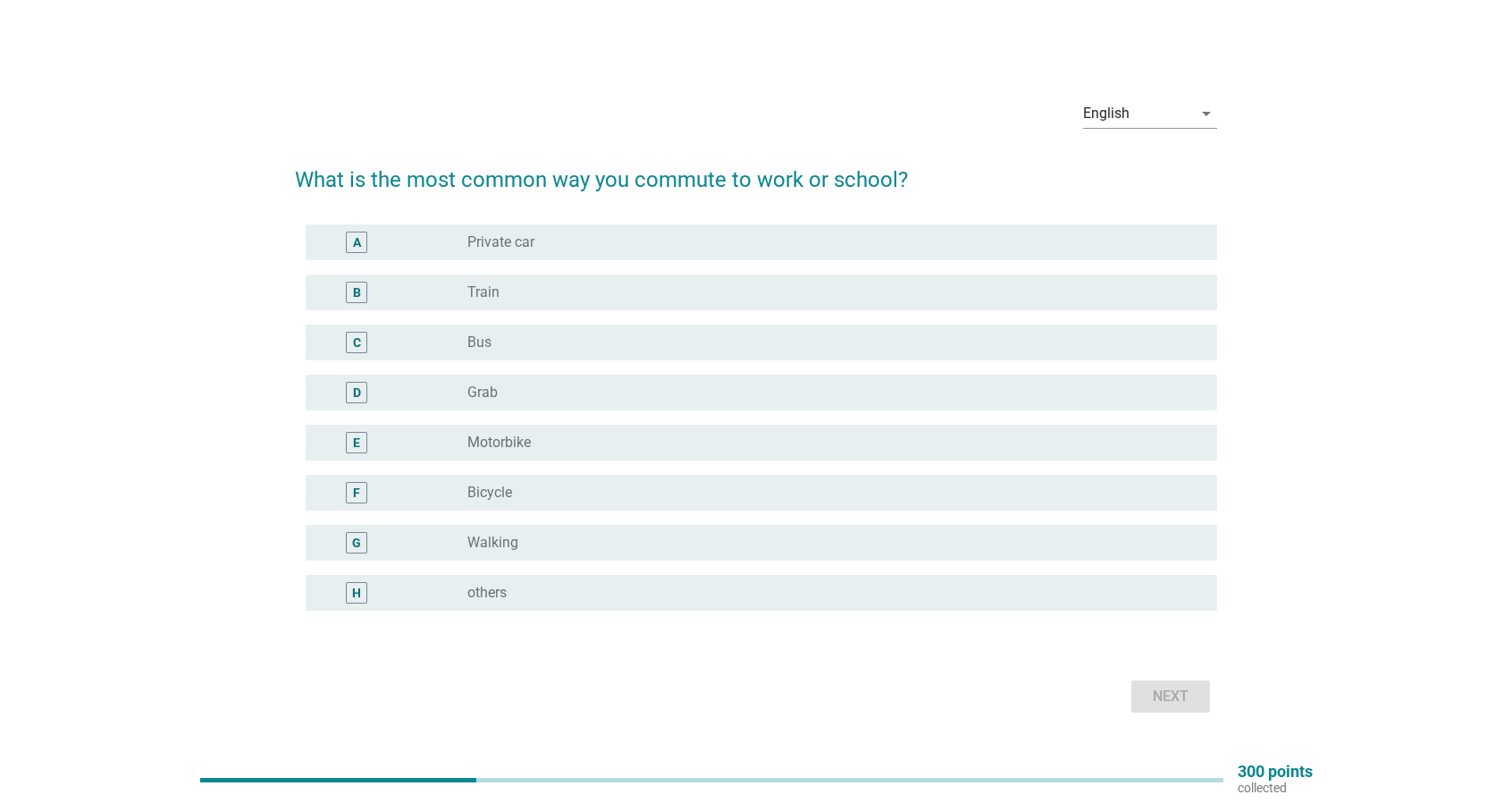
click at [699, 239] on div "radio_button_unchecked Private car" at bounding box center [827, 243] width 721 height 18
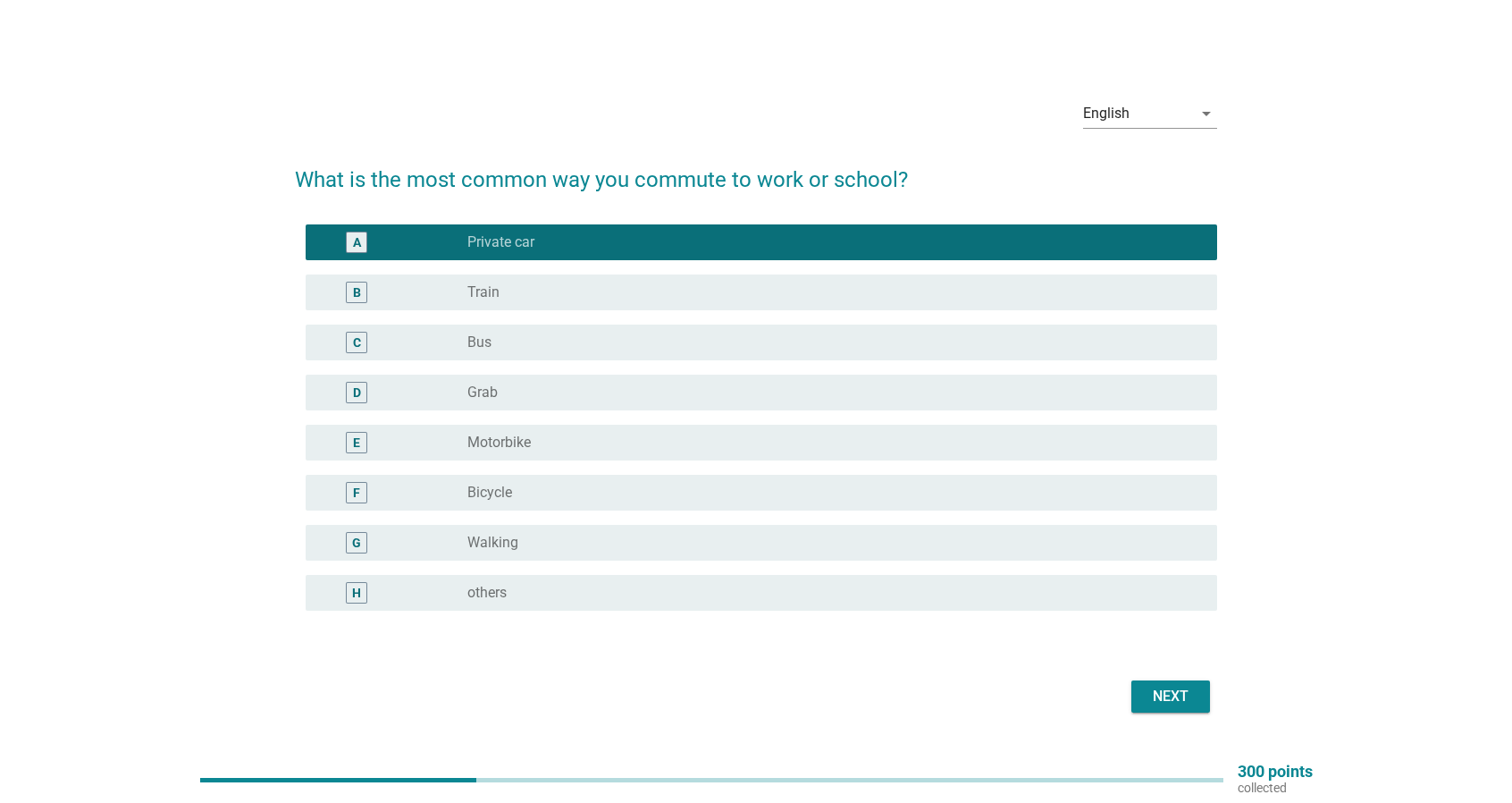
click at [713, 298] on div "radio_button_unchecked Train" at bounding box center [827, 292] width 721 height 18
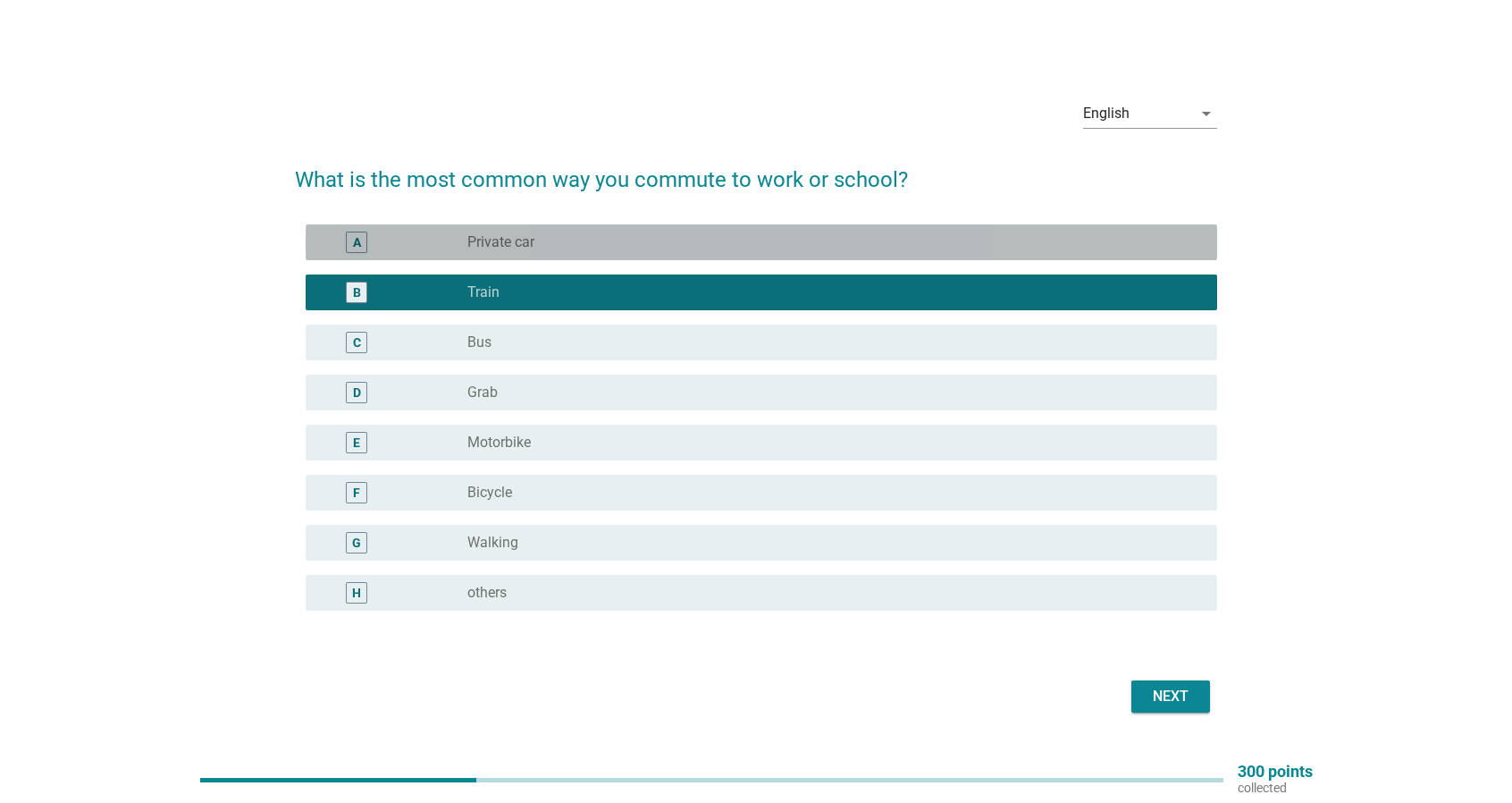
click at [738, 252] on div "radio_button_unchecked Private car" at bounding box center [834, 243] width 736 height 22
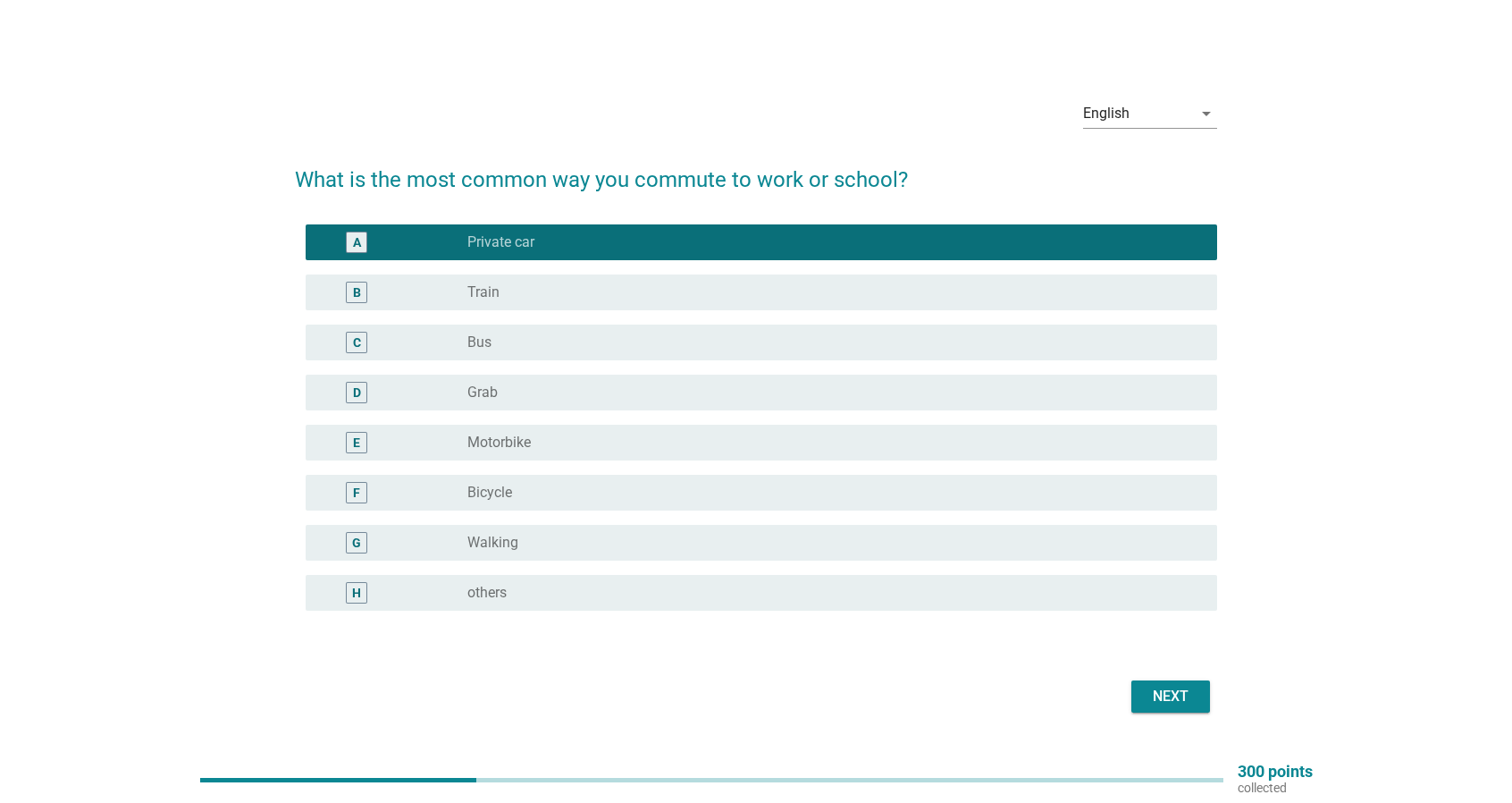
click at [780, 310] on div "B radio_button_unchecked Train" at bounding box center [761, 292] width 911 height 35
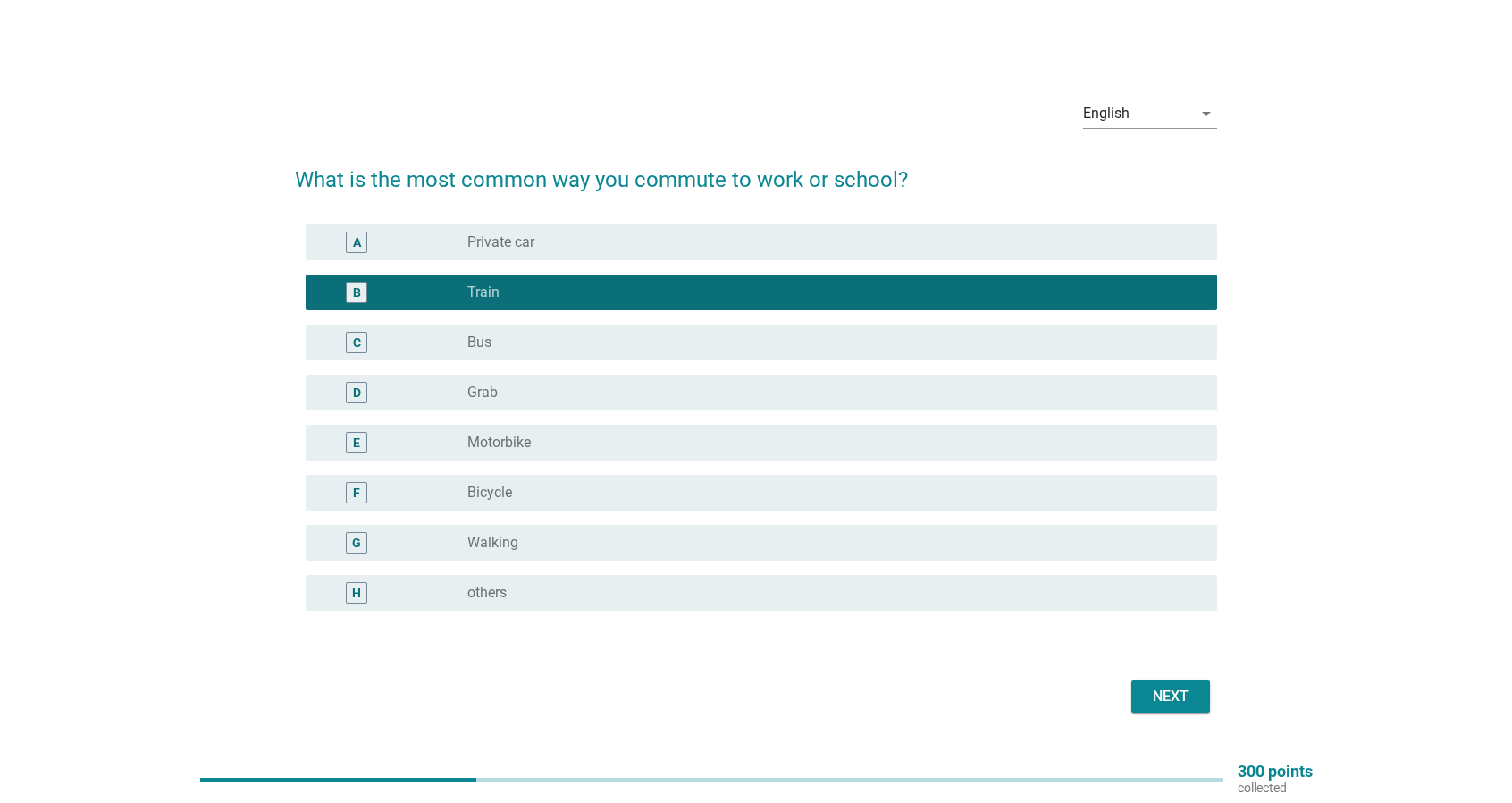
click at [1143, 705] on button "Next" at bounding box center [1170, 696] width 79 height 33
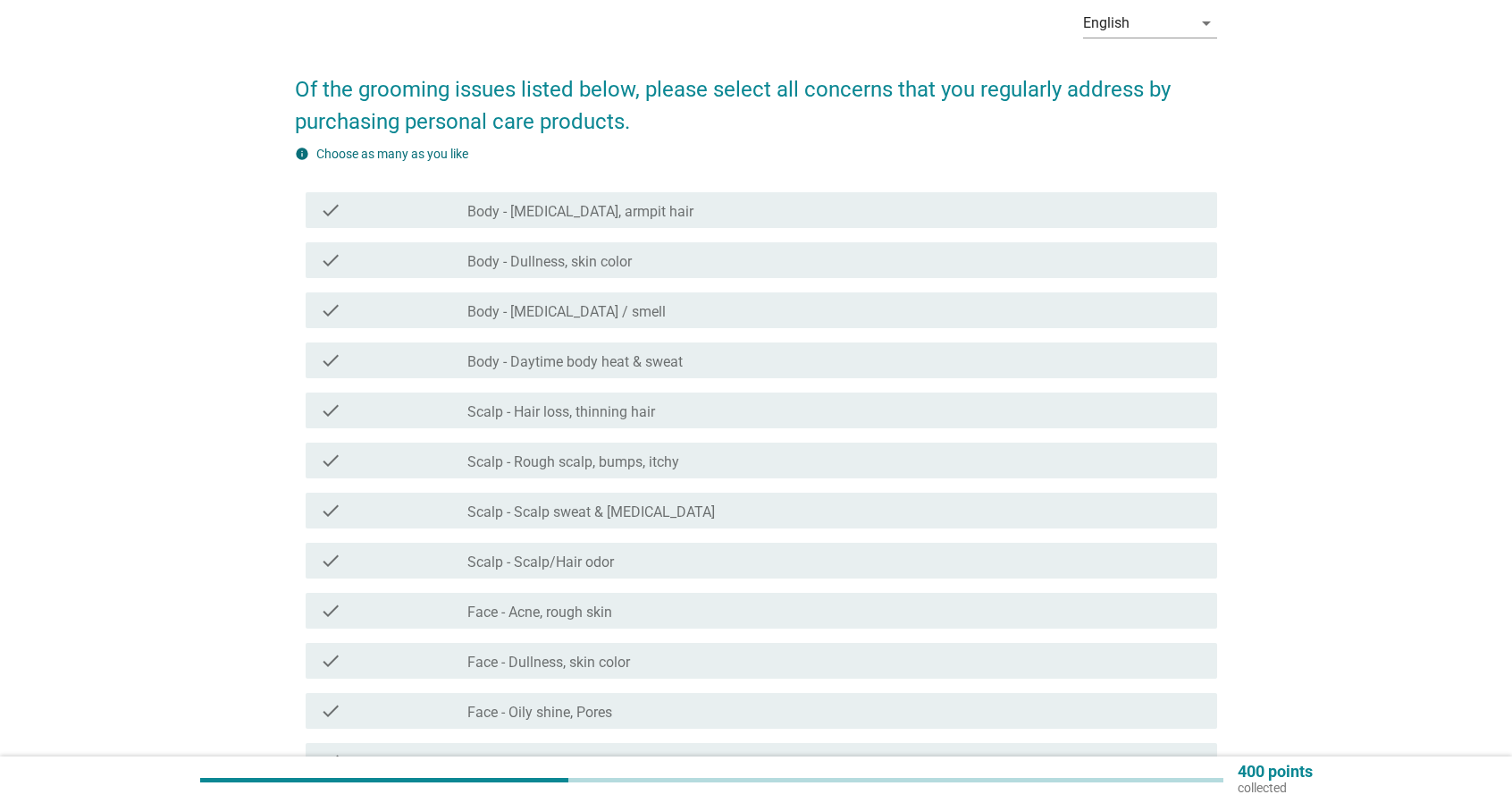
scroll to position [90, 0]
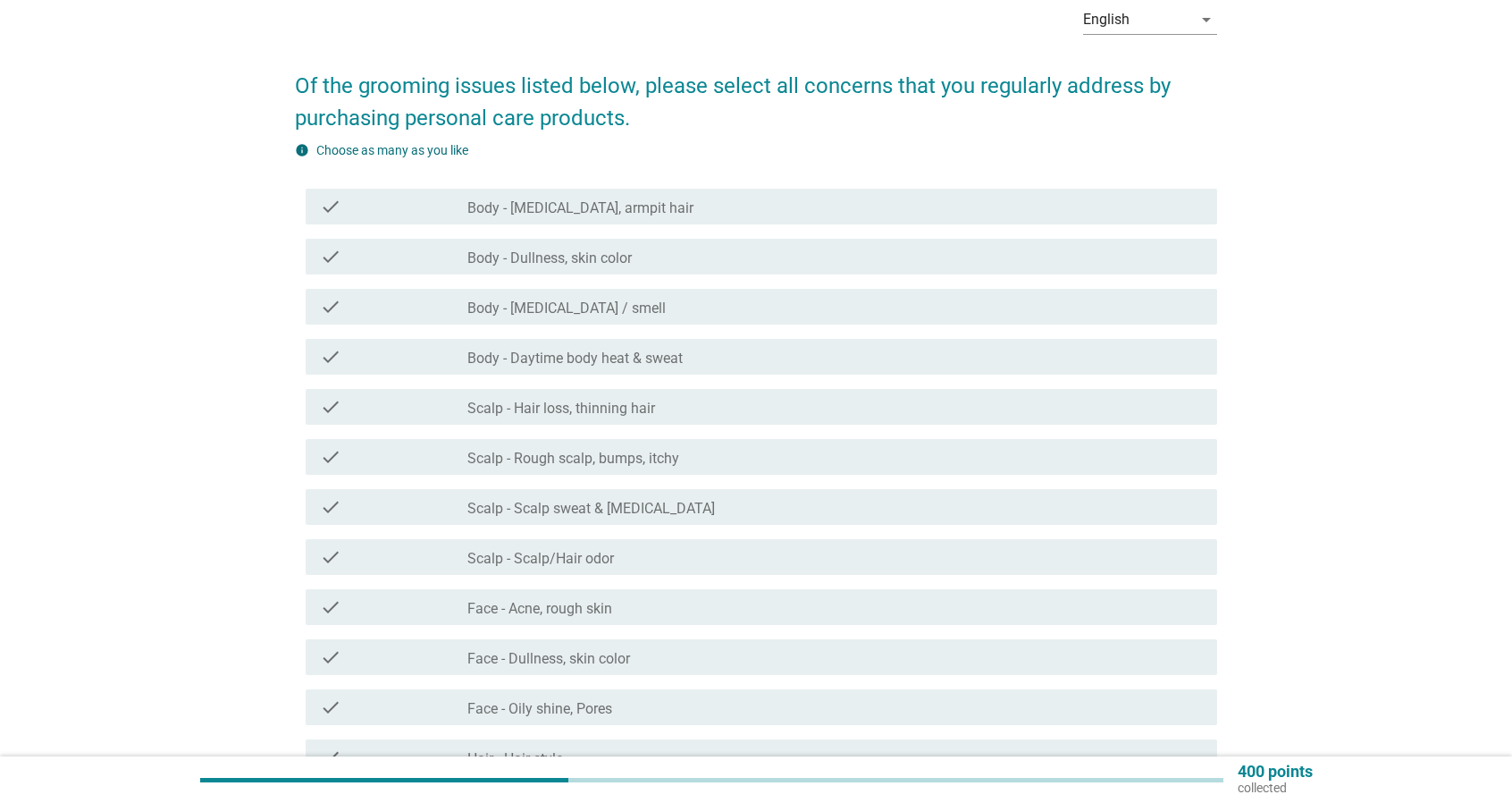
click at [715, 355] on div "check_box_outline_blank Body - Daytime body heat & sweat" at bounding box center [834, 357] width 736 height 22
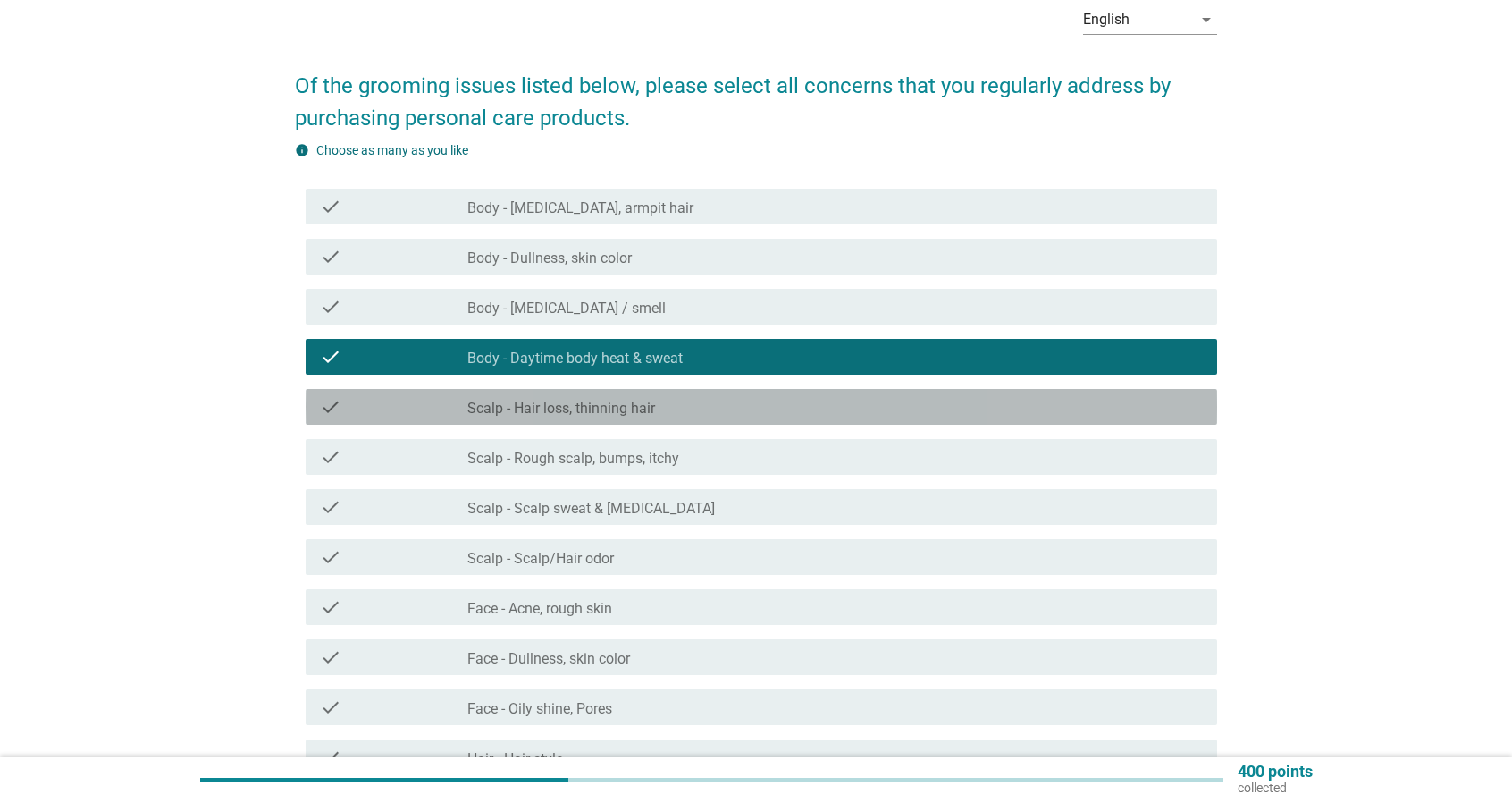
click at [735, 393] on div "check check_box_outline_blank Scalp - Hair loss, thinning hair" at bounding box center [761, 406] width 911 height 35
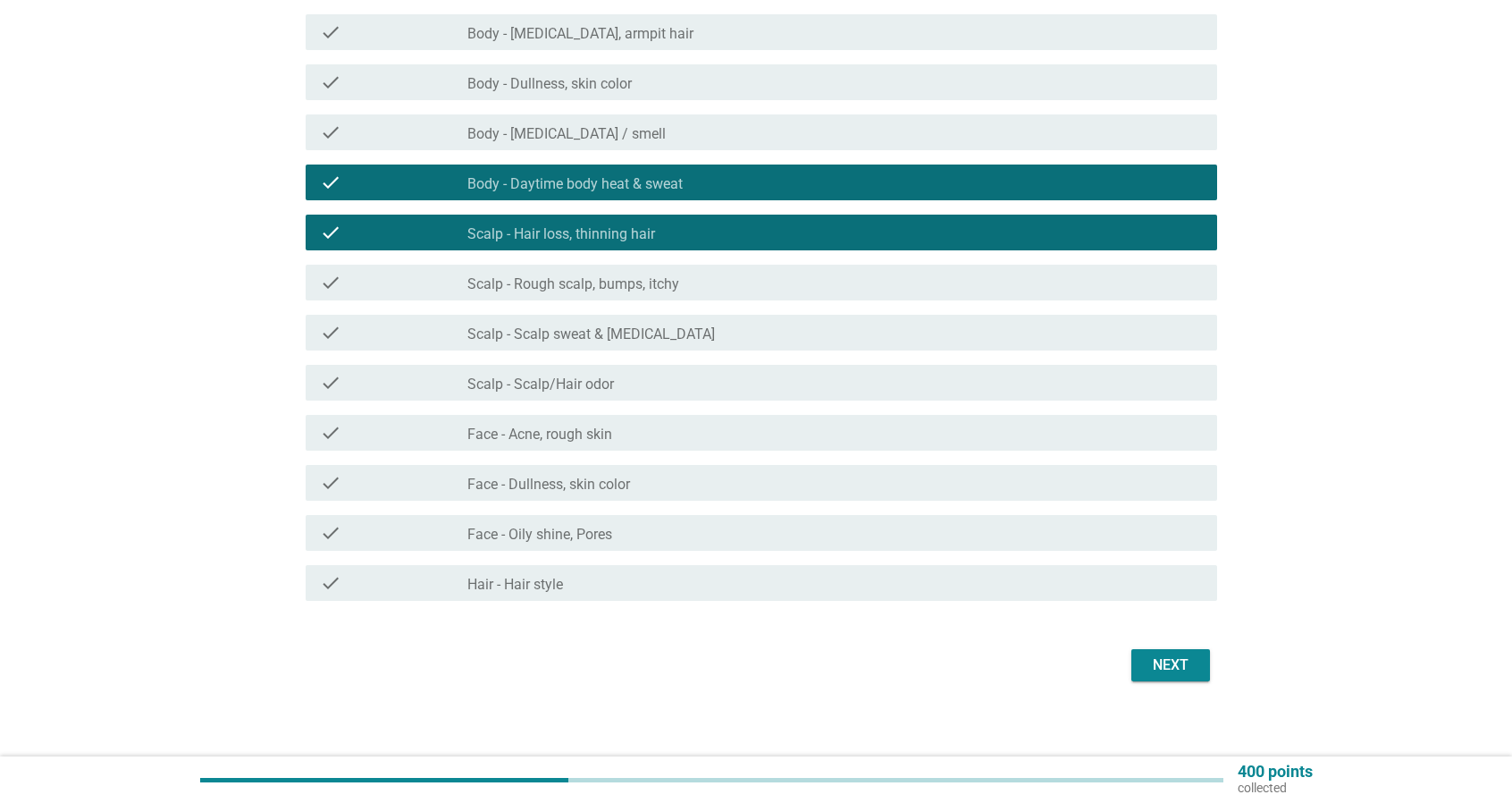
scroll to position [268, 0]
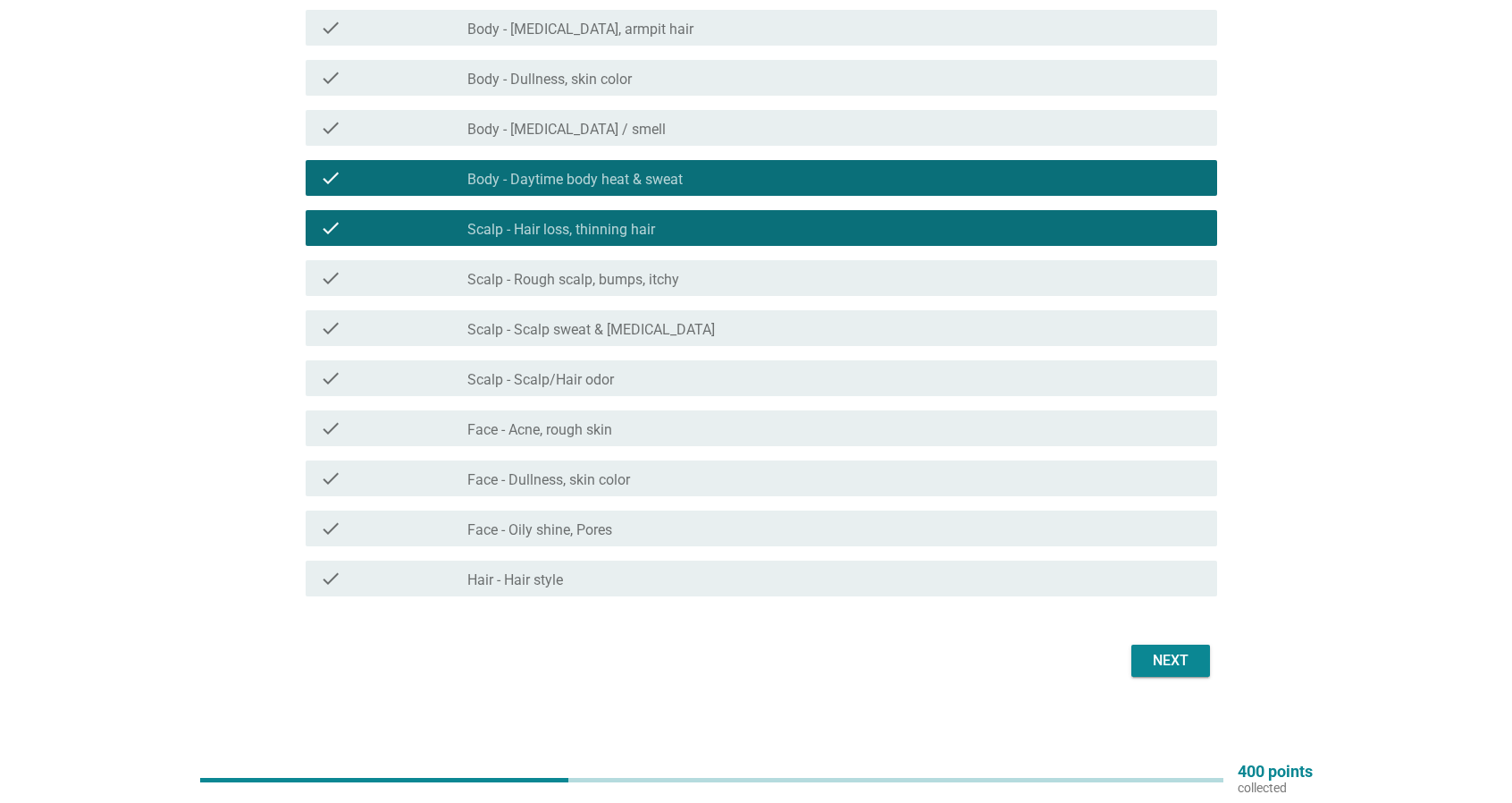
click at [1051, 550] on div "check check_box_outline_blank Face - Oily shine, Pores" at bounding box center [756, 528] width 922 height 50
click at [1113, 505] on div "check check_box_outline_blank Face - Oily shine, Pores" at bounding box center [756, 528] width 922 height 50
click at [1054, 491] on div "check check_box_outline_blank Face - Dullness, skin color" at bounding box center [761, 478] width 911 height 35
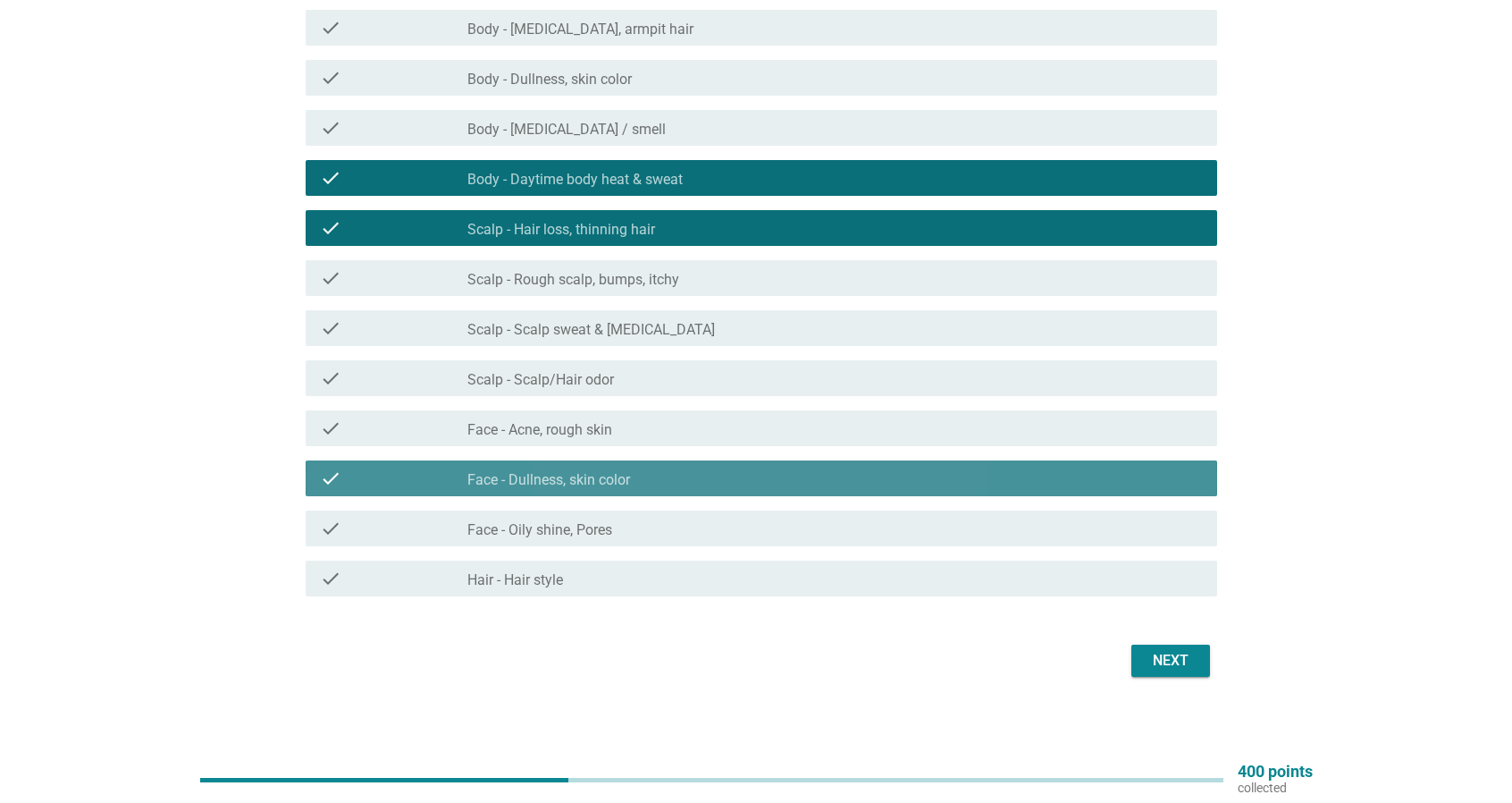
click at [1043, 478] on div "check_box_outline_blank Face - Dullness, skin color" at bounding box center [834, 478] width 736 height 22
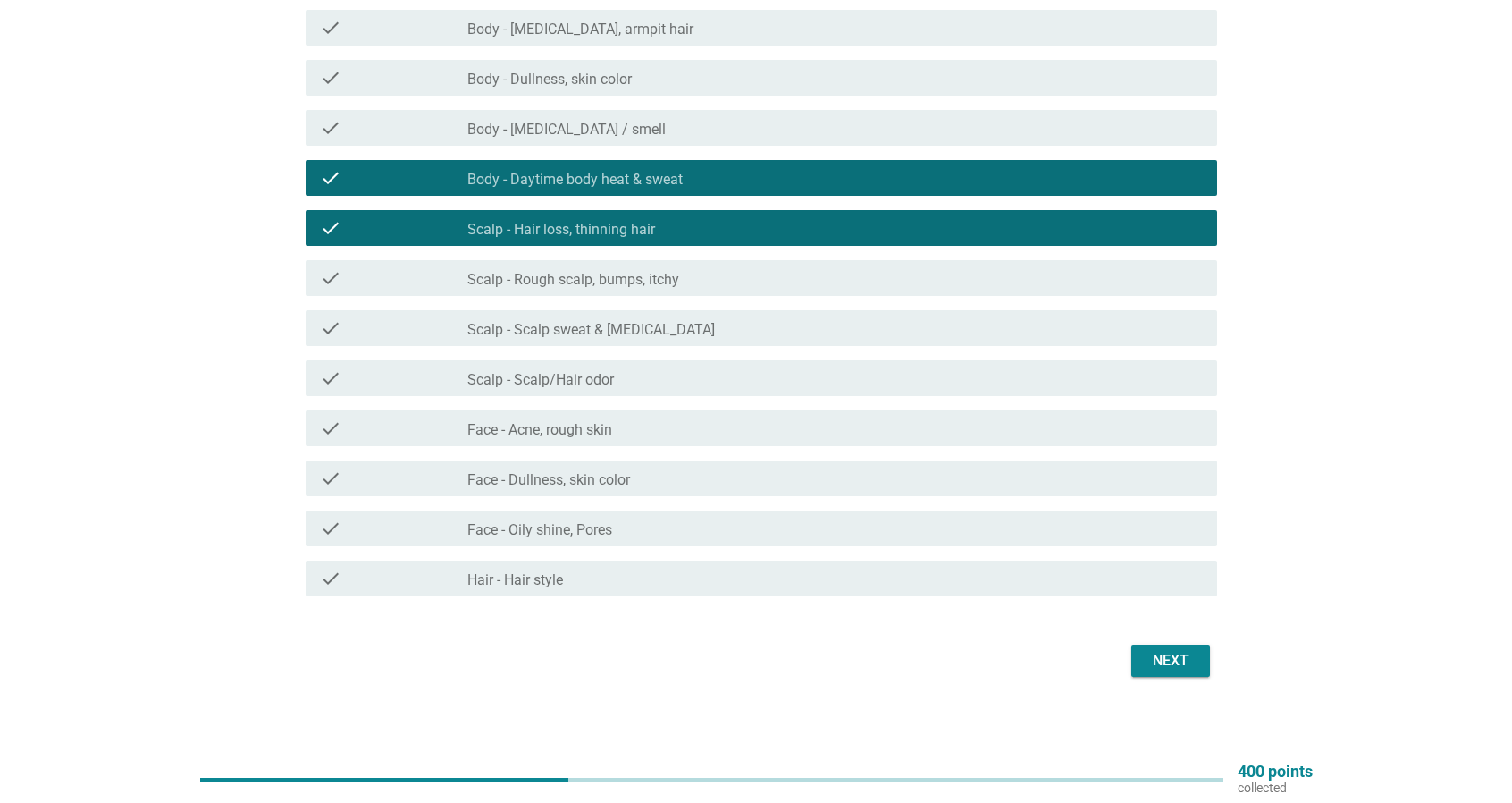
click at [1046, 514] on div "check check_box_outline_blank Face - Oily shine, Pores" at bounding box center [761, 528] width 911 height 35
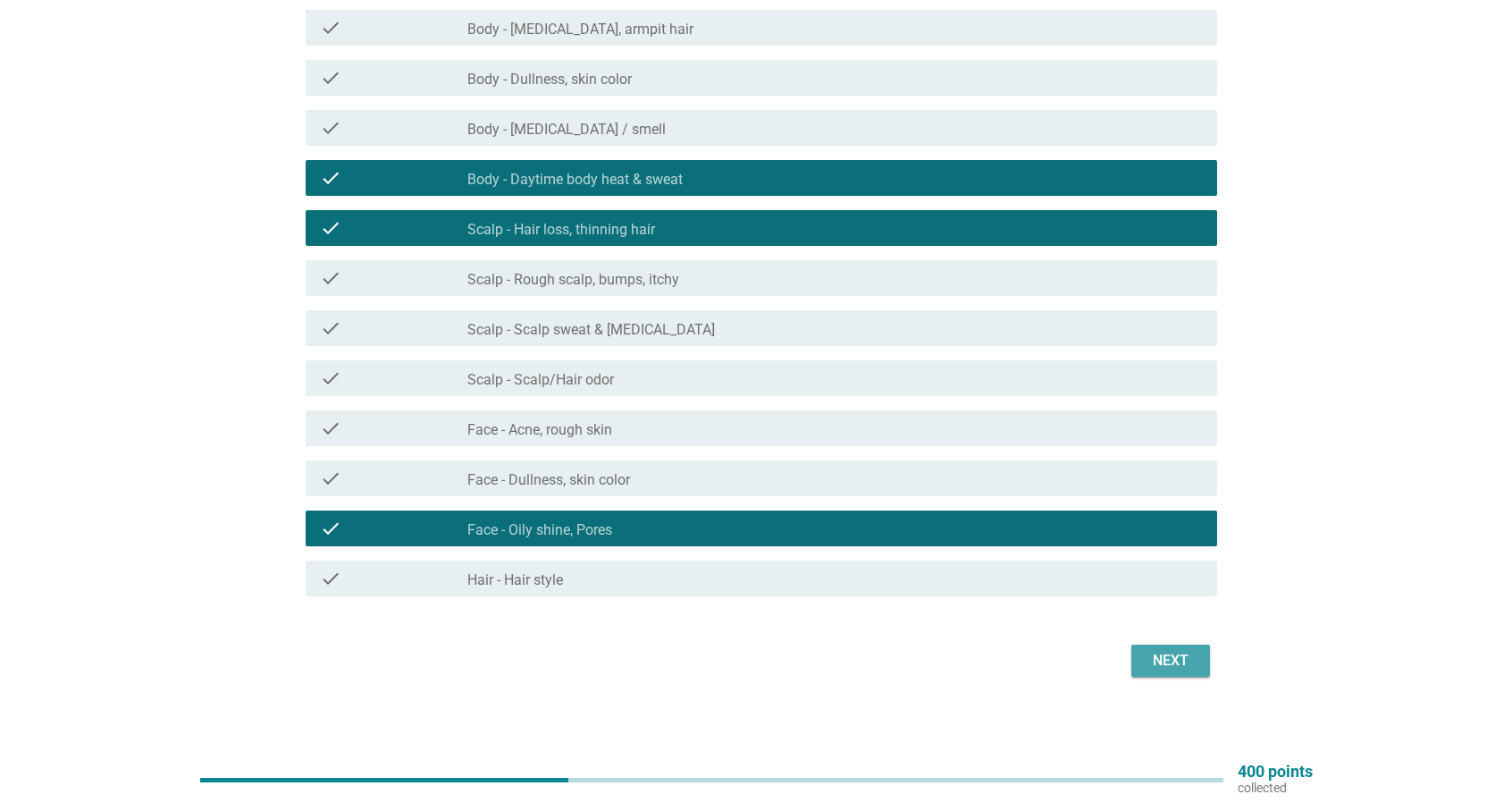
click at [1165, 658] on div "Next" at bounding box center [1170, 661] width 50 height 22
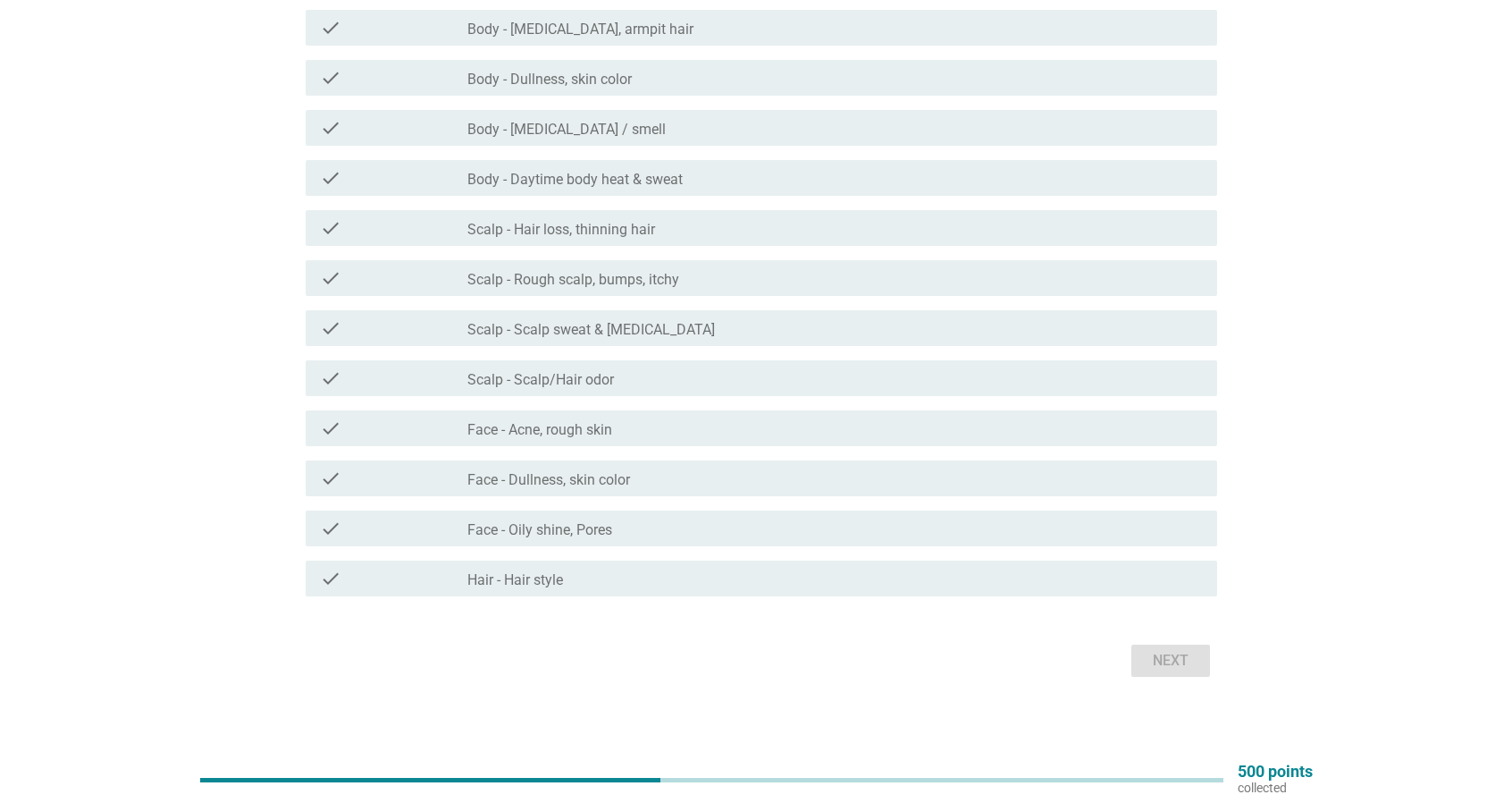
click at [628, 529] on div "check_box_outline_blank Face - Oily shine, Pores" at bounding box center [834, 529] width 736 height 22
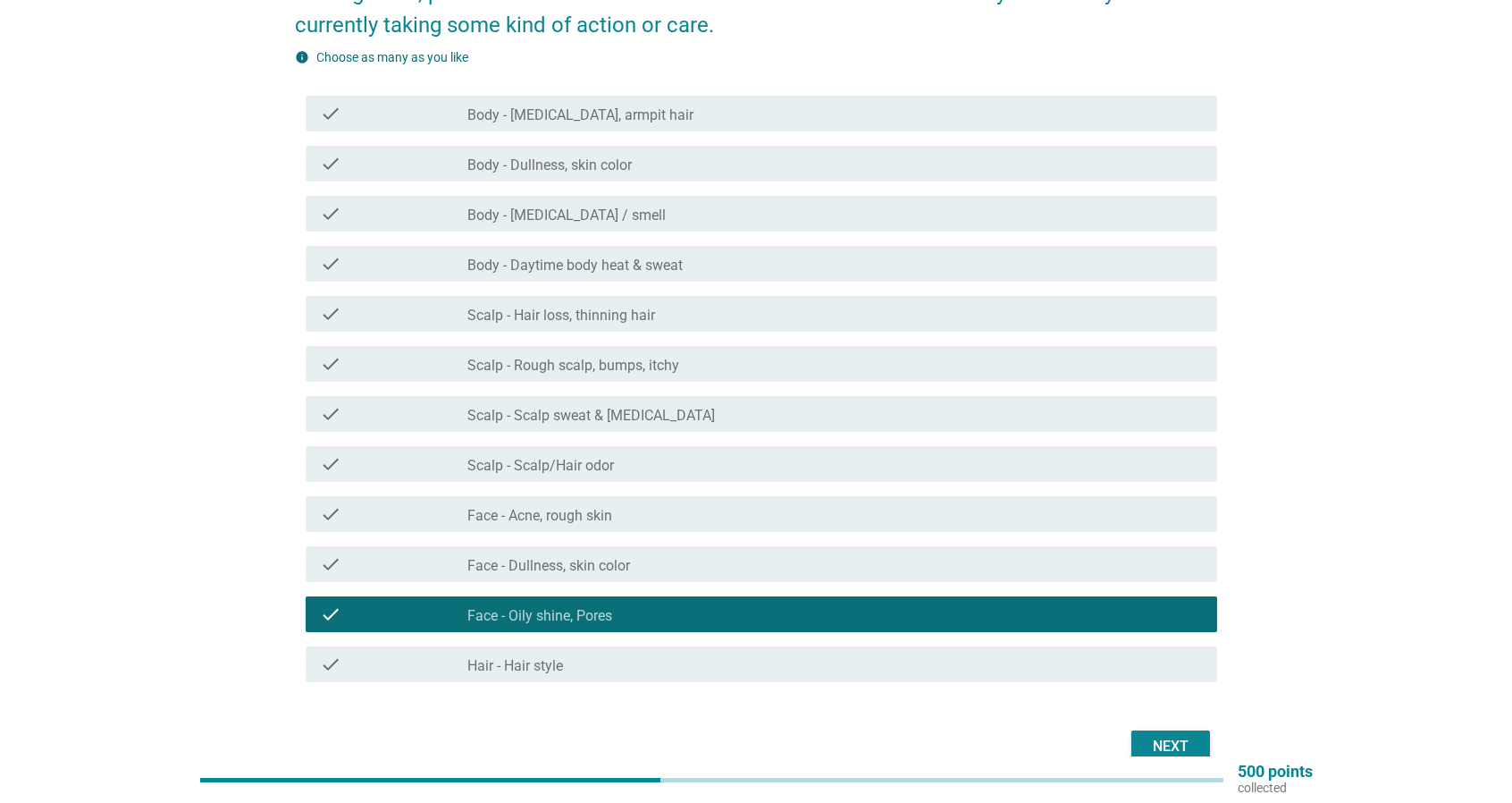
scroll to position [178, 0]
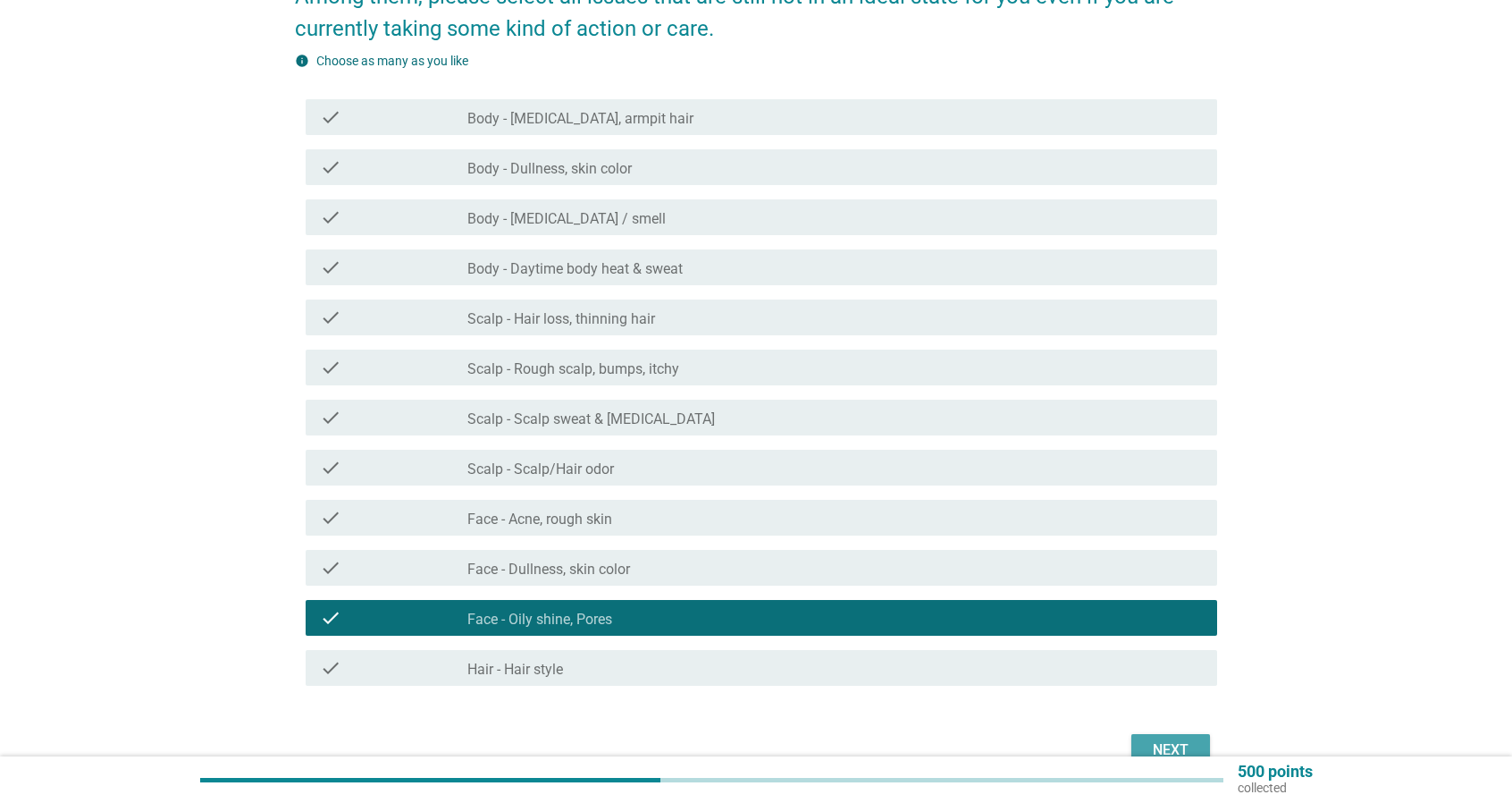
click at [1160, 745] on div "Next" at bounding box center [1170, 750] width 50 height 22
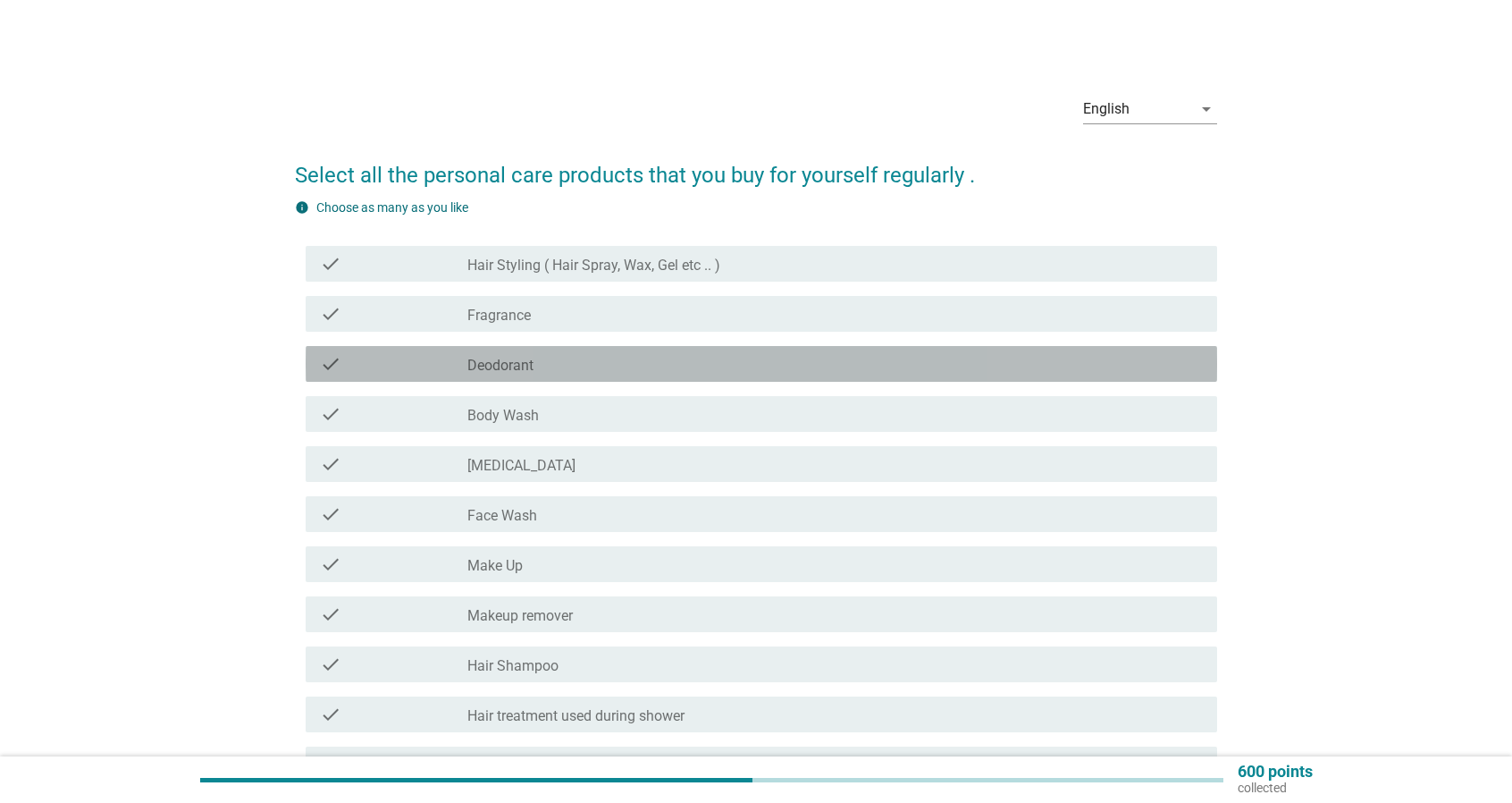
drag, startPoint x: 558, startPoint y: 359, endPoint x: 563, endPoint y: 371, distance: 13.0
click at [561, 362] on div "check_box_outline_blank Deodorant" at bounding box center [834, 364] width 736 height 22
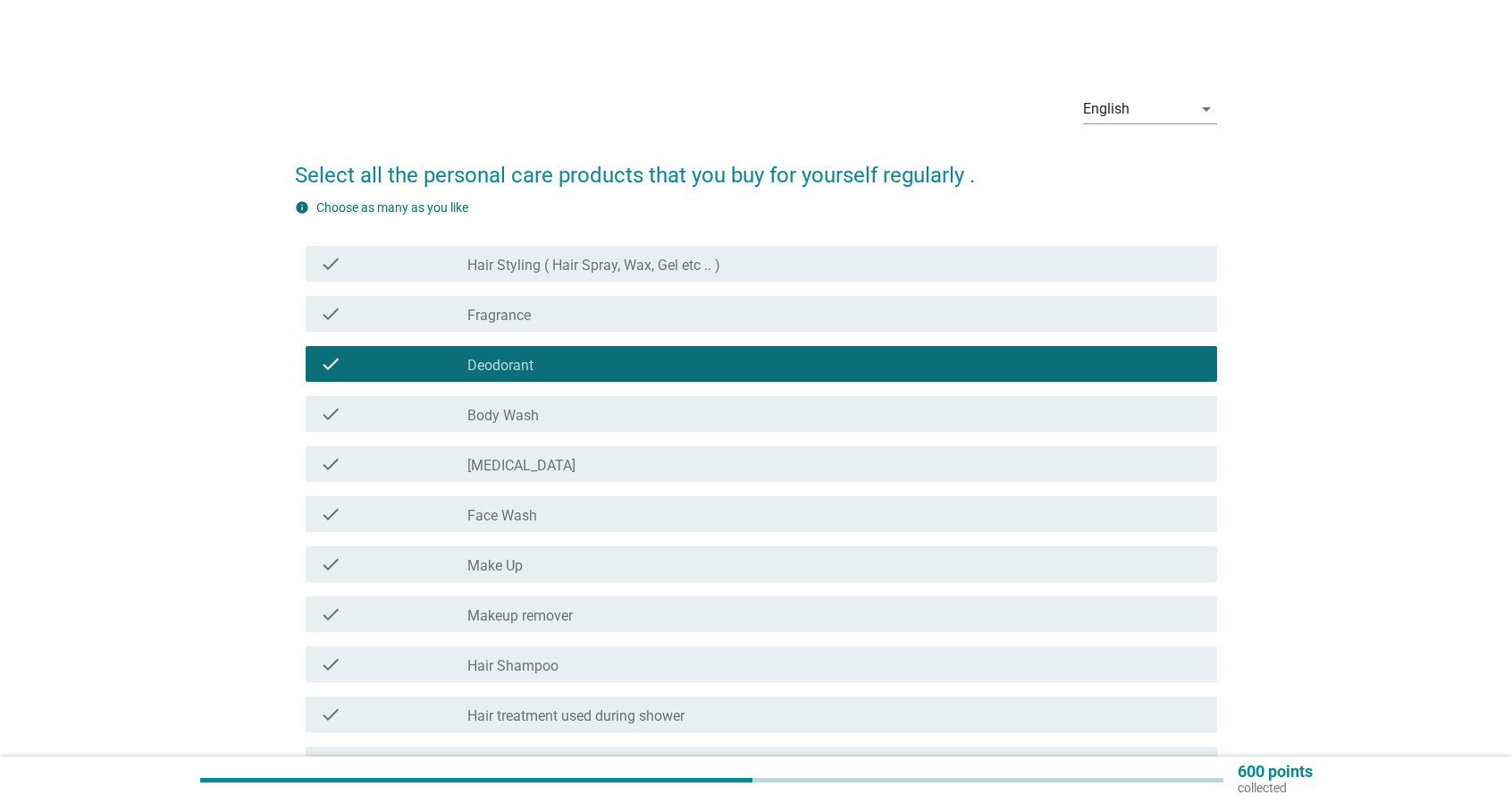
click at [587, 418] on div "check_box_outline_blank Body Wash" at bounding box center [834, 414] width 736 height 22
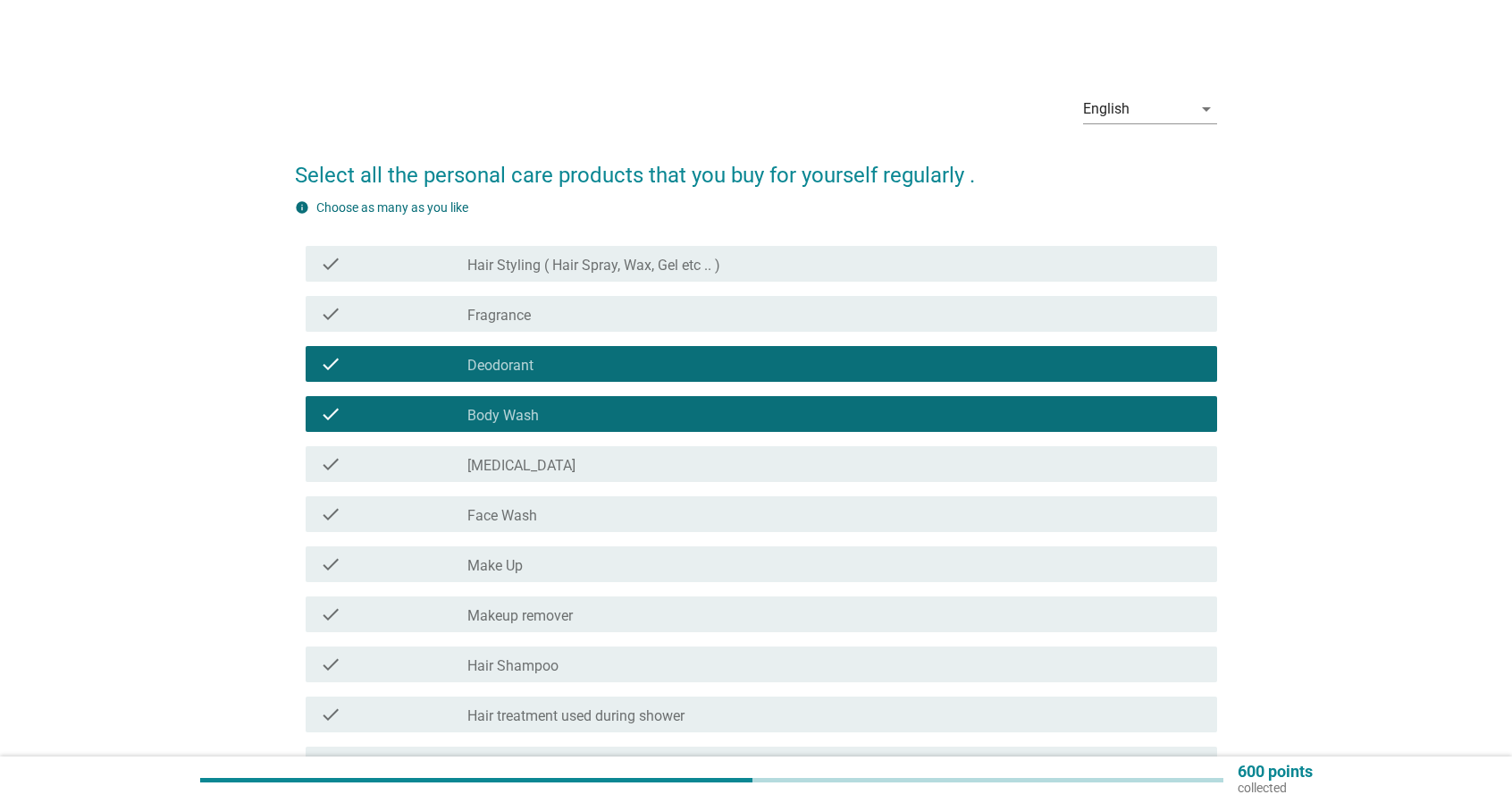
click at [595, 469] on div "check_box_outline_blank Skin Care" at bounding box center [834, 464] width 736 height 22
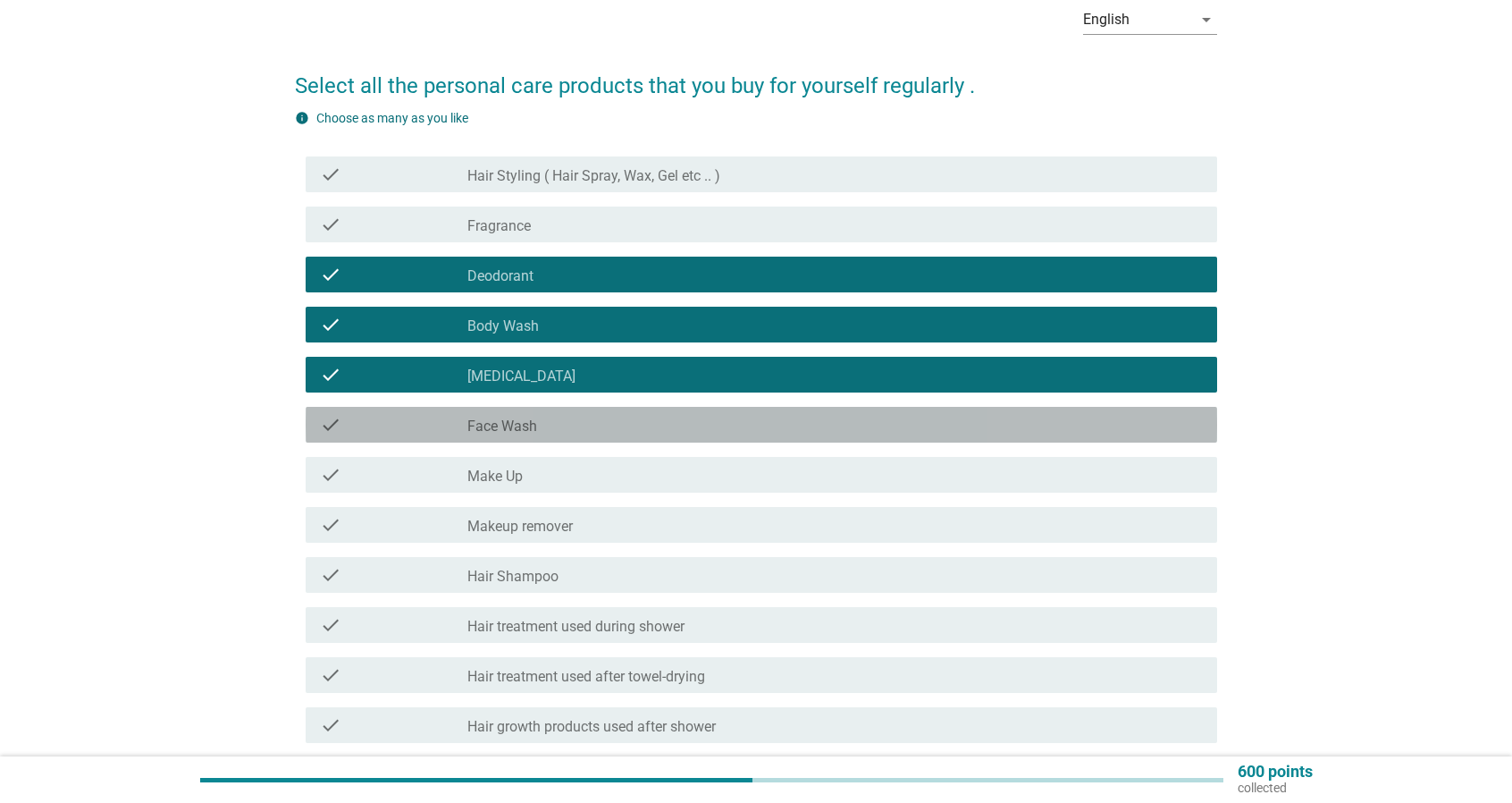
click at [681, 425] on div "check_box_outline_blank Face Wash" at bounding box center [834, 425] width 736 height 22
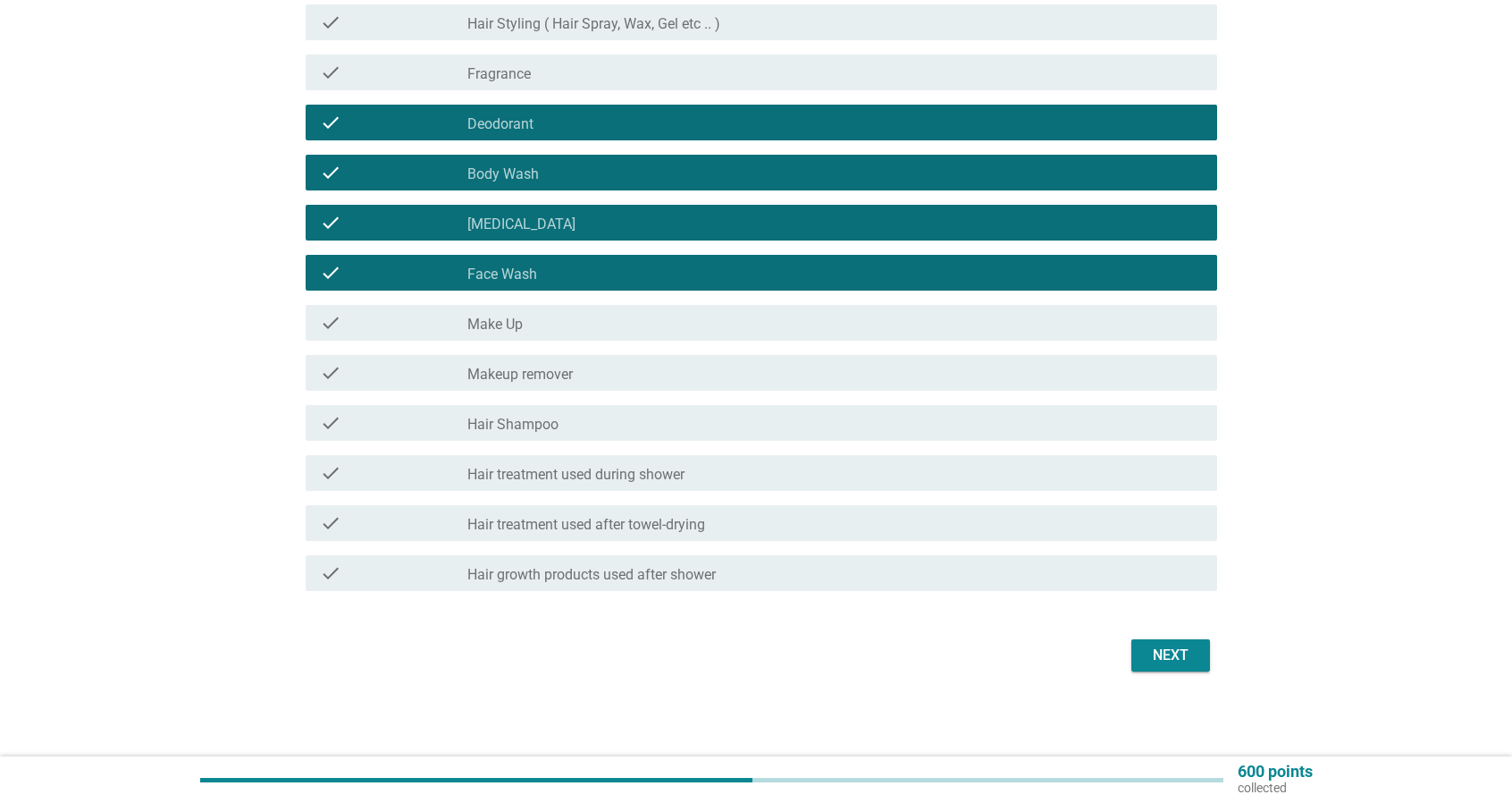
scroll to position [243, 0]
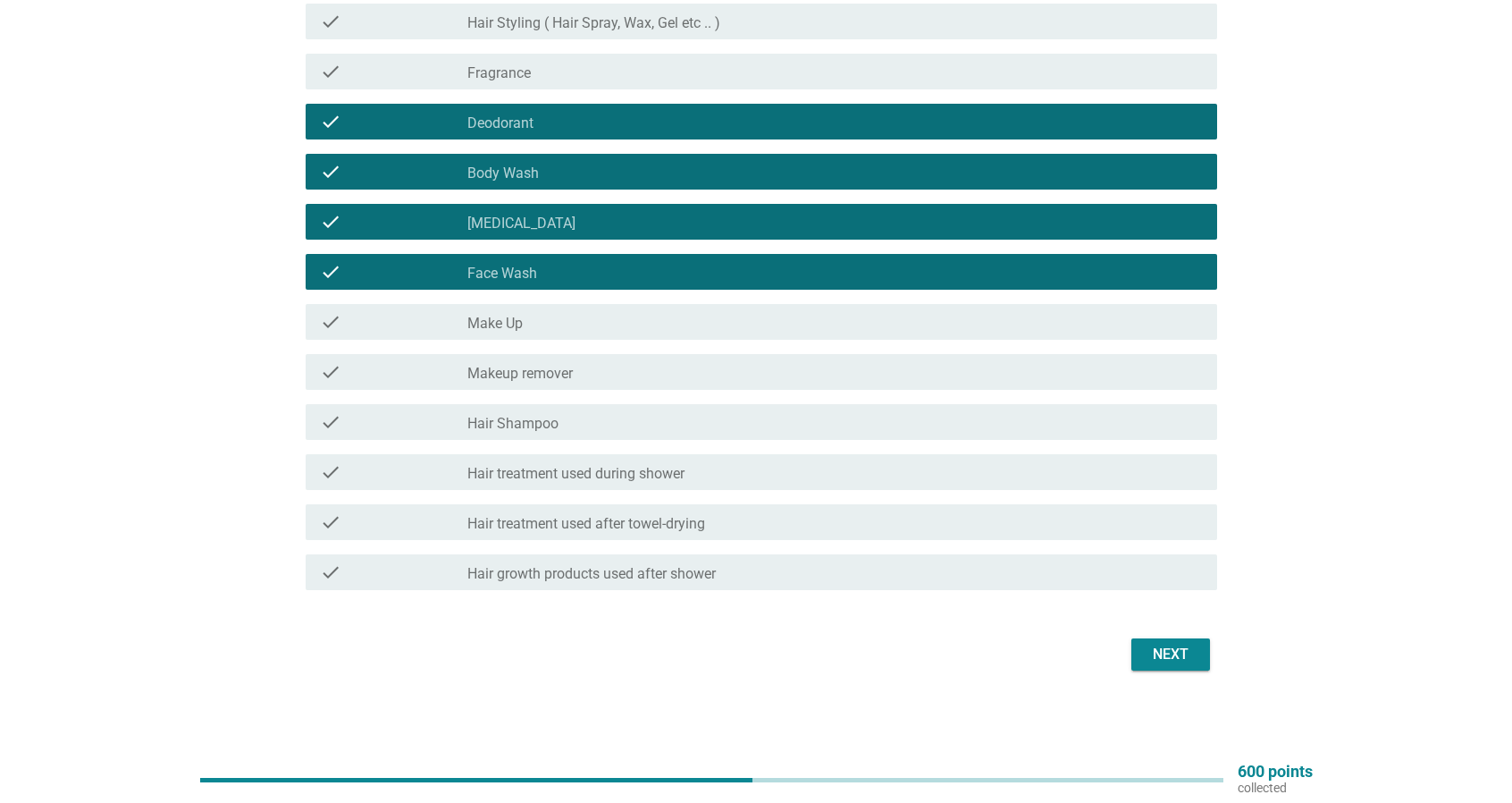
click at [1173, 645] on div "Next" at bounding box center [1170, 655] width 50 height 22
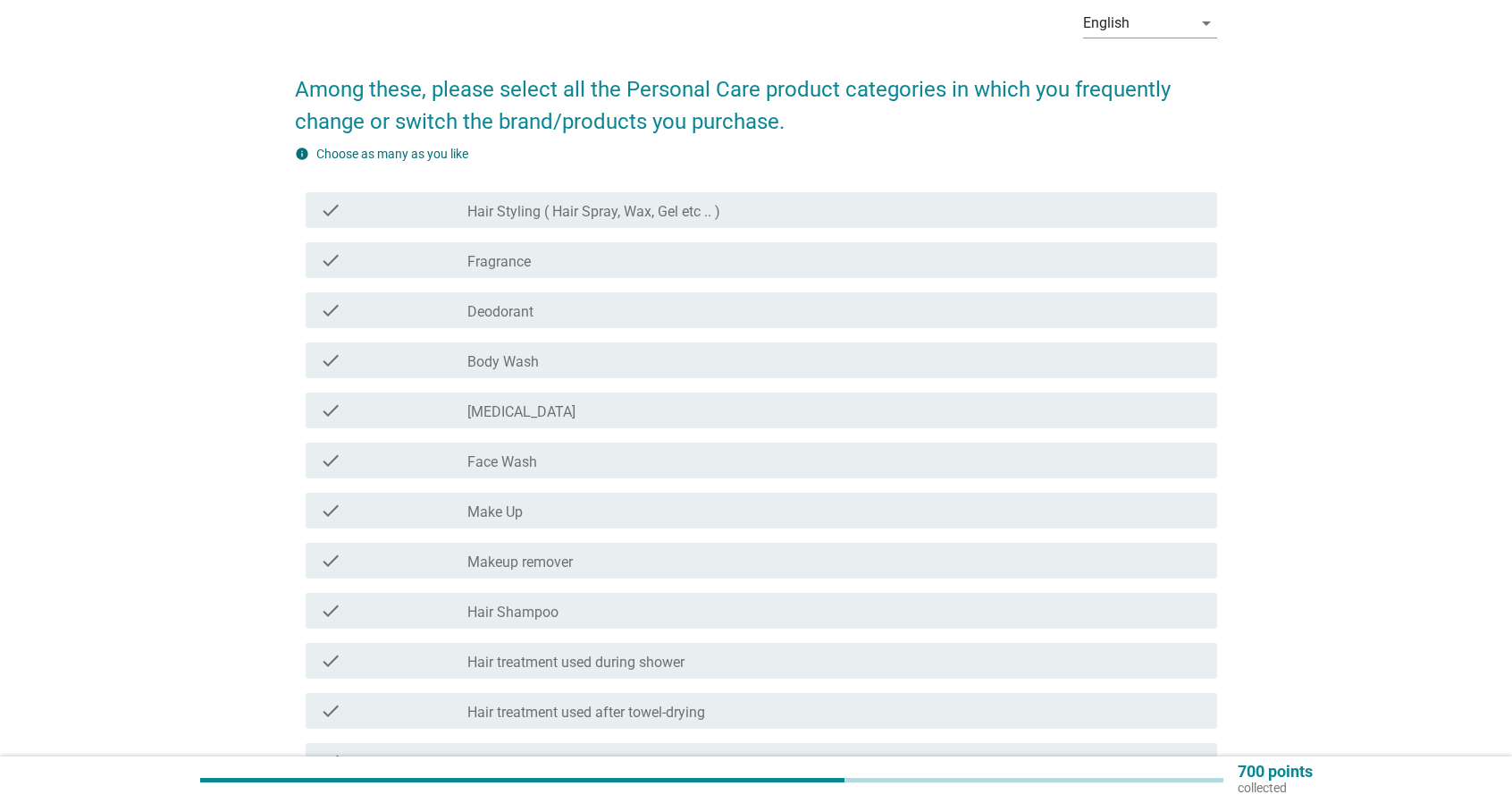
scroll to position [90, 0]
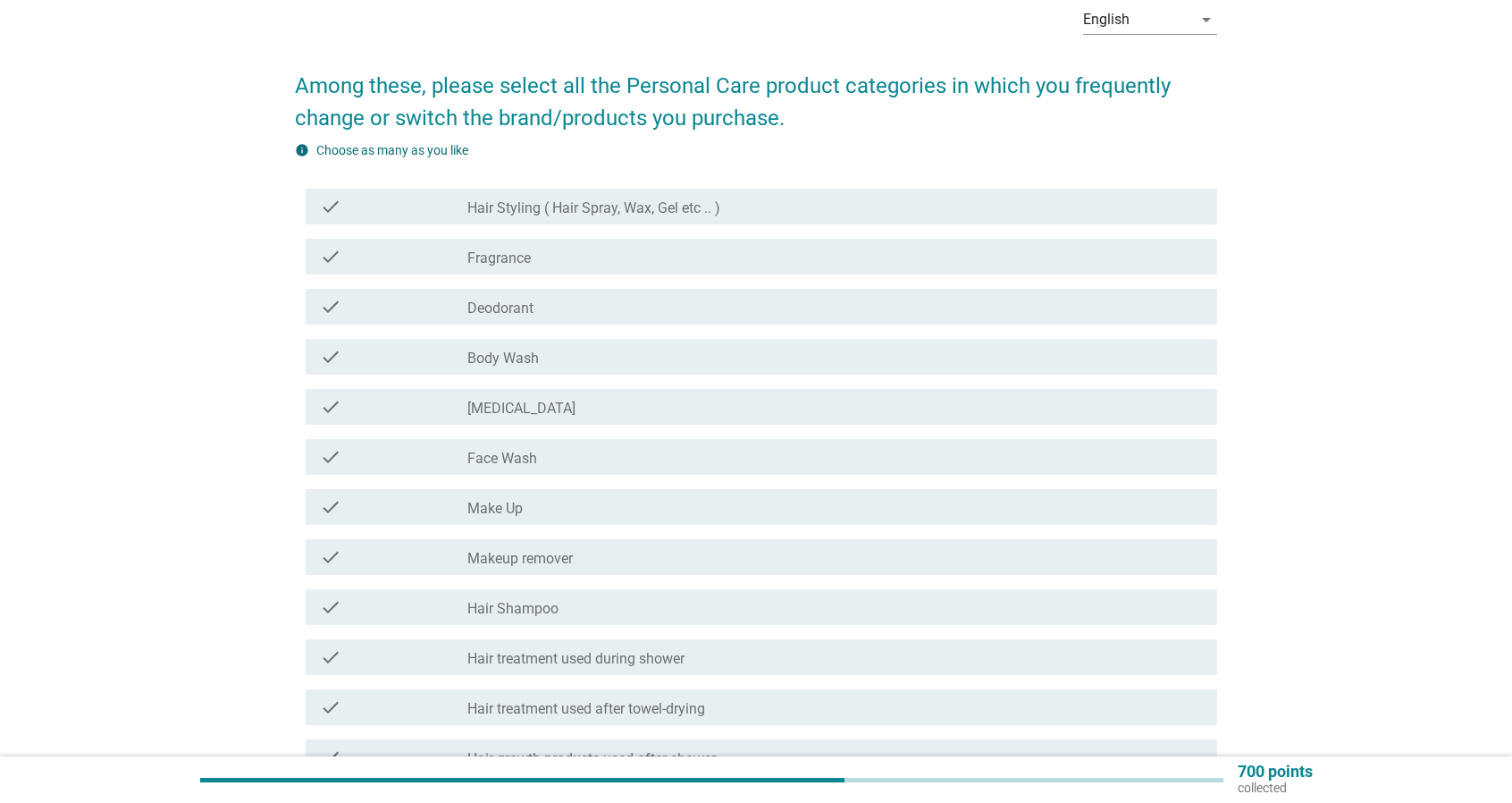
click at [651, 450] on div "check_box_outline_blank Face Wash" at bounding box center [834, 457] width 736 height 22
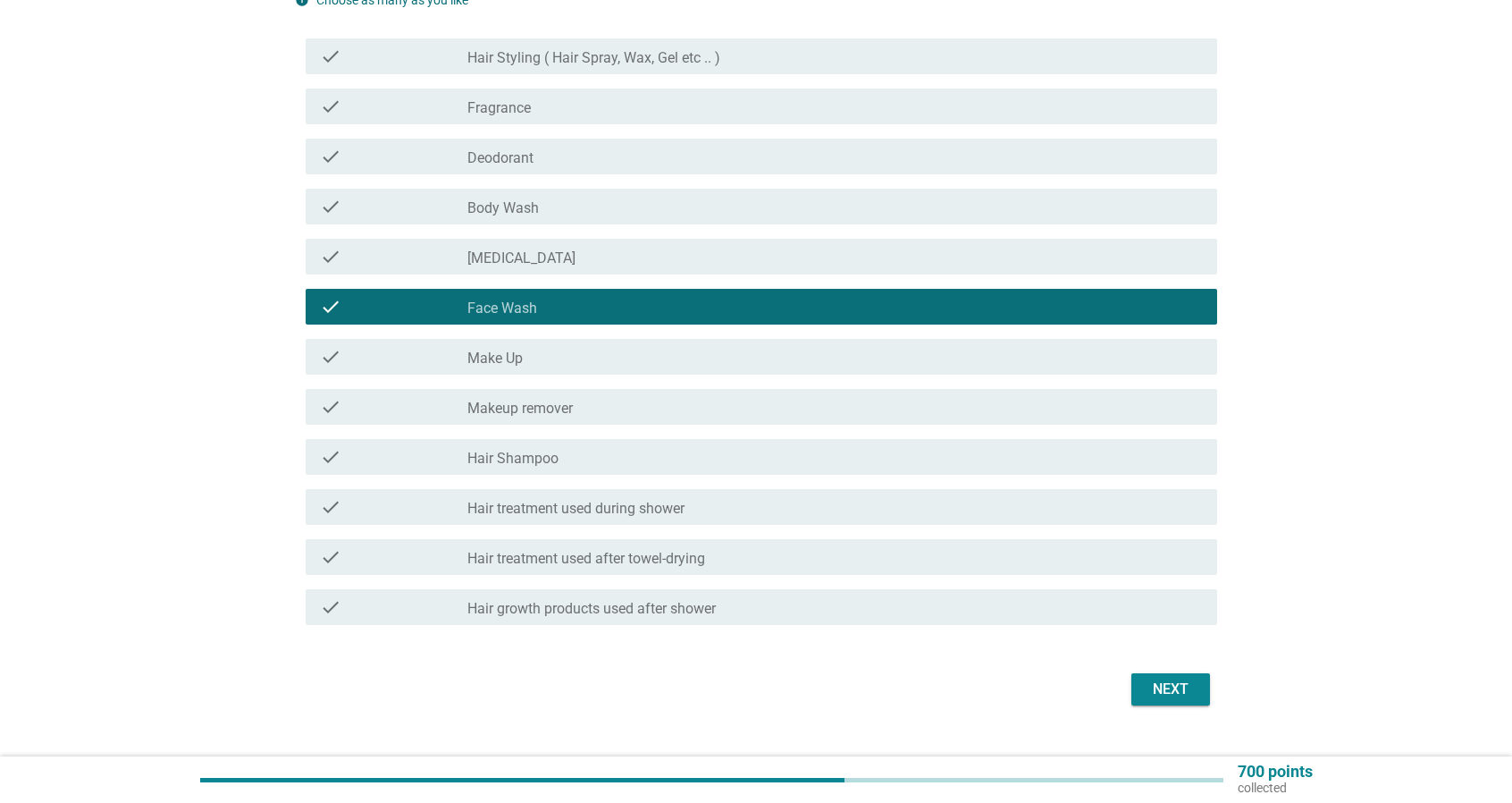
scroll to position [274, 0]
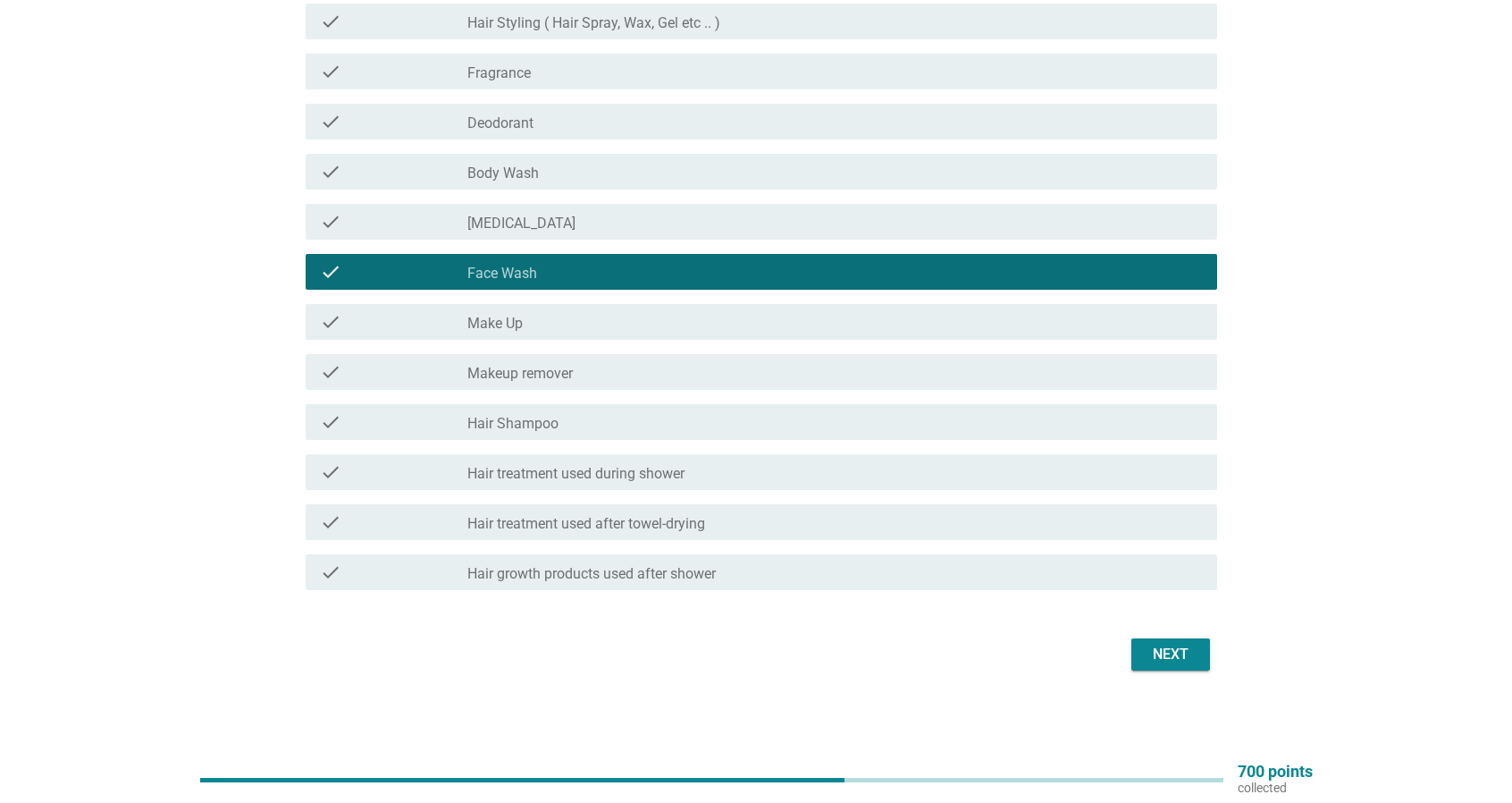
click at [667, 170] on div "check_box_outline_blank Body Wash" at bounding box center [834, 172] width 736 height 22
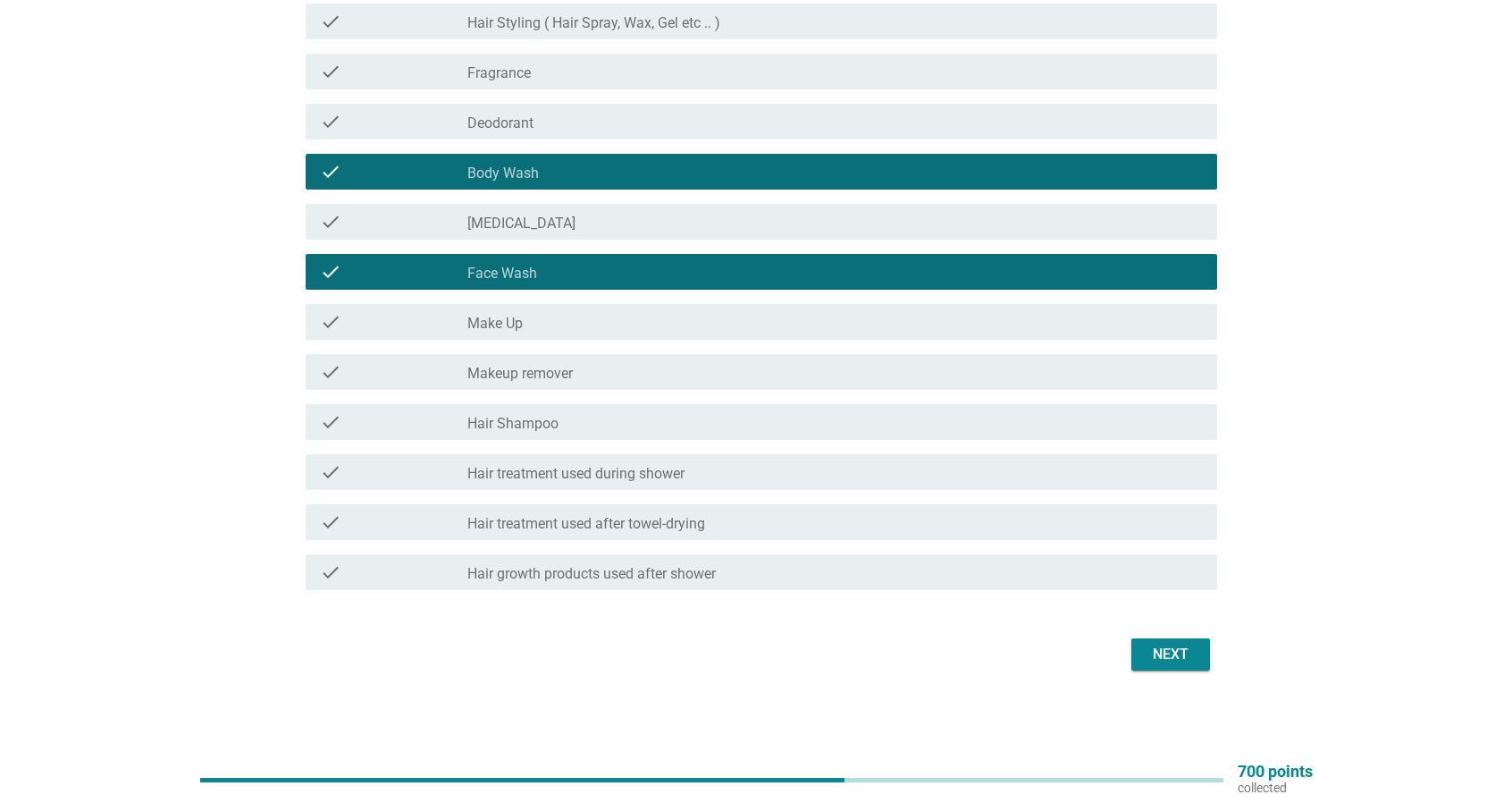
click at [952, 428] on div "check_box_outline_blank Hair Shampoo" at bounding box center [834, 422] width 736 height 22
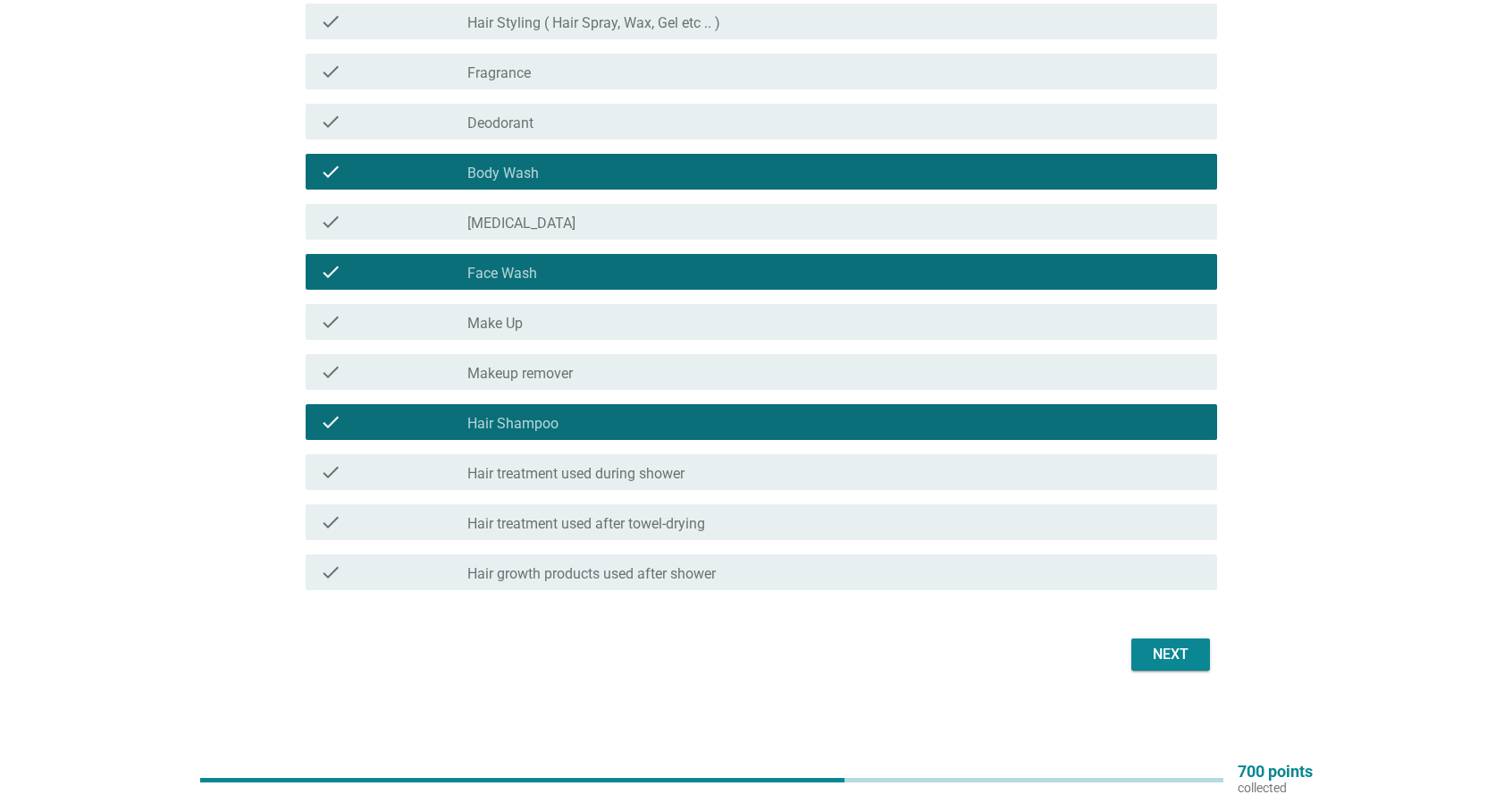
click at [1201, 659] on button "Next" at bounding box center [1170, 655] width 79 height 33
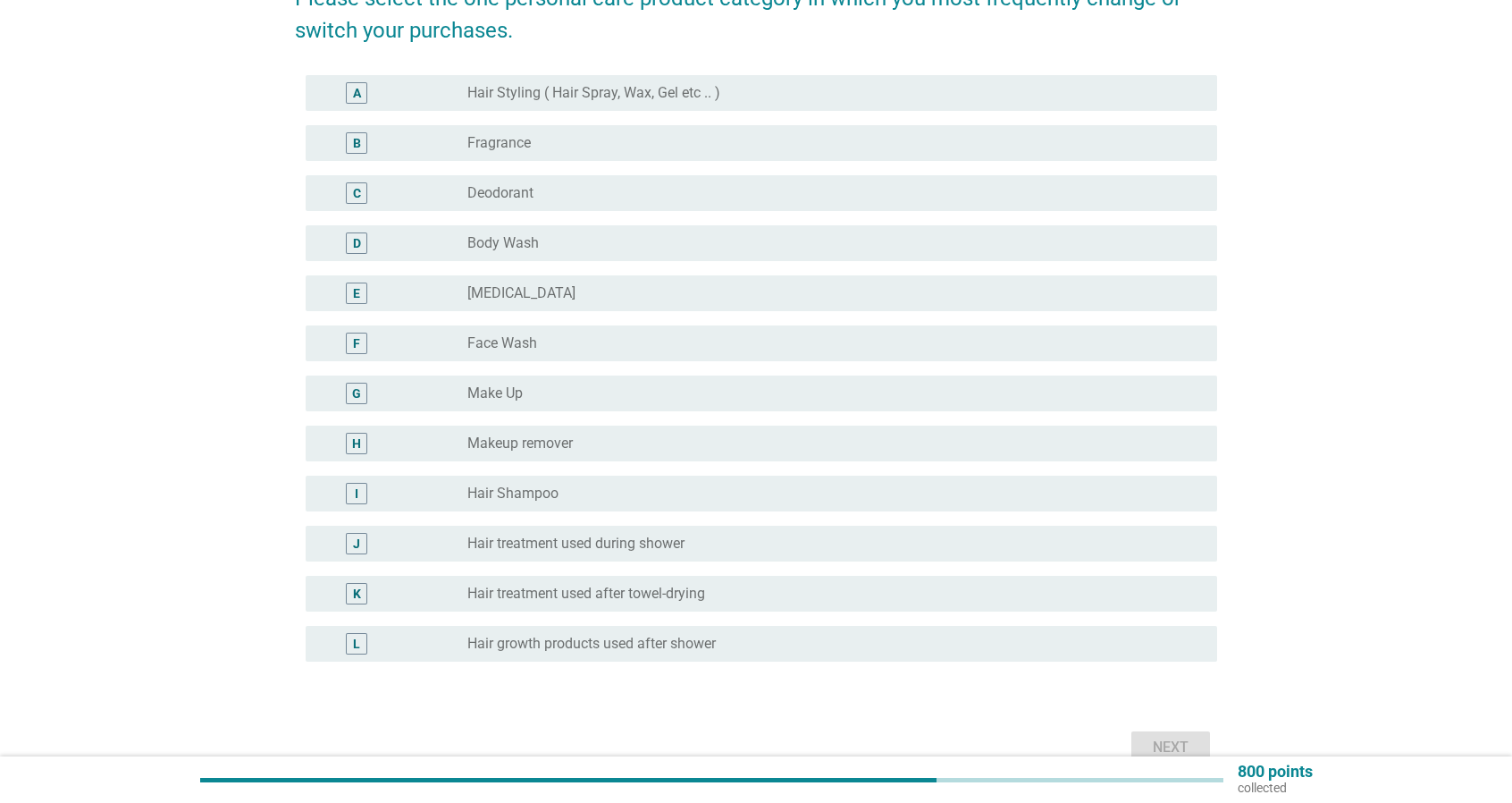
scroll to position [178, 0]
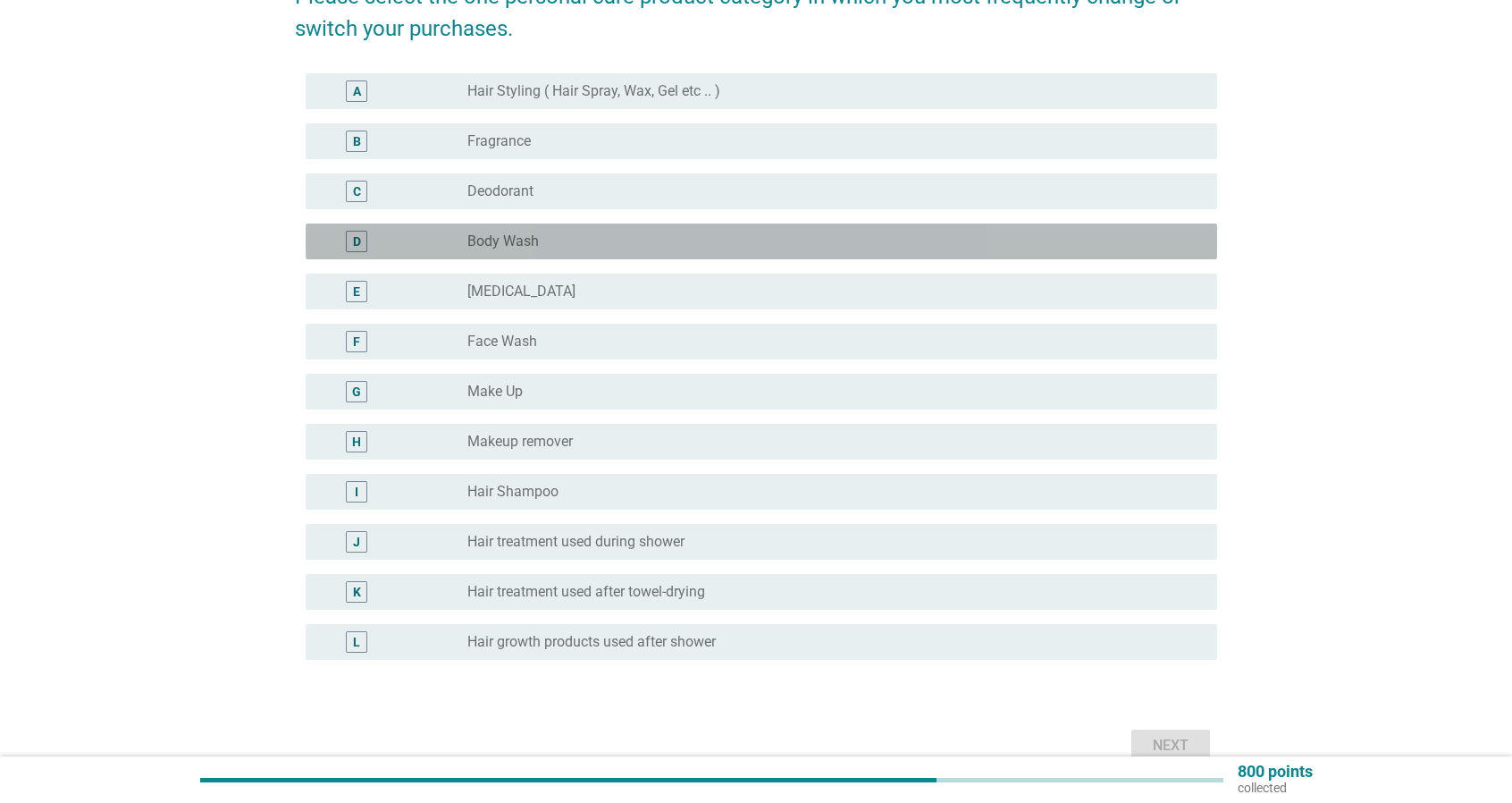
click at [572, 242] on div "radio_button_unchecked Body Wash" at bounding box center [827, 242] width 721 height 18
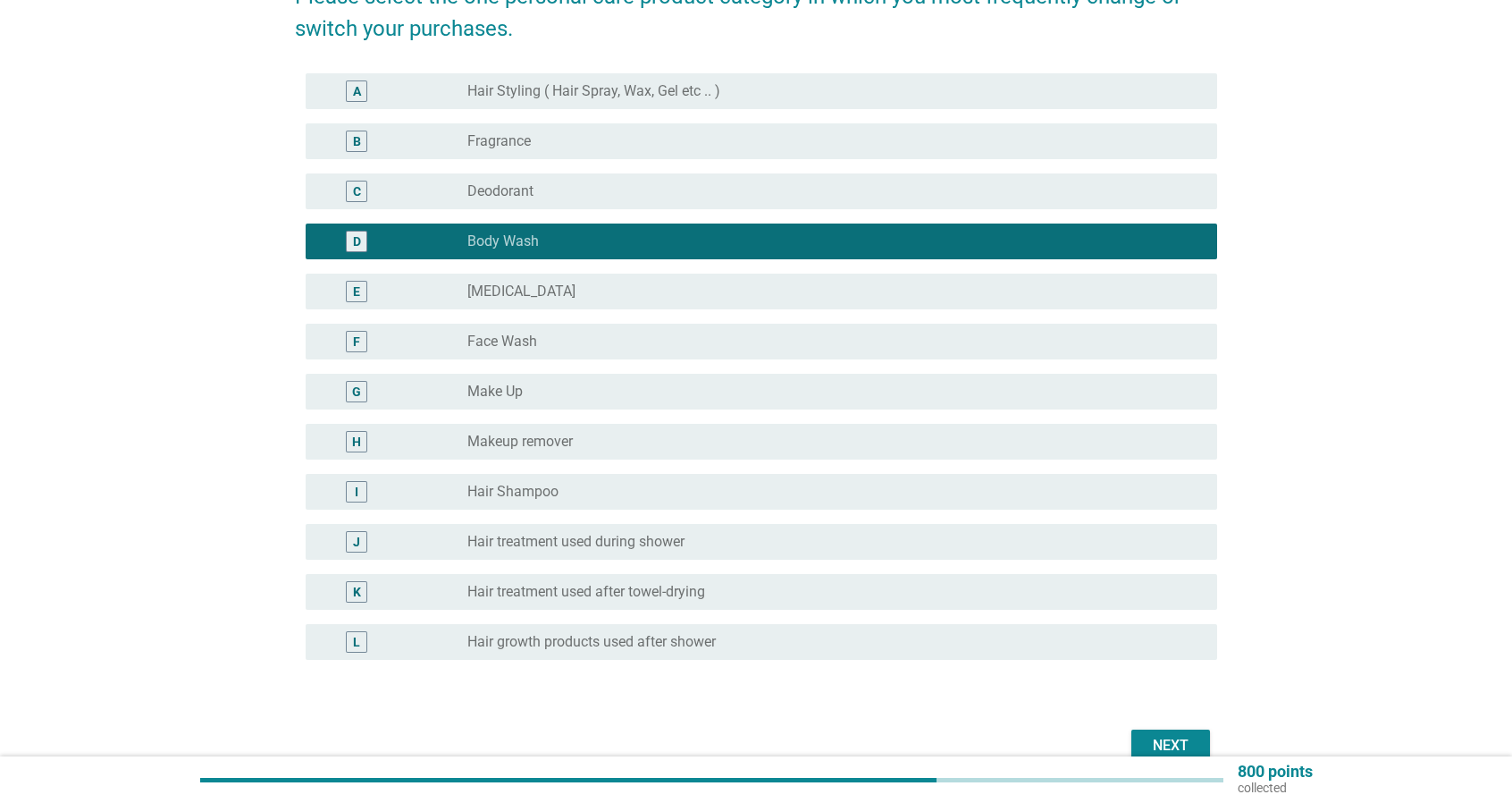
click at [582, 330] on div "radio_button_unchecked Face Wash" at bounding box center [834, 341] width 736 height 22
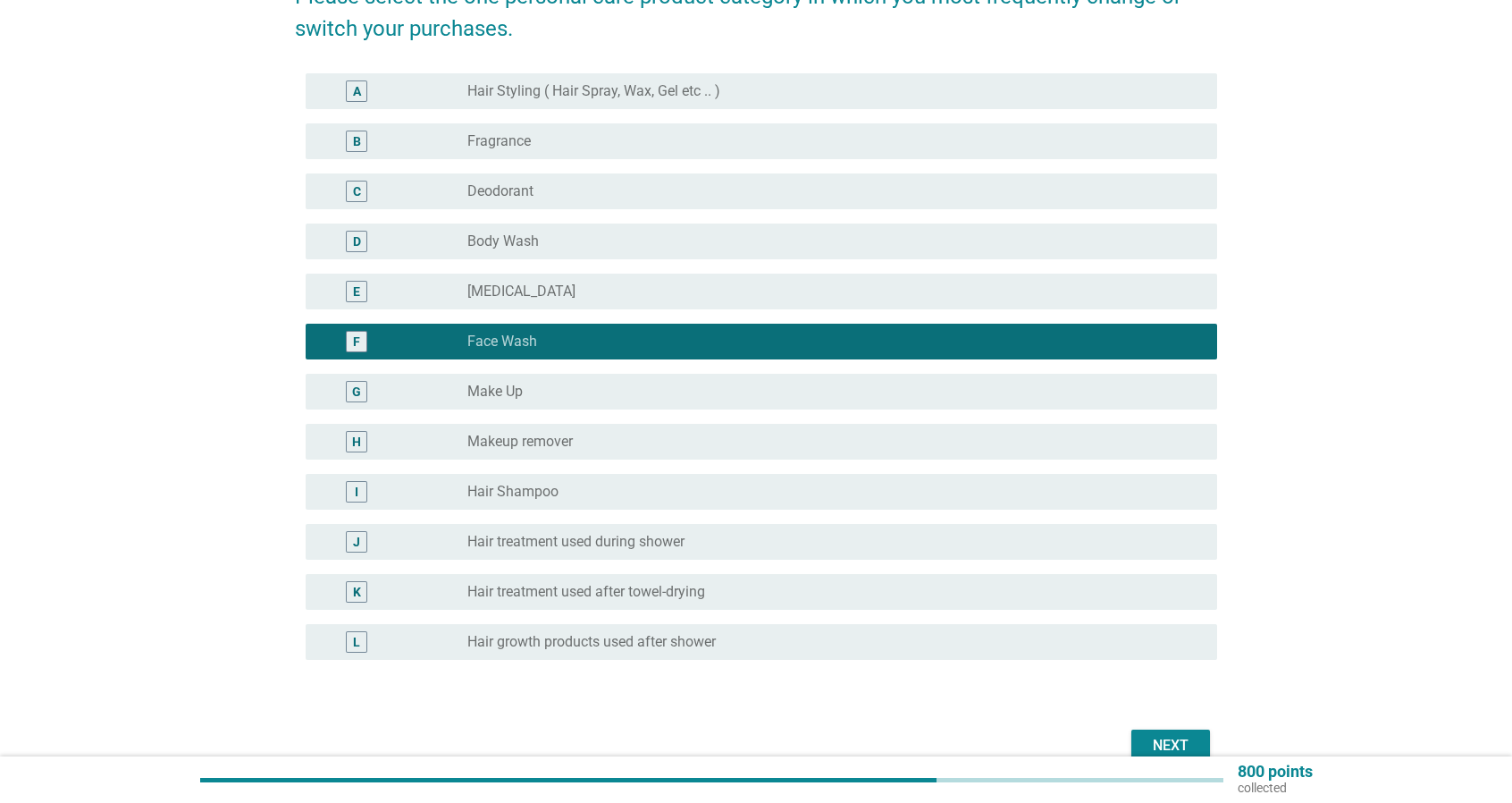
click at [590, 242] on div "radio_button_unchecked Body Wash" at bounding box center [827, 242] width 721 height 18
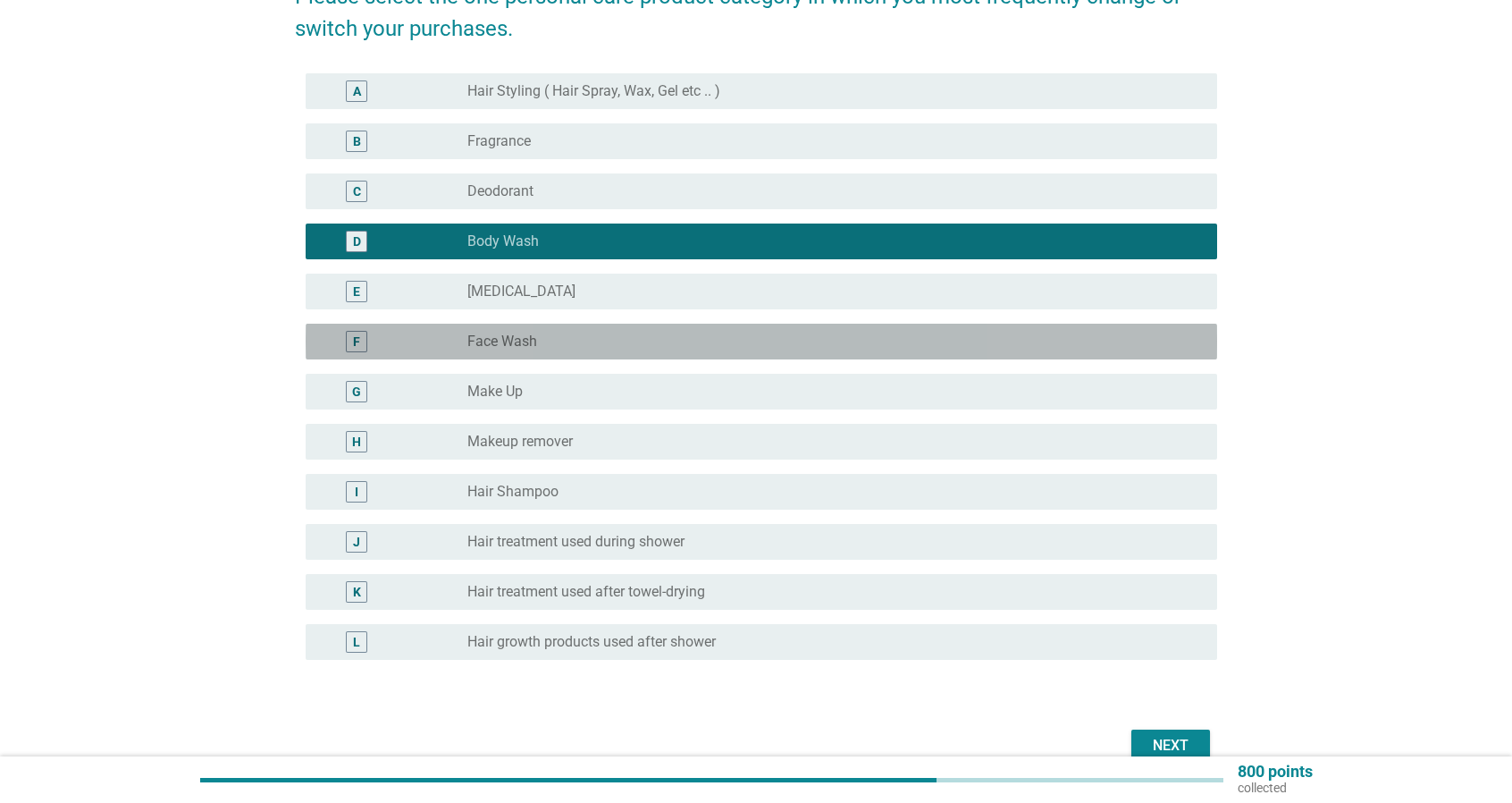
click at [590, 323] on div "F radio_button_unchecked Face Wash" at bounding box center [761, 340] width 911 height 35
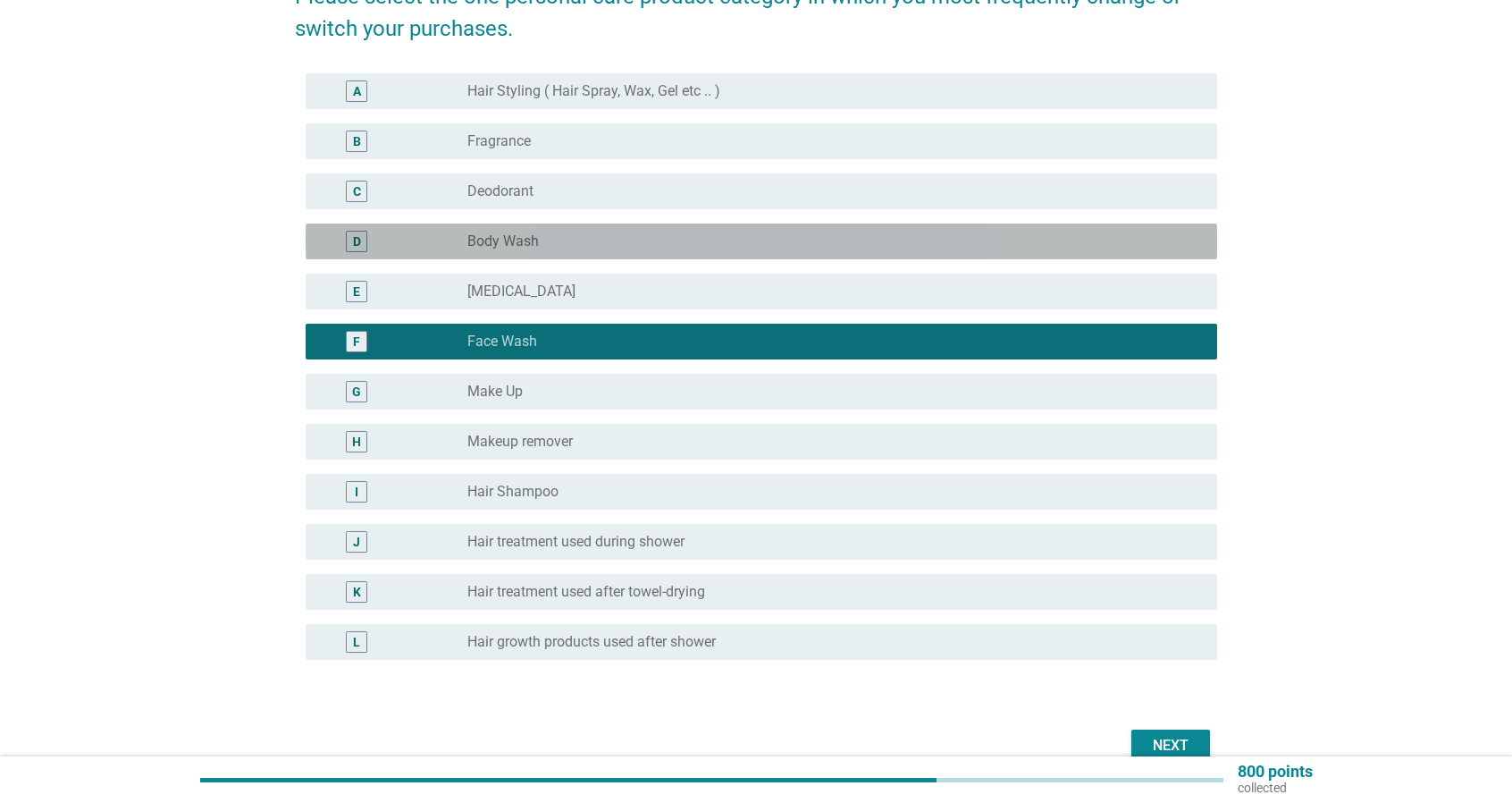
click at [565, 234] on div "radio_button_unchecked Body Wash" at bounding box center [827, 242] width 721 height 18
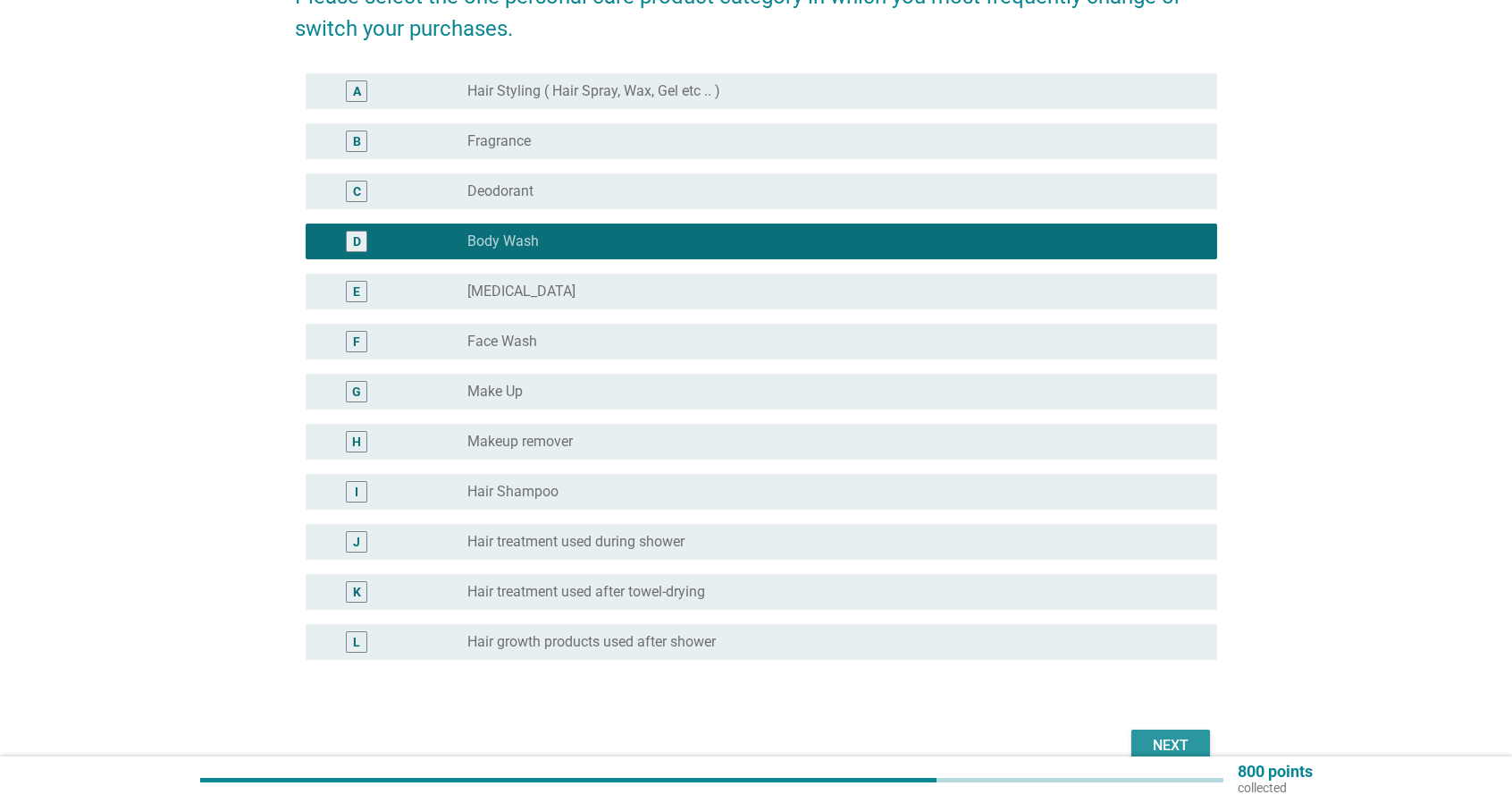
click at [1185, 742] on div "Next" at bounding box center [1170, 746] width 50 height 22
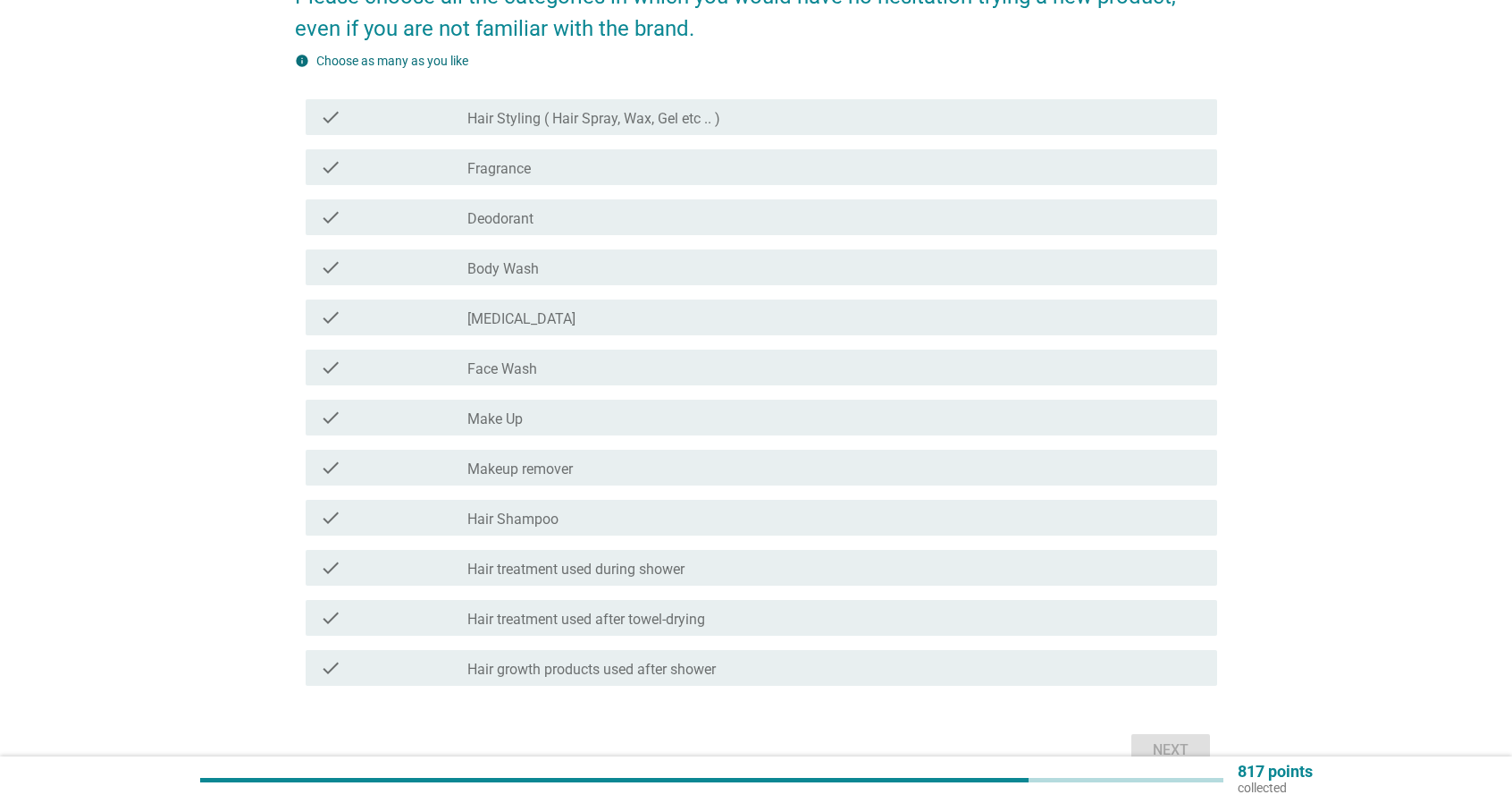
scroll to position [0, 0]
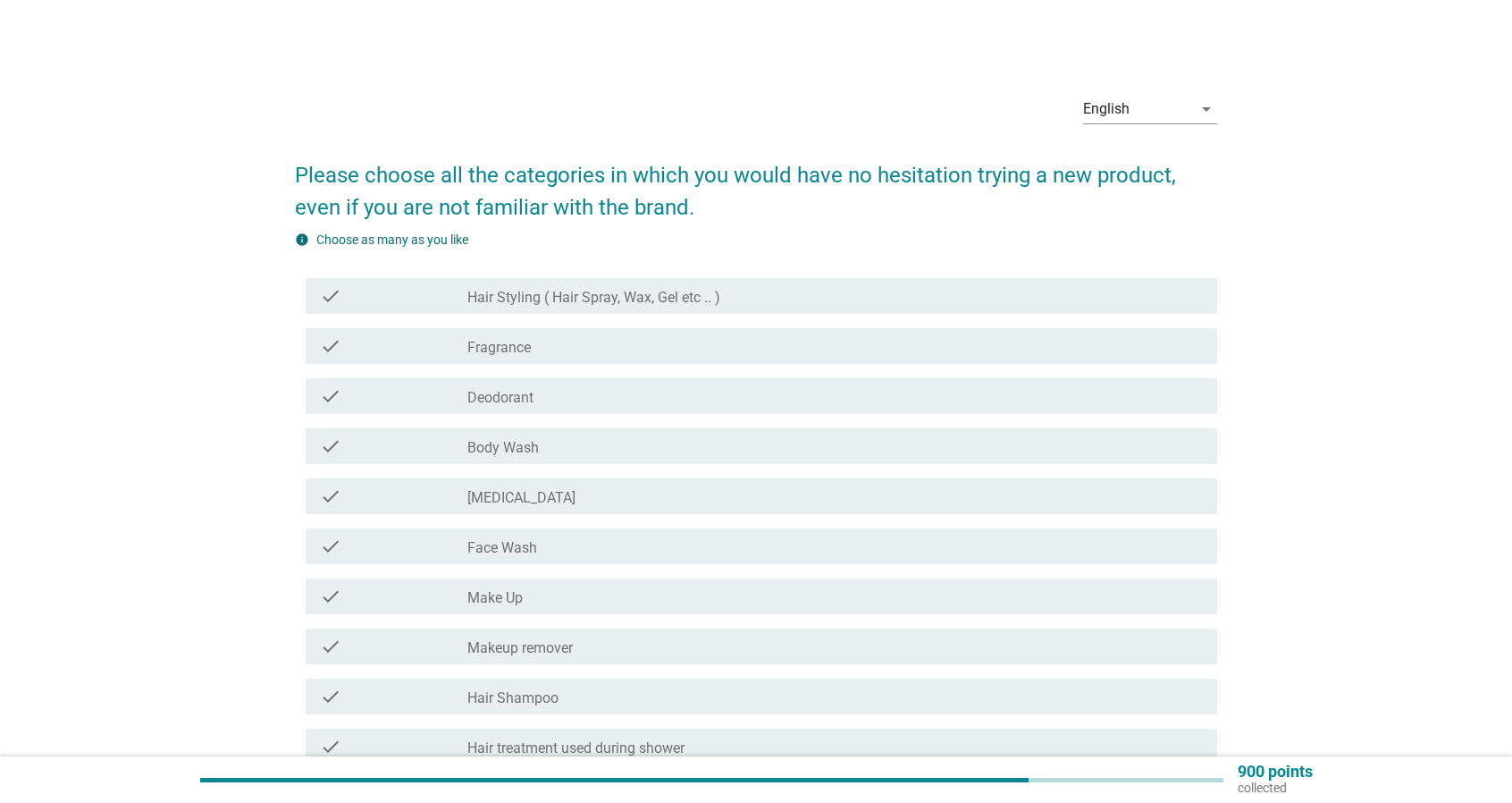
click at [579, 467] on div "check check_box_outline_blank Body Wash" at bounding box center [756, 445] width 922 height 50
drag, startPoint x: 568, startPoint y: 445, endPoint x: 597, endPoint y: 493, distance: 56.1
click at [570, 445] on div "check_box_outline_blank Body Wash" at bounding box center [834, 446] width 736 height 22
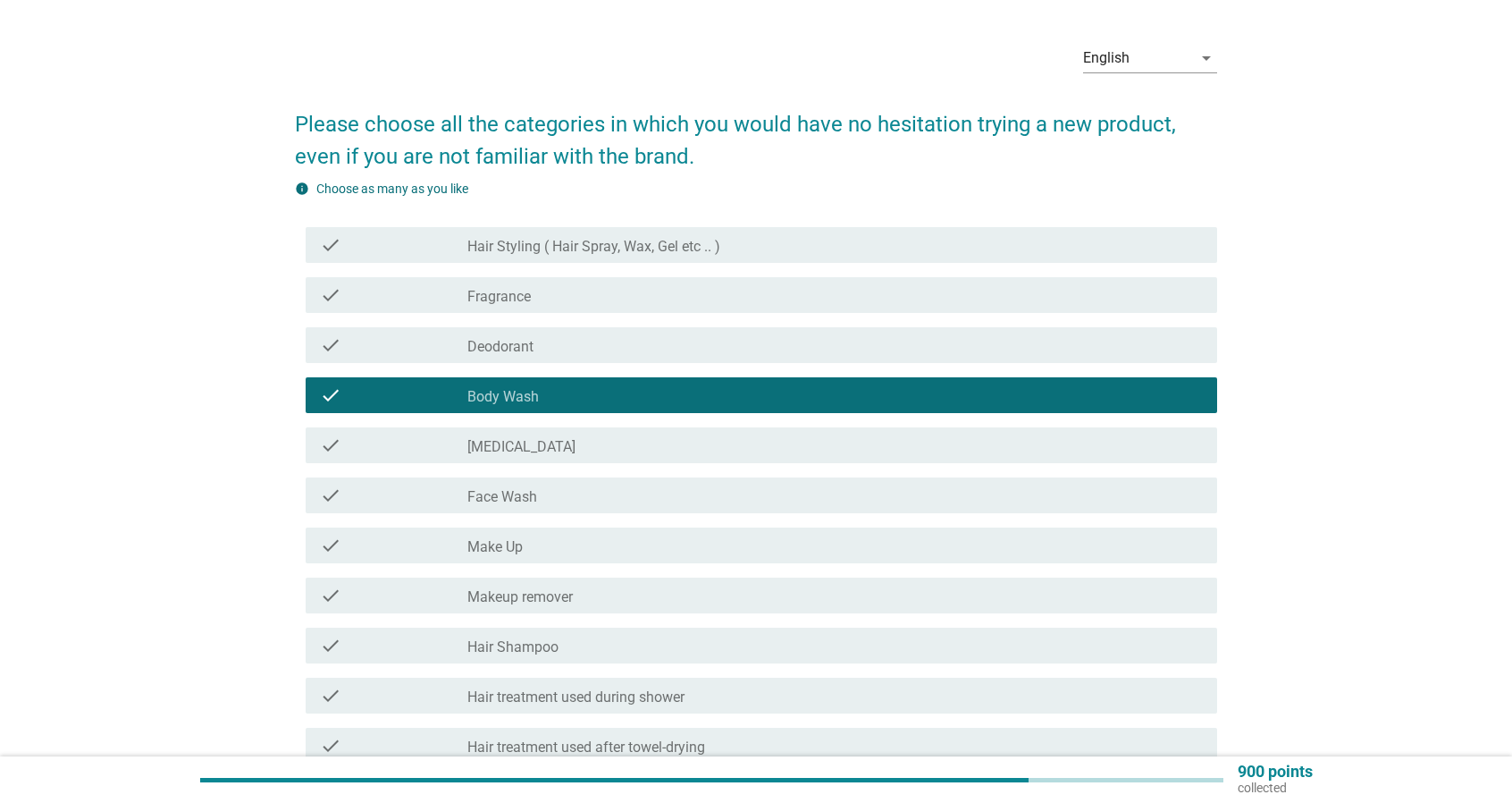
scroll to position [90, 0]
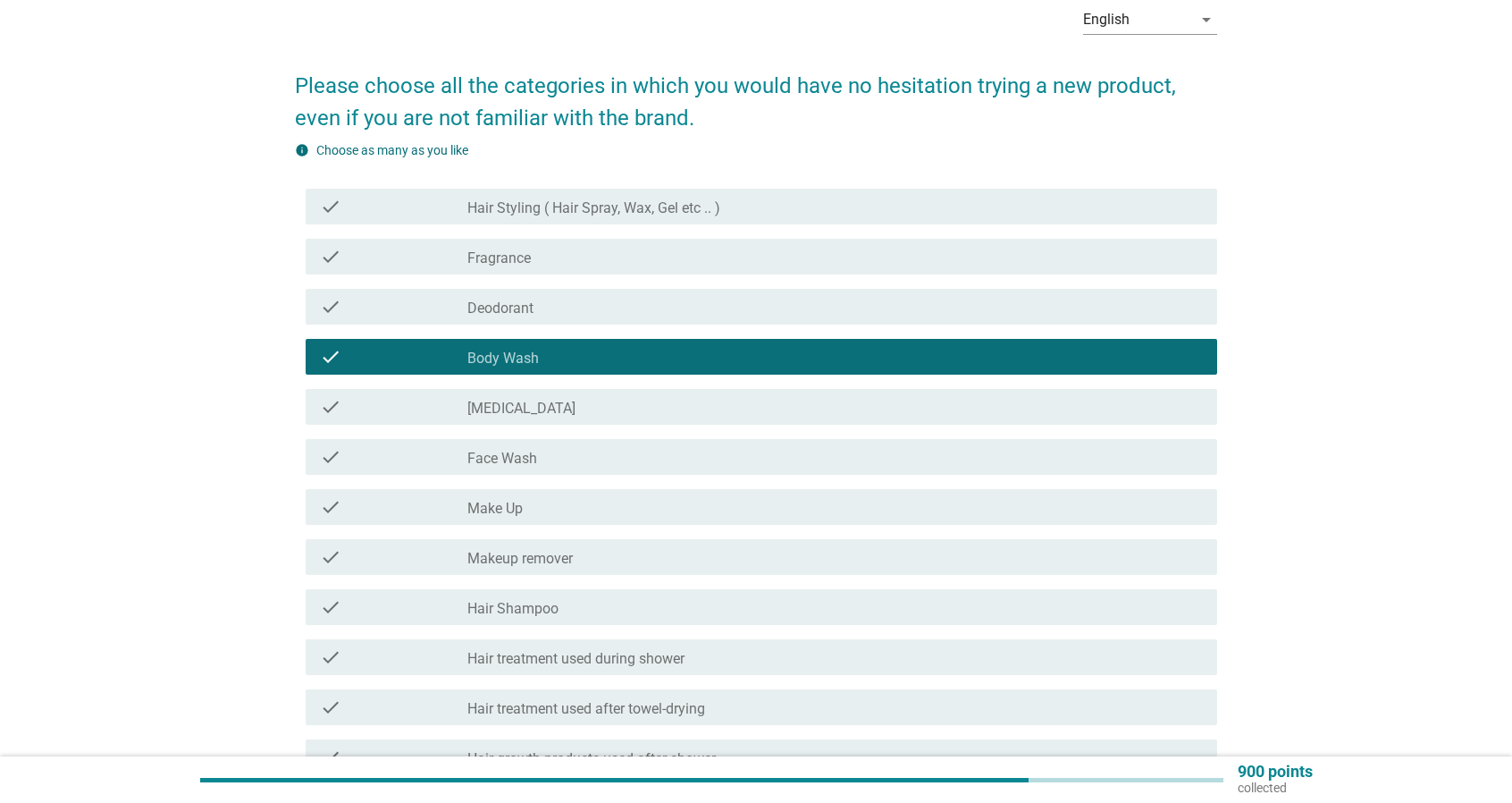
click at [604, 626] on div "check check_box_outline_blank Hair Shampoo" at bounding box center [756, 607] width 922 height 50
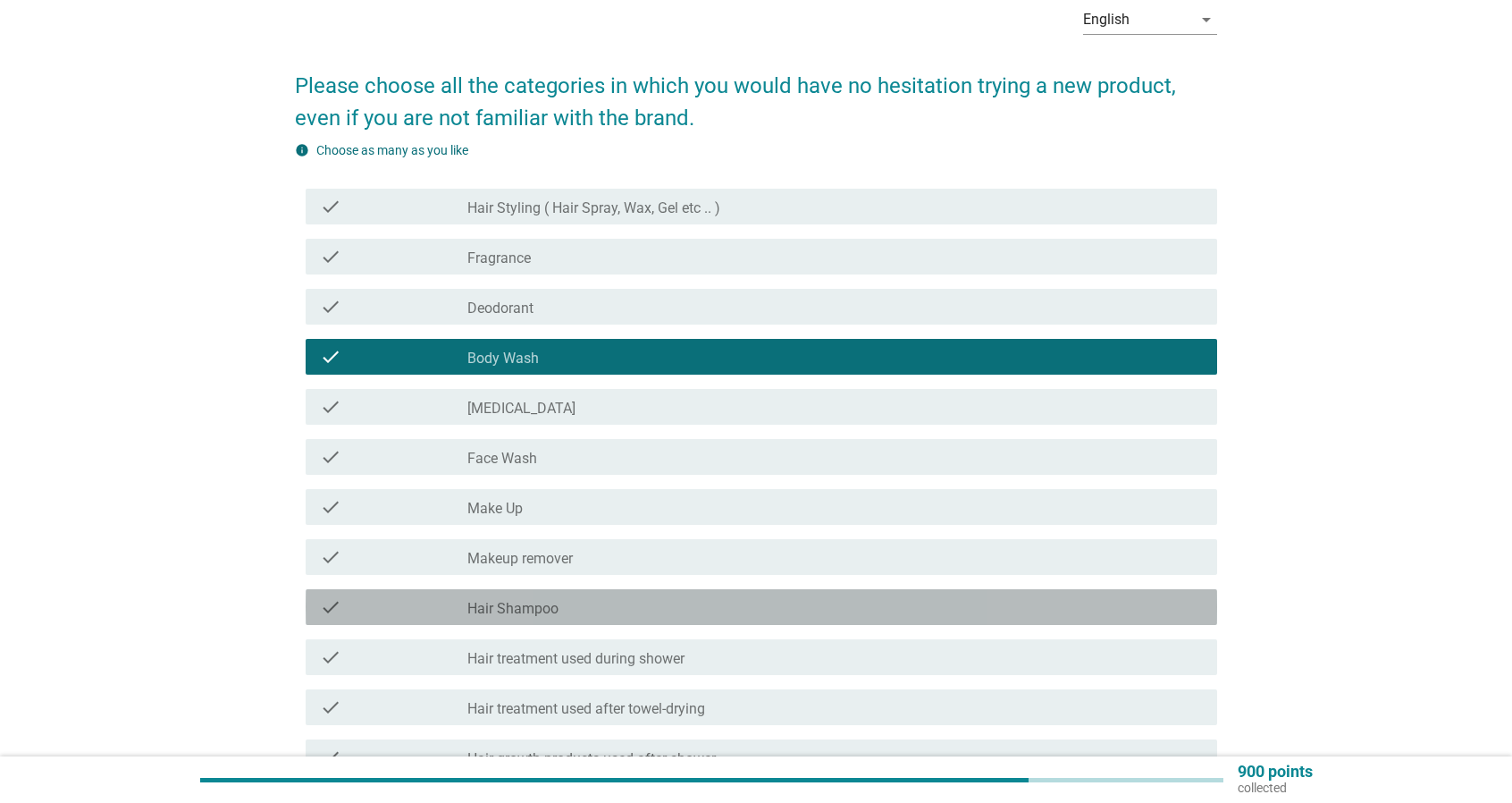
click at [689, 616] on div "check_box_outline_blank Hair Shampoo" at bounding box center [834, 607] width 736 height 22
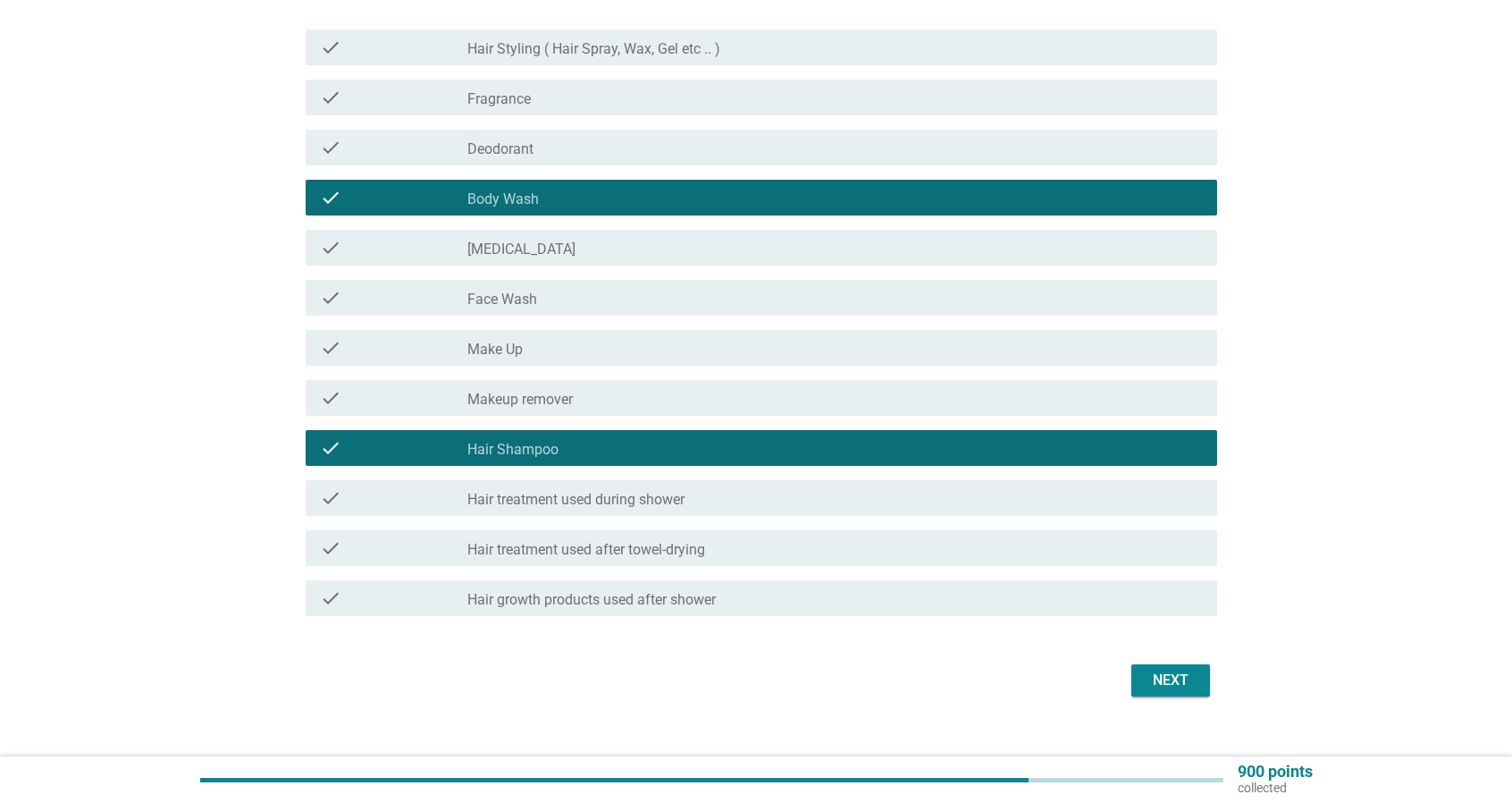
scroll to position [274, 0]
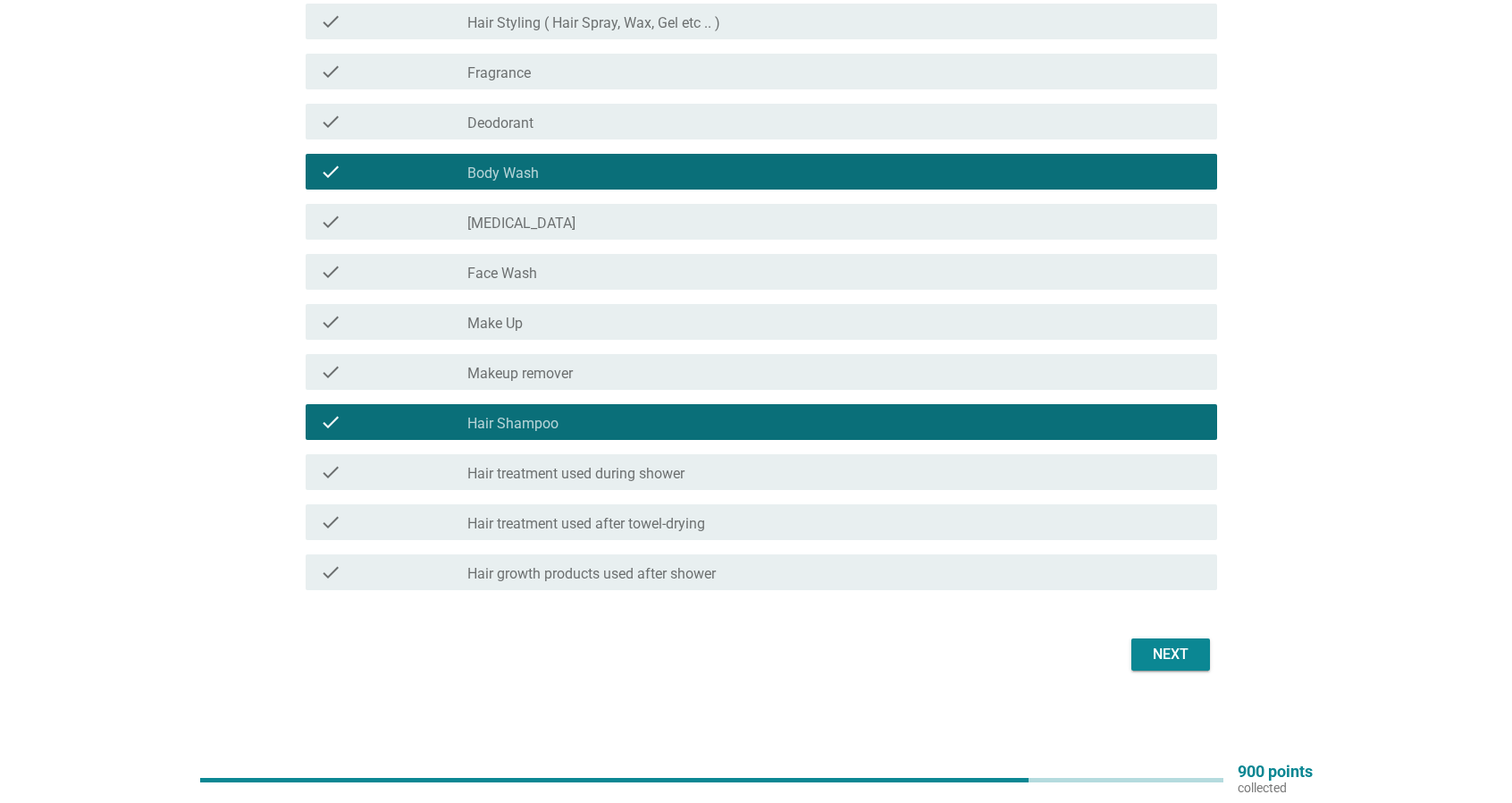
click at [1210, 646] on div "Next" at bounding box center [756, 654] width 922 height 43
click at [1190, 646] on div "Next" at bounding box center [1170, 655] width 50 height 22
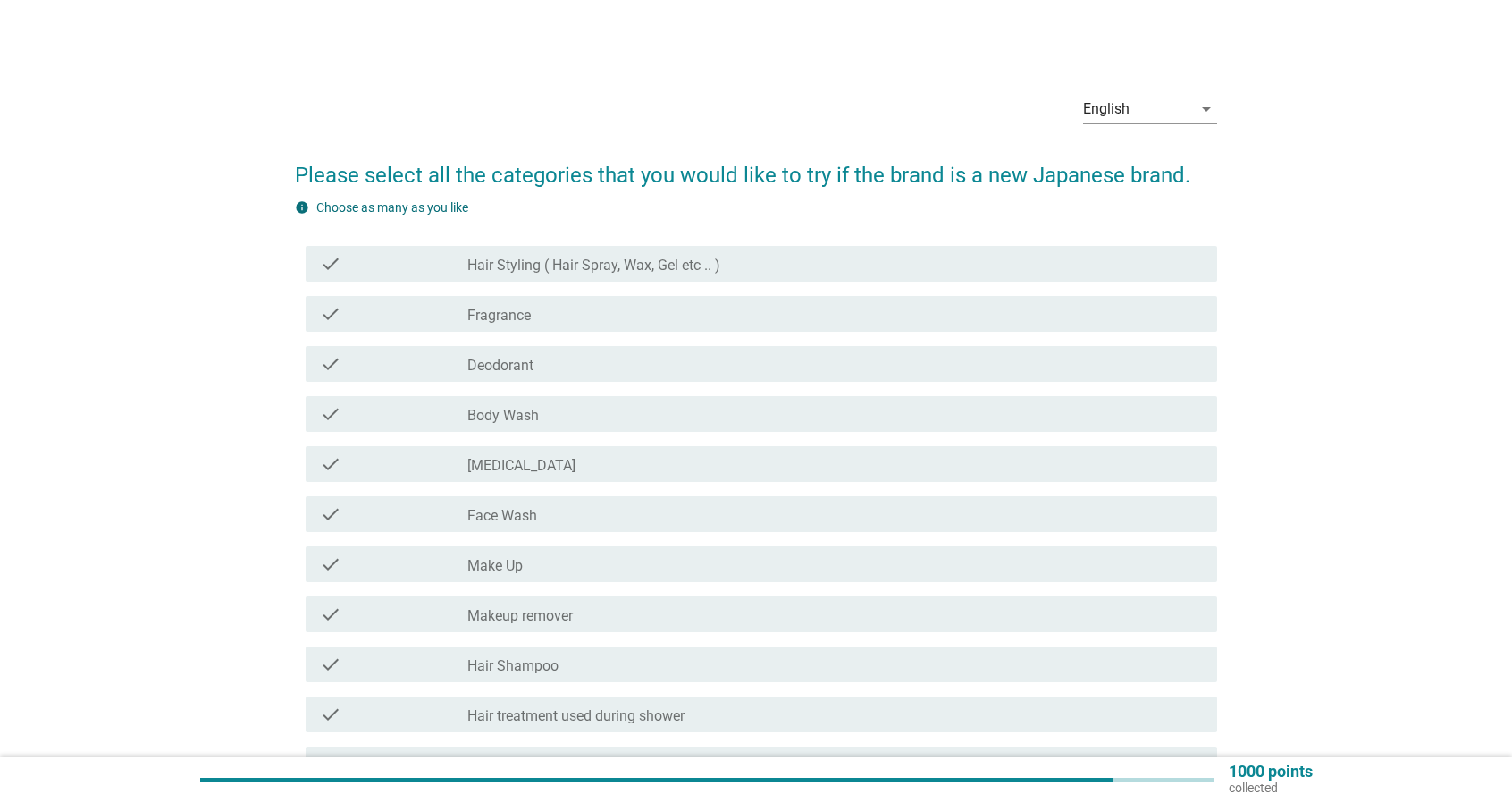
click at [566, 516] on div "check_box_outline_blank Face Wash" at bounding box center [834, 514] width 736 height 22
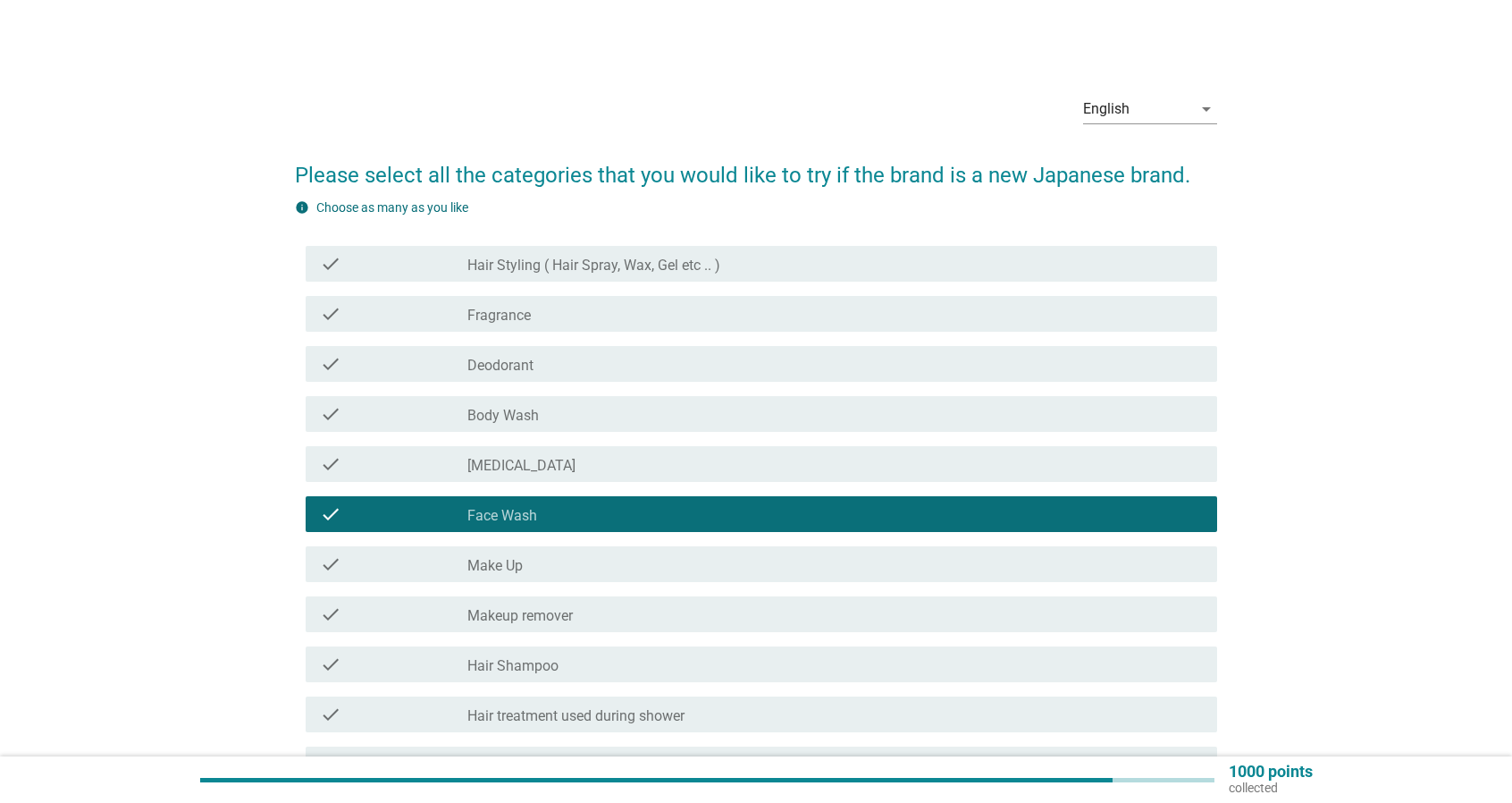
click at [592, 407] on div "check_box_outline_blank Body Wash" at bounding box center [834, 414] width 736 height 22
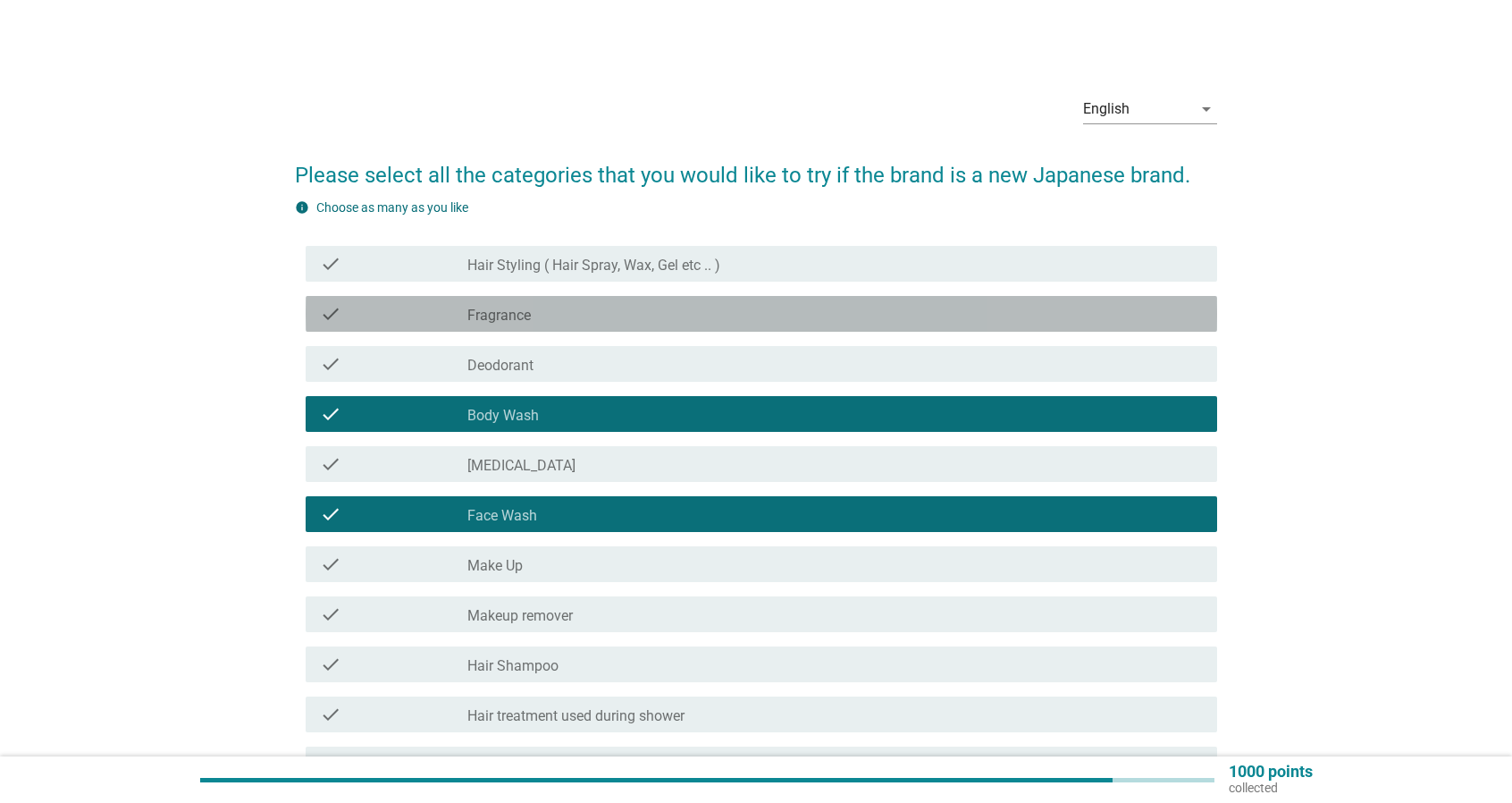
click at [613, 307] on div "check_box_outline_blank Fragrance" at bounding box center [834, 314] width 736 height 22
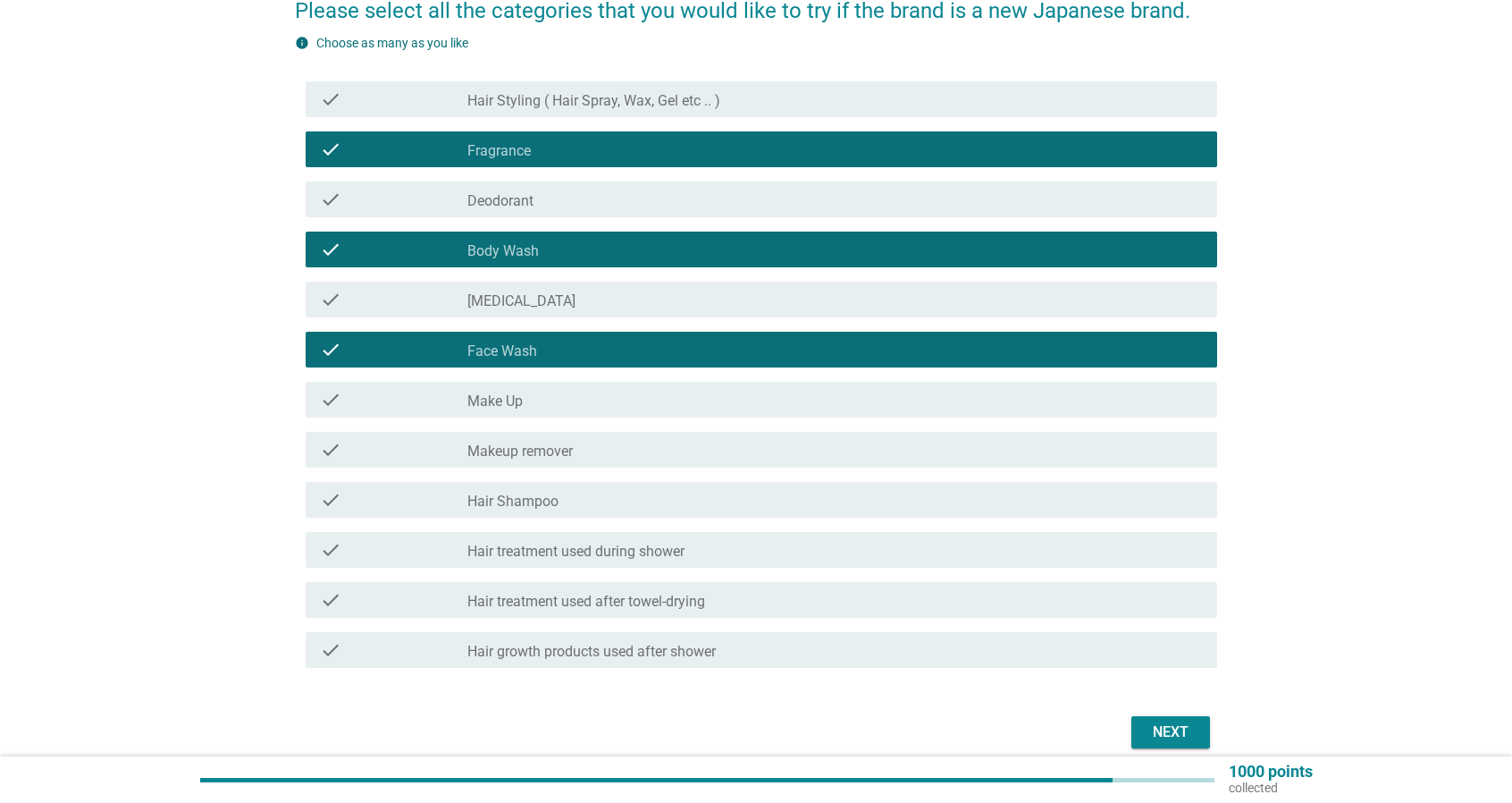
scroll to position [178, 0]
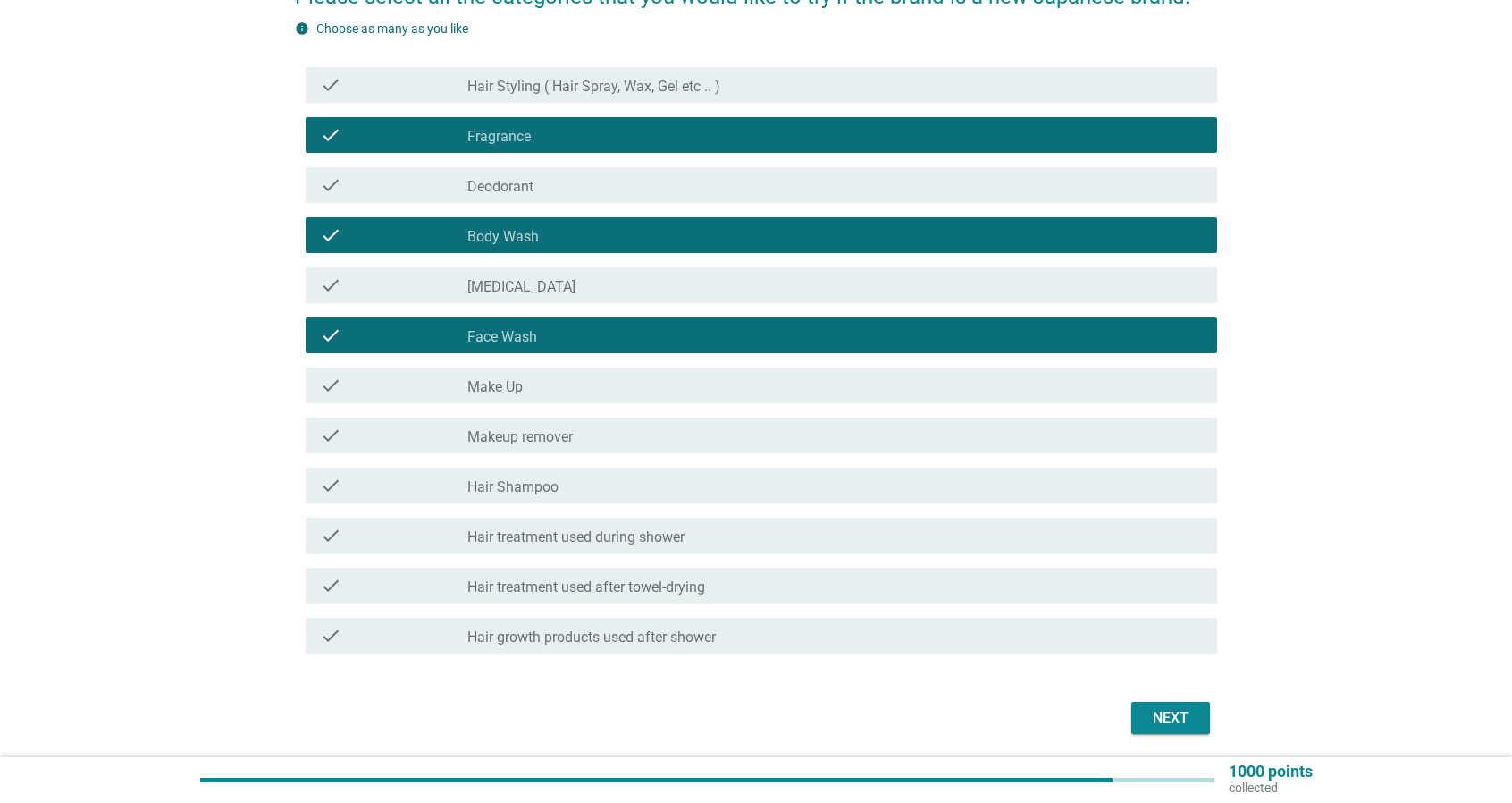
click at [612, 482] on div "check_box_outline_blank Hair Shampoo" at bounding box center [834, 485] width 736 height 22
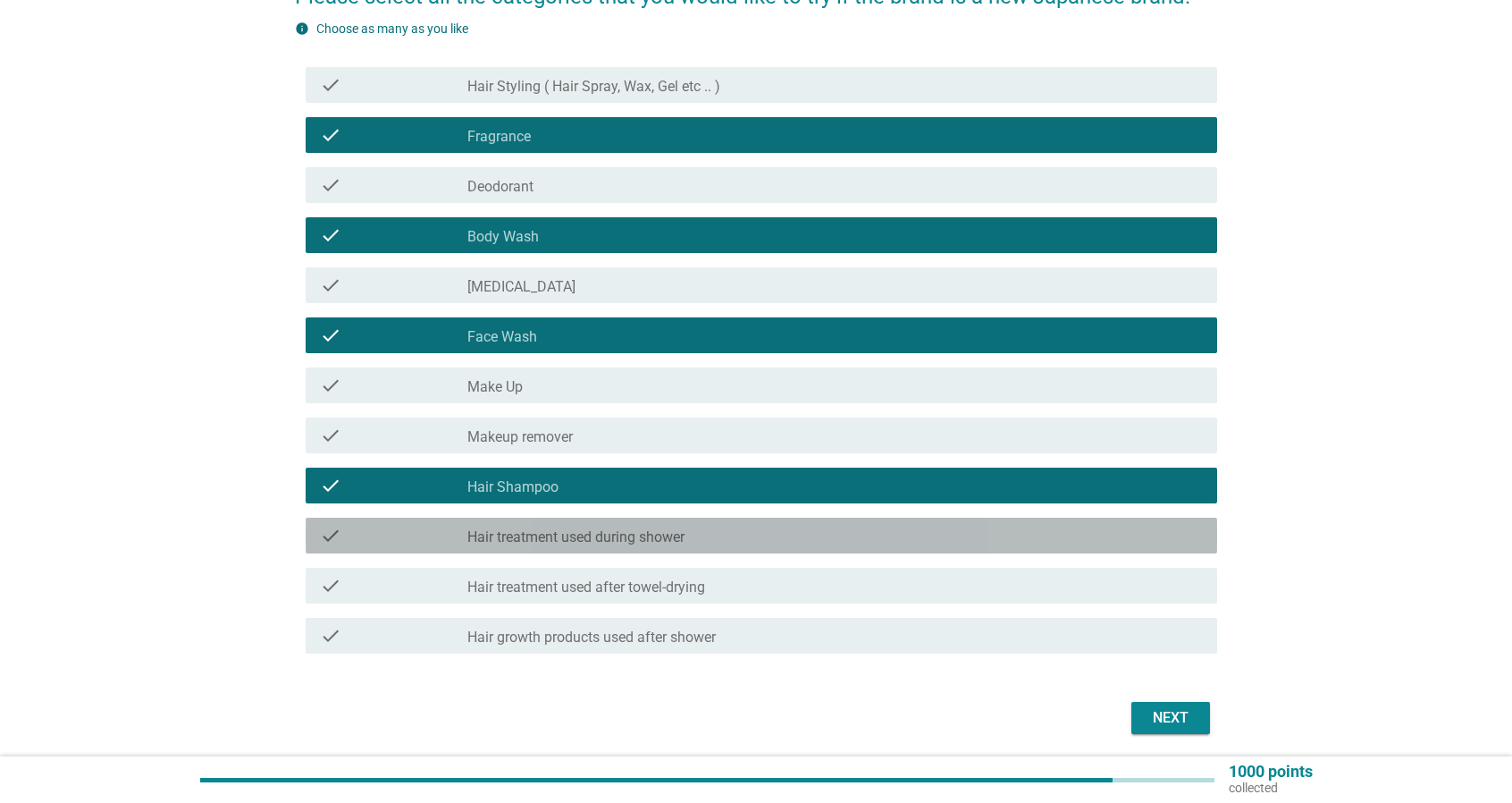
click at [816, 544] on div "check_box_outline_blank Hair treatment used during shower" at bounding box center [834, 536] width 736 height 22
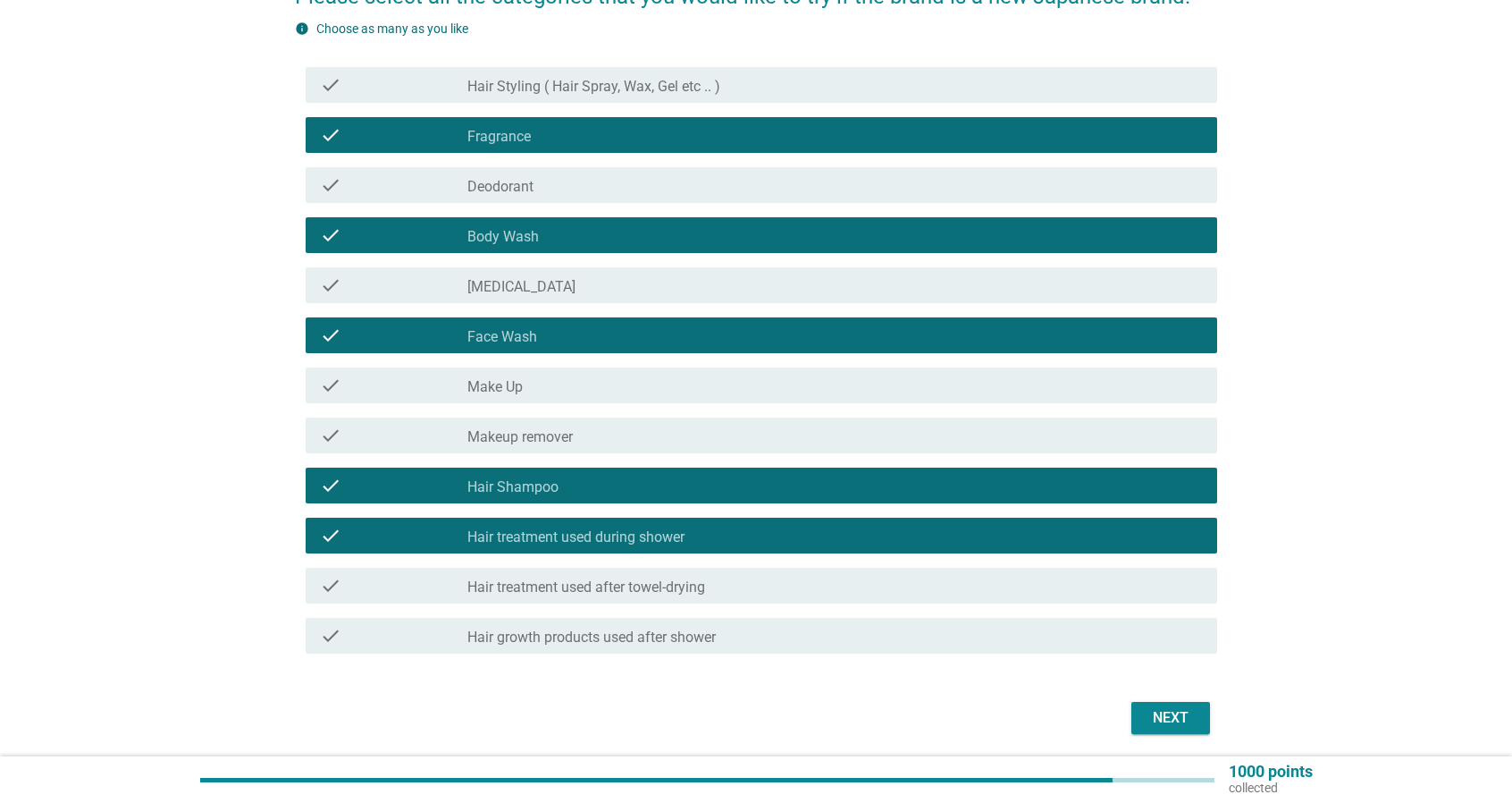
click at [1181, 727] on div "Next" at bounding box center [1170, 718] width 50 height 22
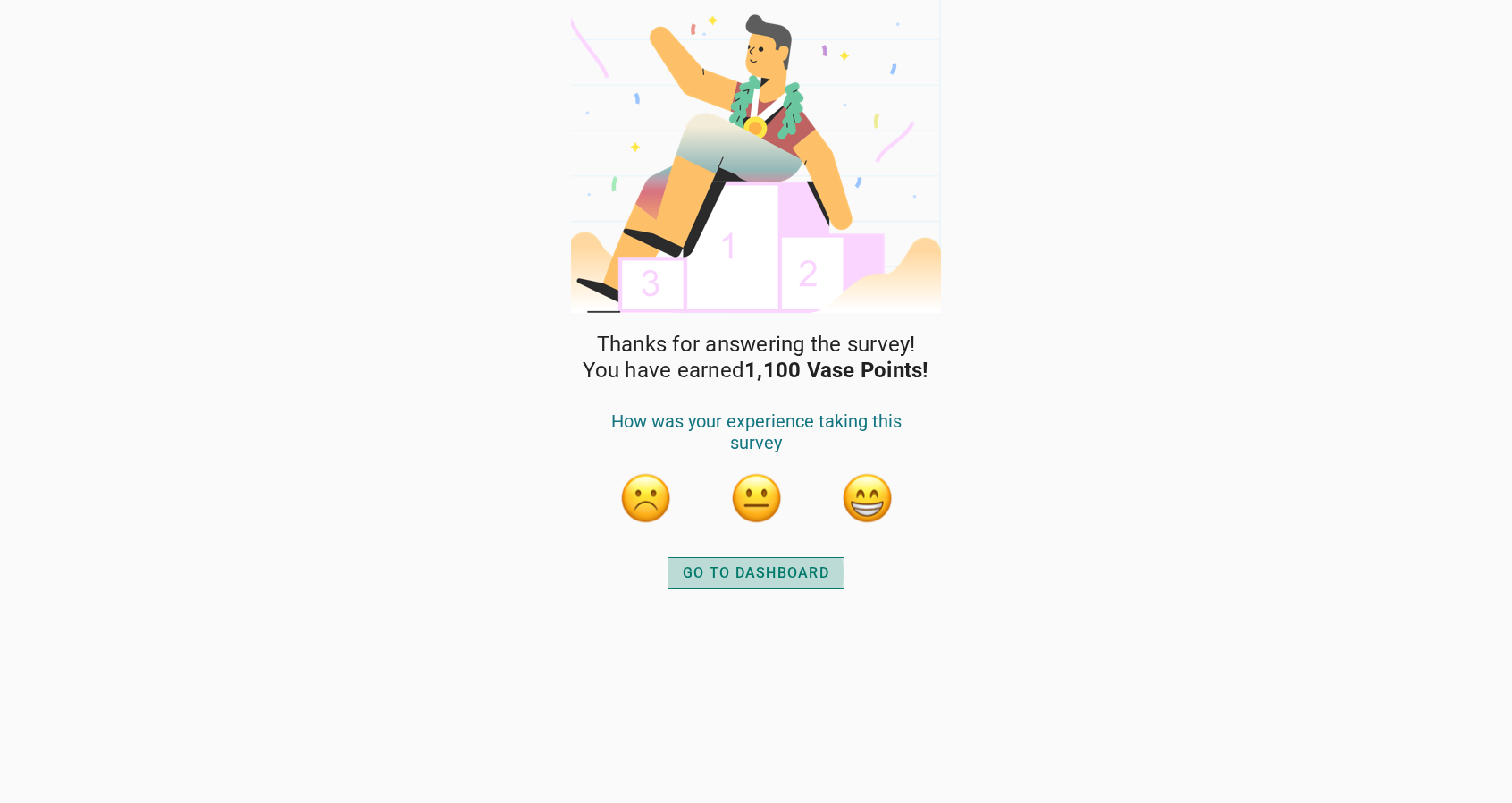
click at [795, 574] on div "GO TO DASHBOARD" at bounding box center [756, 573] width 147 height 22
